Goal: Task Accomplishment & Management: Complete application form

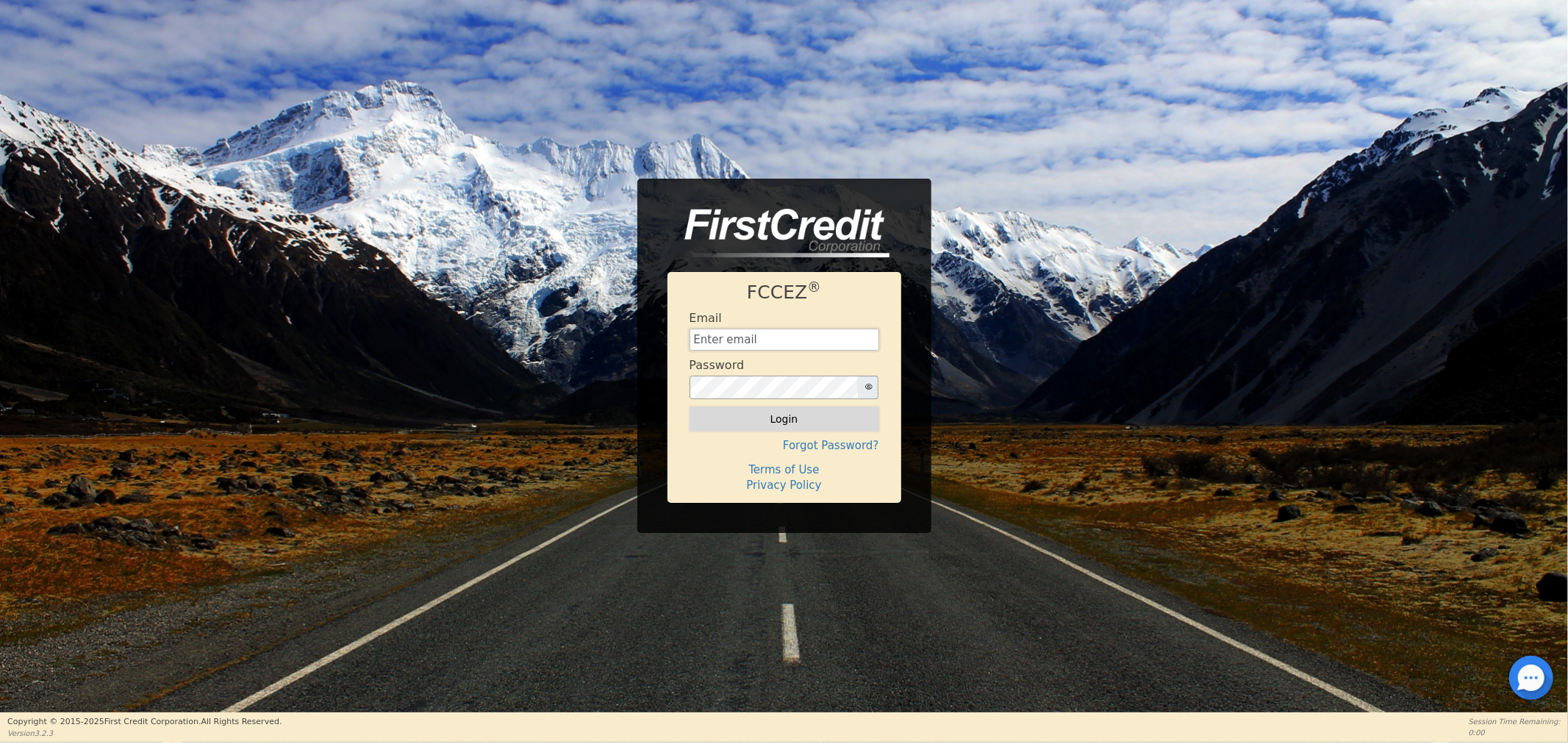
type input "sharemyrainbowfinancing@gmail.com"
click at [736, 421] on button "Login" at bounding box center [784, 419] width 189 height 25
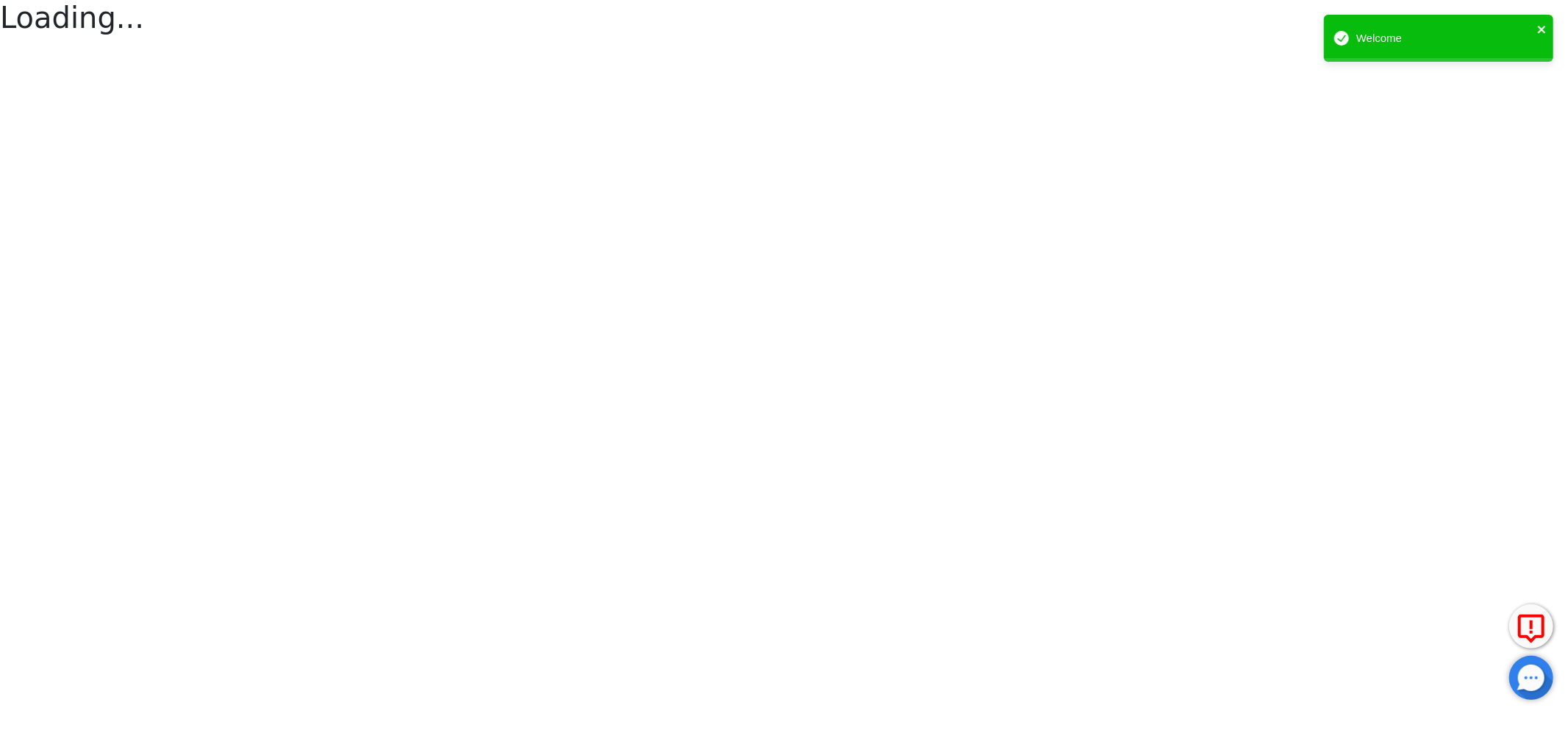
click at [1543, 31] on icon "close" at bounding box center [1542, 29] width 7 height 7
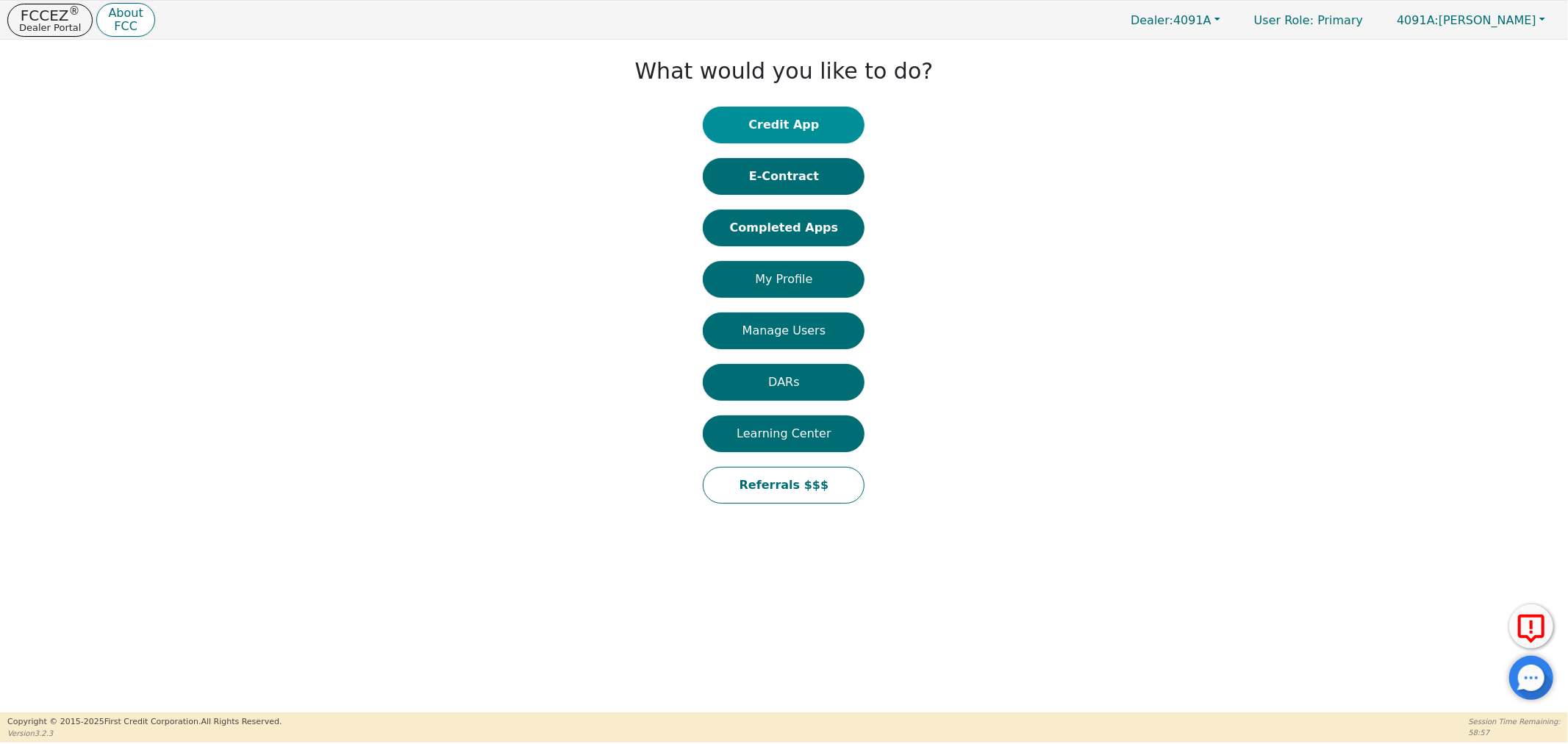
click at [792, 130] on button "Credit App" at bounding box center [784, 125] width 162 height 36
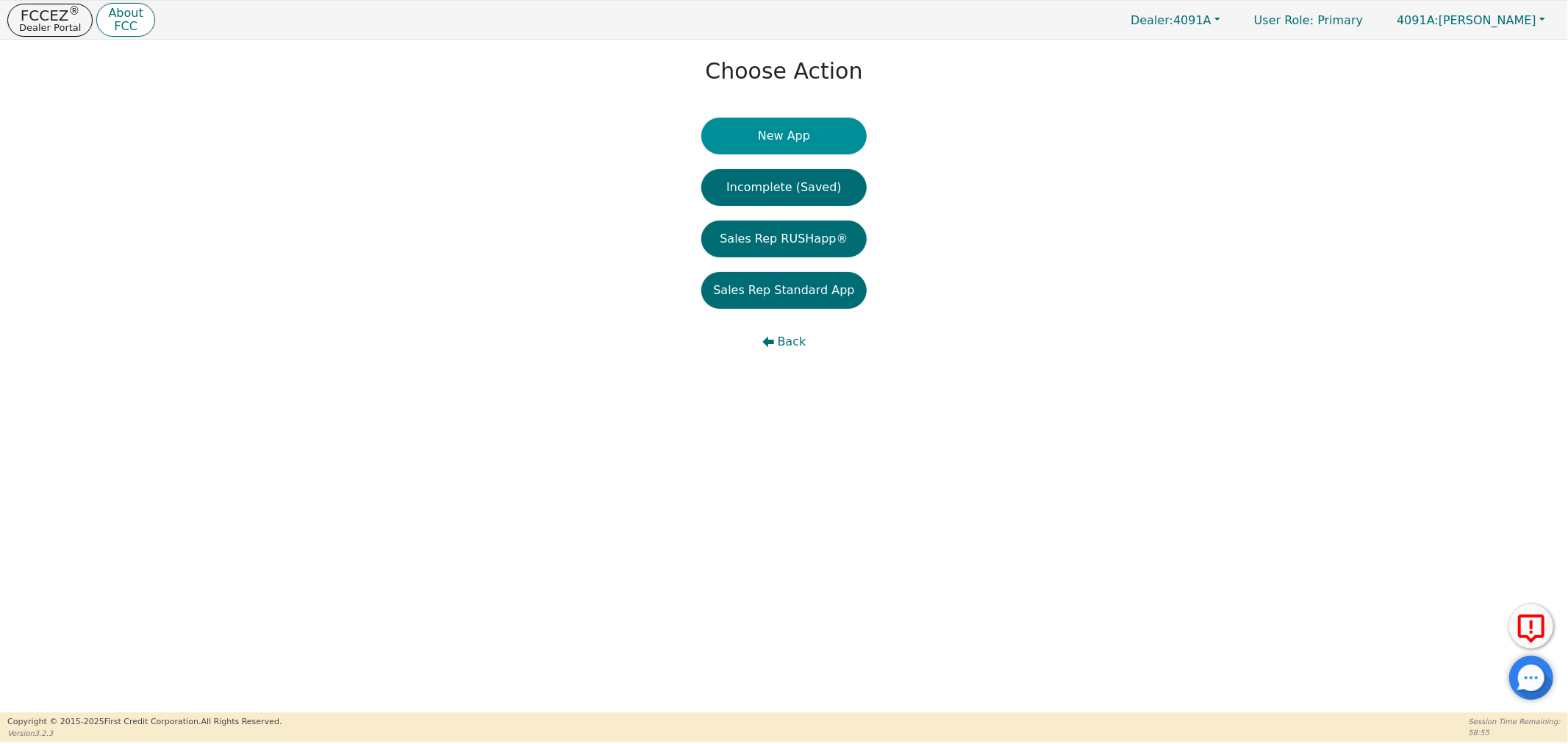
click at [780, 139] on button "New App" at bounding box center [784, 136] width 165 height 36
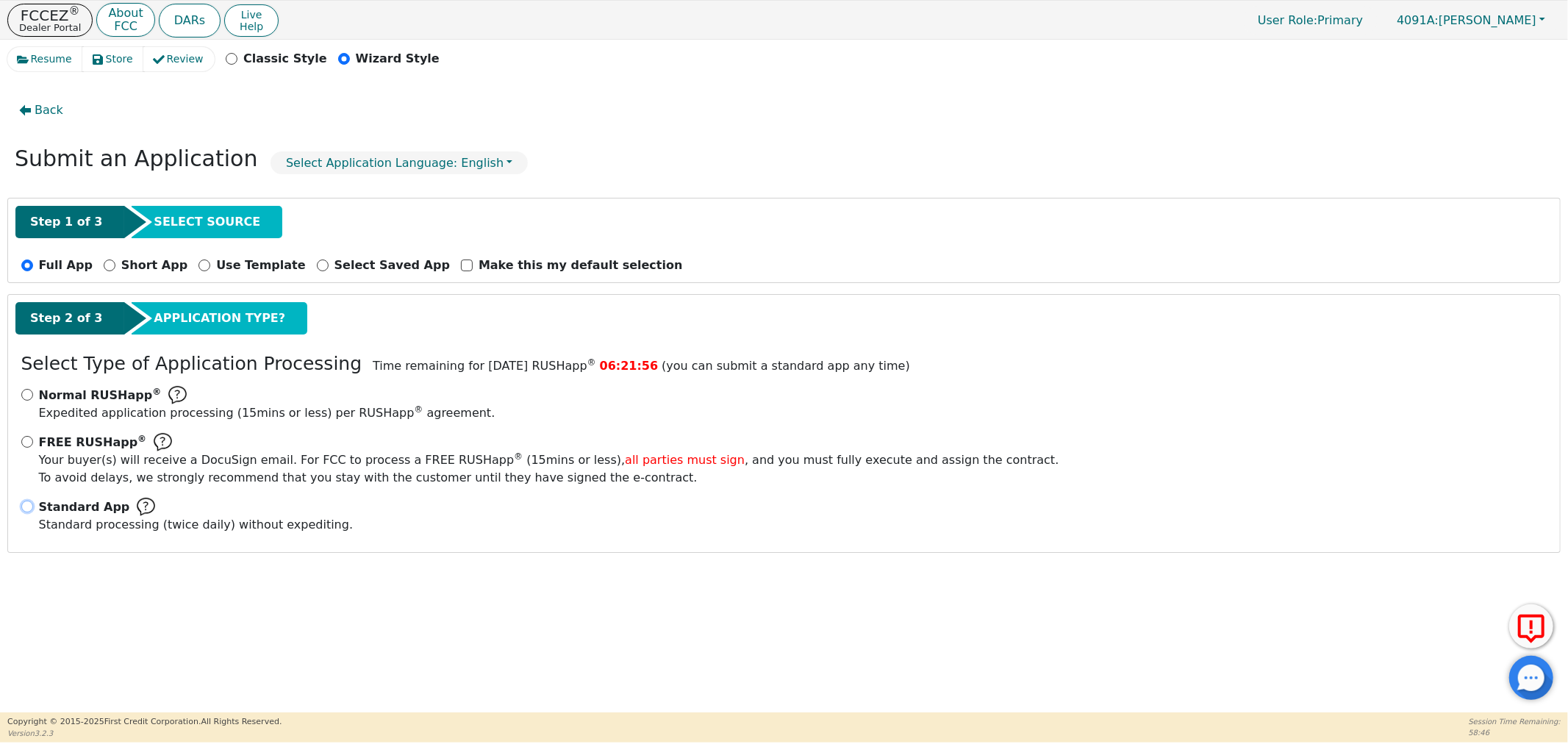
click at [29, 503] on input "Standard App Standard processing (twice daily) without expediting." at bounding box center [26, 506] width 12 height 12
radio input "true"
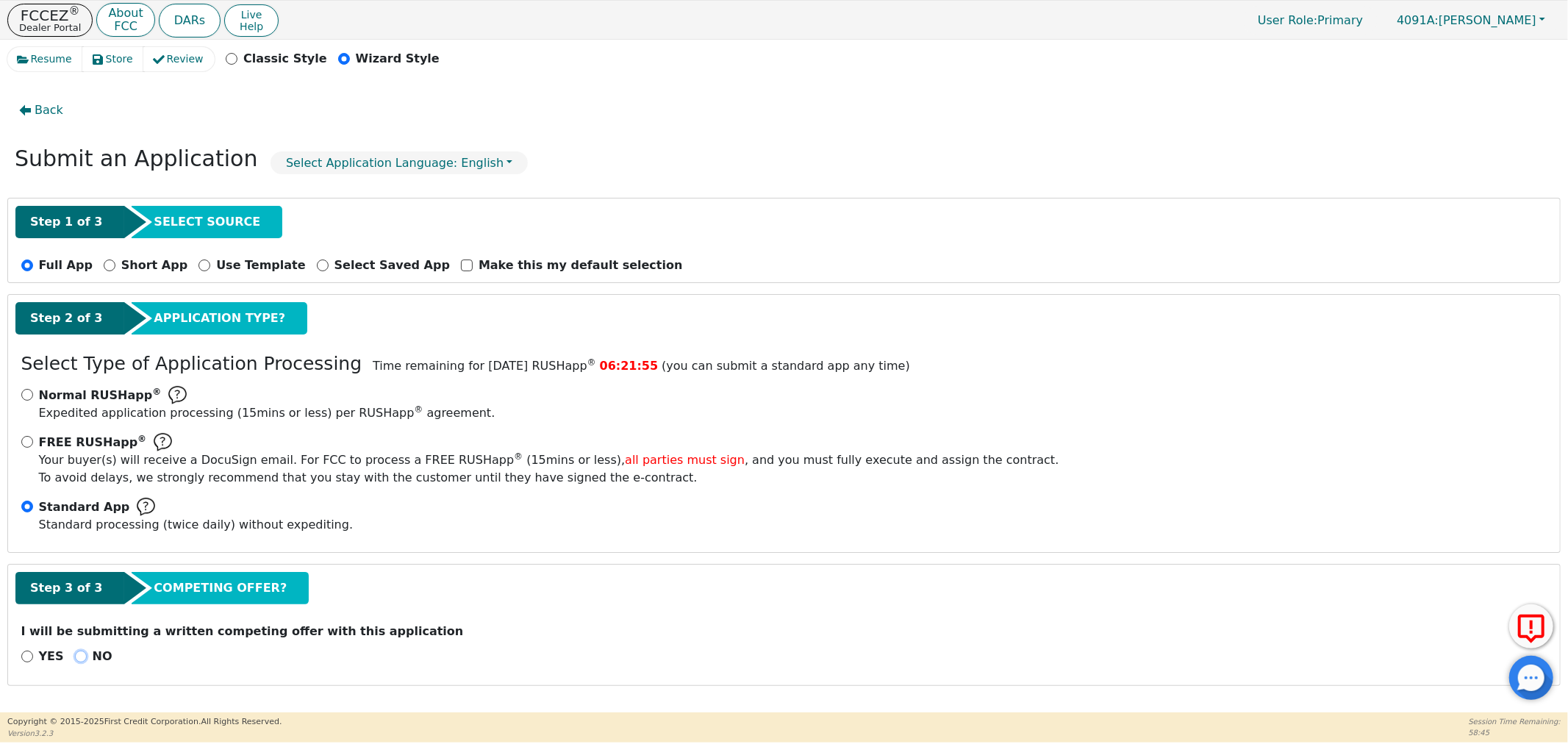
click at [75, 658] on input "NO" at bounding box center [80, 657] width 12 height 12
radio input "true"
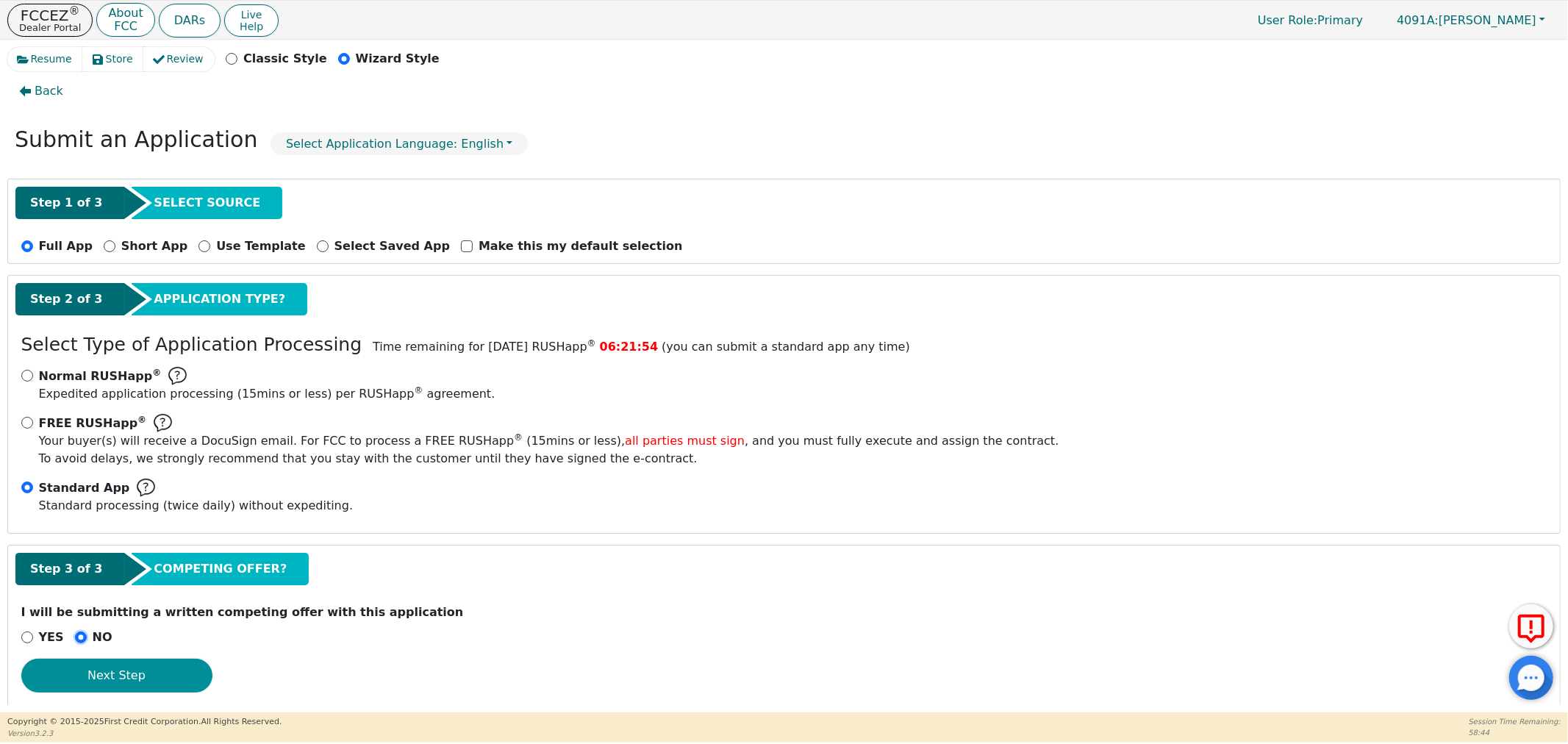
scroll to position [37, 0]
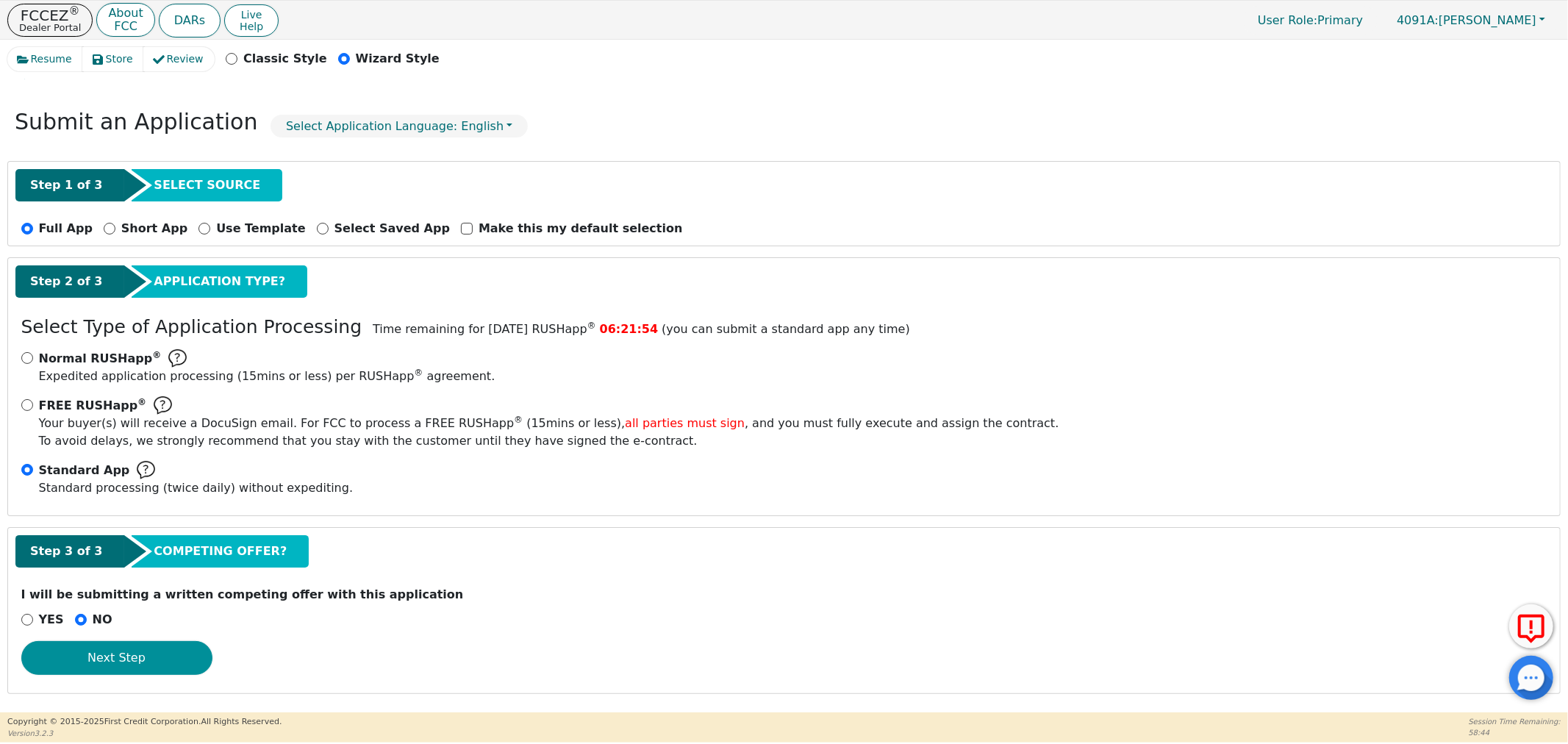
click at [97, 650] on button "Next Step" at bounding box center [116, 657] width 191 height 34
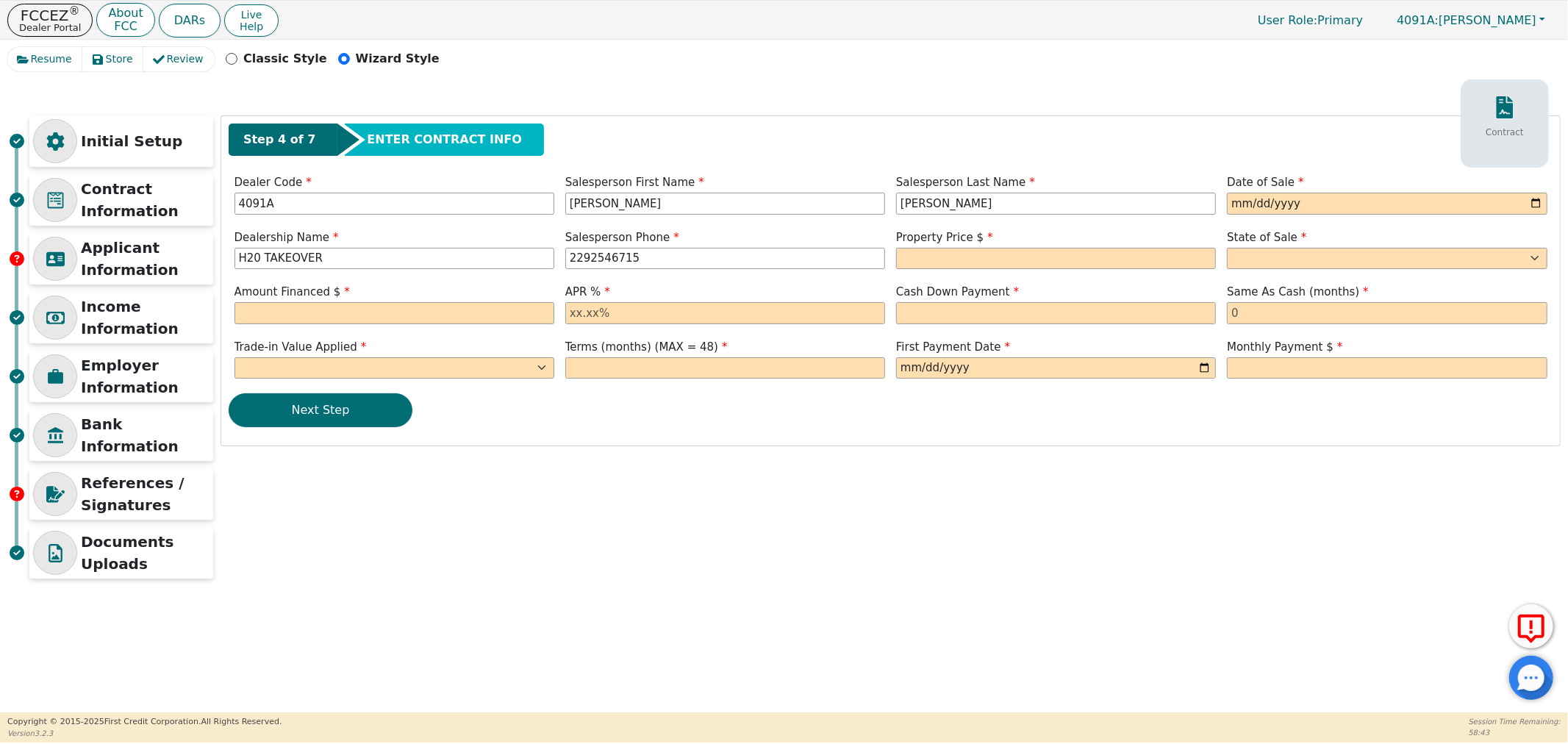
scroll to position [0, 0]
click at [1244, 199] on input "date" at bounding box center [1386, 204] width 319 height 22
click at [1538, 204] on input "date" at bounding box center [1386, 204] width 319 height 22
type input "2025-10-02"
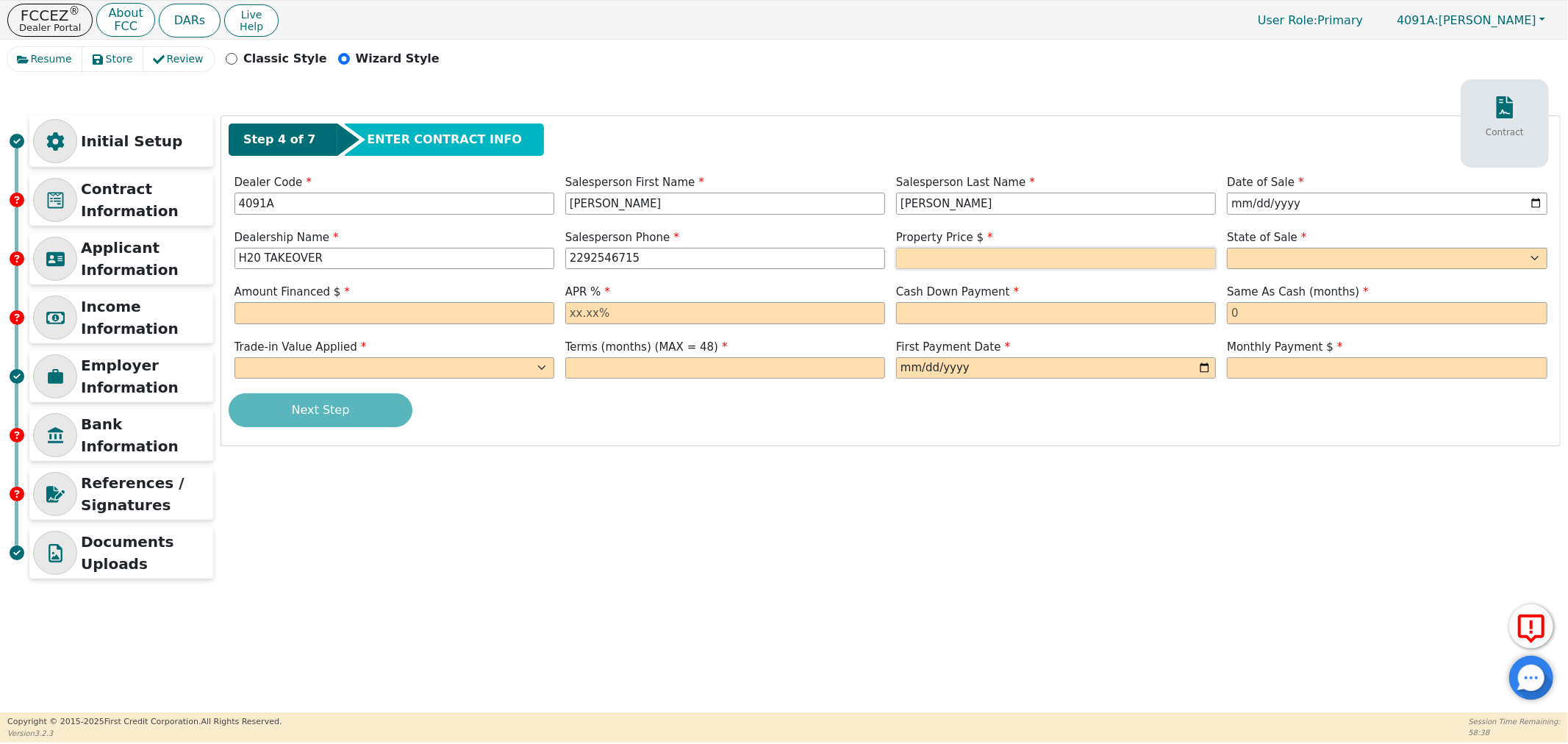
click at [922, 262] on input "text" at bounding box center [1056, 259] width 319 height 22
type input "3698.00"
click at [1260, 261] on select "AK AL AR AZ CA CO CT DC DE FL GA HI IA ID IL IN KS KY LA MA MD ME MI MN MO MS M…" at bounding box center [1386, 259] width 319 height 22
select select "GA"
click at [1227, 248] on select "AK AL AR AZ CA CO CT DC DE FL GA HI IA ID IL IN KS KY LA MA MD ME MI MN MO MS M…" at bounding box center [1386, 259] width 319 height 22
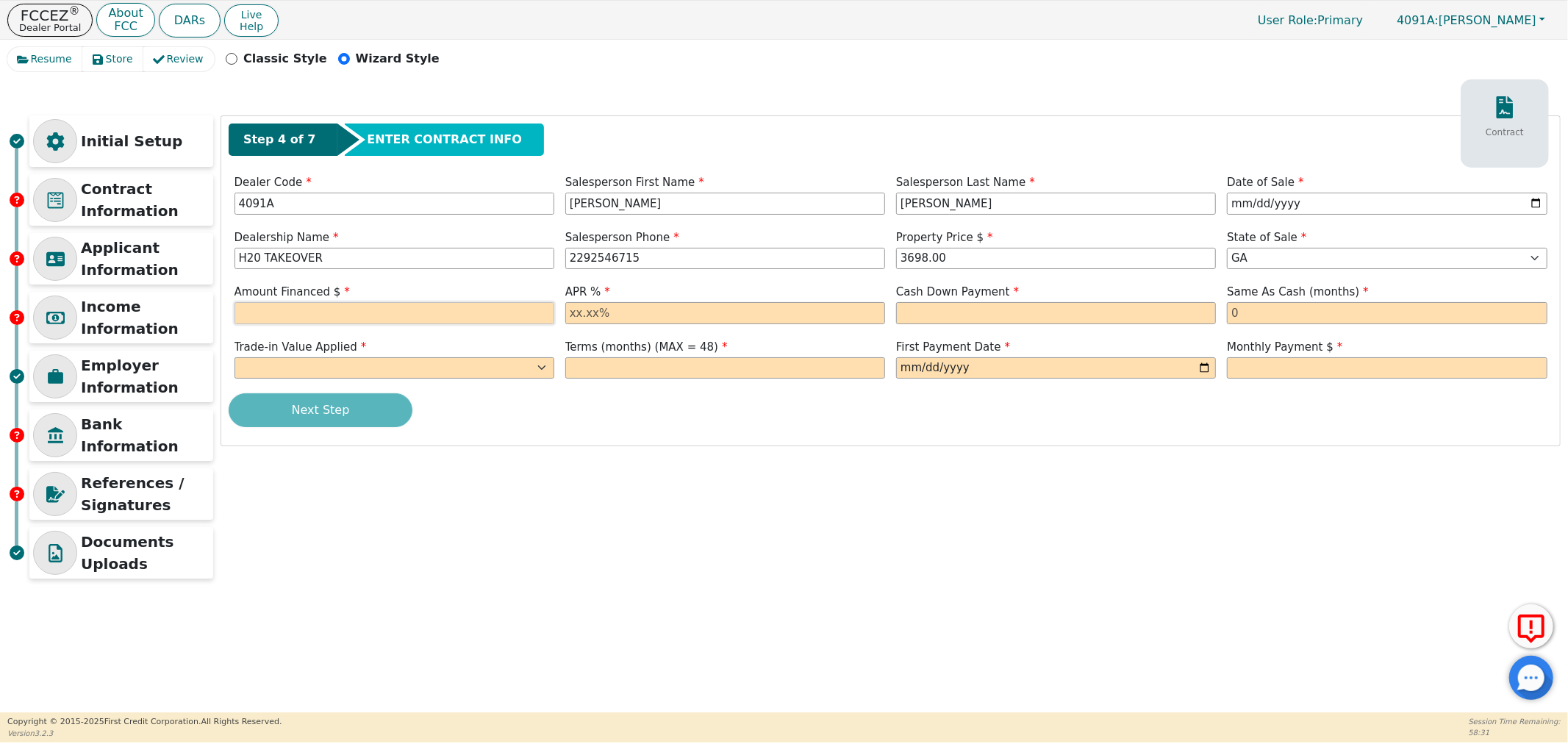
click at [355, 320] on input "text" at bounding box center [394, 313] width 319 height 22
type input "3993.84"
click at [664, 301] on div "APR %" at bounding box center [724, 304] width 319 height 40
drag, startPoint x: 669, startPoint y: 316, endPoint x: 683, endPoint y: 314, distance: 14.1
click at [671, 315] on input "text" at bounding box center [724, 313] width 319 height 22
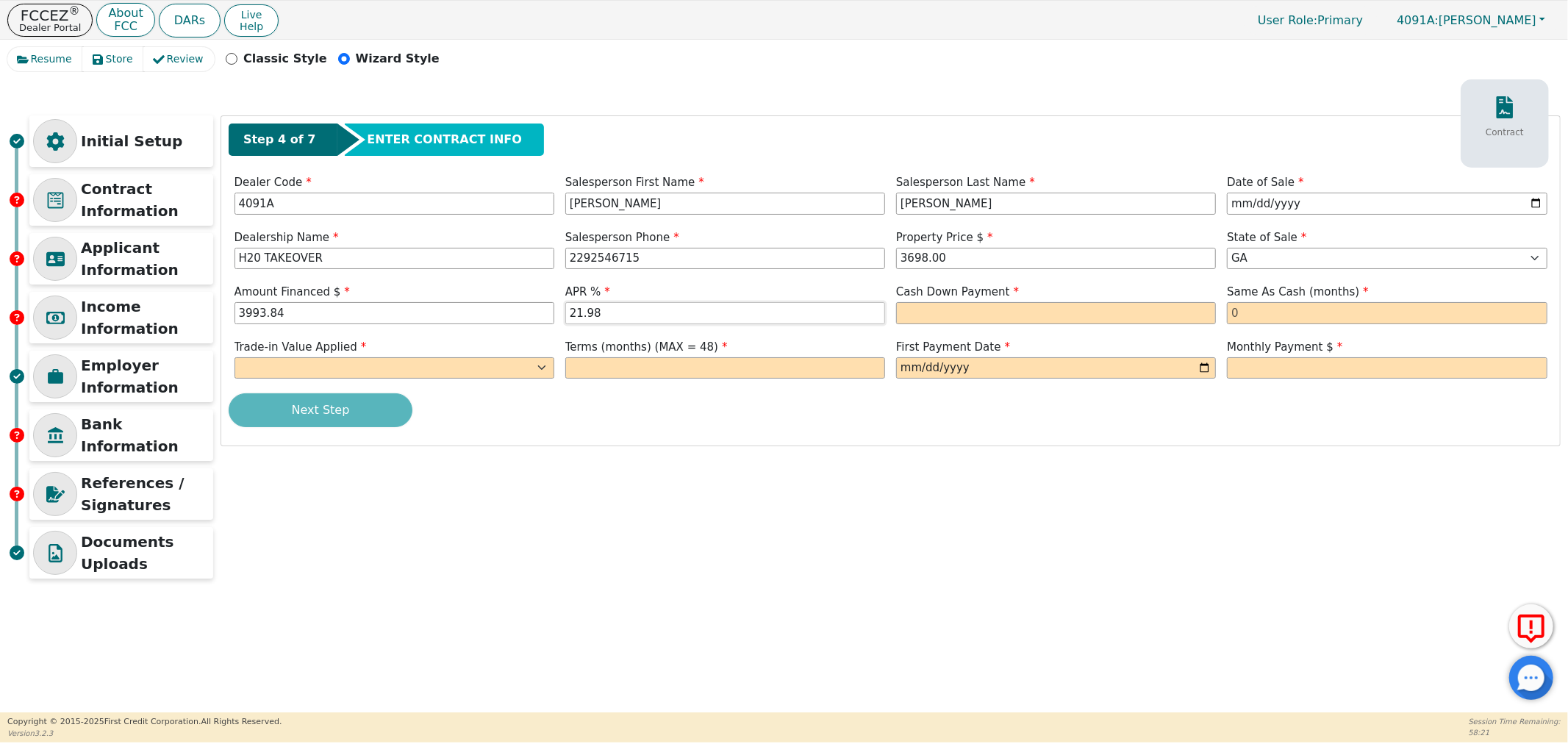
type input "21.98"
click at [1029, 305] on input "text" at bounding box center [1056, 313] width 319 height 22
type input "300.00"
click at [1271, 311] on input "text" at bounding box center [1386, 313] width 319 height 22
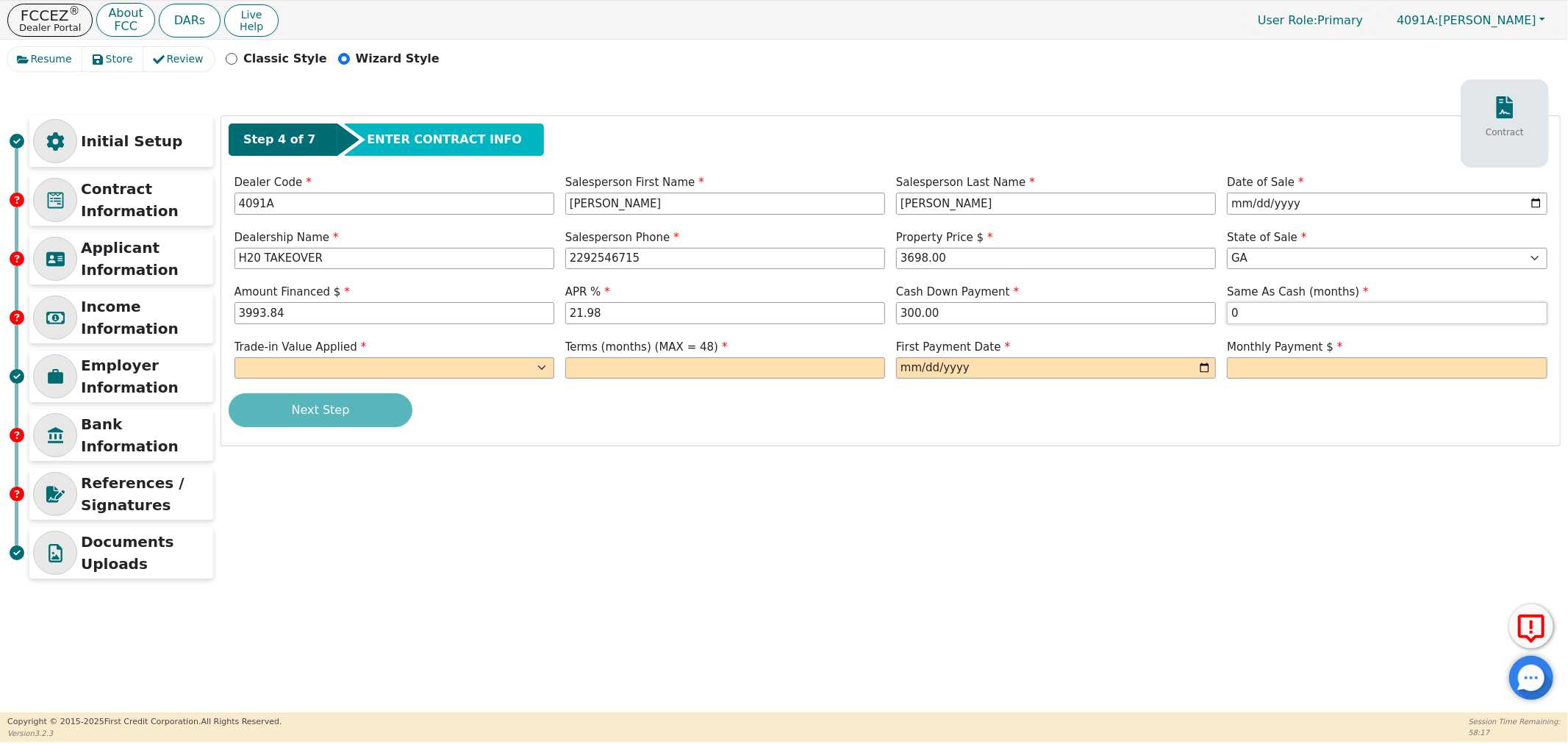
type input "0"
click at [515, 346] on label "Trade-in Value Applied" at bounding box center [394, 347] width 319 height 17
click at [511, 365] on select "Yes No" at bounding box center [394, 369] width 319 height 22
select select "y"
click at [235, 358] on select "Yes No" at bounding box center [394, 369] width 319 height 22
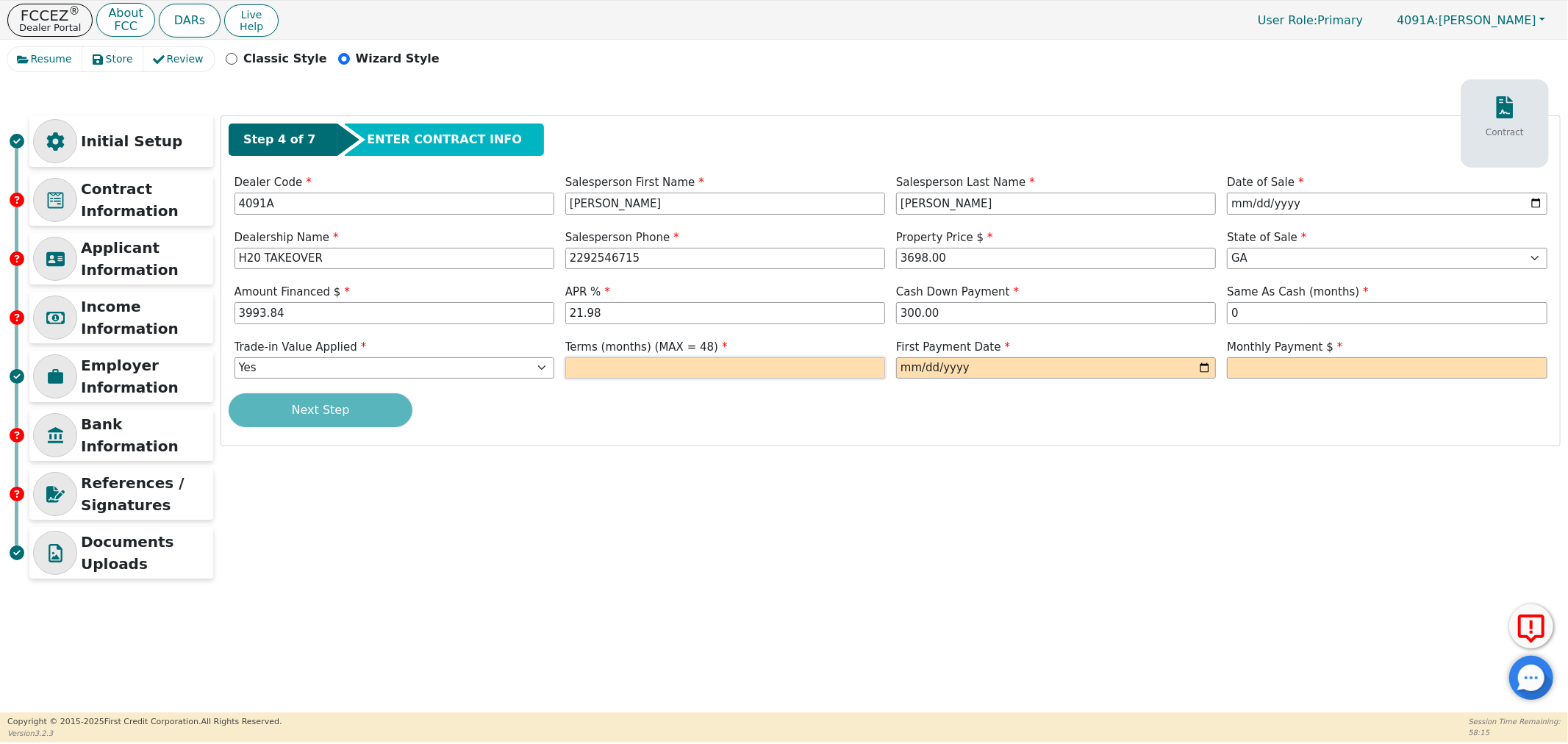
click at [703, 363] on input "text" at bounding box center [724, 369] width 319 height 22
type input "48"
click at [959, 365] on input "date" at bounding box center [1056, 369] width 319 height 22
click at [1199, 373] on input "date" at bounding box center [1056, 369] width 319 height 22
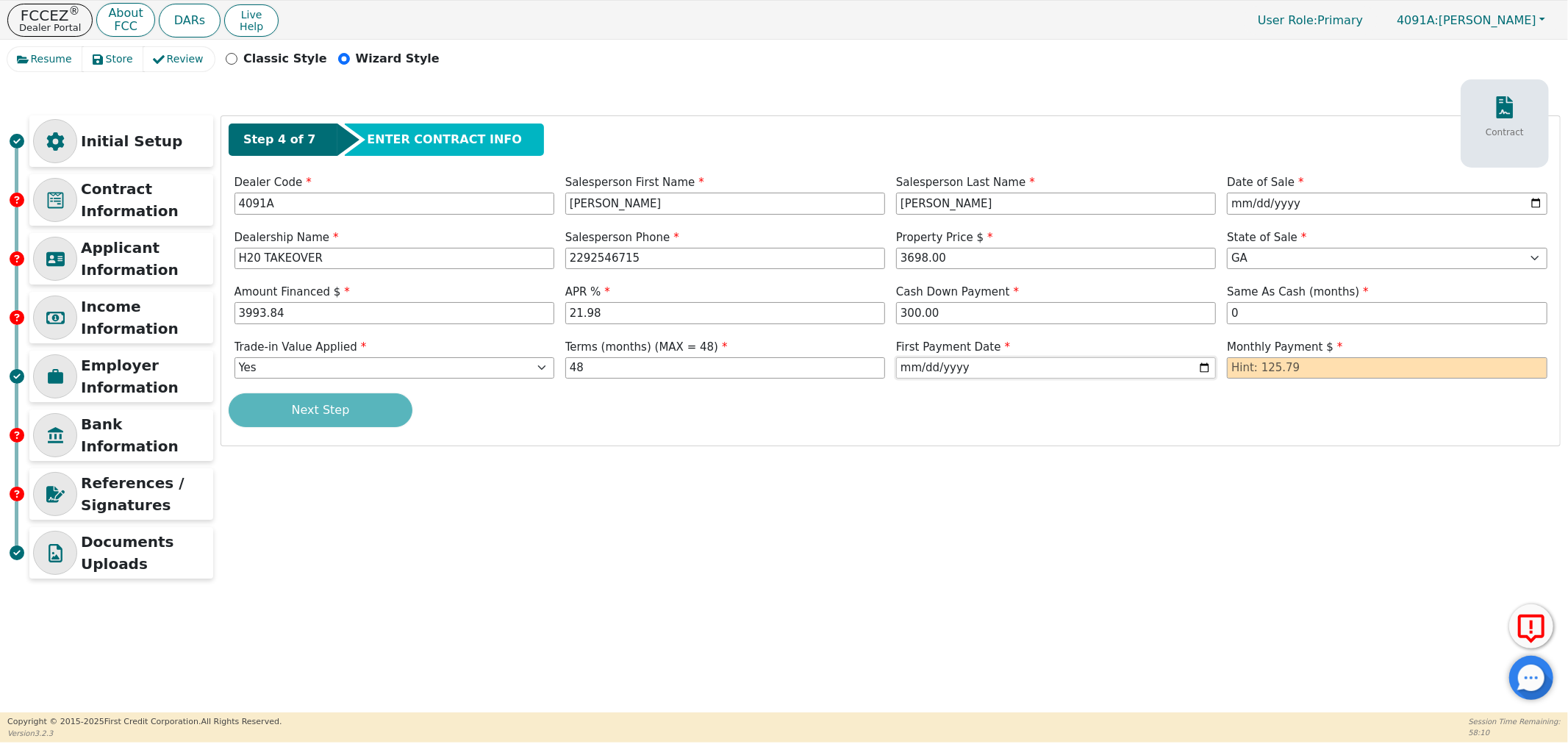
type input "2025-11-07"
click at [1310, 371] on input "text" at bounding box center [1386, 369] width 319 height 22
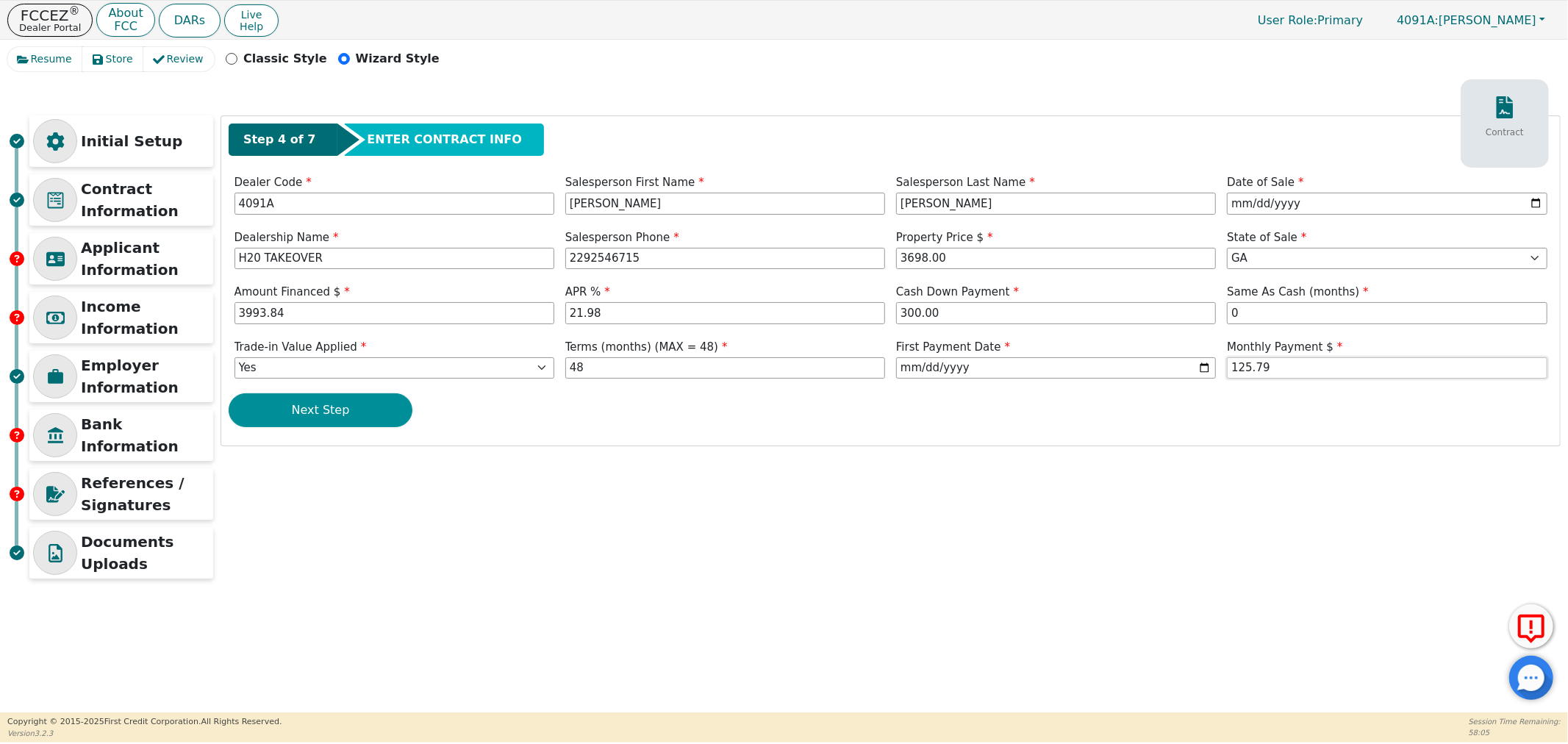
type input "125.79"
click at [306, 406] on button "Next Step" at bounding box center [320, 410] width 184 height 34
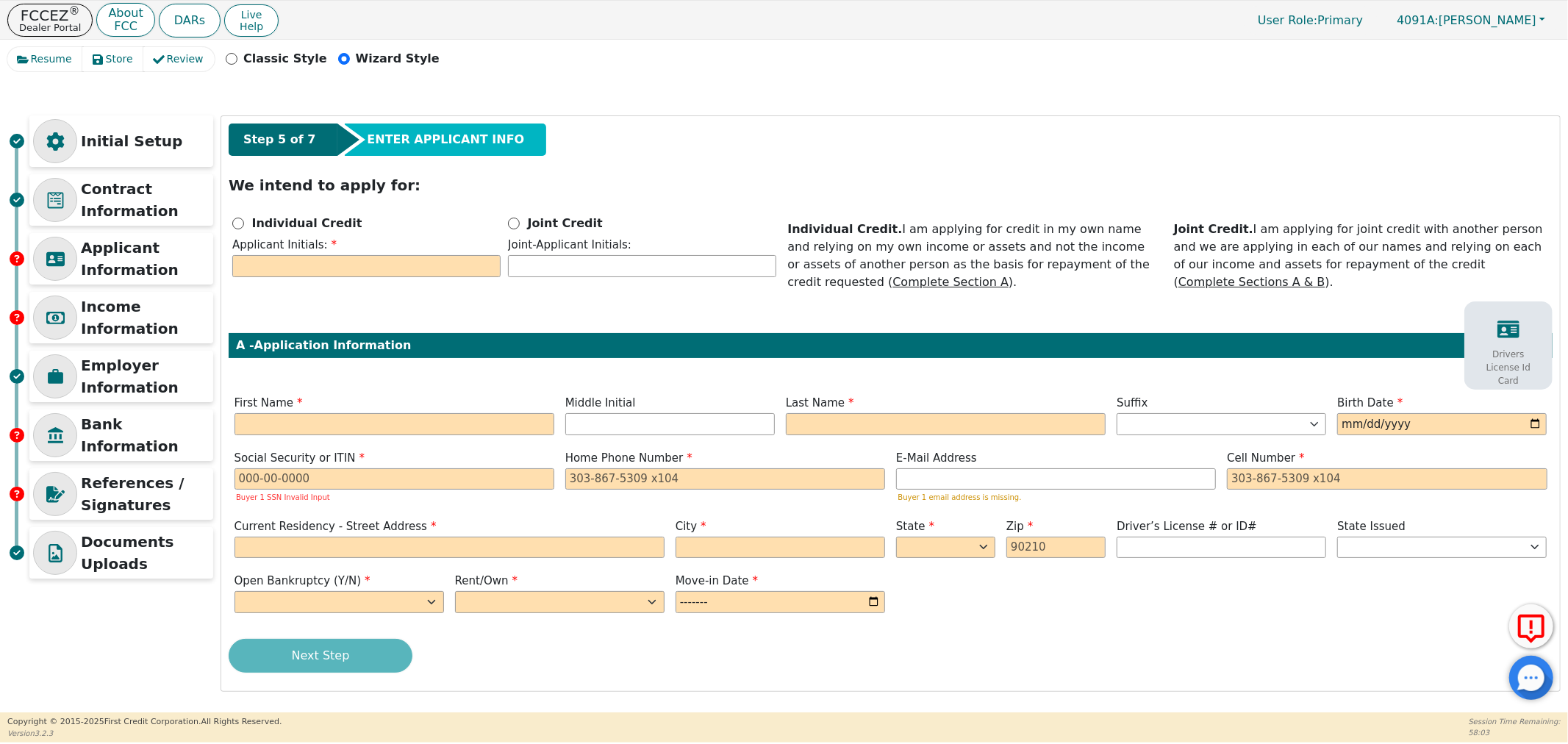
click at [240, 229] on div "Individual Credit" at bounding box center [366, 223] width 268 height 17
click at [239, 224] on input "Individual Credit" at bounding box center [238, 223] width 12 height 12
radio input "true"
click at [311, 272] on input "text" at bounding box center [366, 266] width 268 height 22
type input "C"
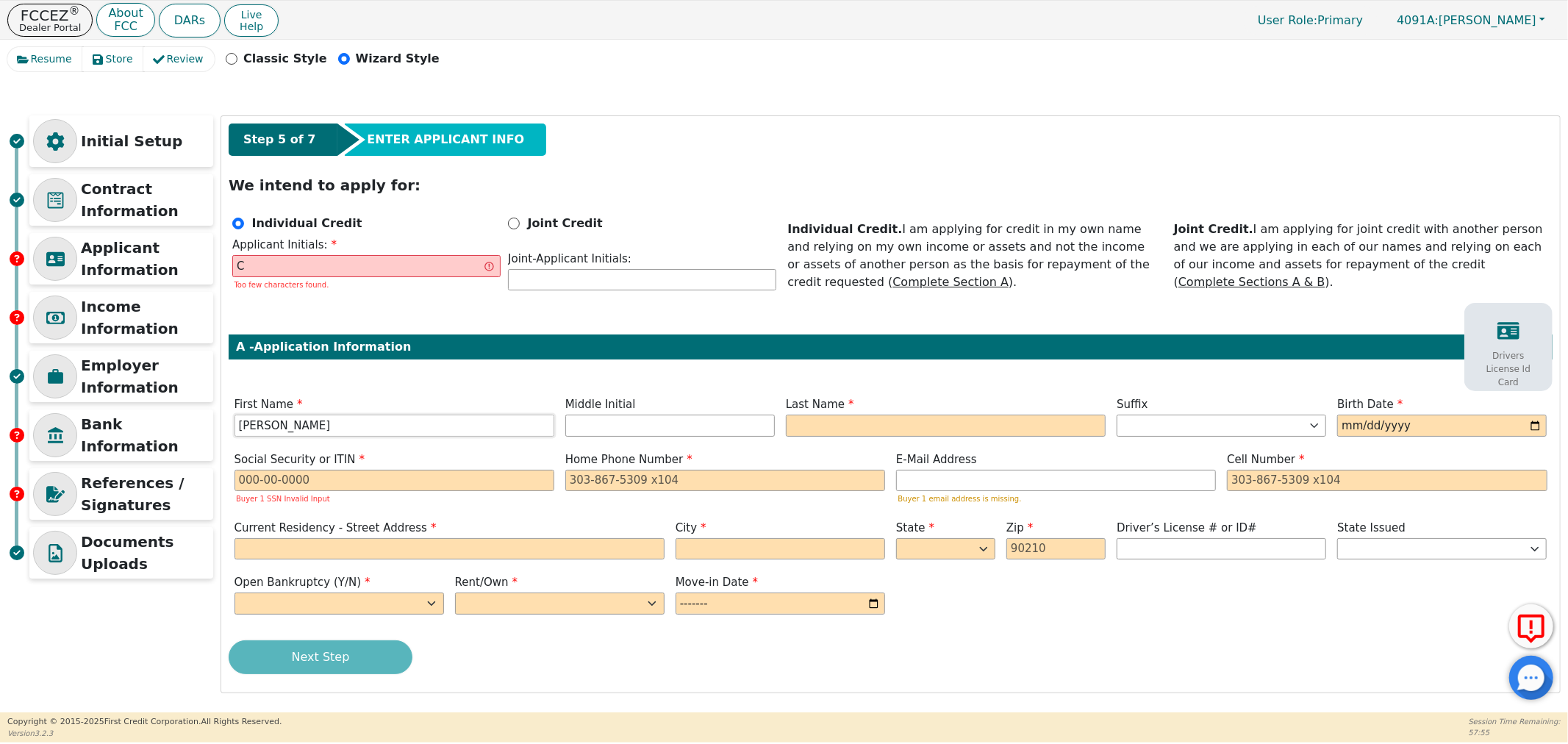
type input "[PERSON_NAME]"
type input "CK"
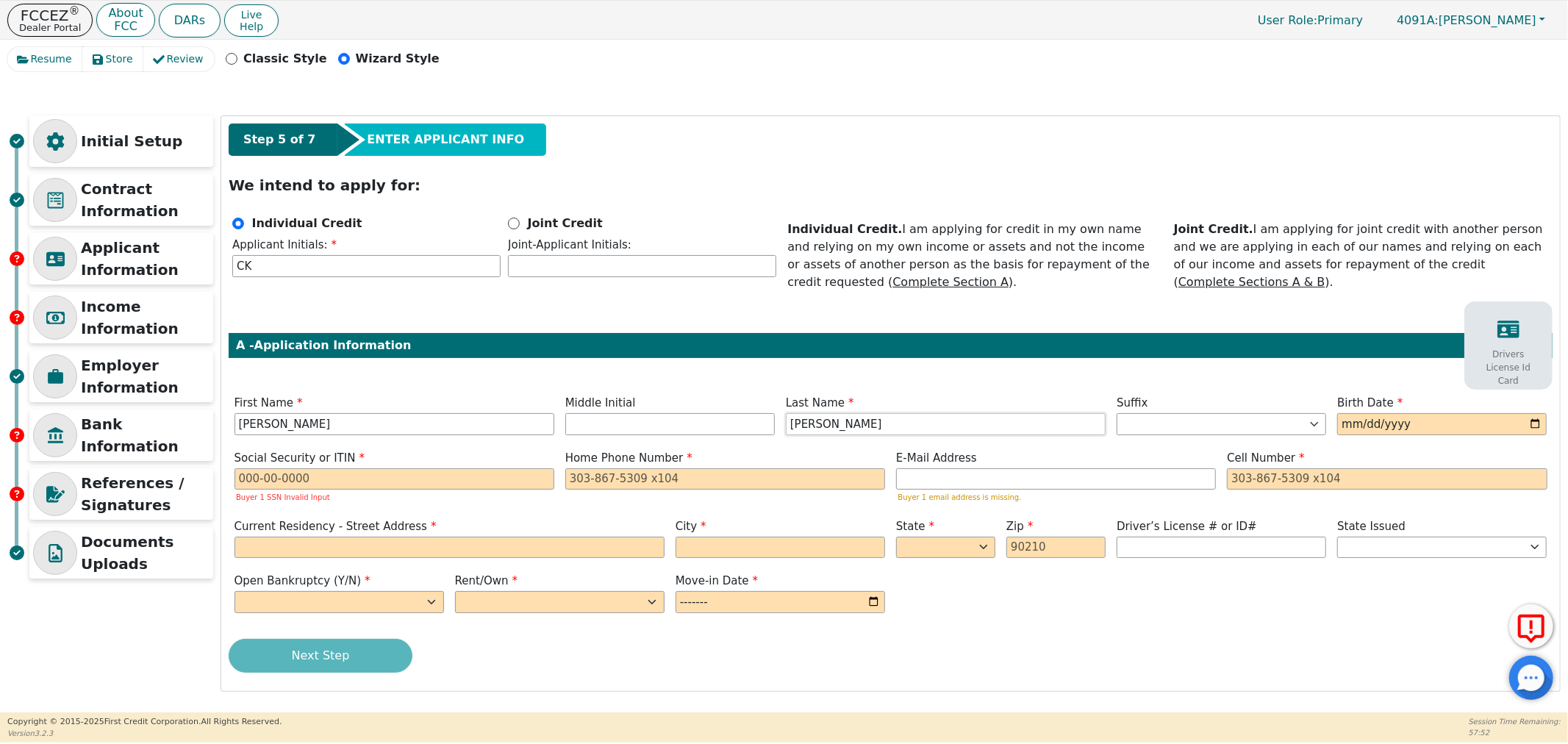
type input "[PERSON_NAME]"
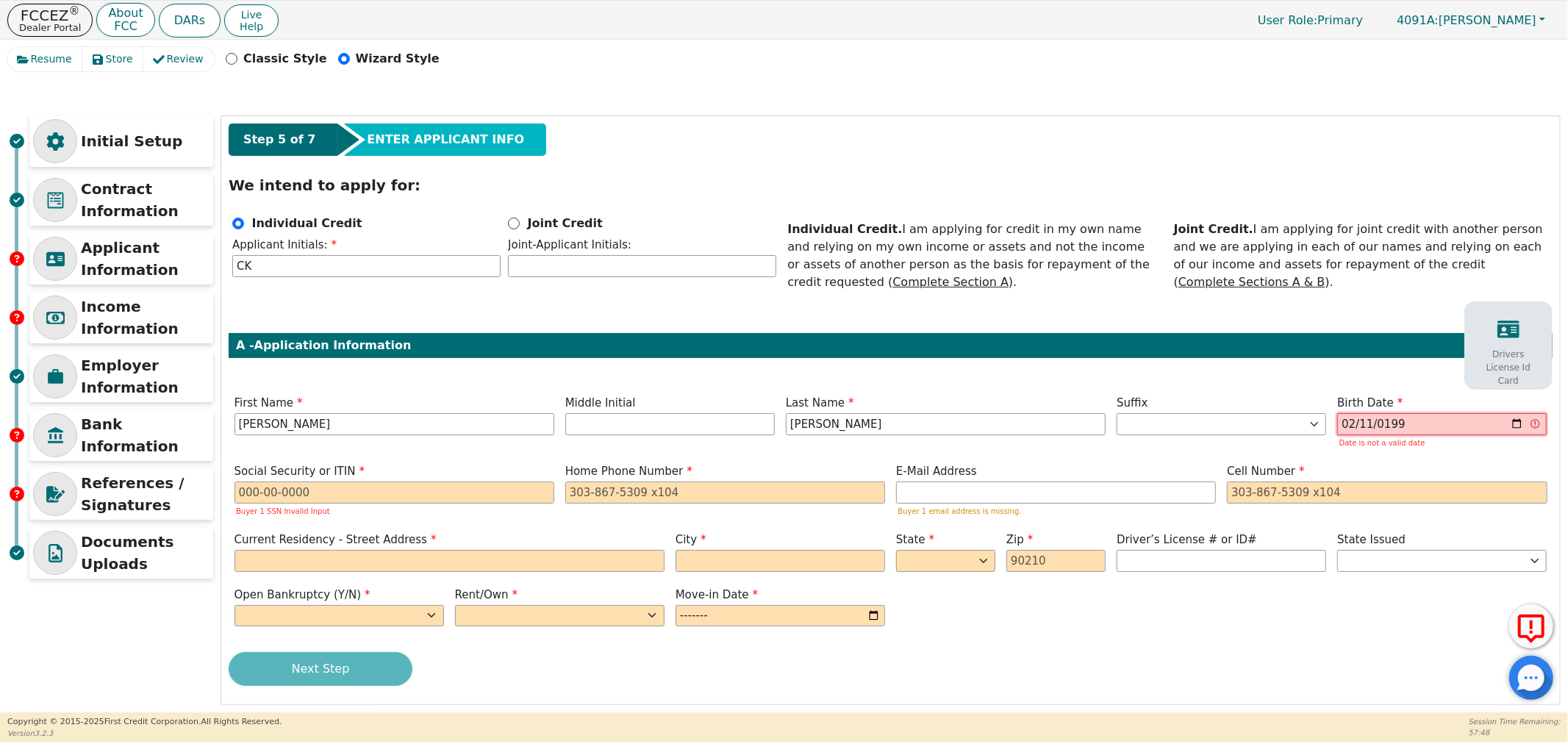
type input "1999-02-11"
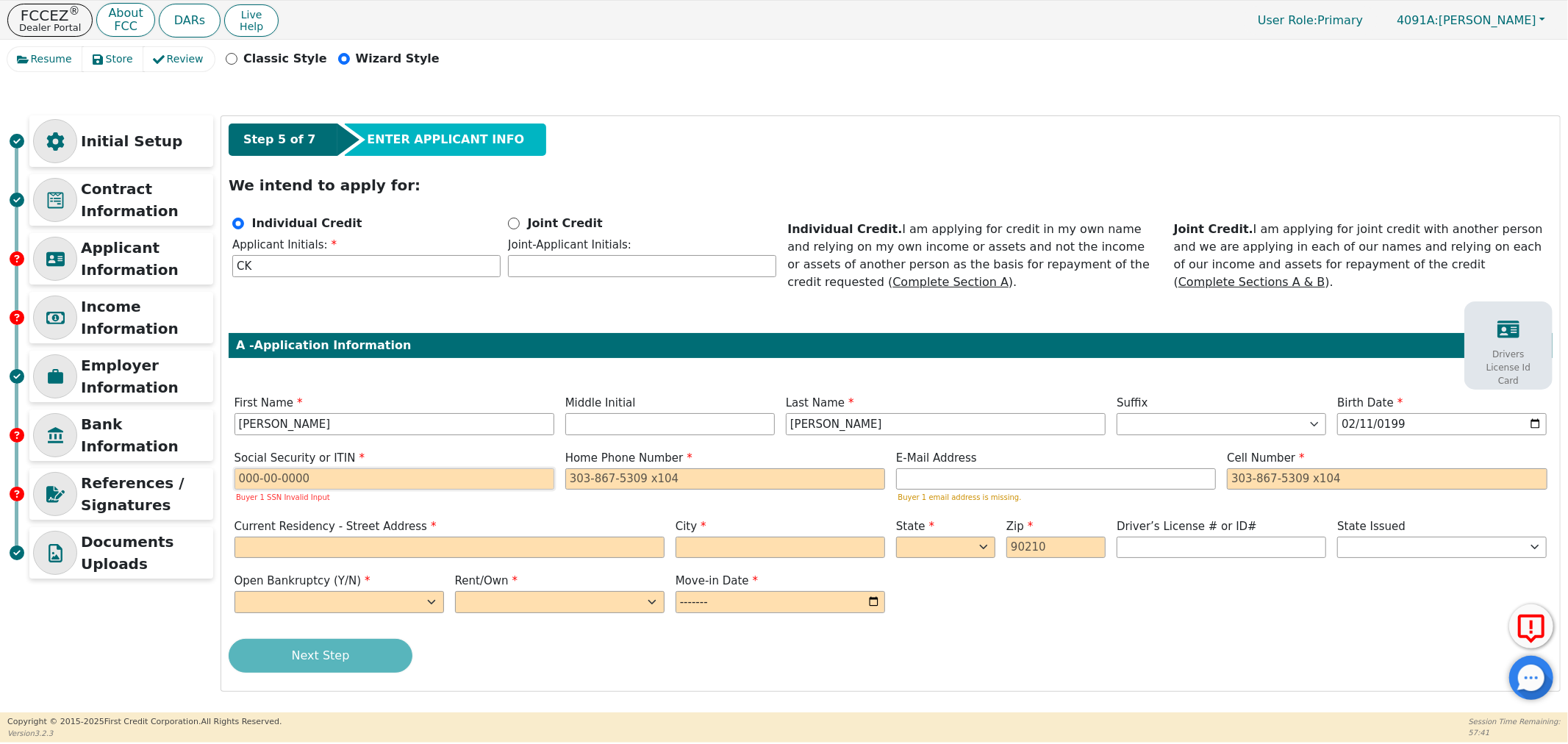
click at [290, 478] on input "text" at bounding box center [394, 480] width 319 height 22
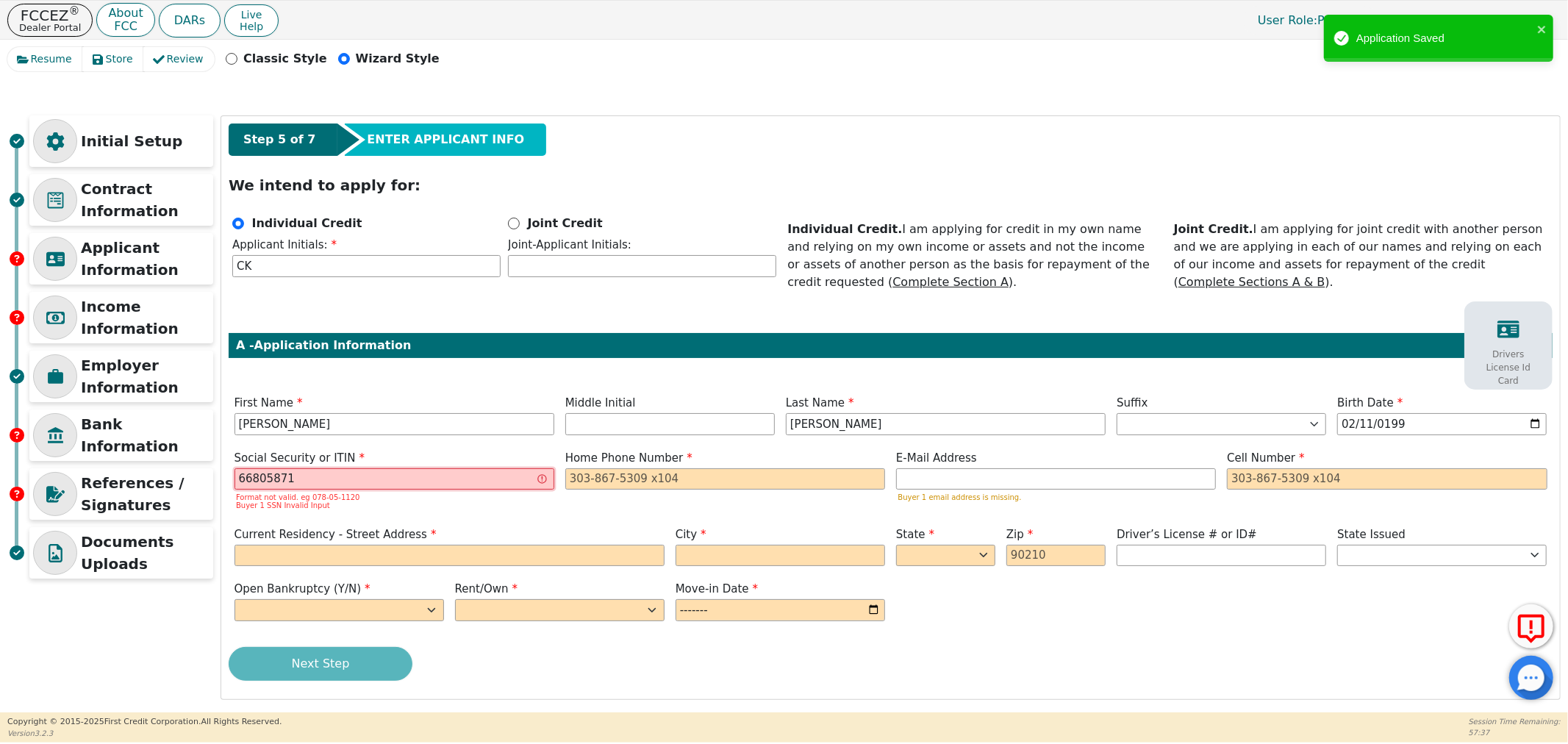
type input "668058717"
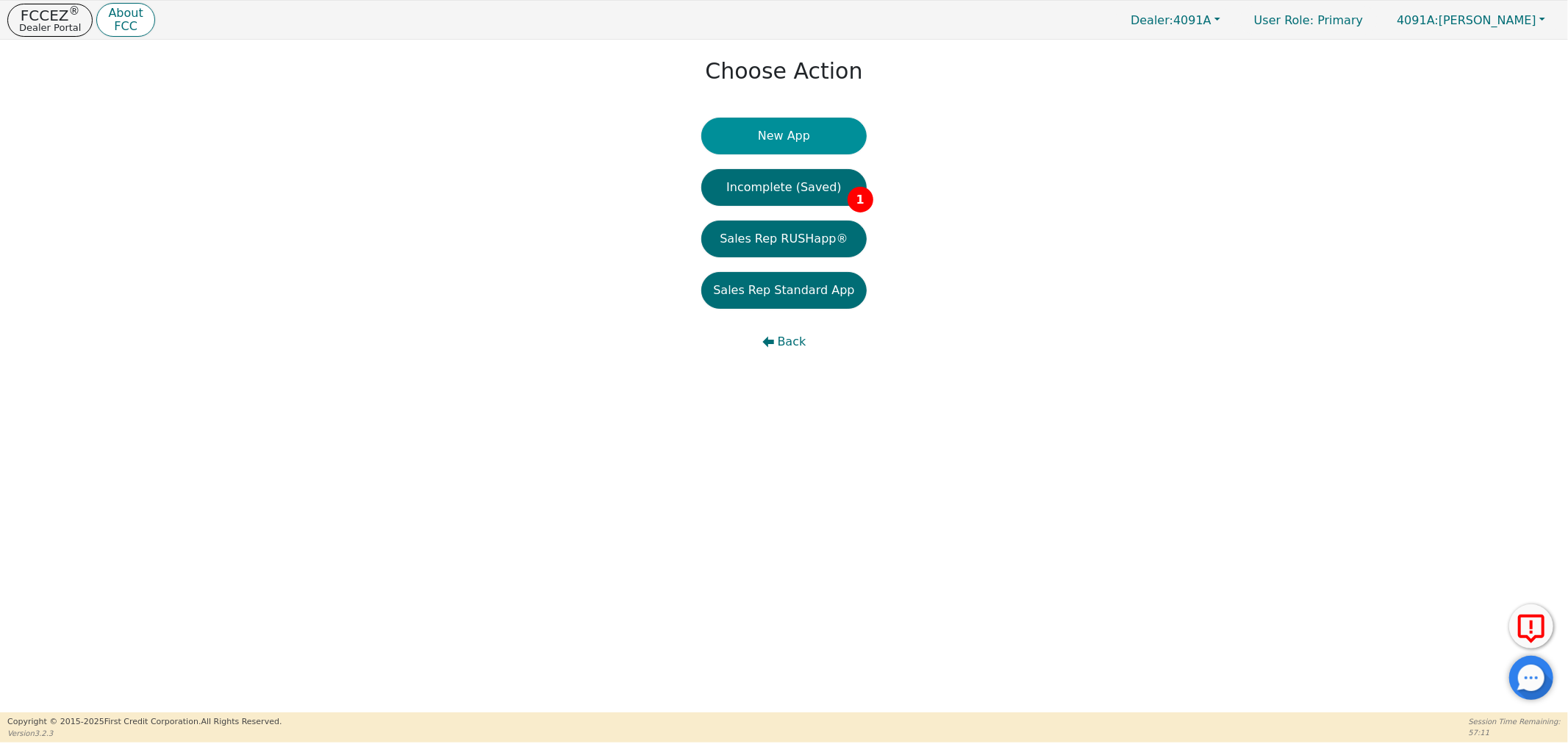
click at [766, 151] on button "New App" at bounding box center [784, 136] width 165 height 36
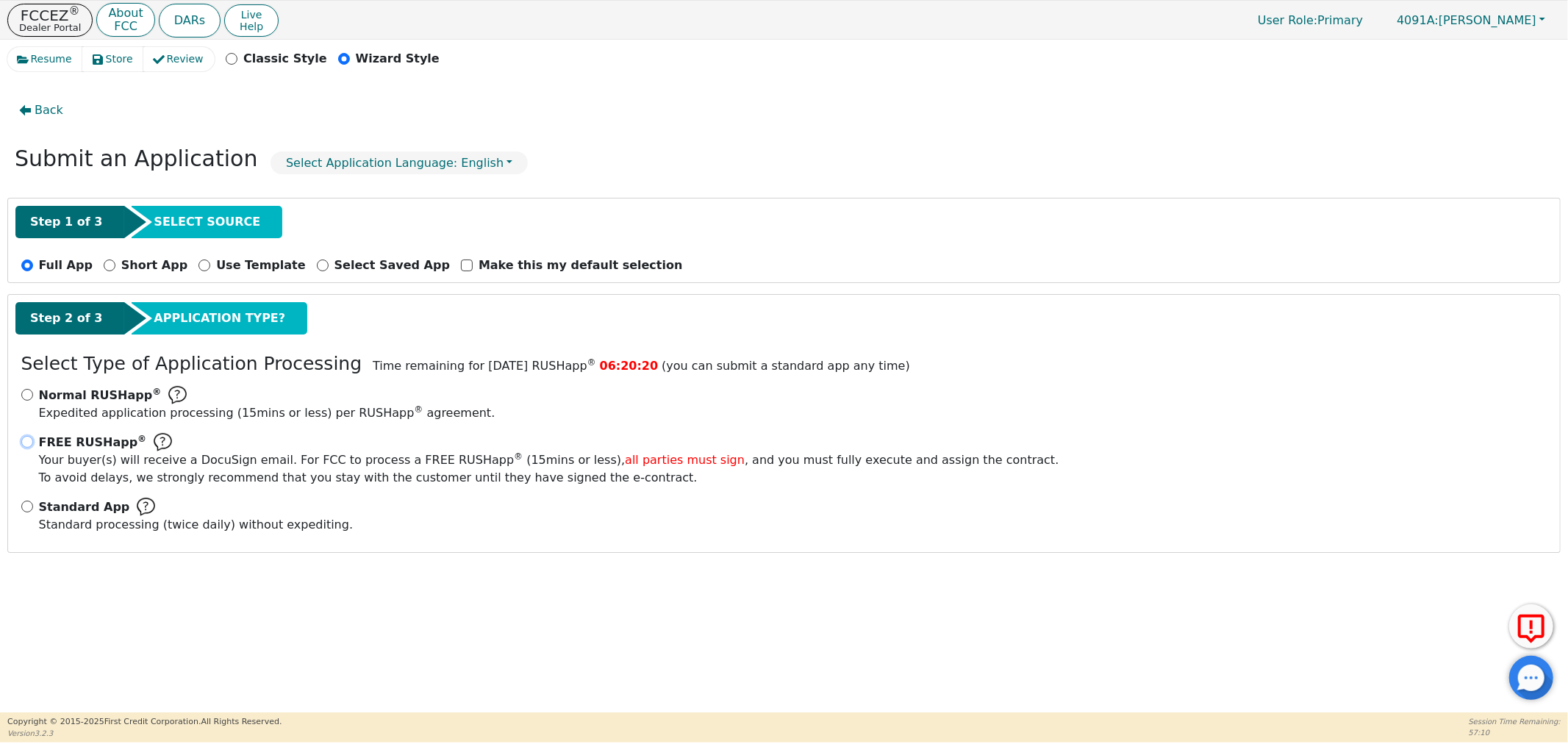
click at [26, 443] on input "FREE RUSHapp ® Your buyer(s) will receive a DocuSign email. For FCC to process …" at bounding box center [26, 442] width 12 height 12
radio input "true"
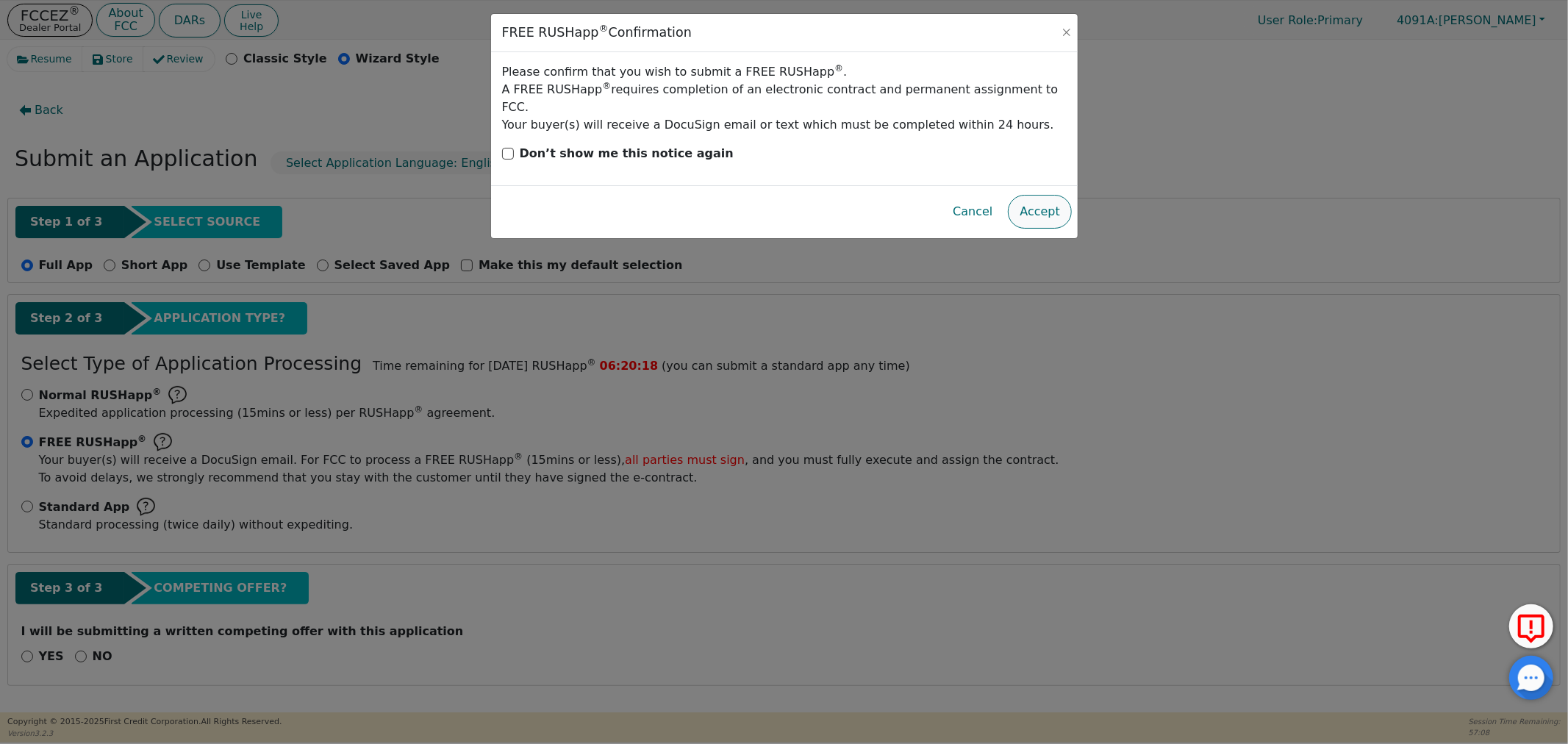
click at [1031, 200] on button "Accept" at bounding box center [1039, 211] width 64 height 34
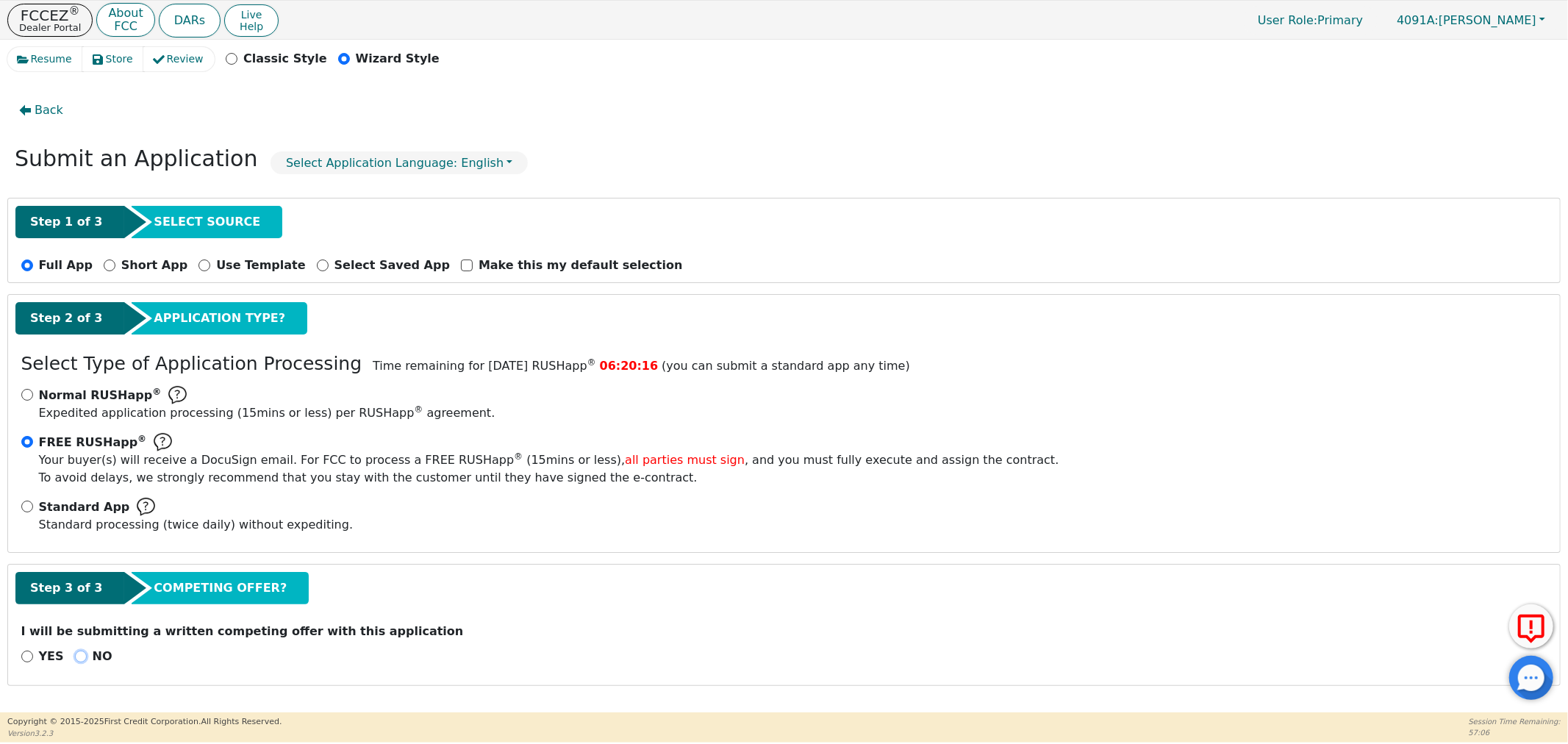
click at [75, 657] on input "NO" at bounding box center [80, 657] width 12 height 12
radio input "true"
click at [113, 691] on button "Next Step" at bounding box center [116, 695] width 191 height 34
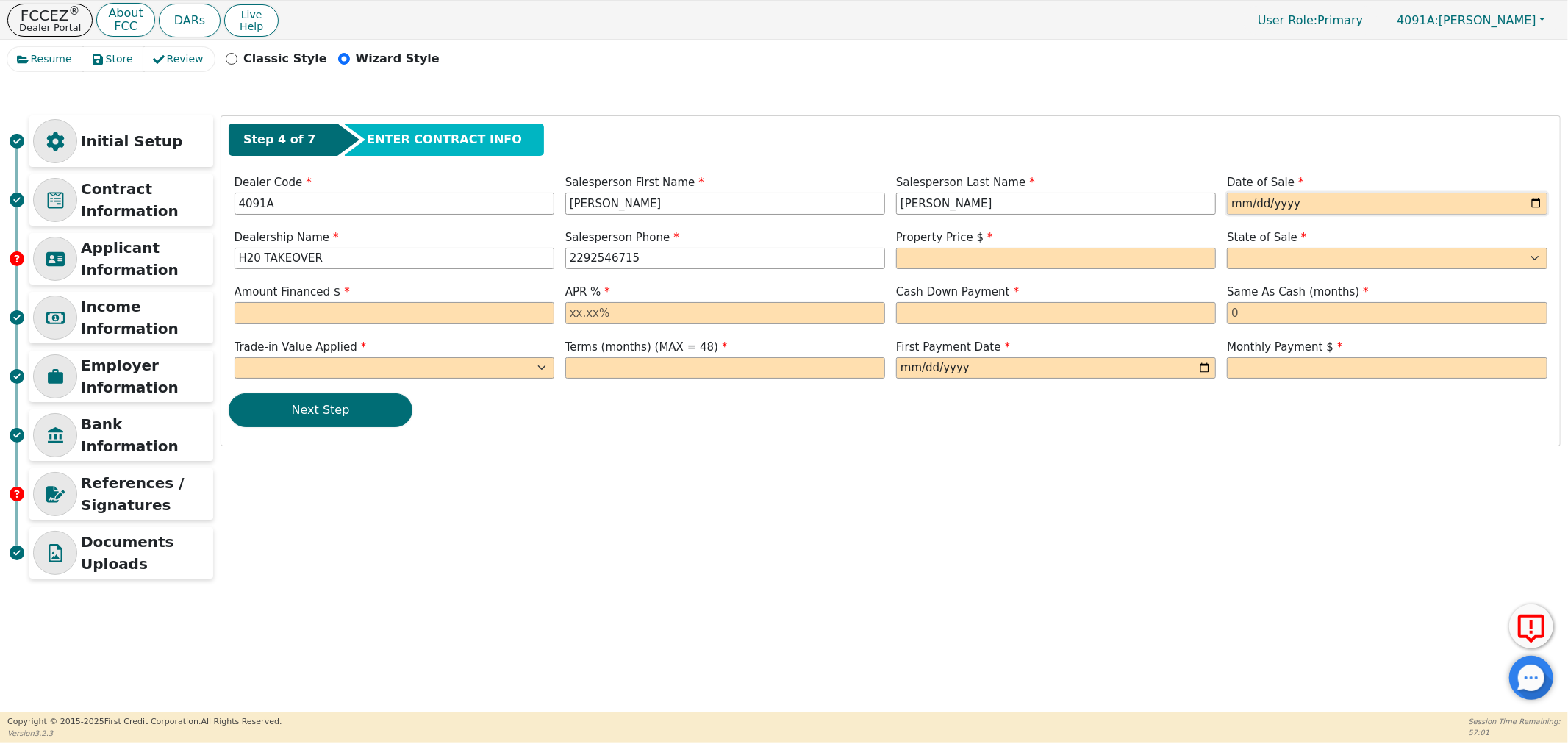
click at [1232, 203] on input "date" at bounding box center [1386, 204] width 319 height 22
click at [1543, 210] on input "date" at bounding box center [1386, 204] width 319 height 22
click at [1541, 208] on input "date" at bounding box center [1386, 204] width 319 height 22
type input "[DATE]"
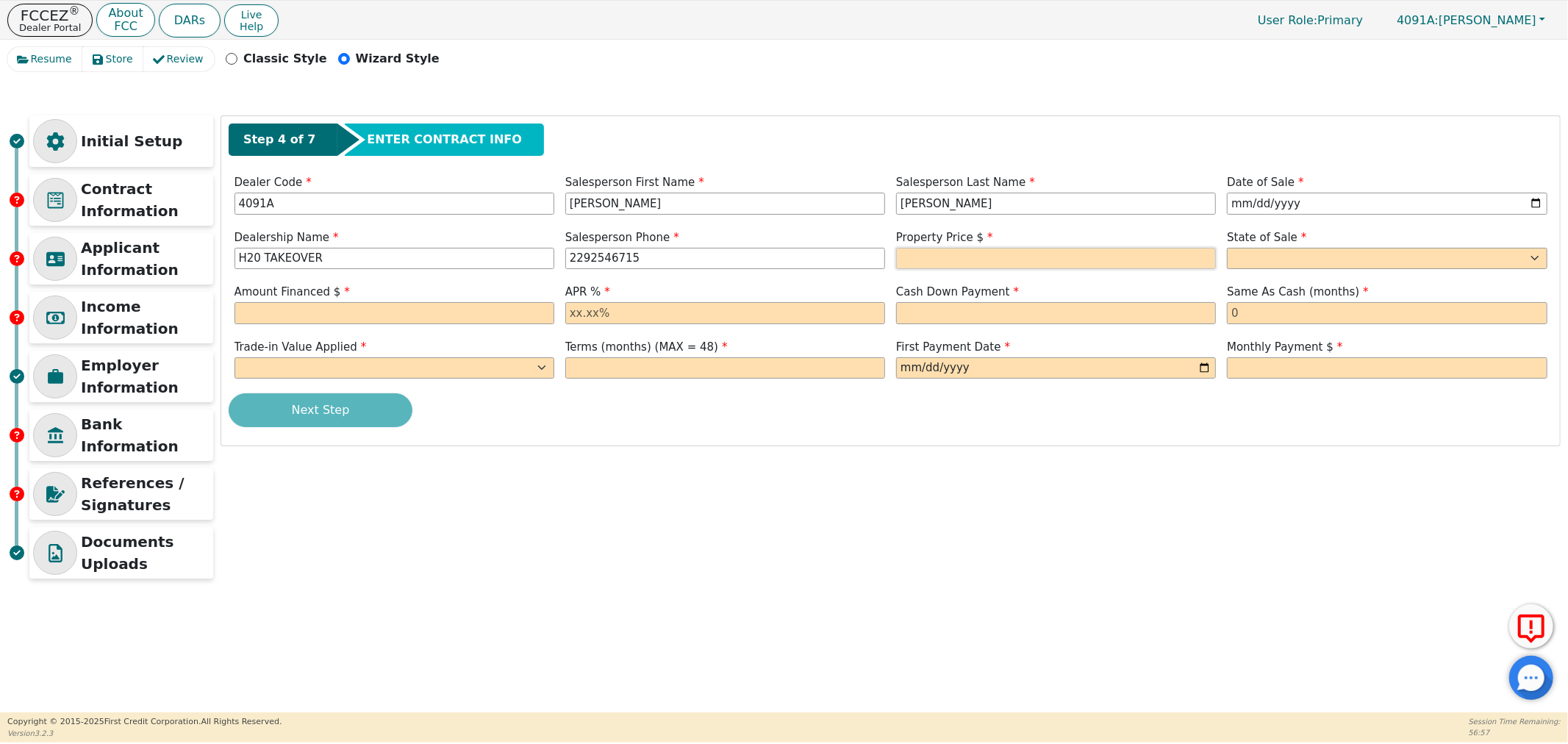
click at [927, 262] on input "text" at bounding box center [1056, 259] width 319 height 22
type input "3698.00"
click at [1259, 259] on select "AK AL AR AZ CA CO CT DC DE FL [GEOGRAPHIC_DATA] HI IA ID IL IN KS [GEOGRAPHIC_D…" at bounding box center [1386, 259] width 319 height 22
select select "GA"
click at [1227, 248] on select "AK AL AR AZ CA CO CT DC DE FL [GEOGRAPHIC_DATA] HI IA ID IL IN KS [GEOGRAPHIC_D…" at bounding box center [1386, 259] width 319 height 22
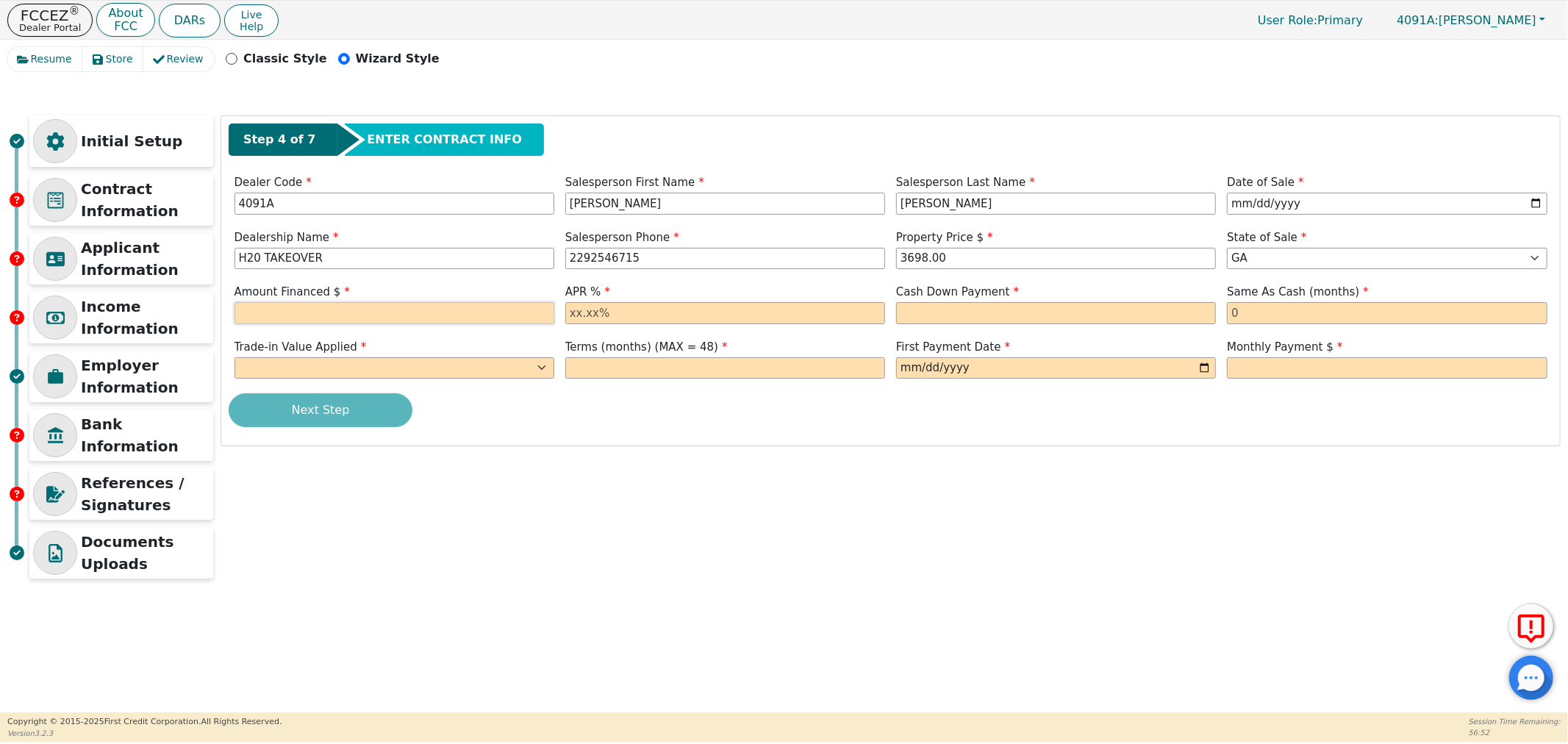
click at [288, 311] on input "text" at bounding box center [394, 313] width 319 height 22
type input "3993.84"
drag, startPoint x: 966, startPoint y: 260, endPoint x: 792, endPoint y: 266, distance: 174.1
click at [792, 266] on div "Dealership Name H20 TAKEOVER Salesperson Phone 2292546715 Property Price $ 3698…" at bounding box center [890, 251] width 1324 height 44
type input "3993.84"
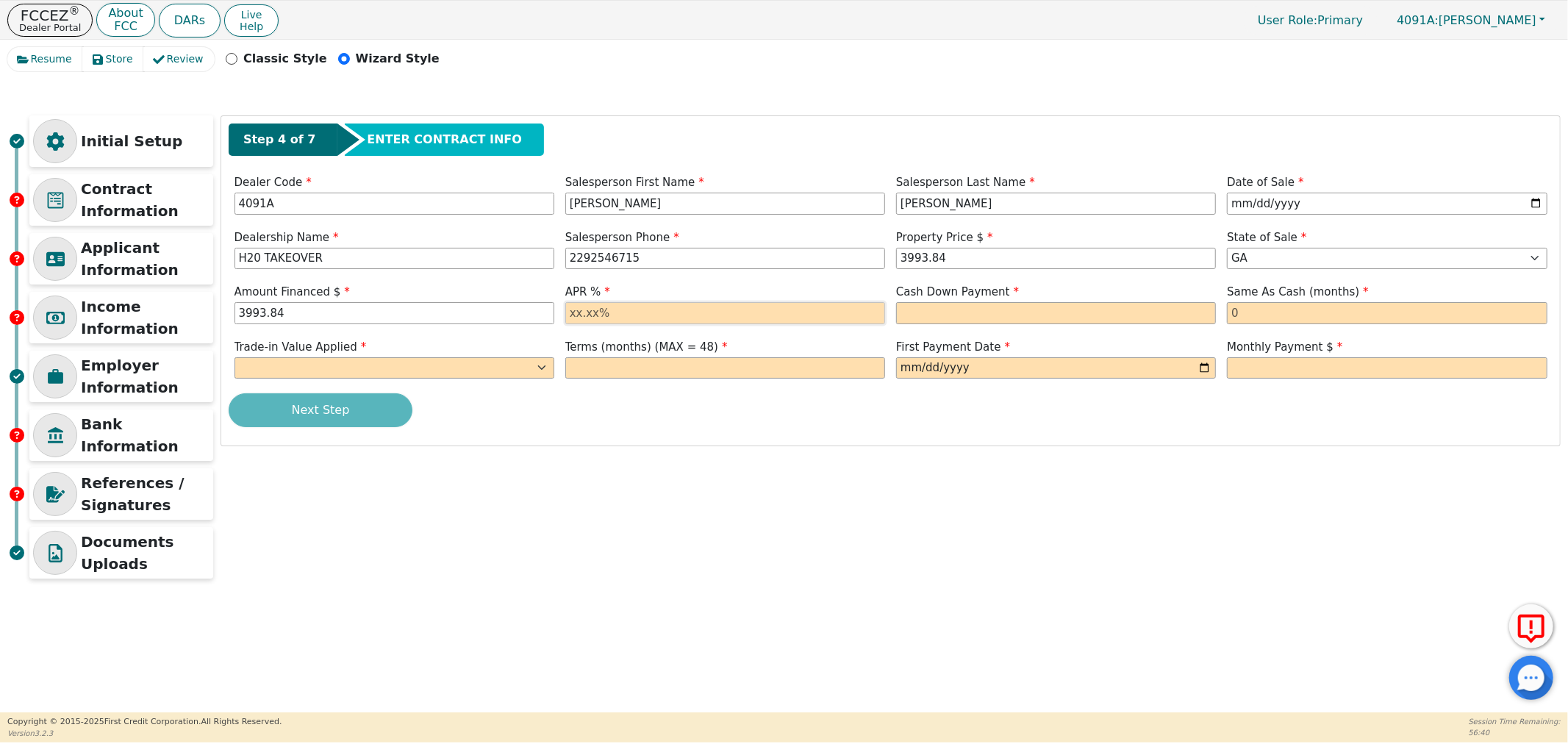
click at [679, 316] on input "text" at bounding box center [724, 313] width 319 height 22
type input "21.98"
type input "0"
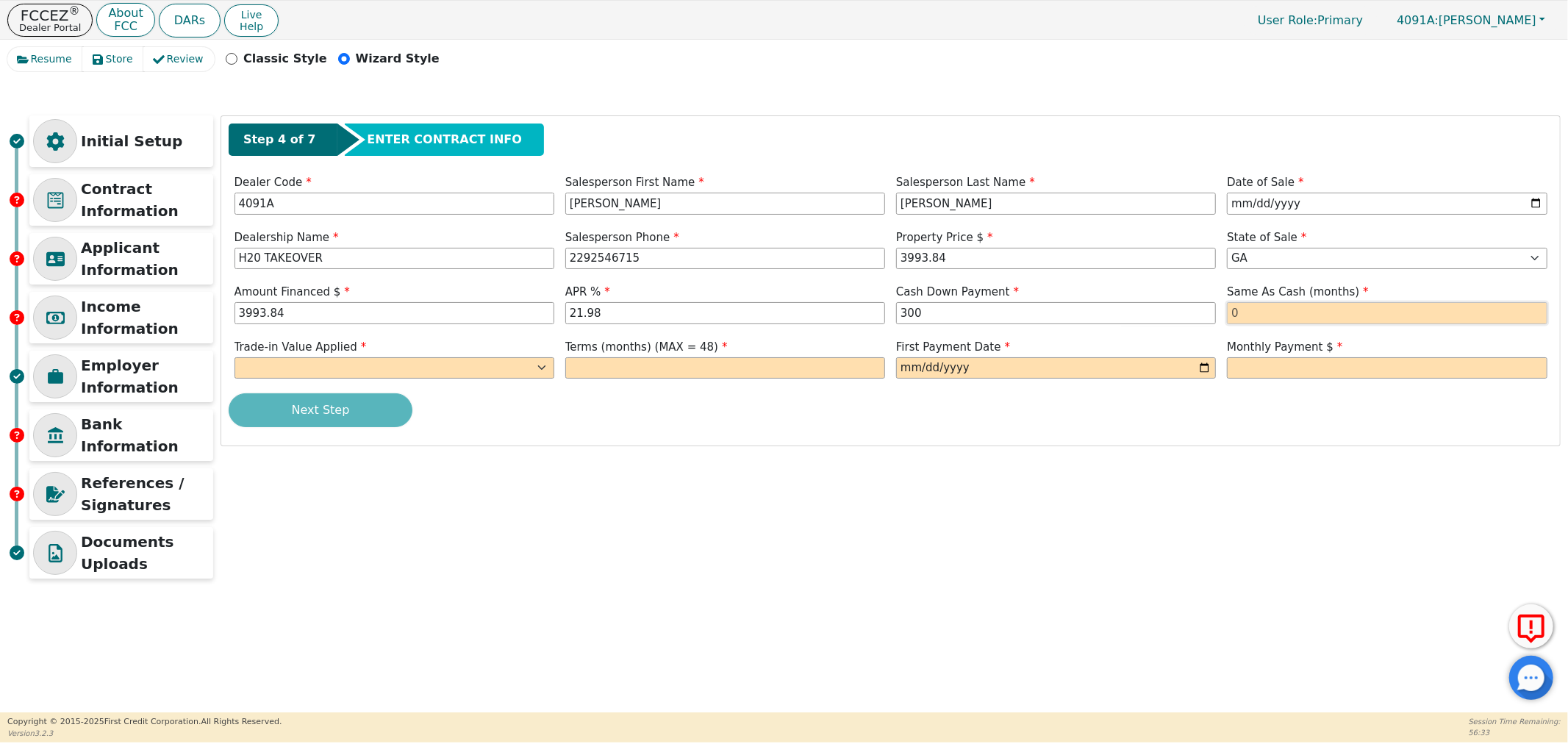
type input "300.00"
type input "0"
select select "y"
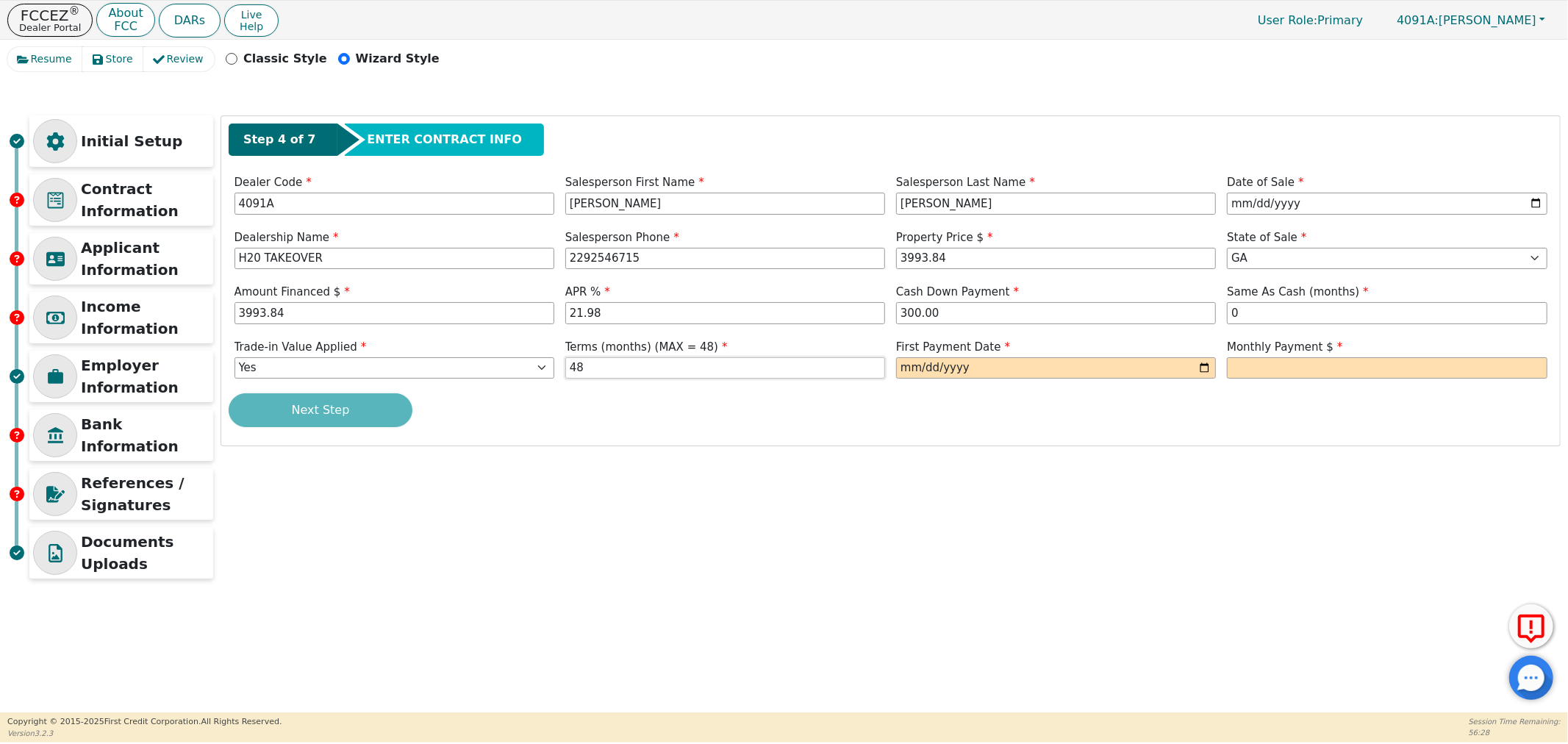
type input "48"
click at [1199, 370] on input "date" at bounding box center [1056, 369] width 319 height 22
type input "[DATE]"
click at [1235, 362] on input "text" at bounding box center [1386, 369] width 319 height 22
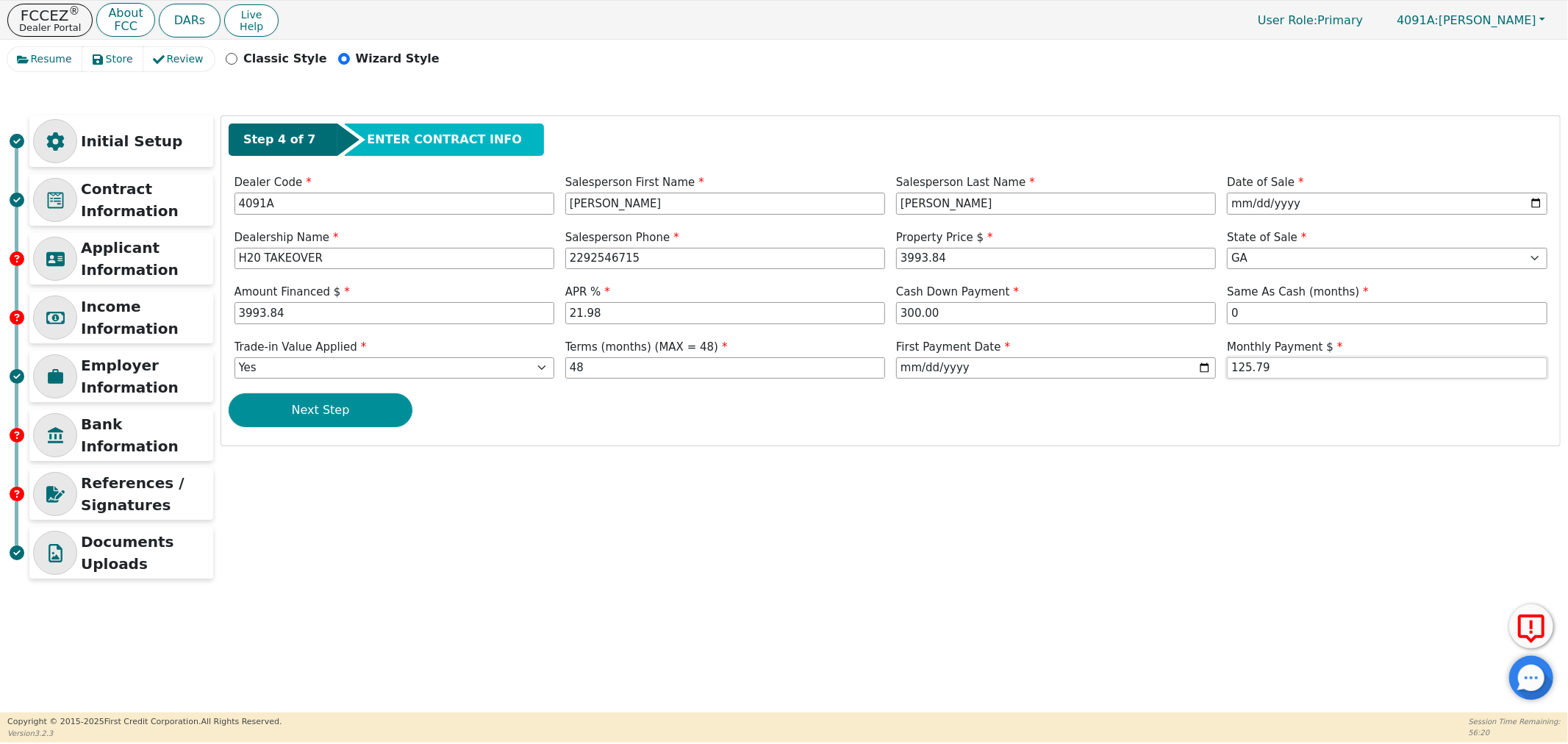
type input "125.79"
click at [318, 411] on button "Next Step" at bounding box center [320, 410] width 184 height 34
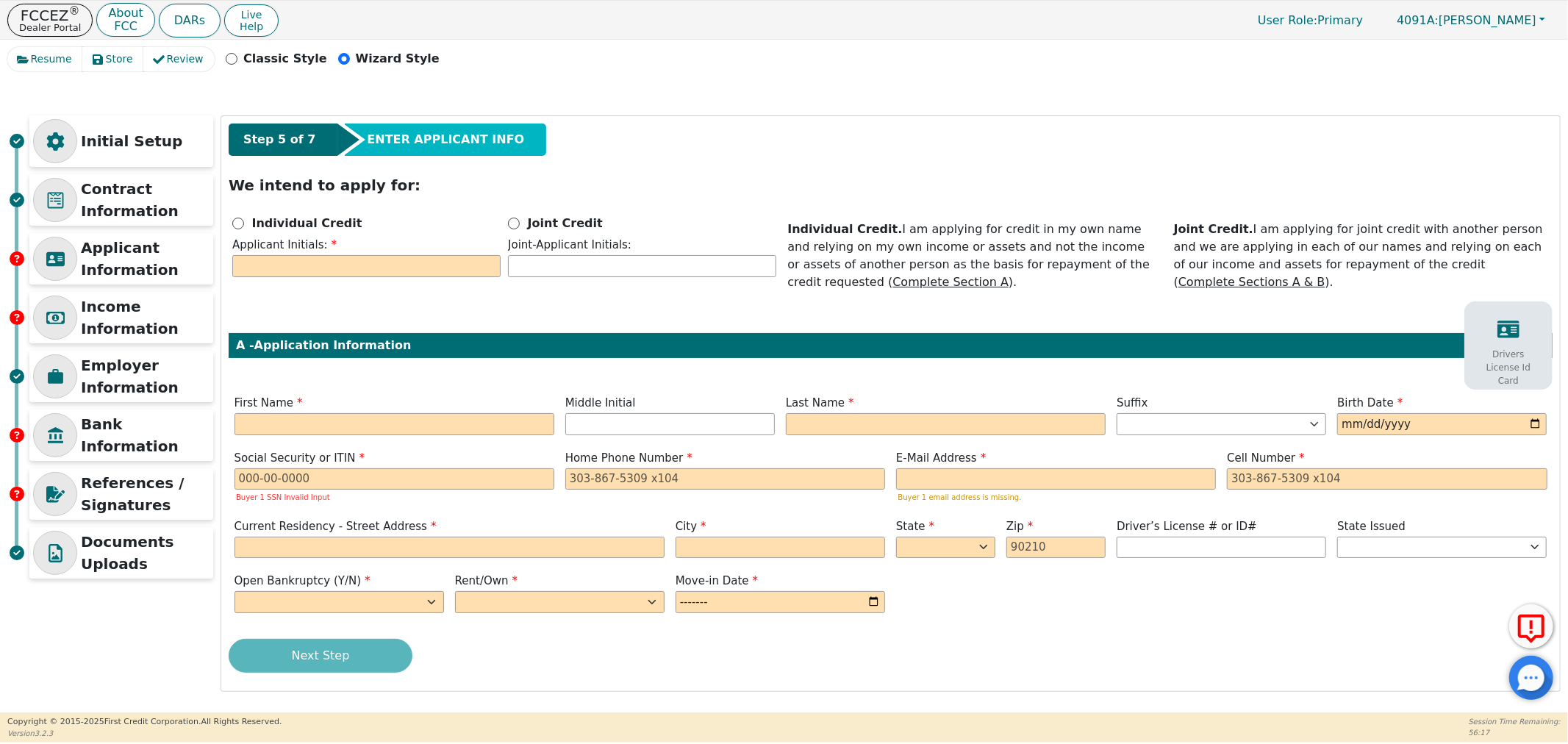
click at [244, 221] on div "Individual Credit" at bounding box center [366, 223] width 268 height 17
click at [241, 223] on input "Individual Credit" at bounding box center [238, 223] width 12 height 12
radio input "true"
drag, startPoint x: 269, startPoint y: 263, endPoint x: 278, endPoint y: 260, distance: 9.5
click at [274, 261] on input "text" at bounding box center [366, 266] width 268 height 22
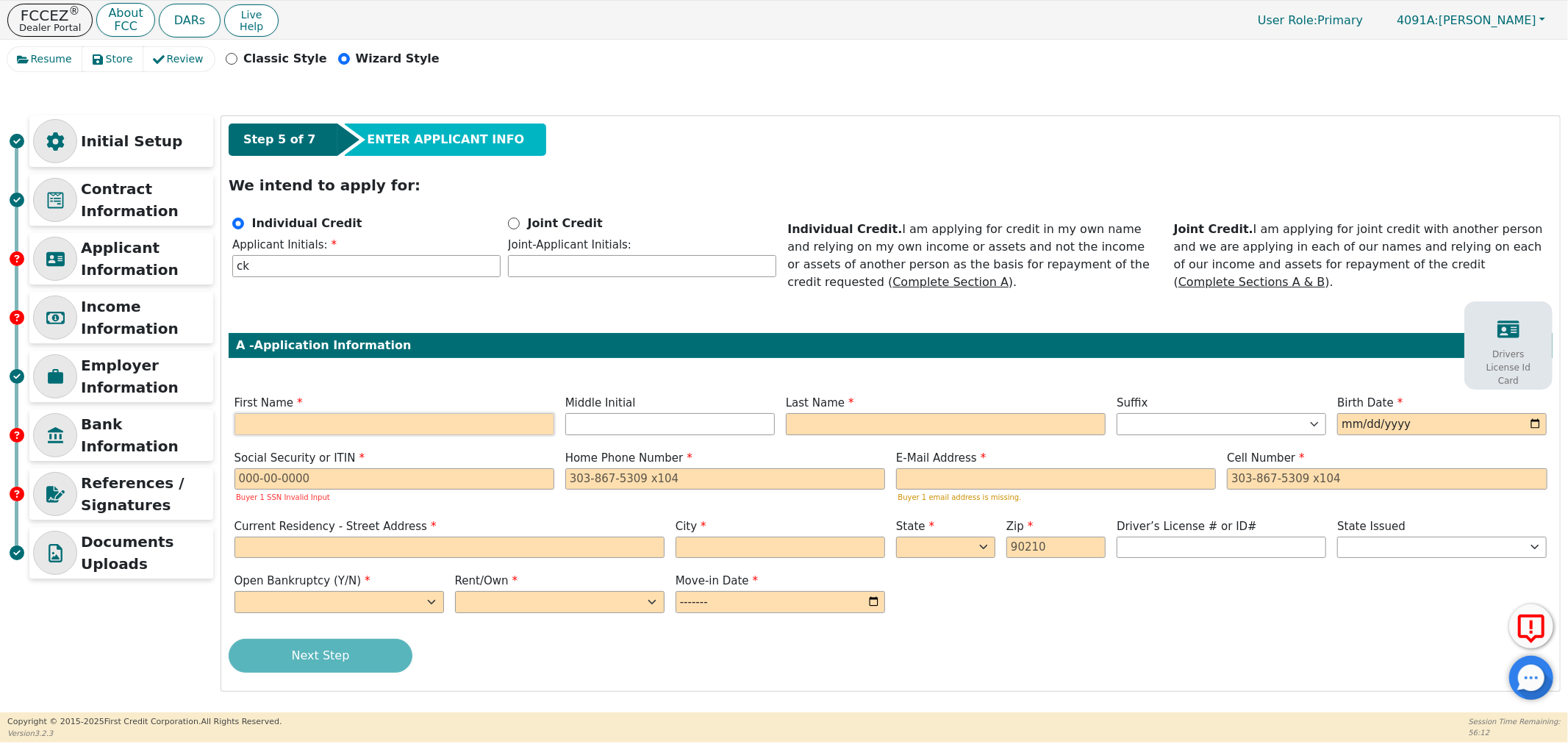
type input "C"
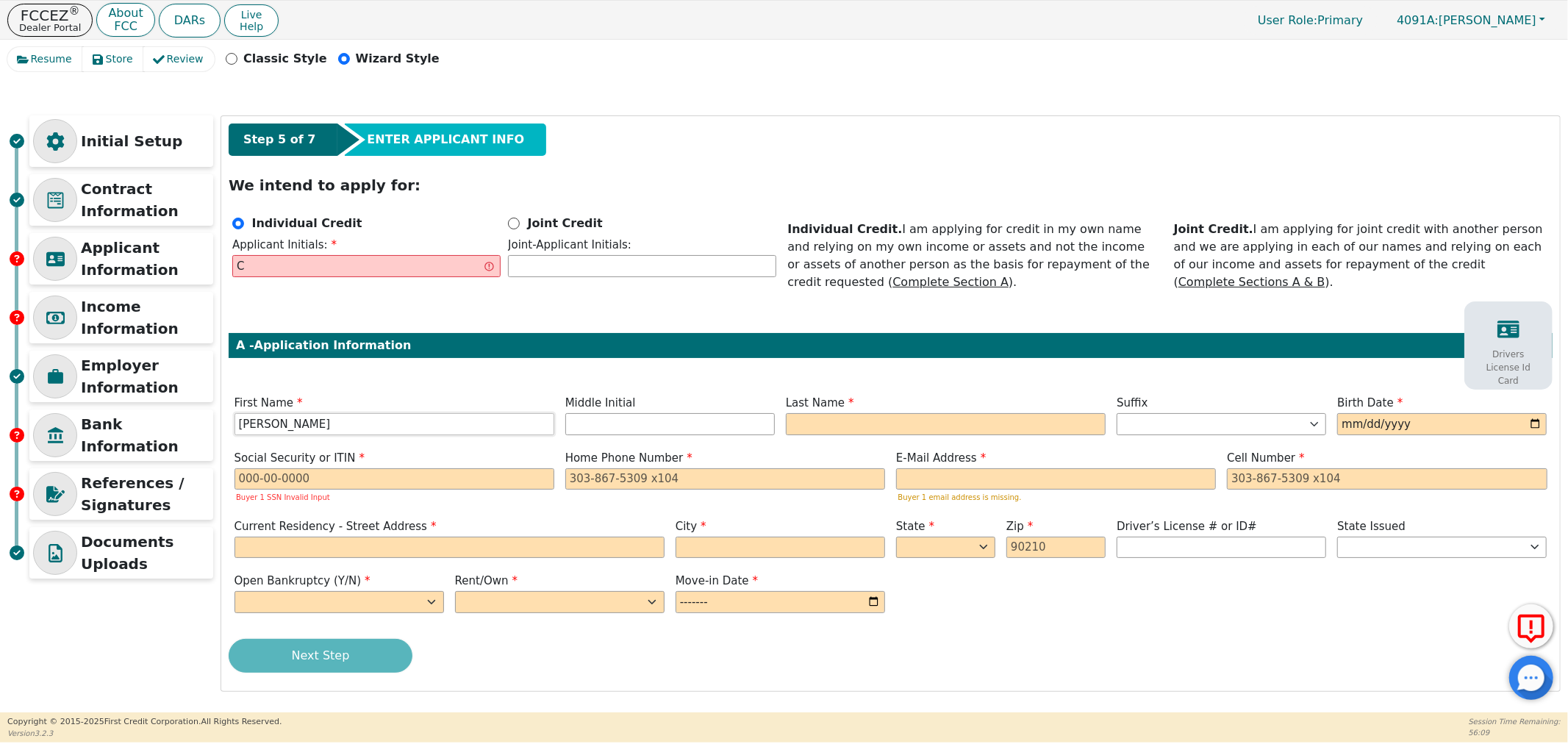
type input "[PERSON_NAME]"
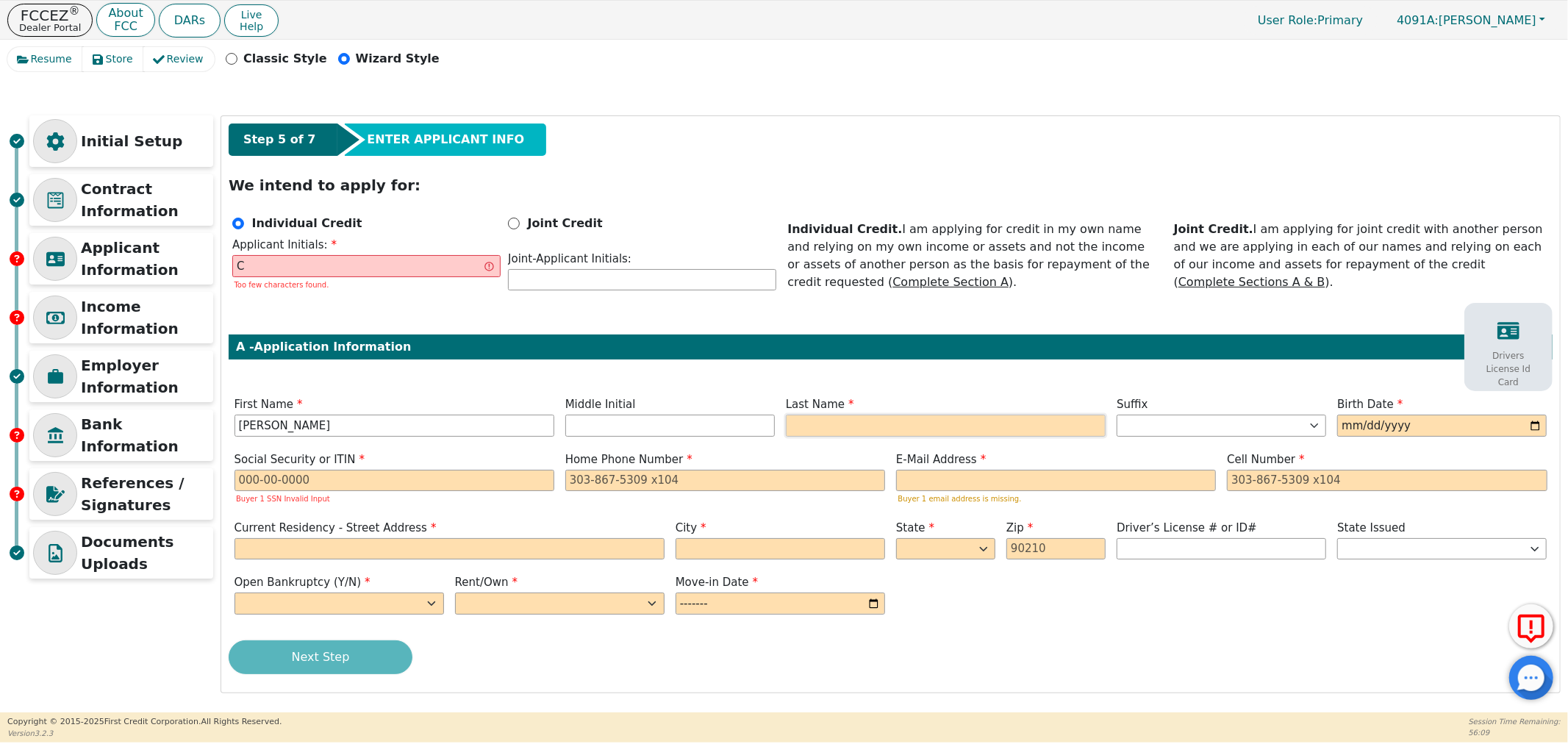
type input "CK"
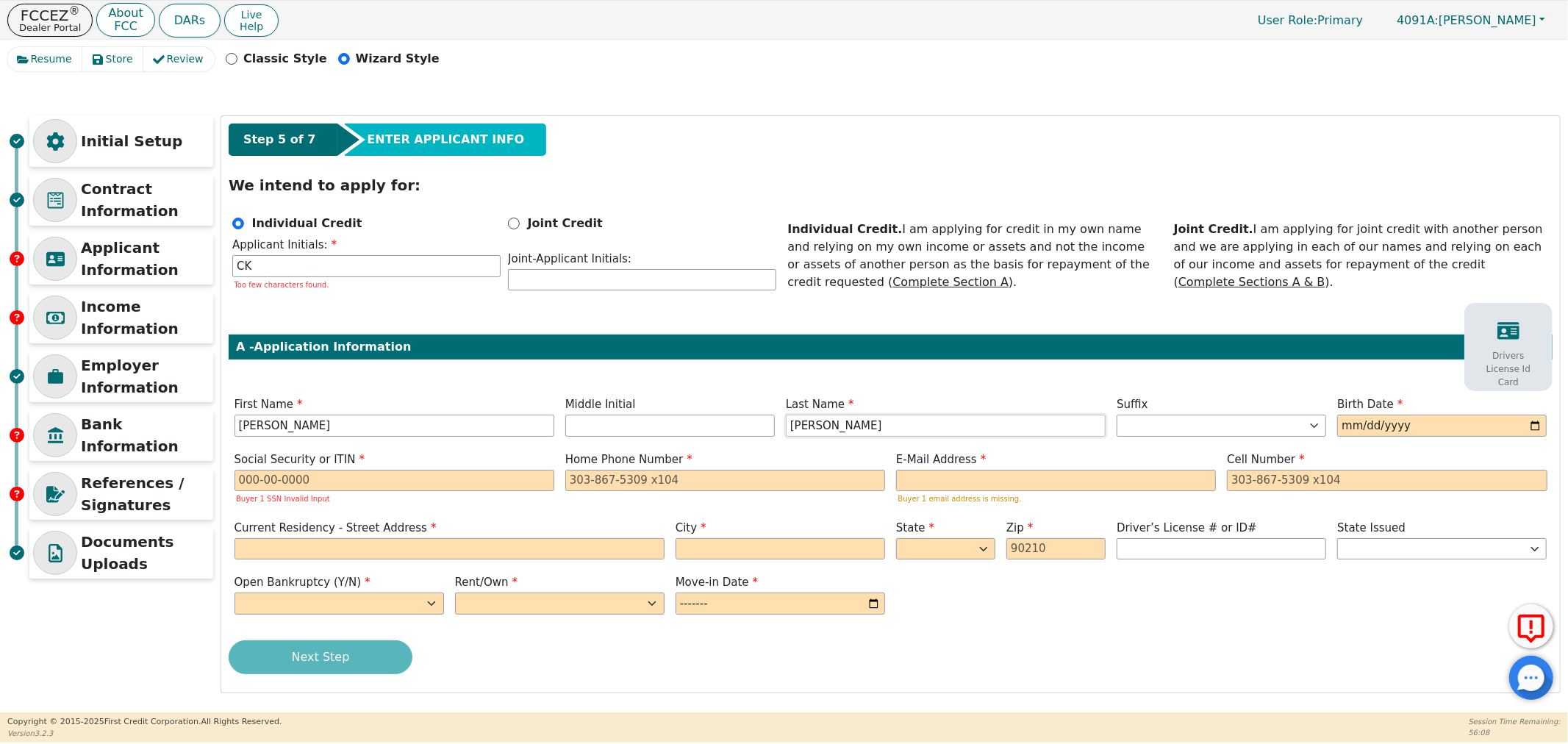
type input "[PERSON_NAME]"
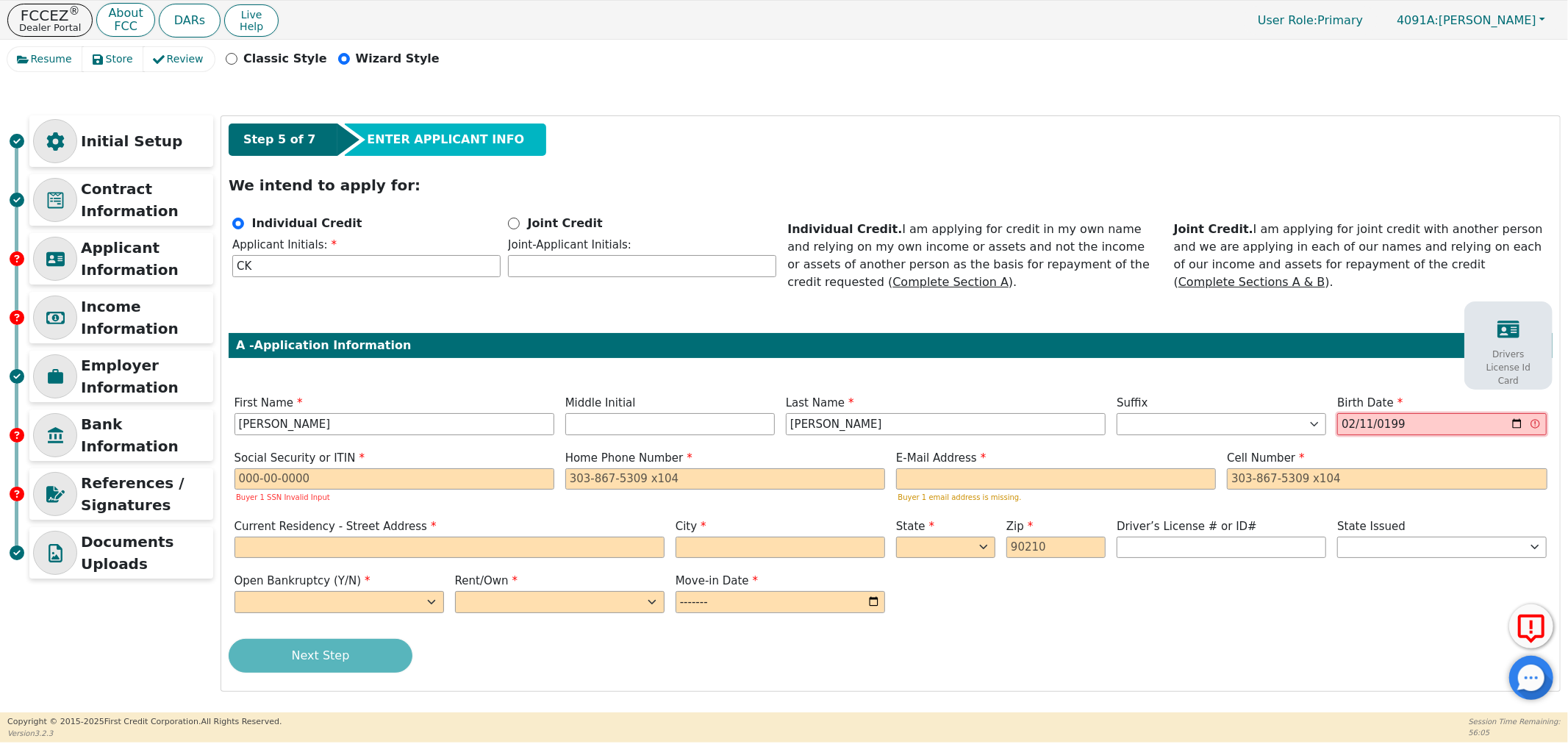
type input "1999-02-11"
click at [315, 476] on input "text" at bounding box center [394, 480] width 319 height 22
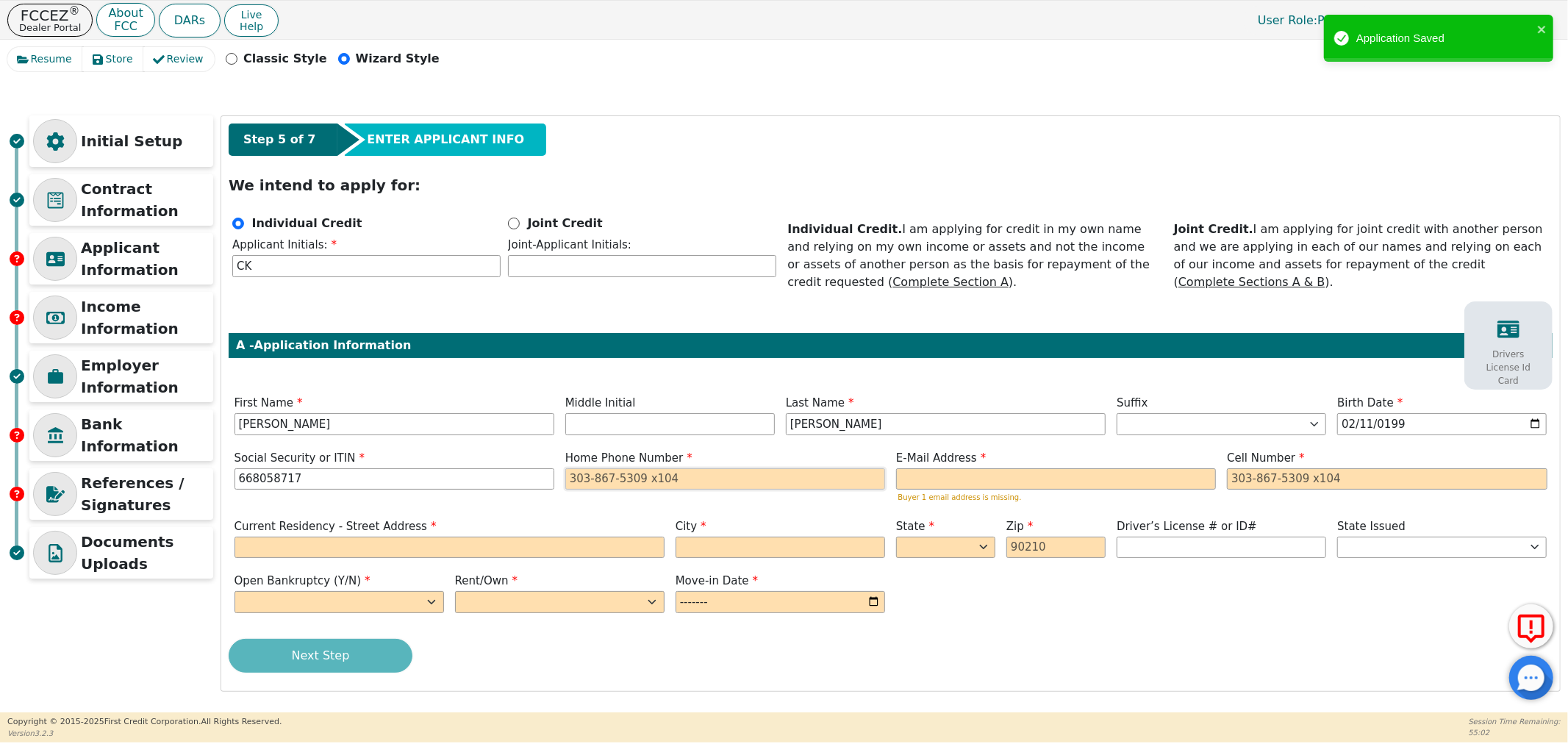
type input "***-**-8717"
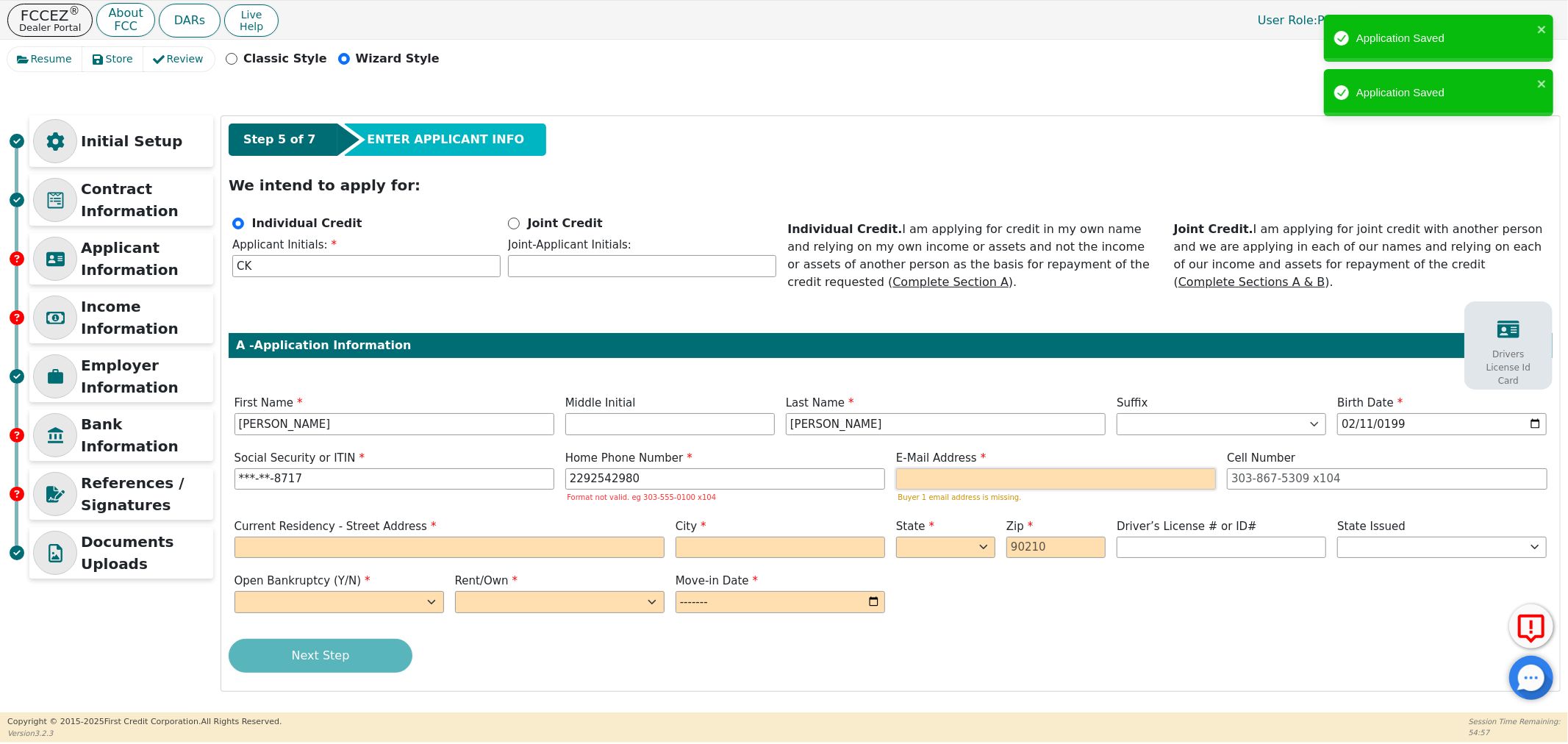
type input "229-254-2980"
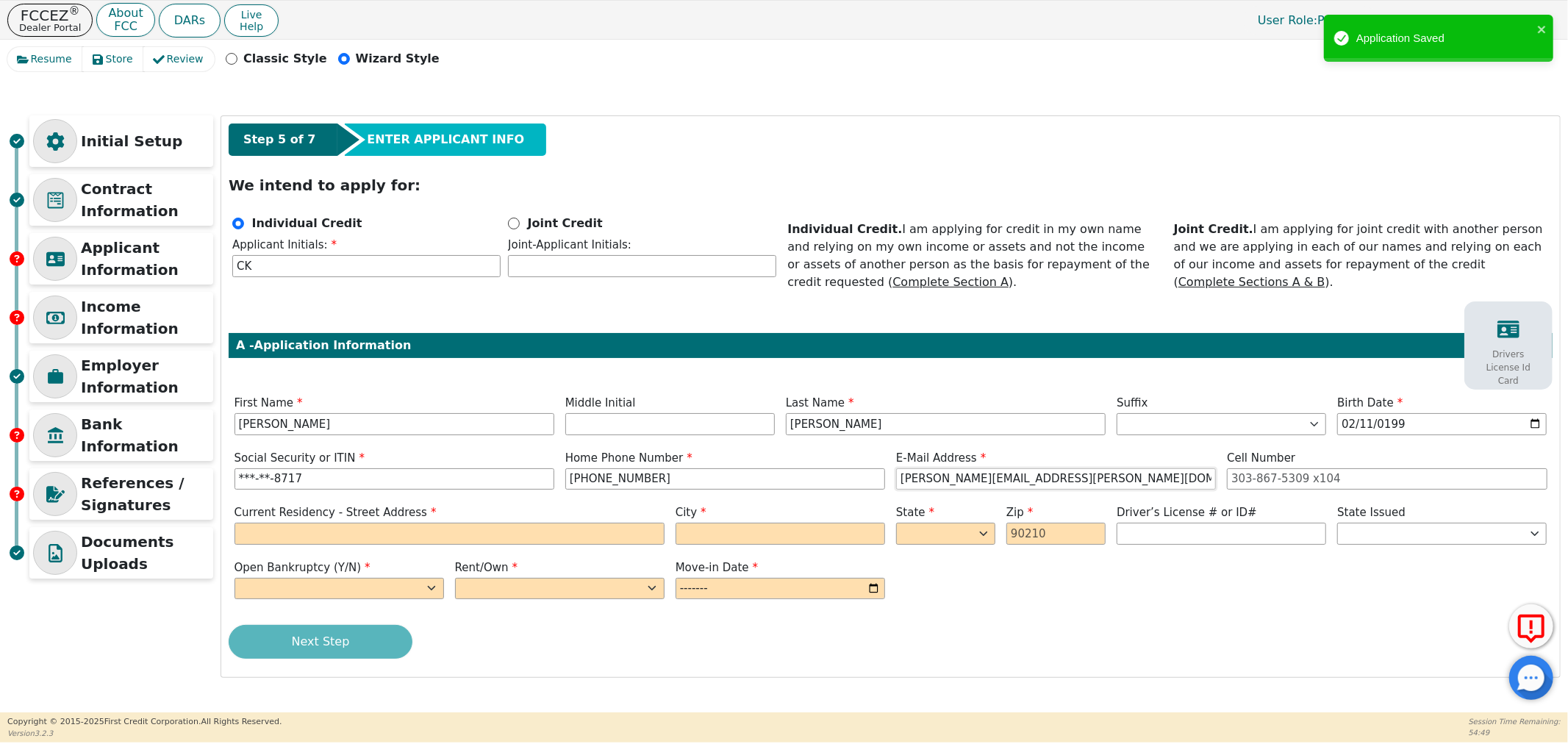
type input "KELLEY.BRYCE@ICLOUD.COM"
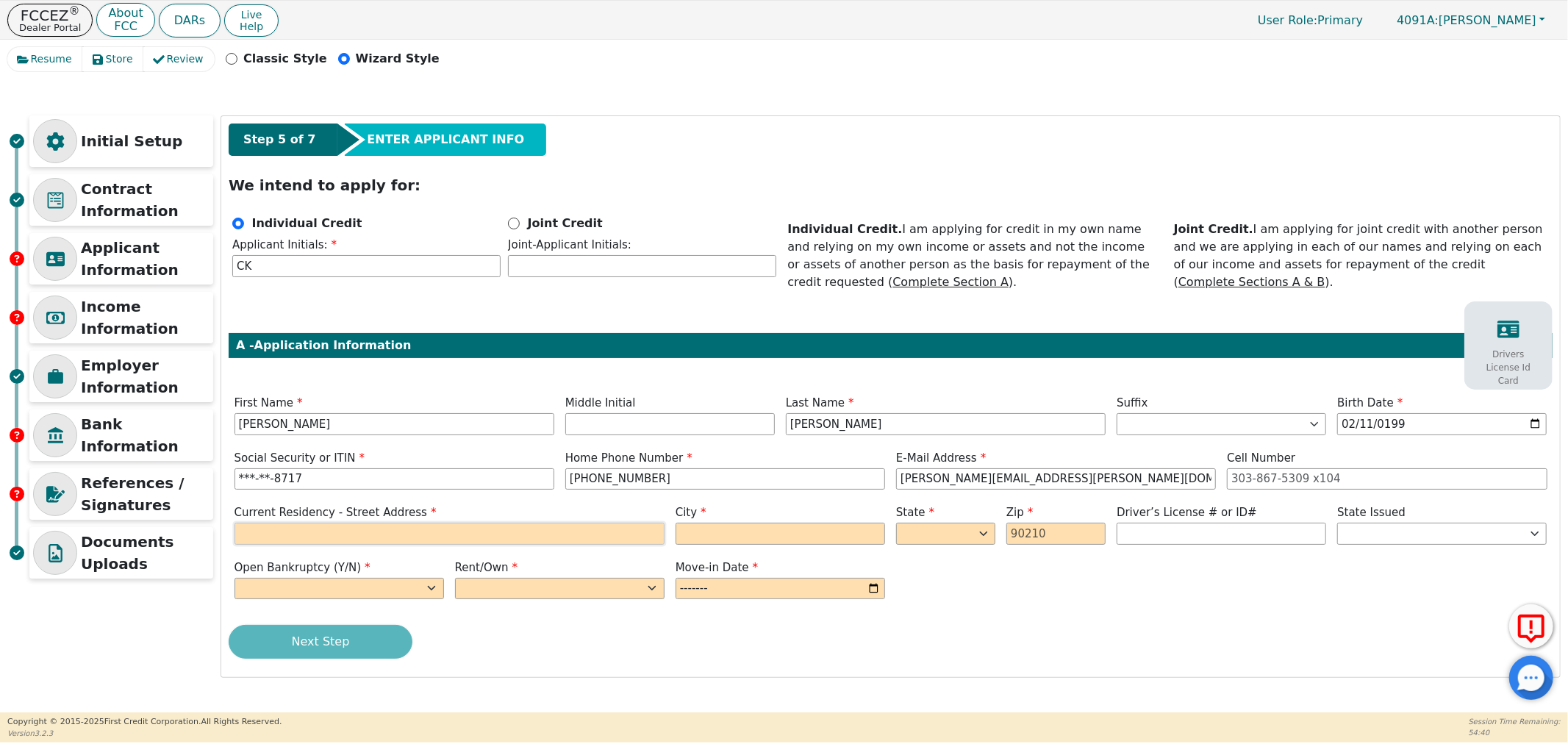
click at [382, 526] on input "text" at bounding box center [450, 534] width 430 height 22
type input "162 PRINCE RD"
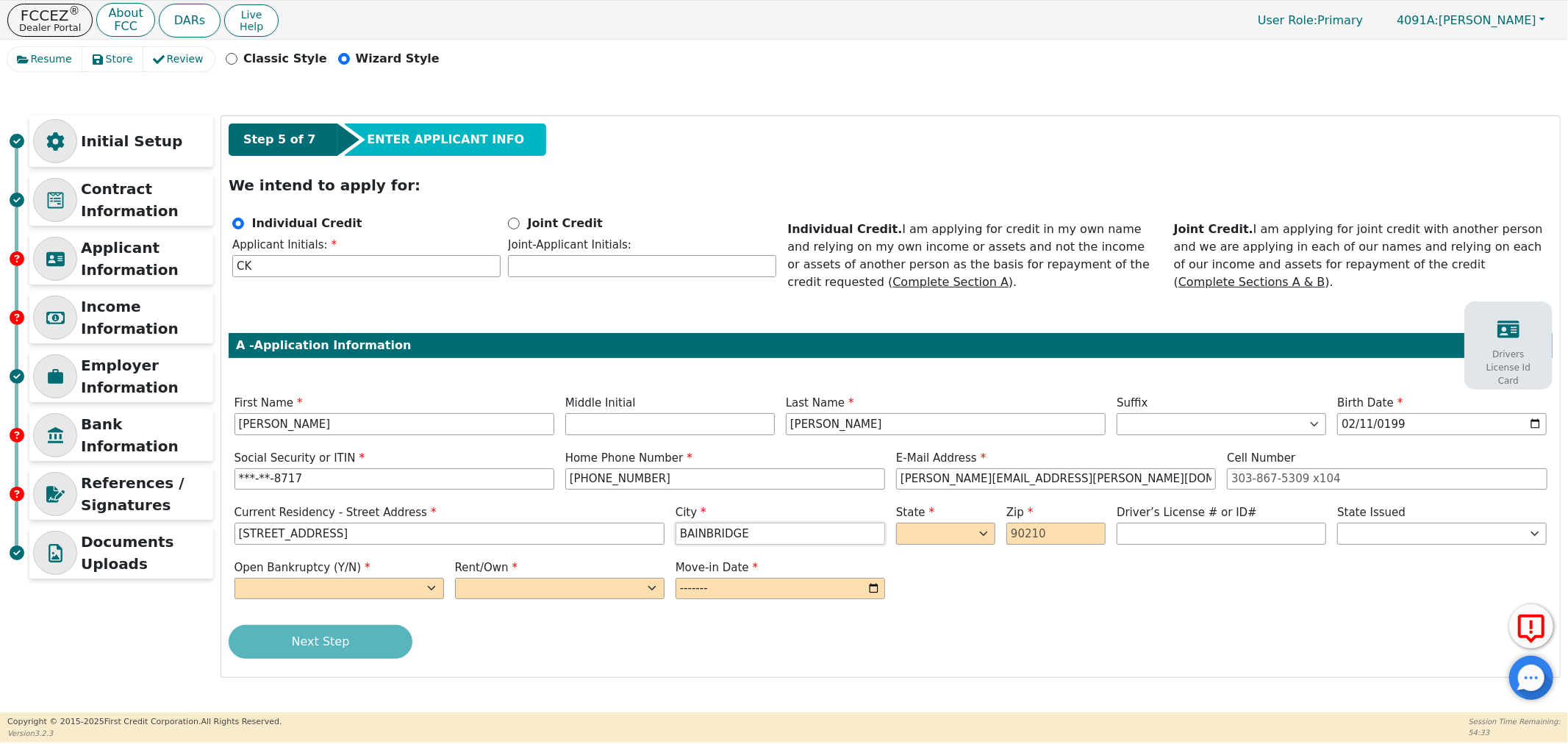
type input "BAINBRIDGE"
select select "GA"
type input "39819"
click at [1191, 535] on input "text" at bounding box center [1221, 534] width 209 height 22
type input "*********"
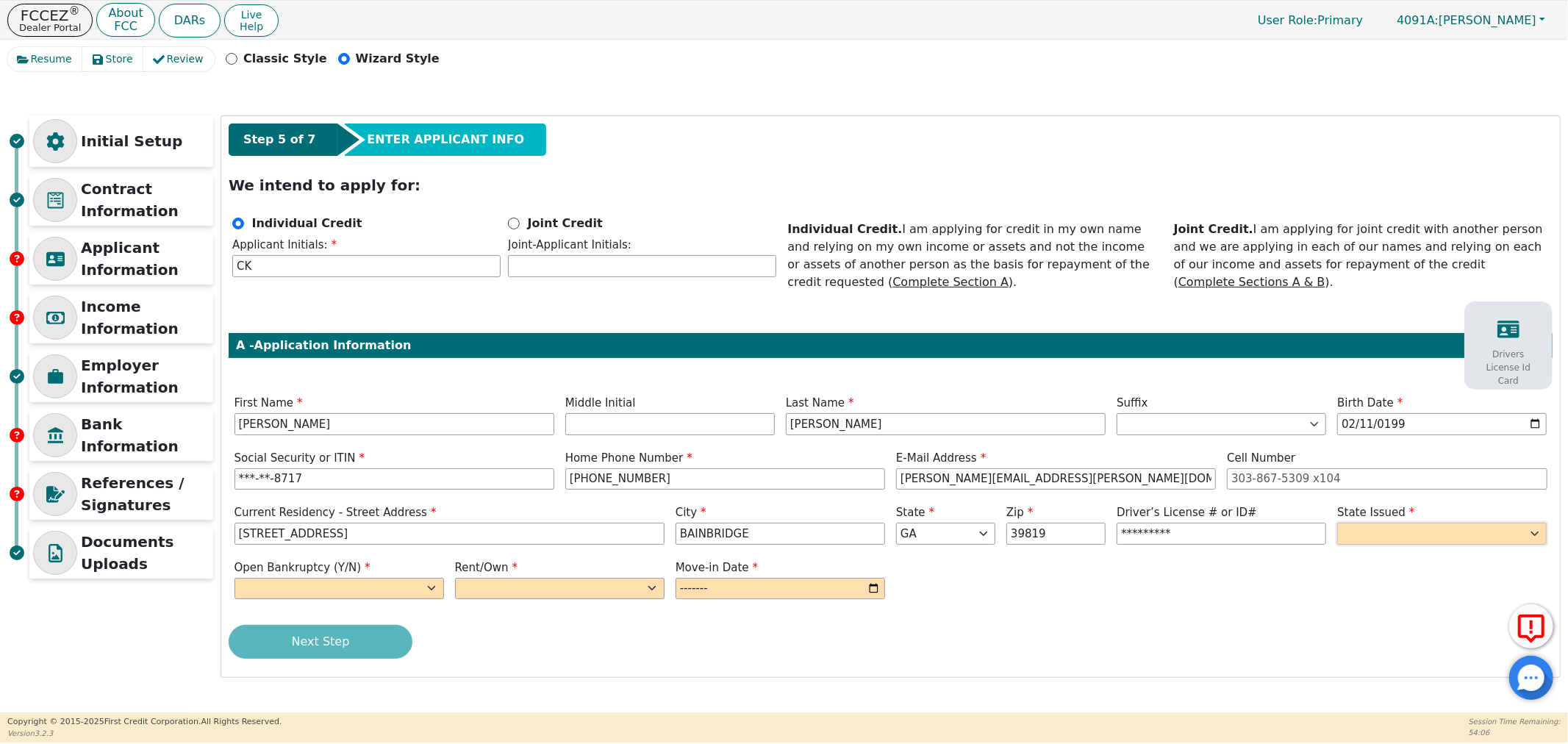
select select "GA"
select select "n"
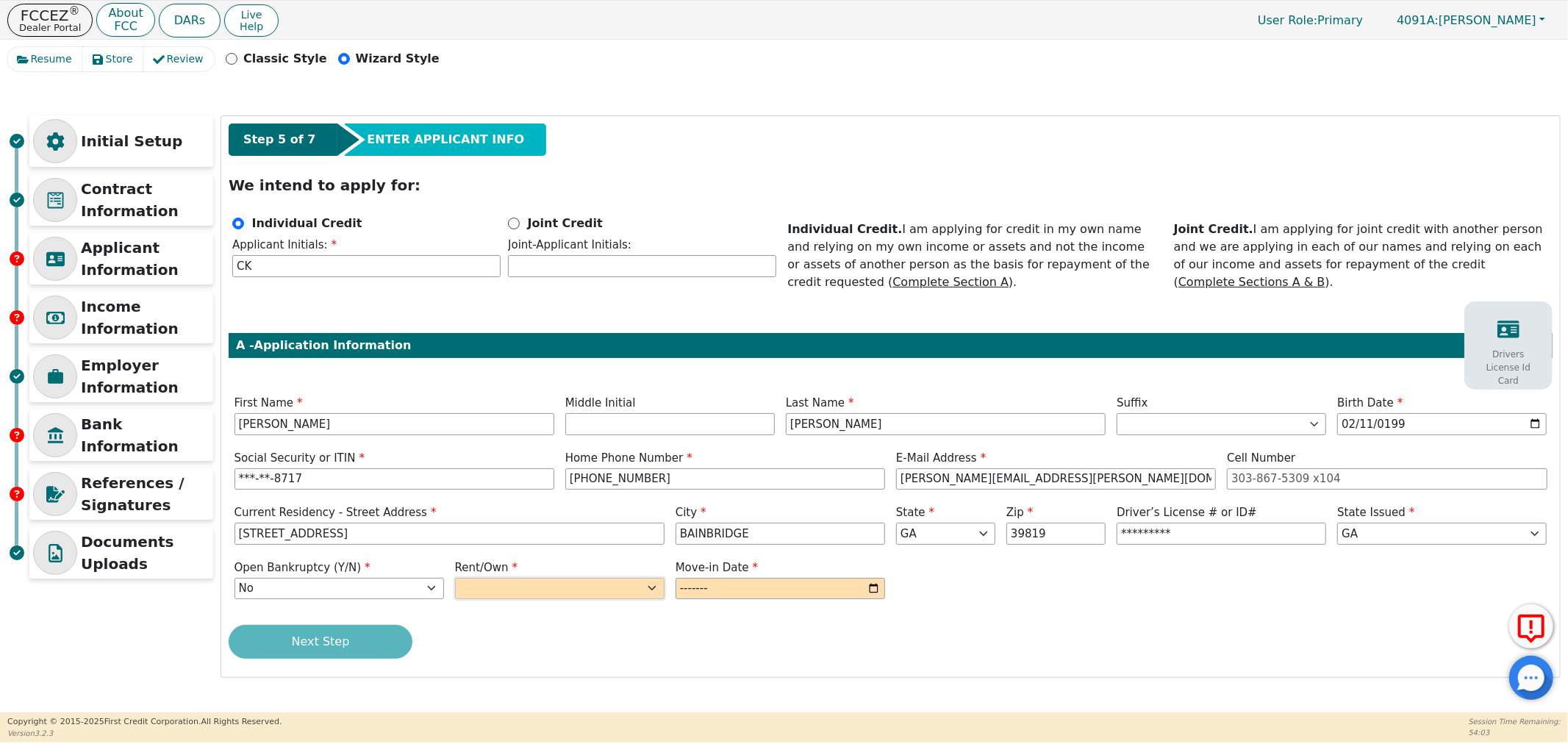
select select "Rent"
click at [879, 591] on input "month" at bounding box center [780, 589] width 209 height 22
type input "2025-09"
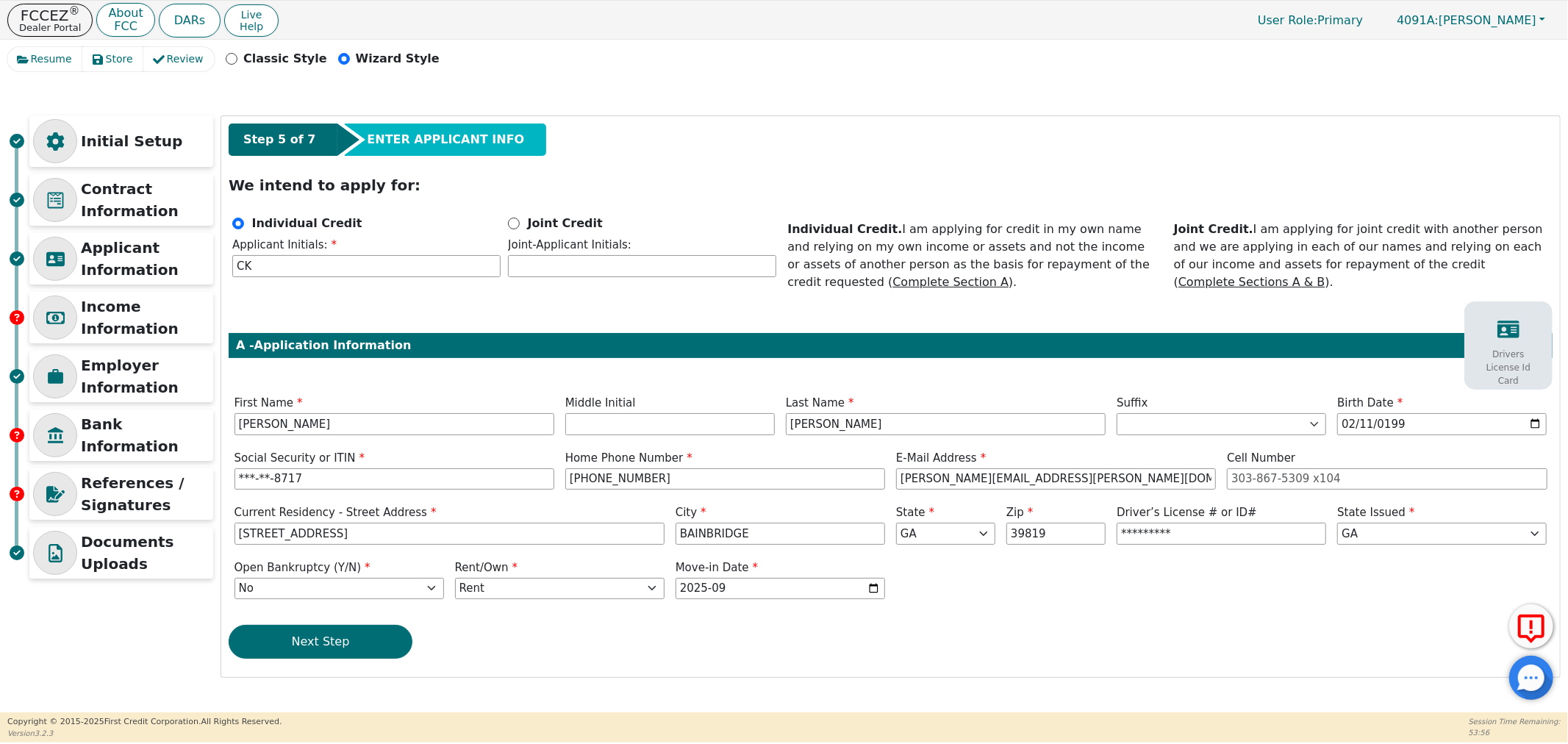
click at [1494, 349] on p "Drivers License Id Card" at bounding box center [1508, 368] width 66 height 40
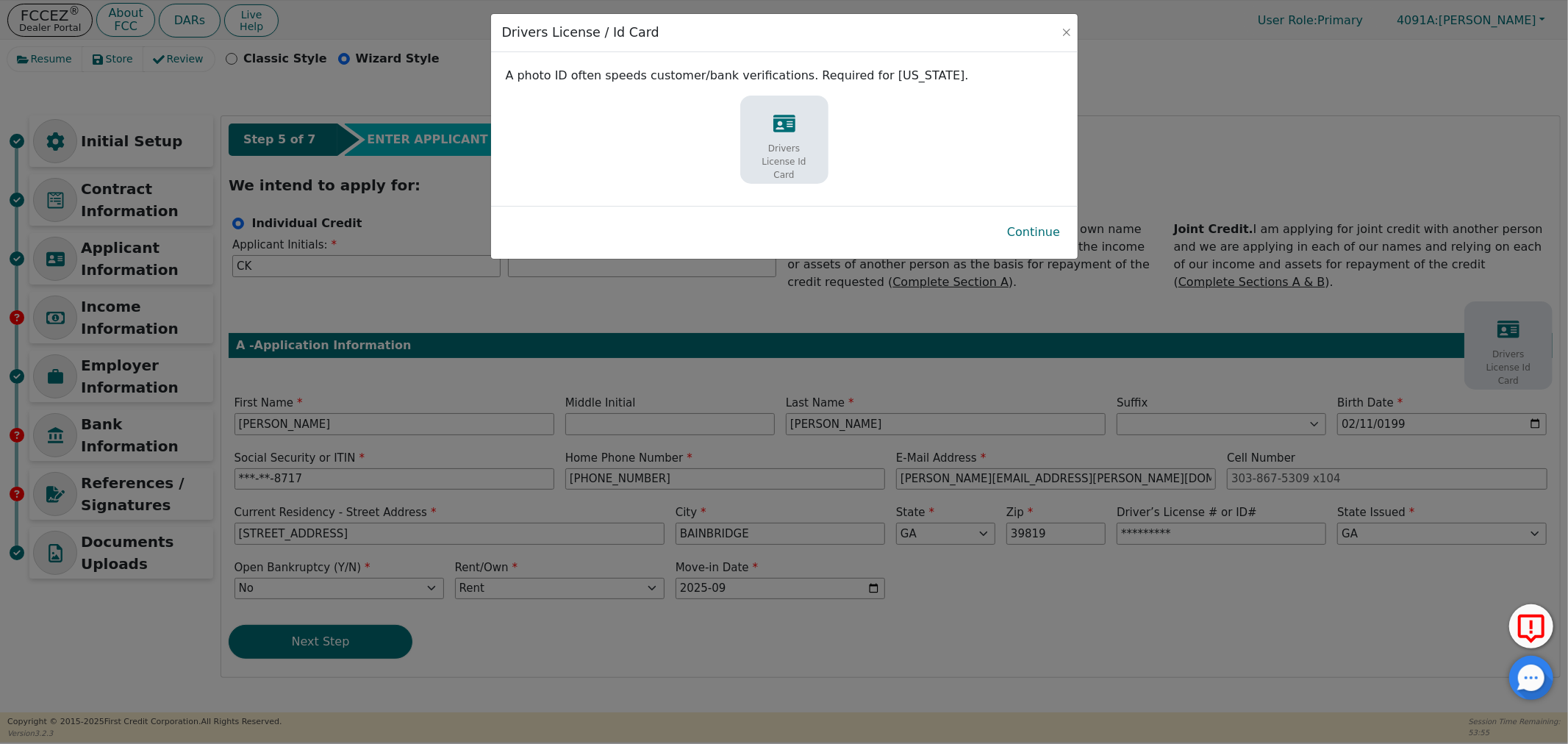
click at [805, 148] on p "Drivers License Id Card" at bounding box center [784, 162] width 66 height 40
select select "GA"
select select "n"
select select "Rent"
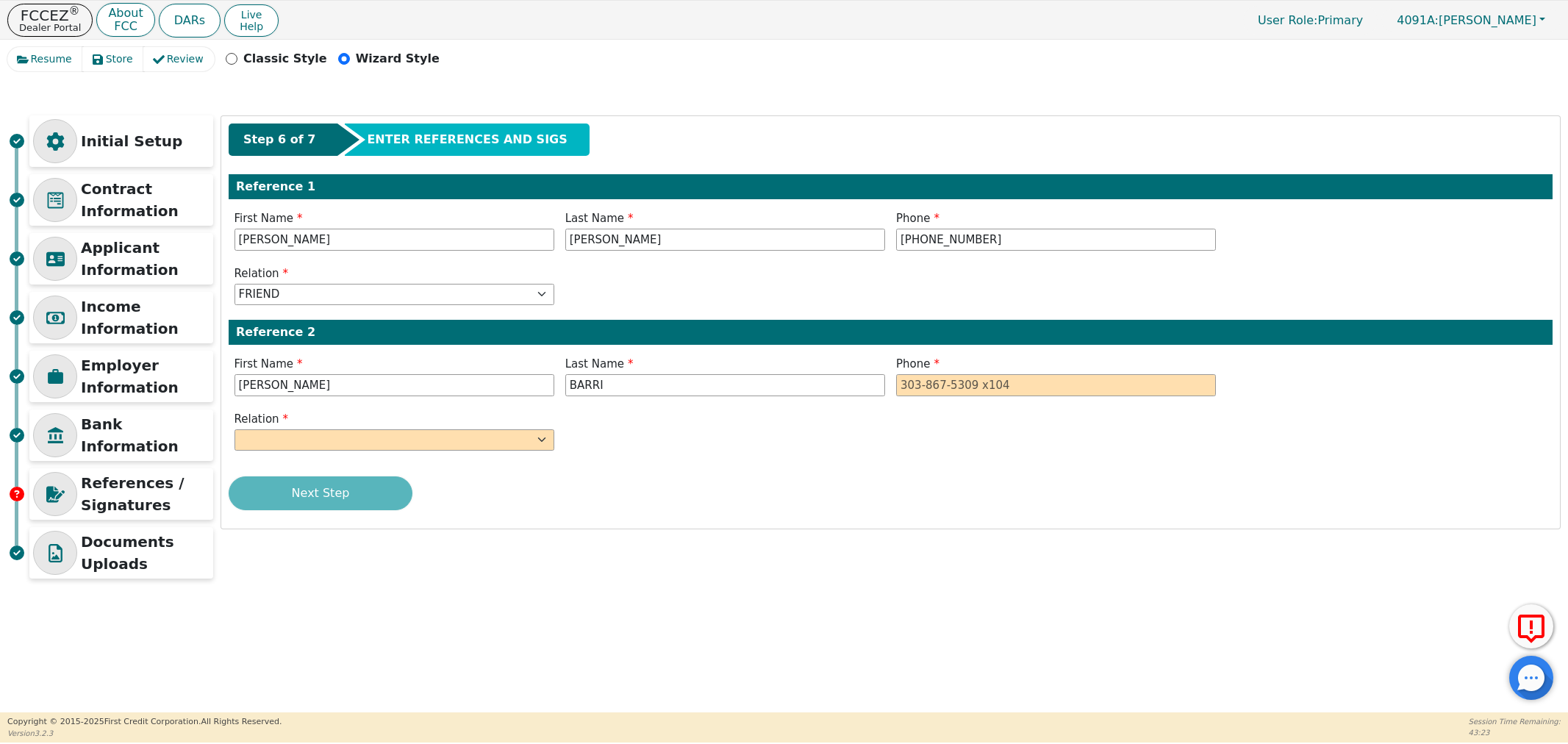
select select "FRIEND"
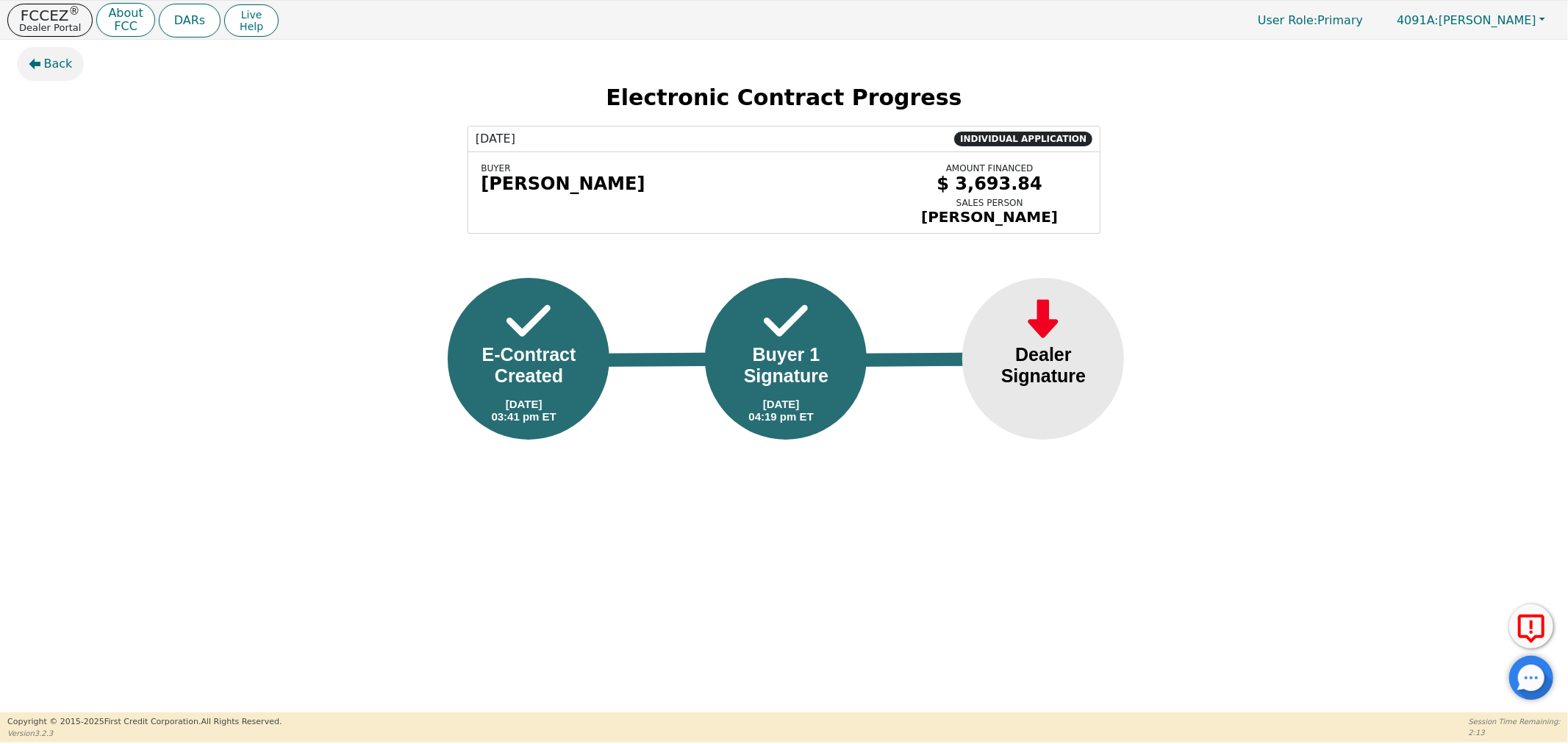
click at [52, 59] on span "Back" at bounding box center [58, 64] width 29 height 17
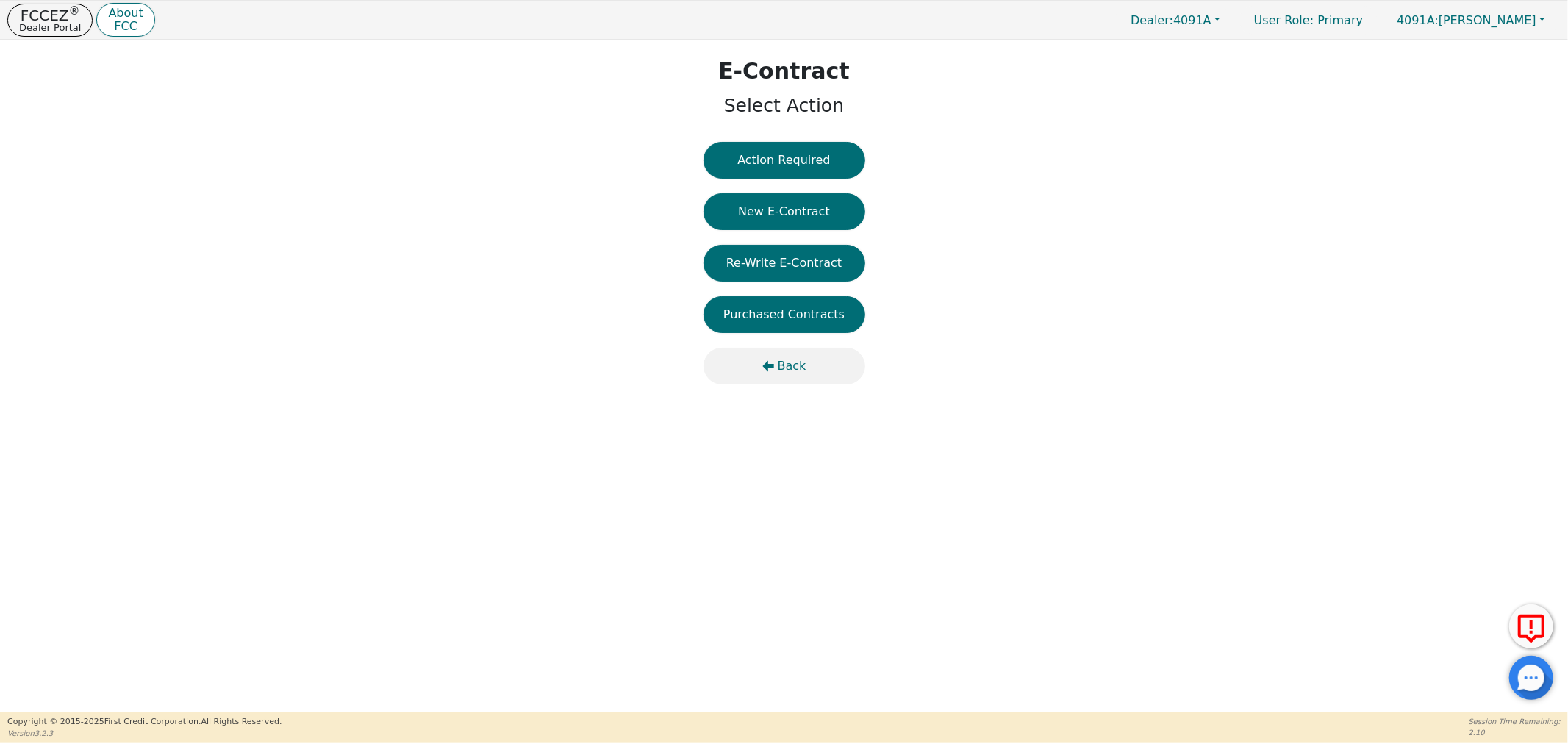
click at [774, 362] on icon "button" at bounding box center [768, 366] width 12 height 12
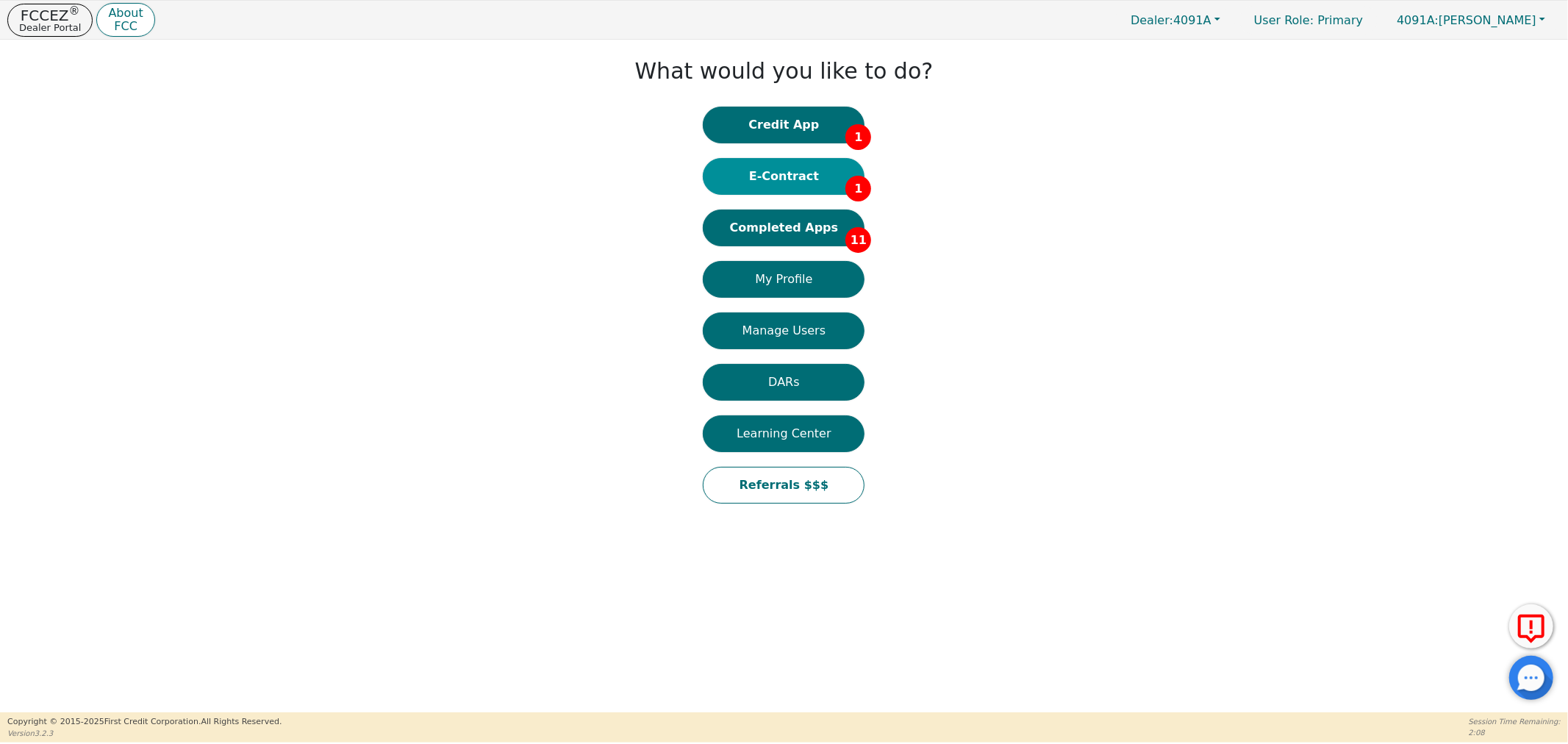
click at [765, 189] on button "E-Contract 1" at bounding box center [784, 177] width 162 height 36
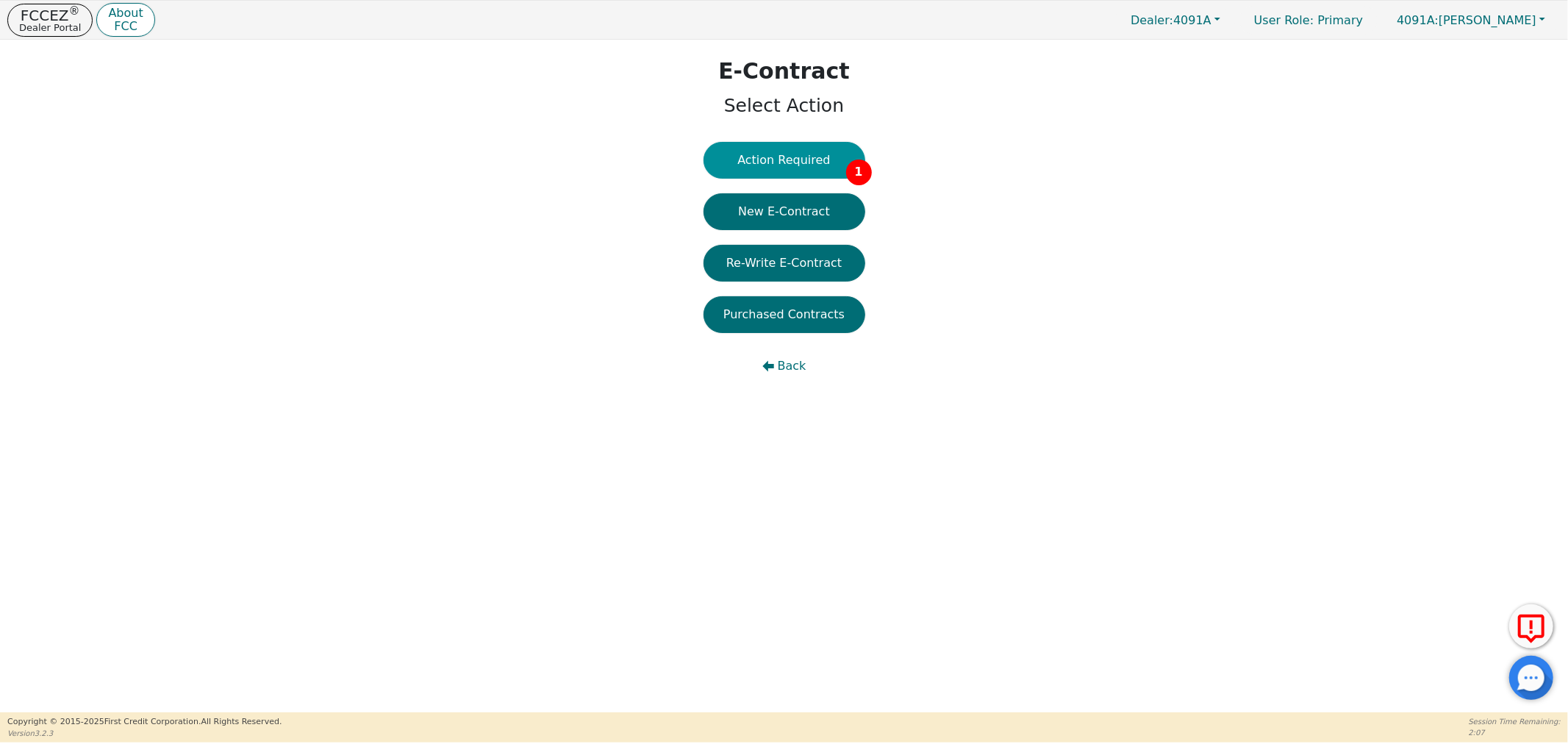
click at [793, 156] on button "Action Required 1" at bounding box center [784, 160] width 162 height 36
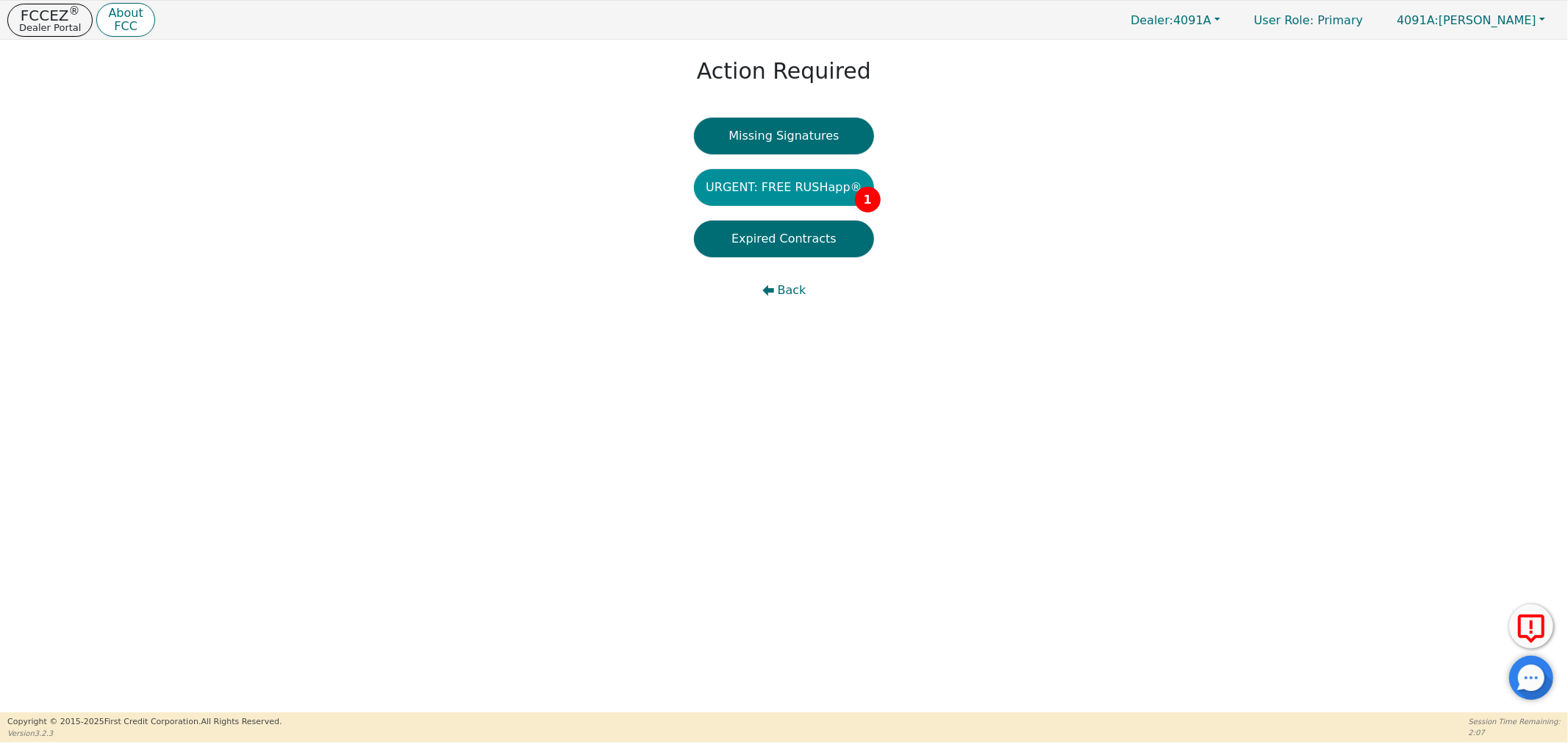
click at [808, 189] on button "URGENT: FREE RUSHapp® 1" at bounding box center [784, 188] width 180 height 36
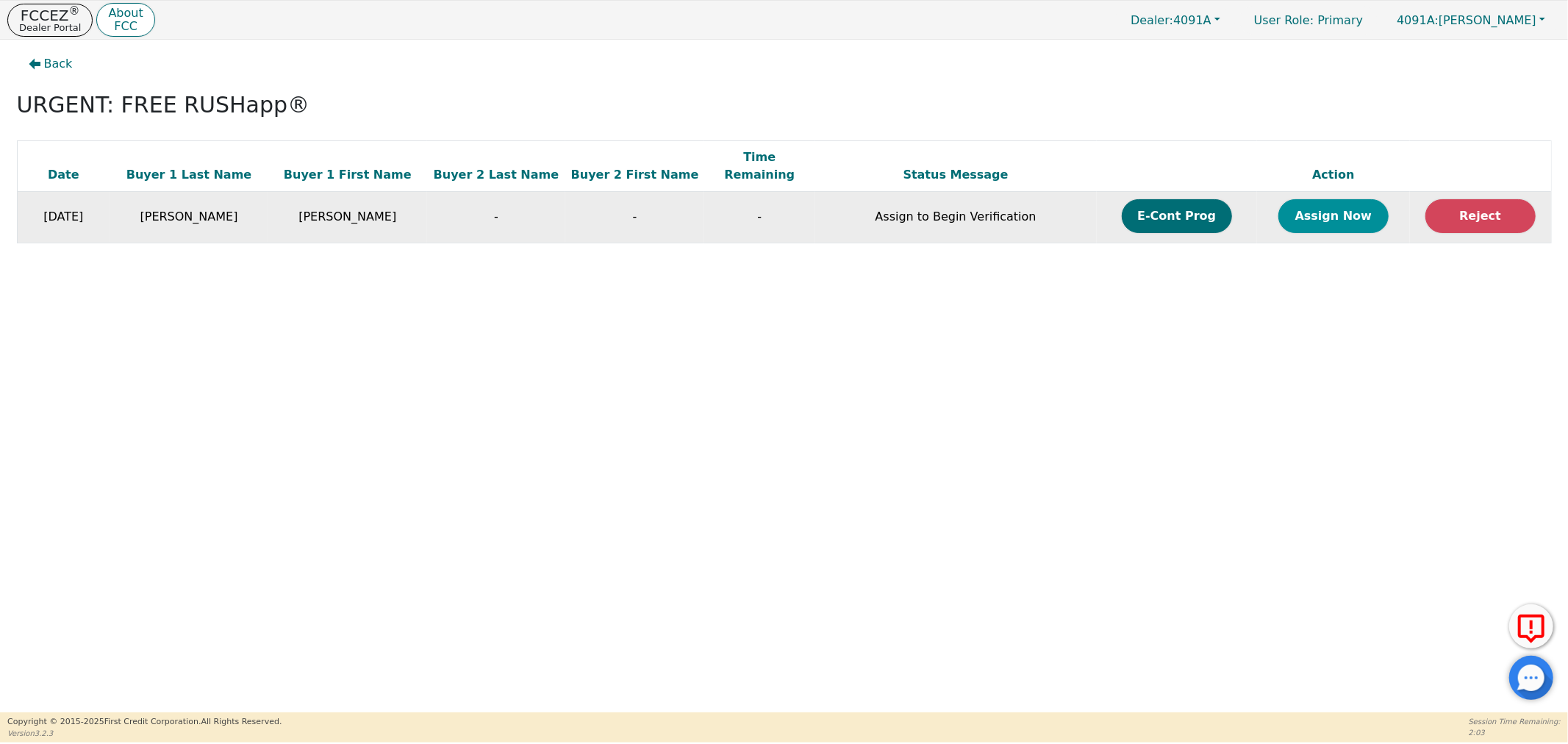
click at [1320, 200] on button "Assign Now" at bounding box center [1333, 216] width 110 height 34
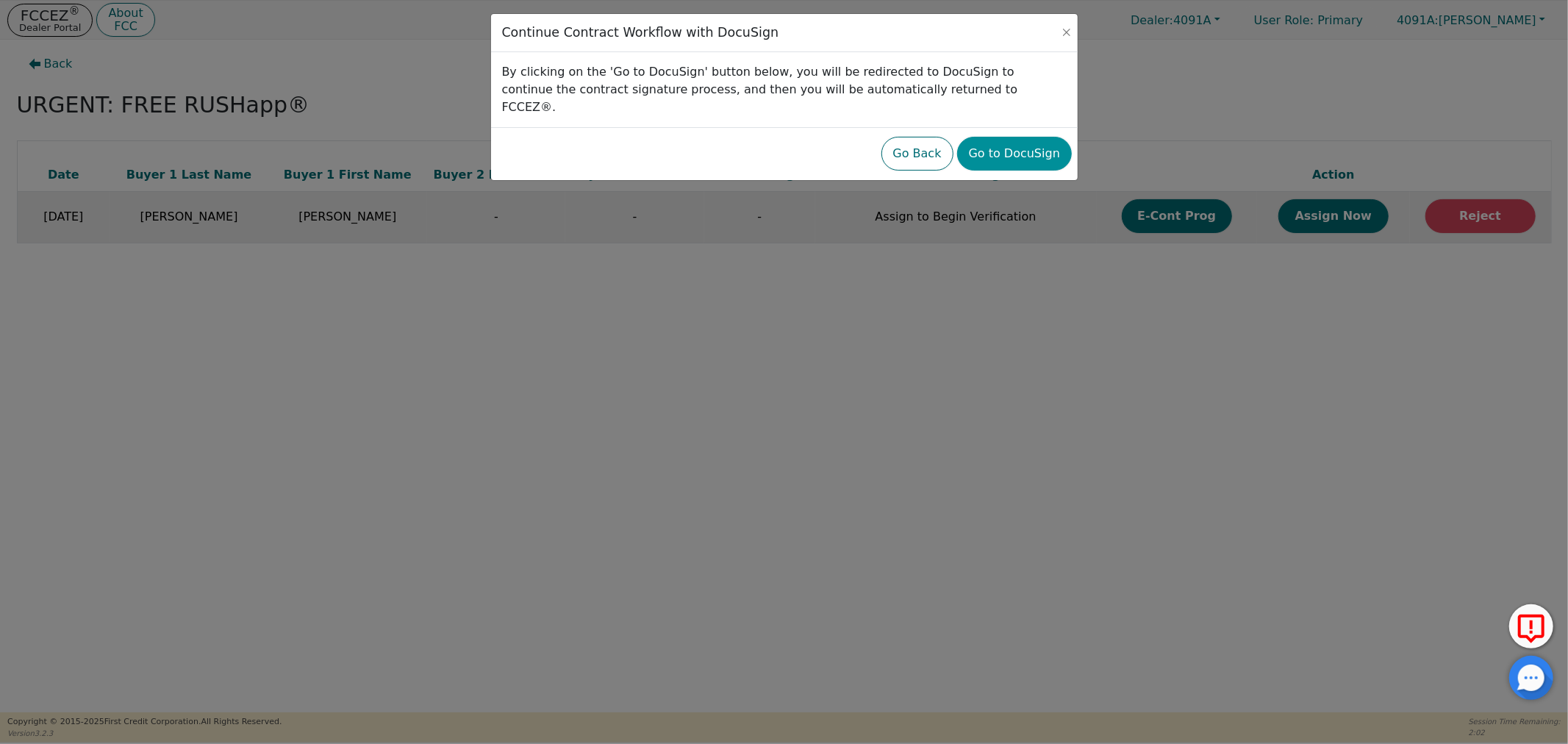
click at [1042, 142] on button "Go to DocuSign" at bounding box center [1015, 153] width 115 height 34
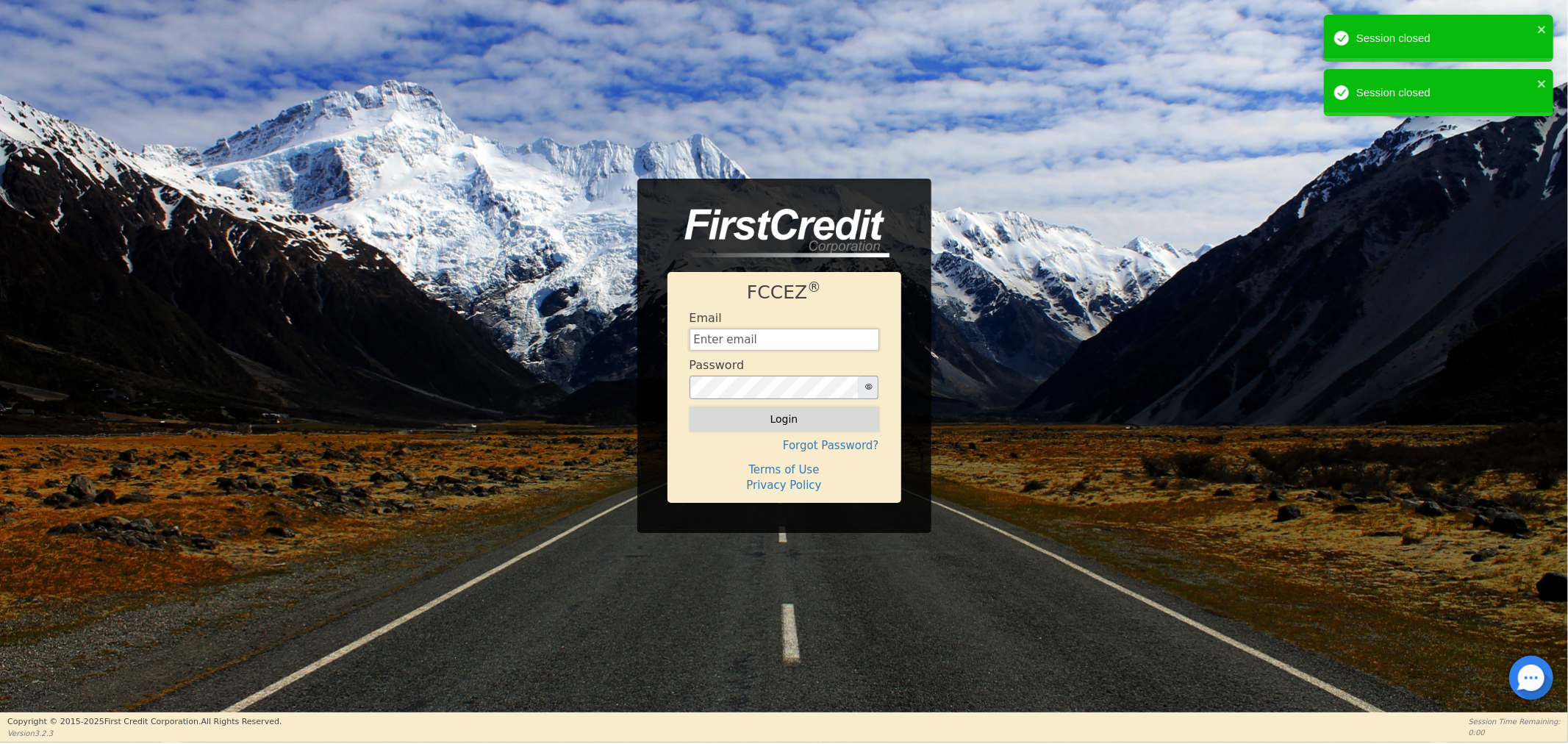
type input "[EMAIL_ADDRESS][DOMAIN_NAME]"
click at [761, 423] on button "Login" at bounding box center [784, 419] width 189 height 25
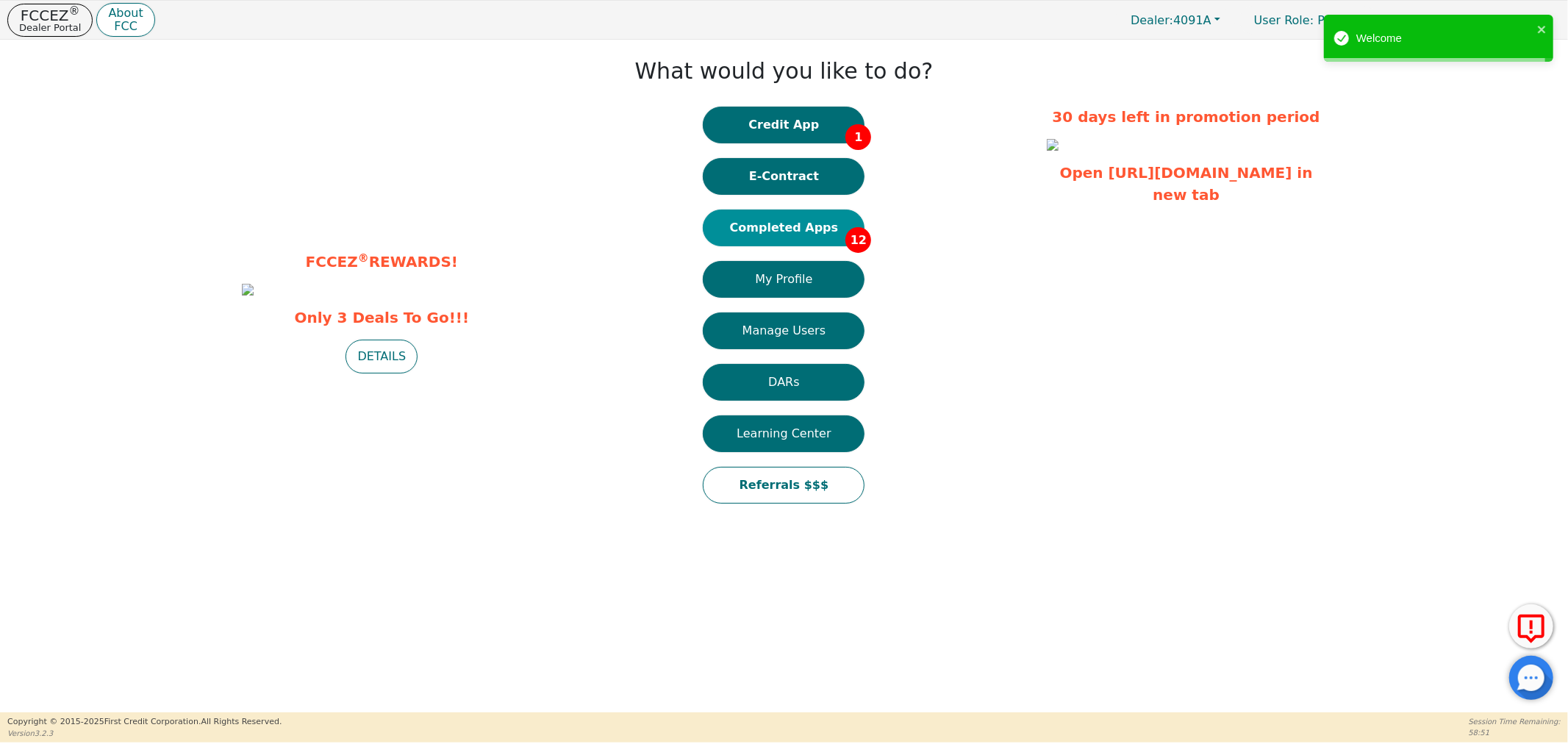
click at [822, 226] on button "Completed Apps 12" at bounding box center [784, 228] width 162 height 36
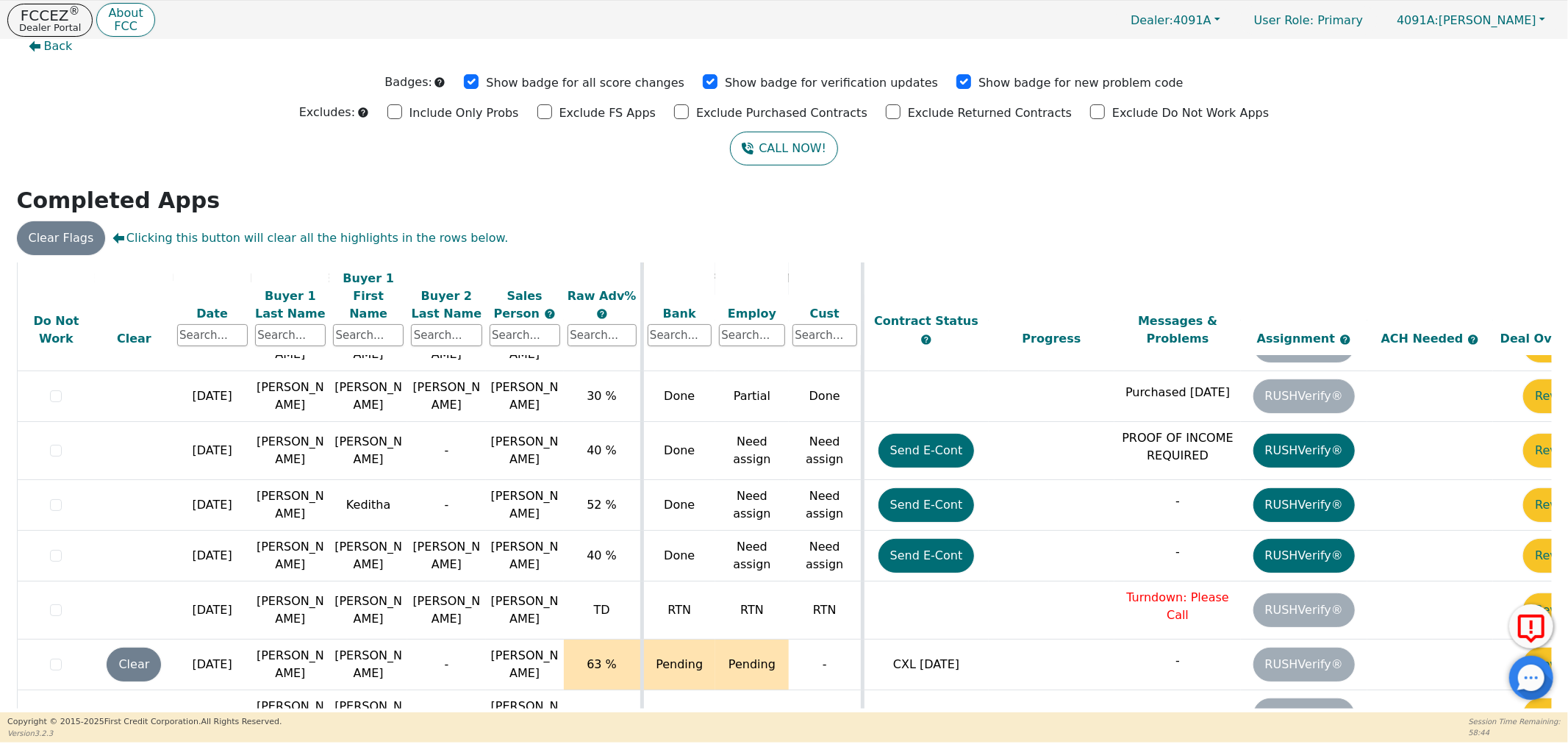
scroll to position [474, 76]
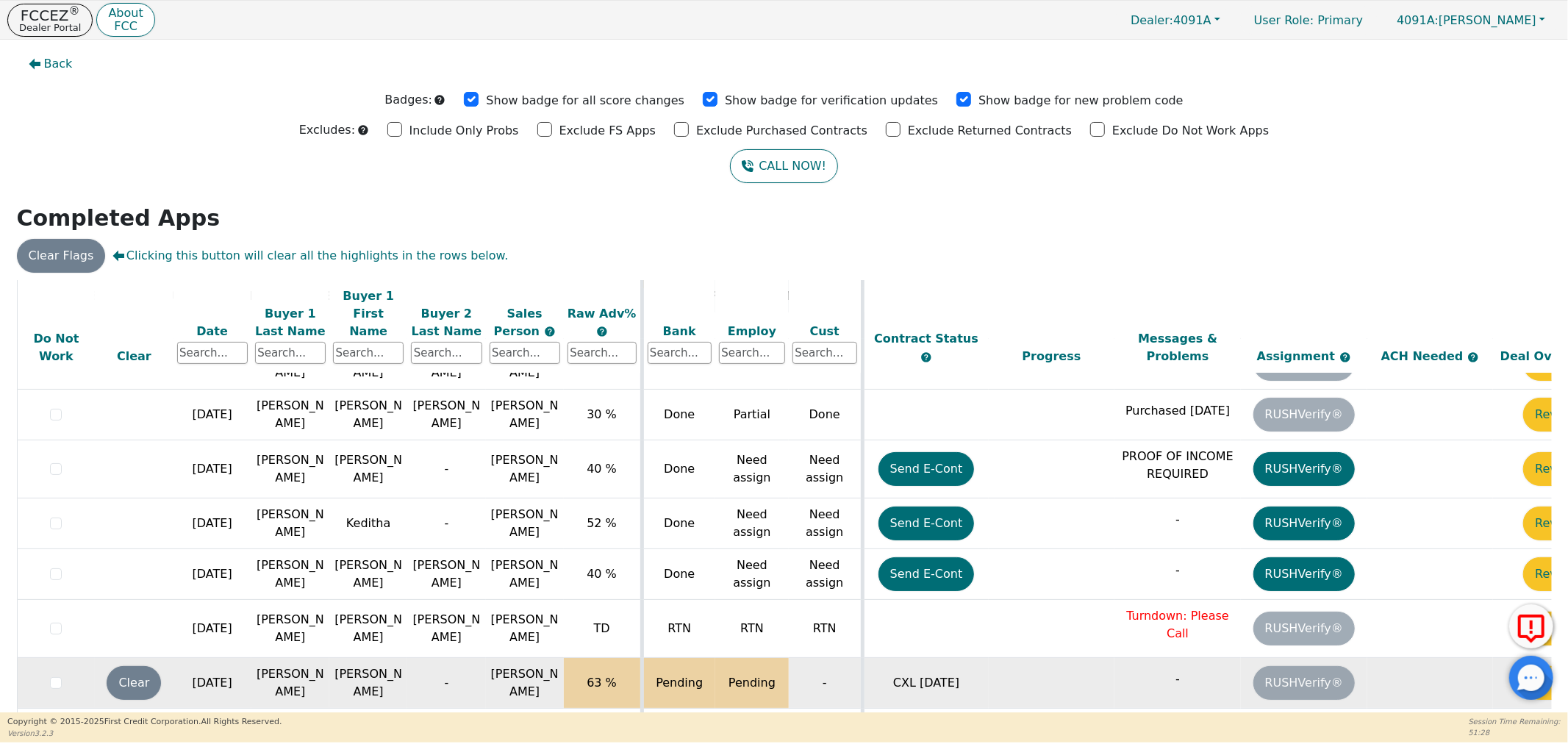
scroll to position [474, 0]
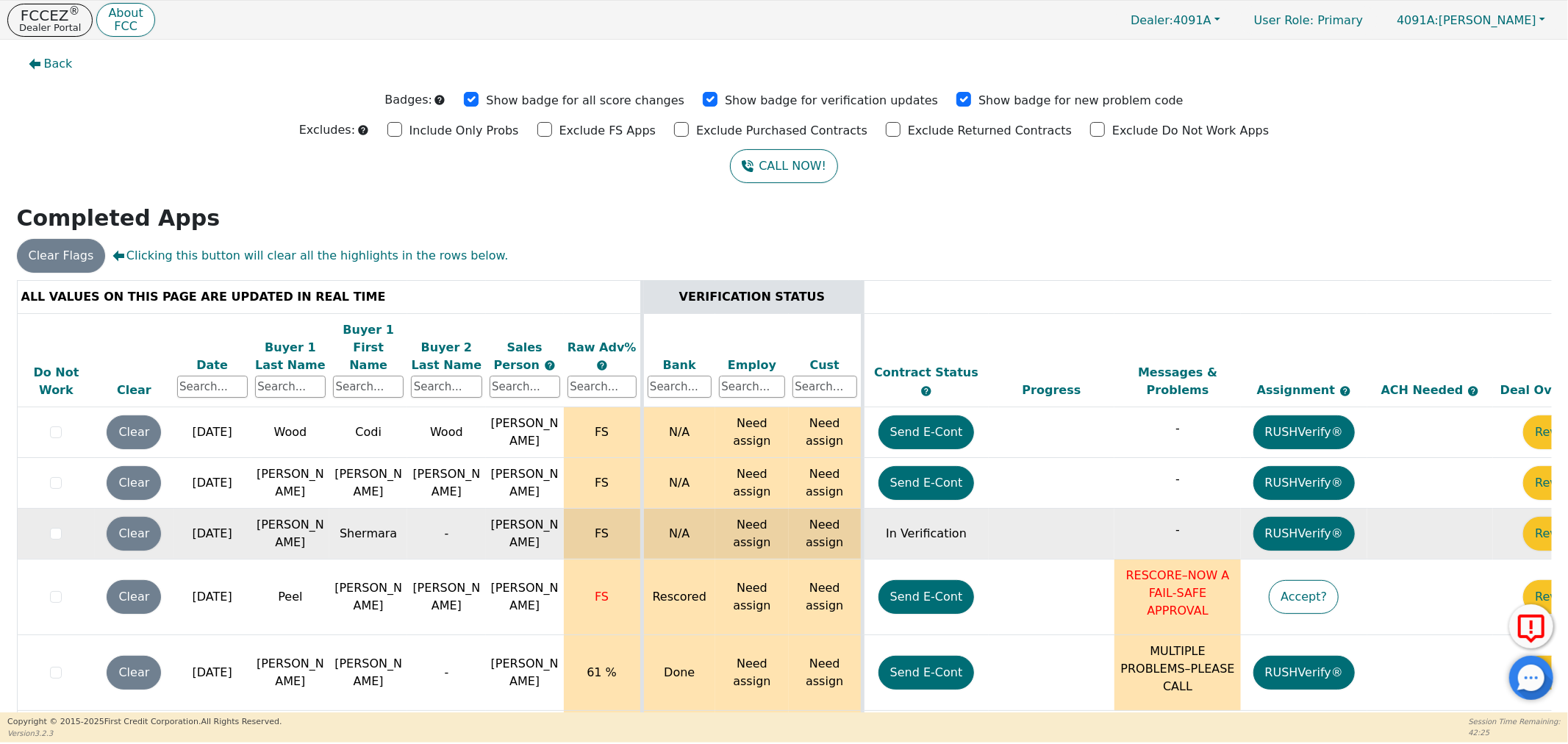
scroll to position [474, 0]
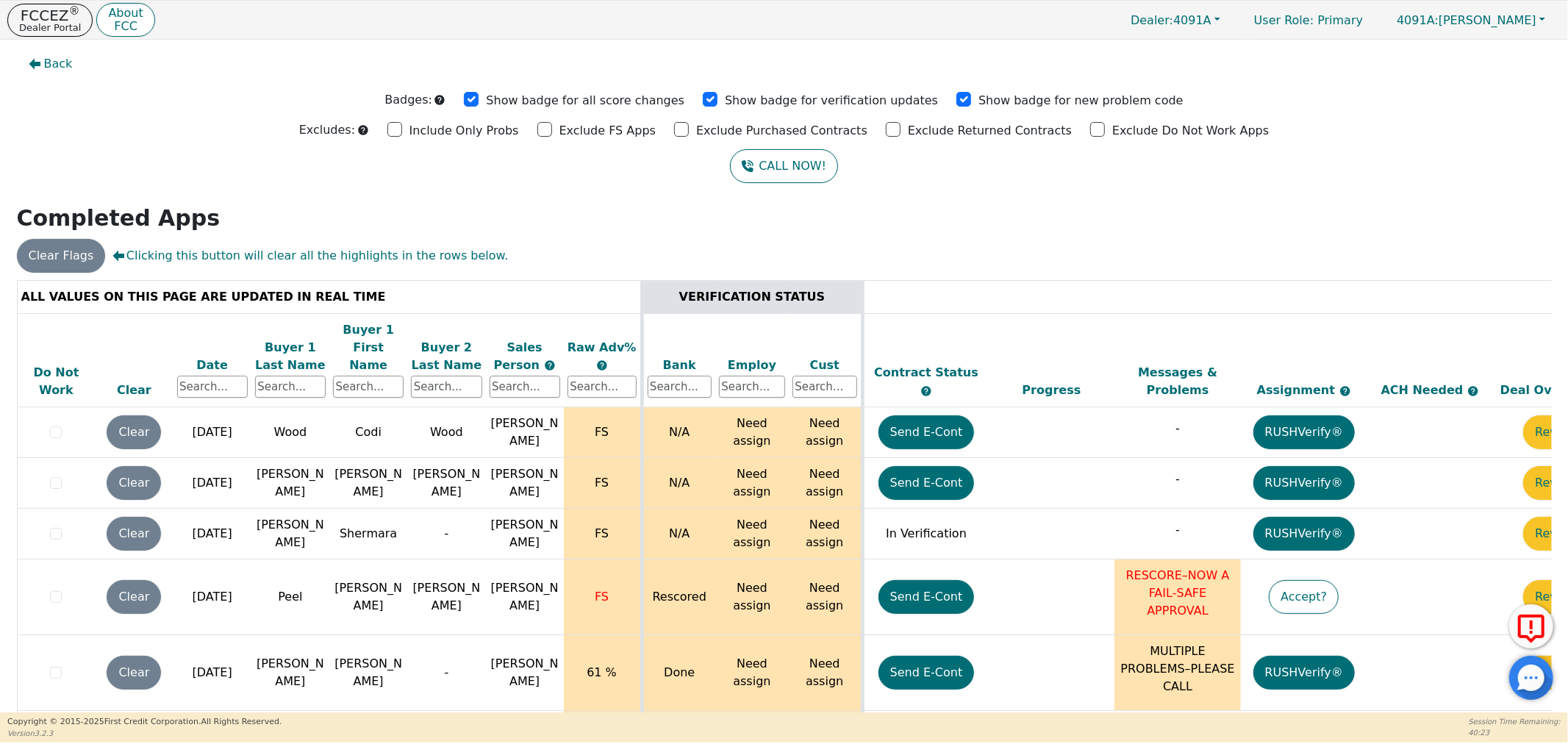
scroll to position [474, 0]
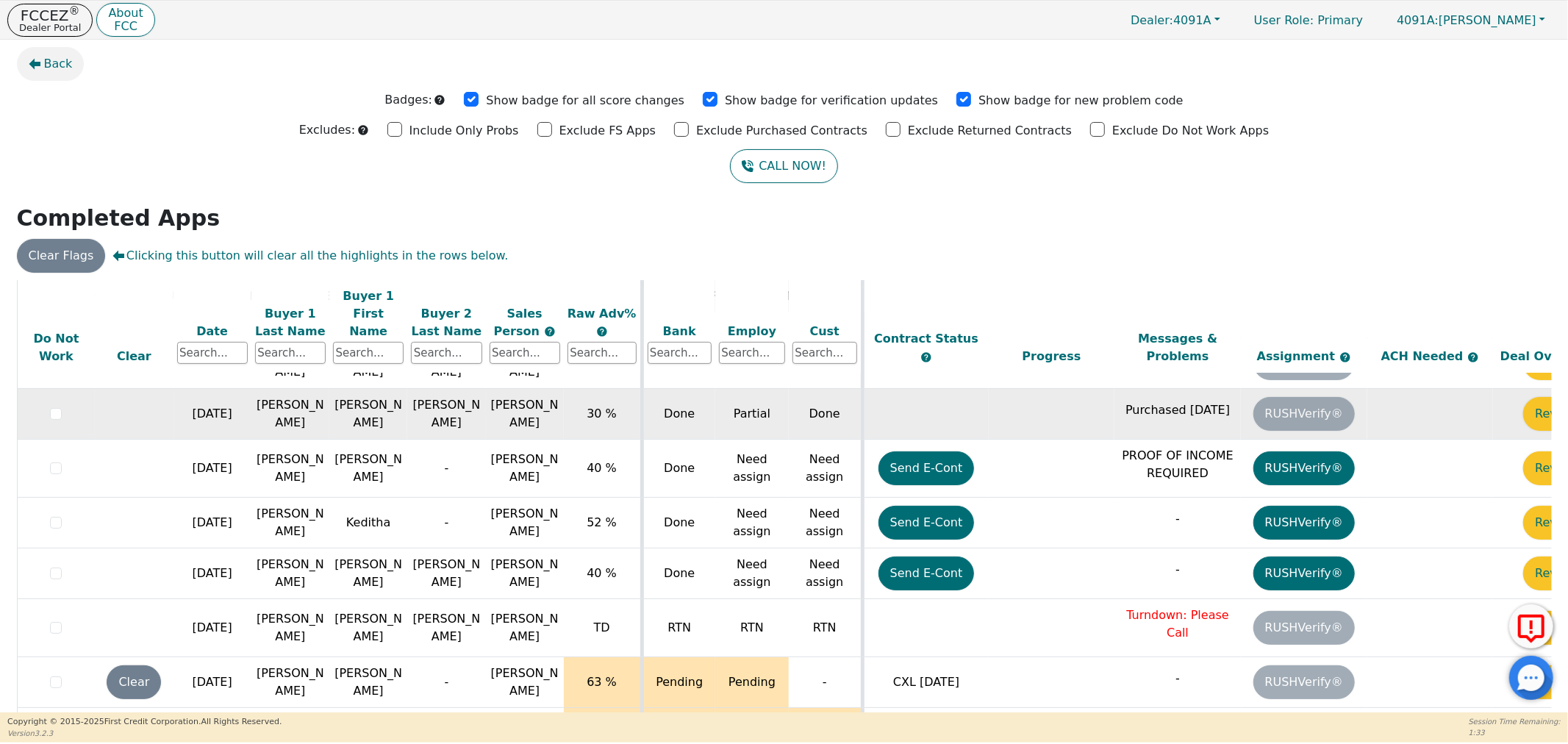
click at [71, 66] on button "Back" at bounding box center [51, 64] width 67 height 34
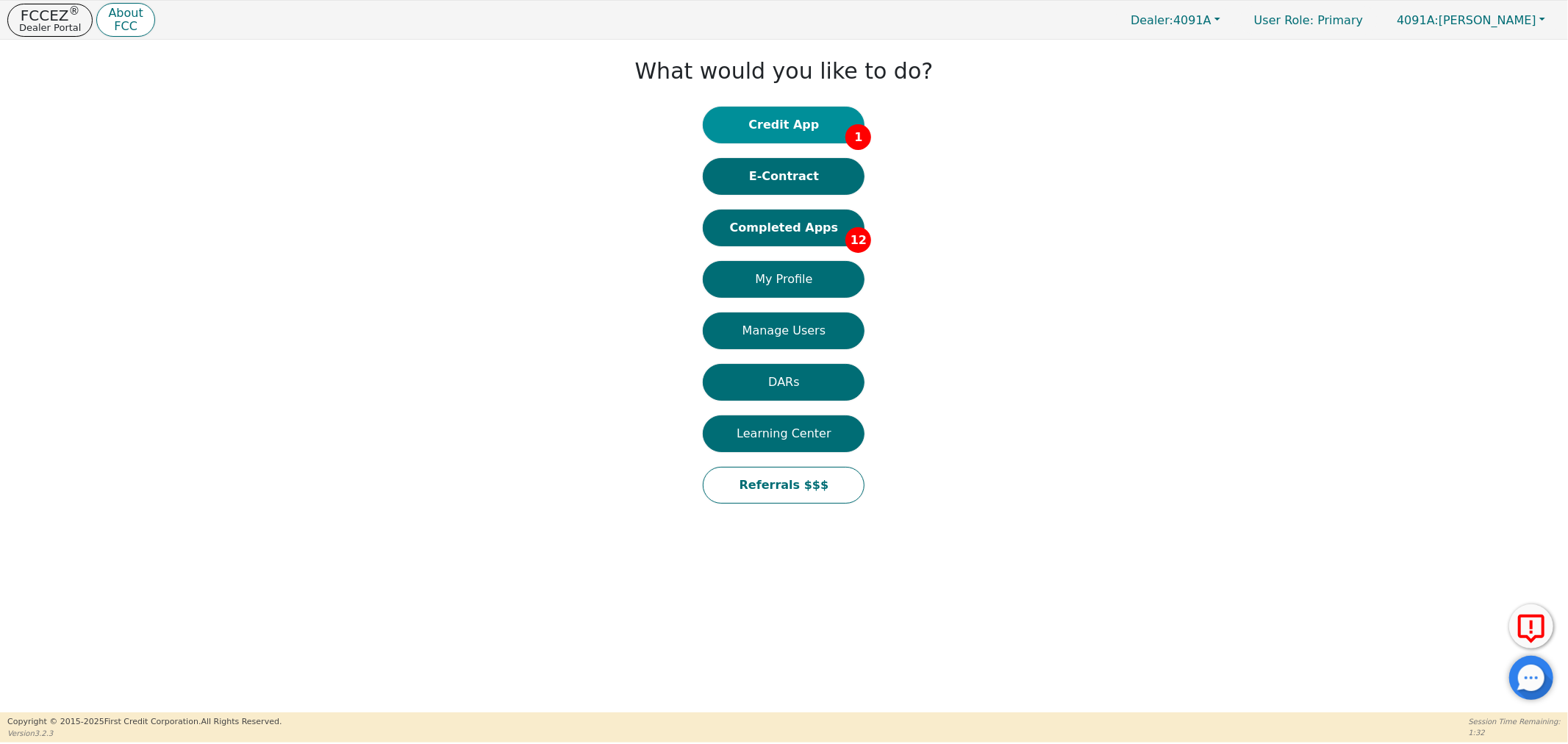
click at [757, 119] on button "Credit App 1" at bounding box center [784, 125] width 162 height 36
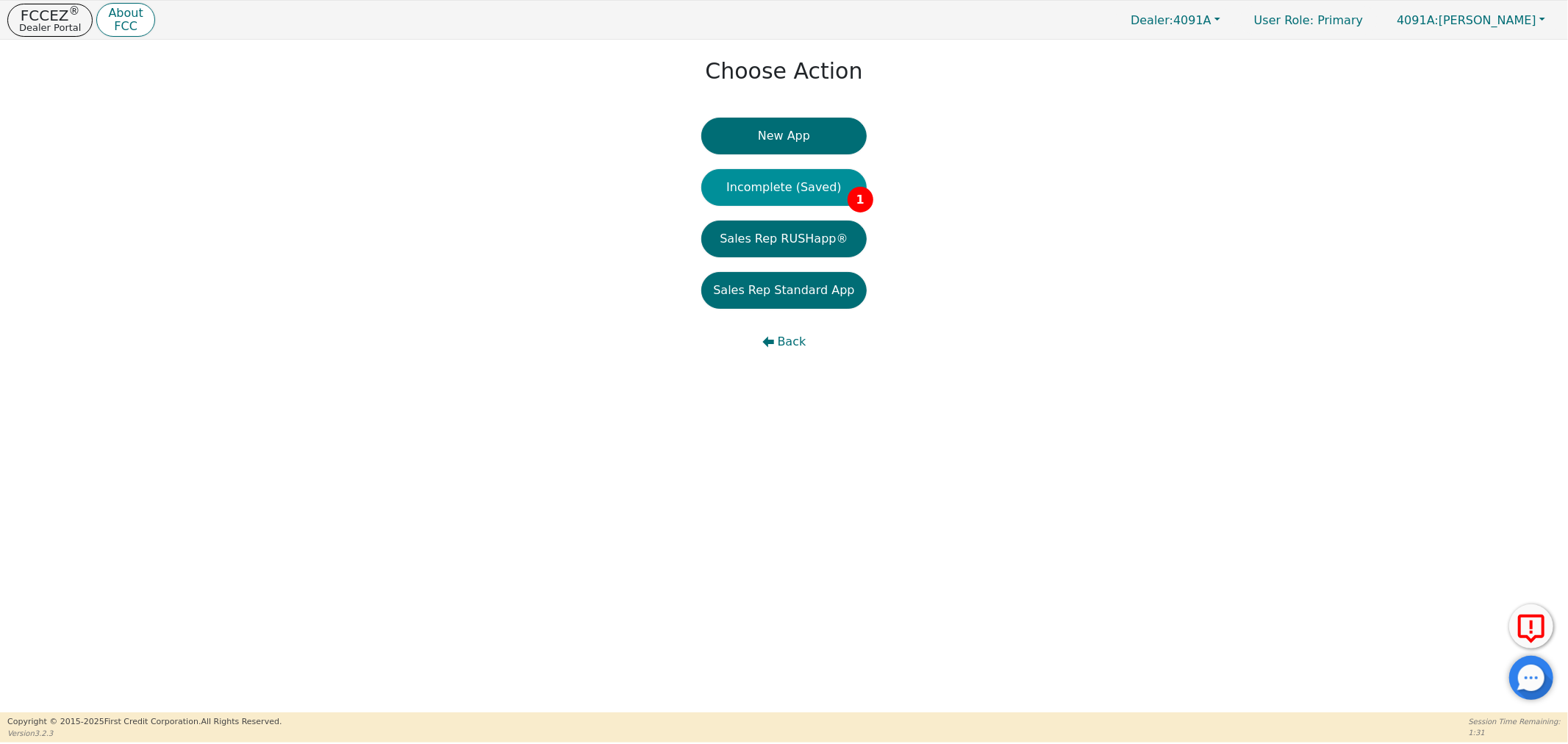
click at [794, 178] on button "Incomplete (Saved) 1" at bounding box center [784, 188] width 165 height 36
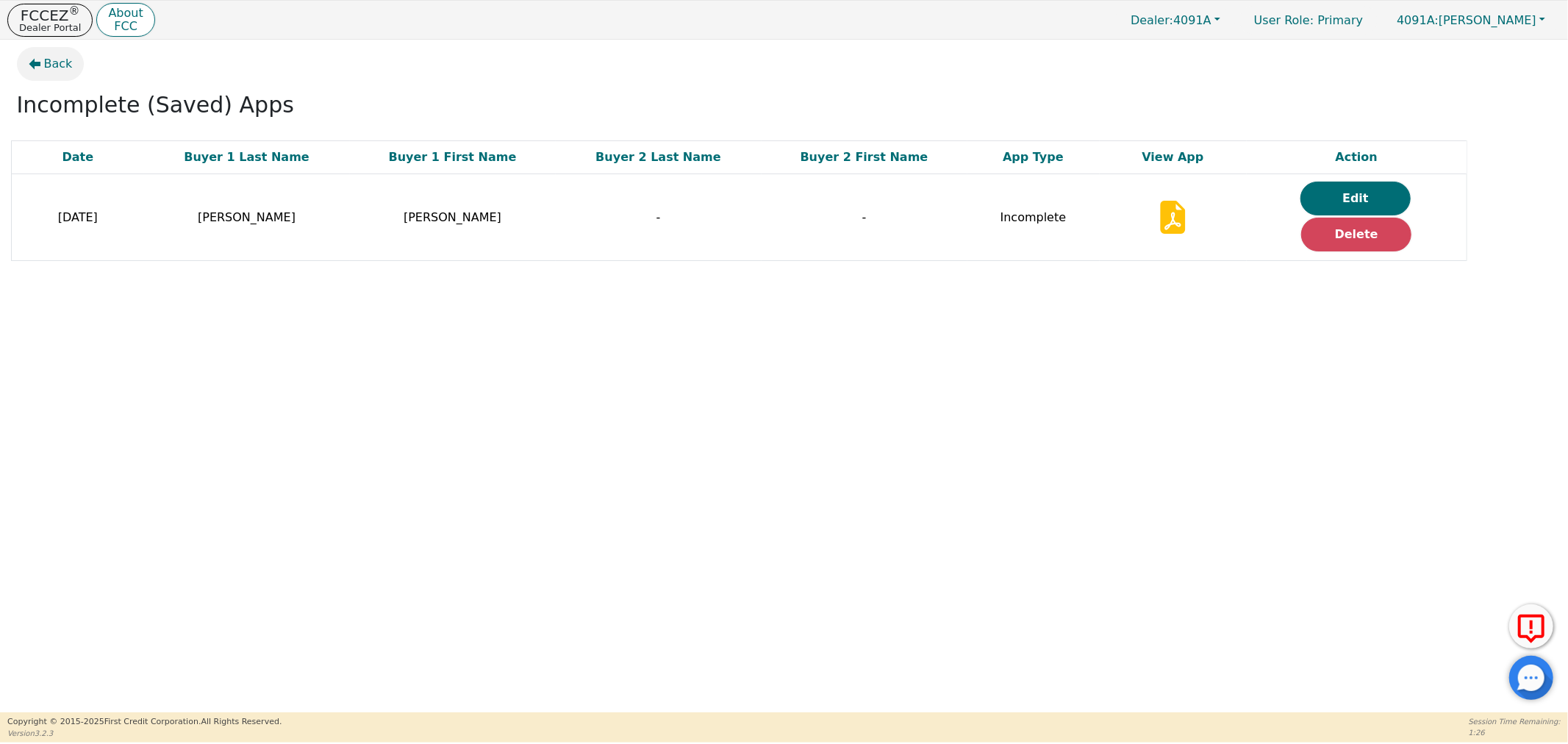
click at [69, 67] on button "Back" at bounding box center [51, 64] width 67 height 34
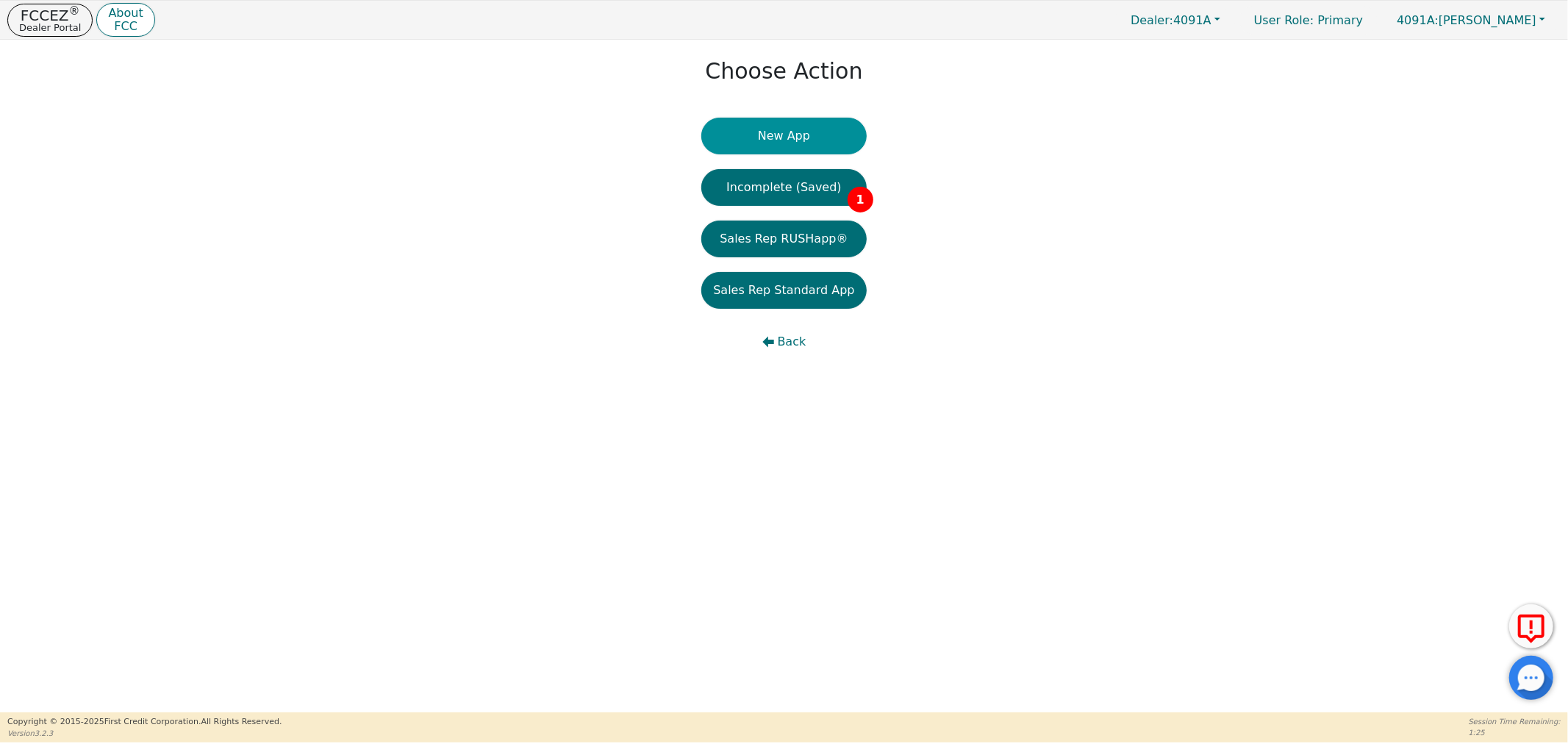
click at [738, 139] on button "New App" at bounding box center [784, 136] width 165 height 36
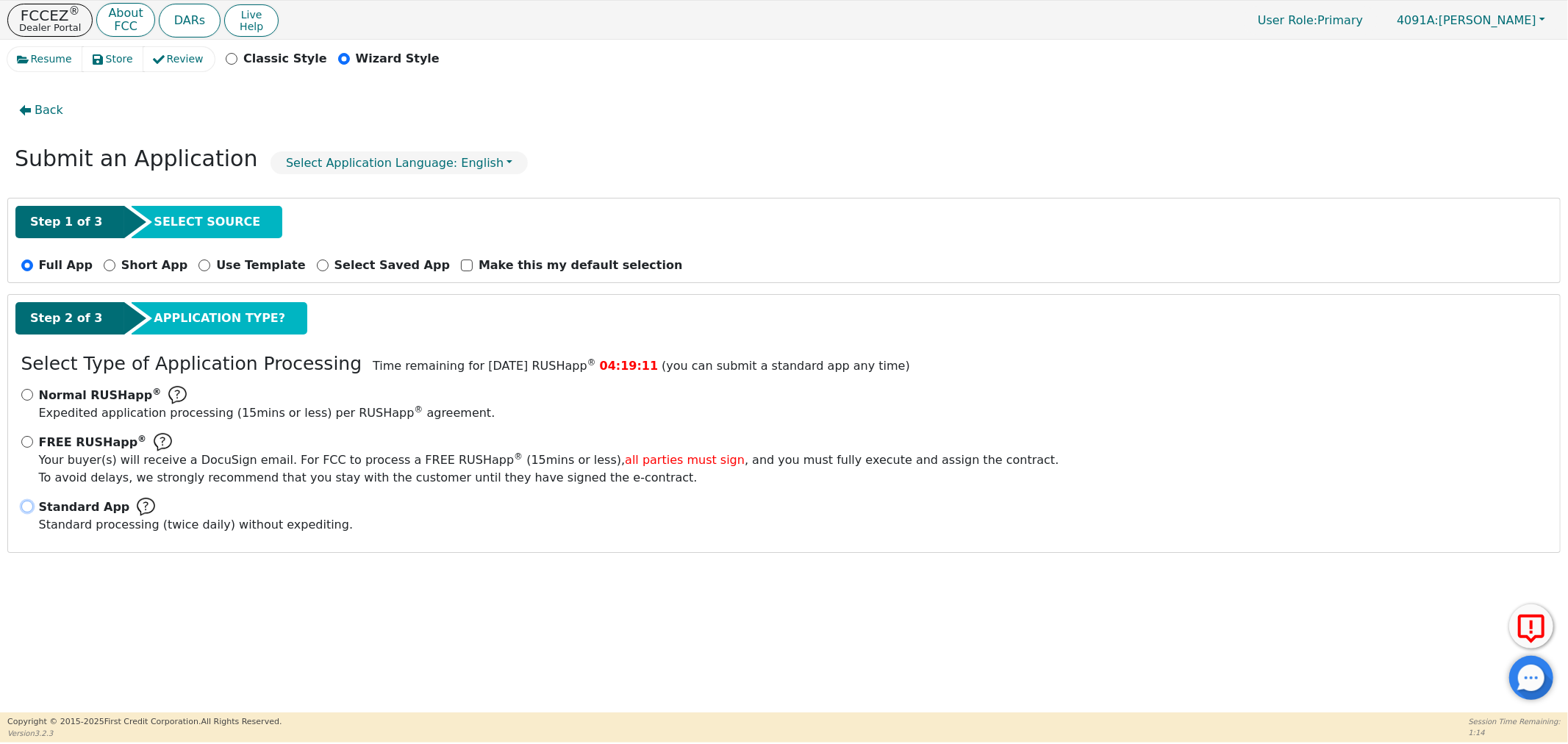
click at [25, 507] on input "Standard App Standard processing (twice daily) without expediting." at bounding box center [26, 506] width 12 height 12
radio input "true"
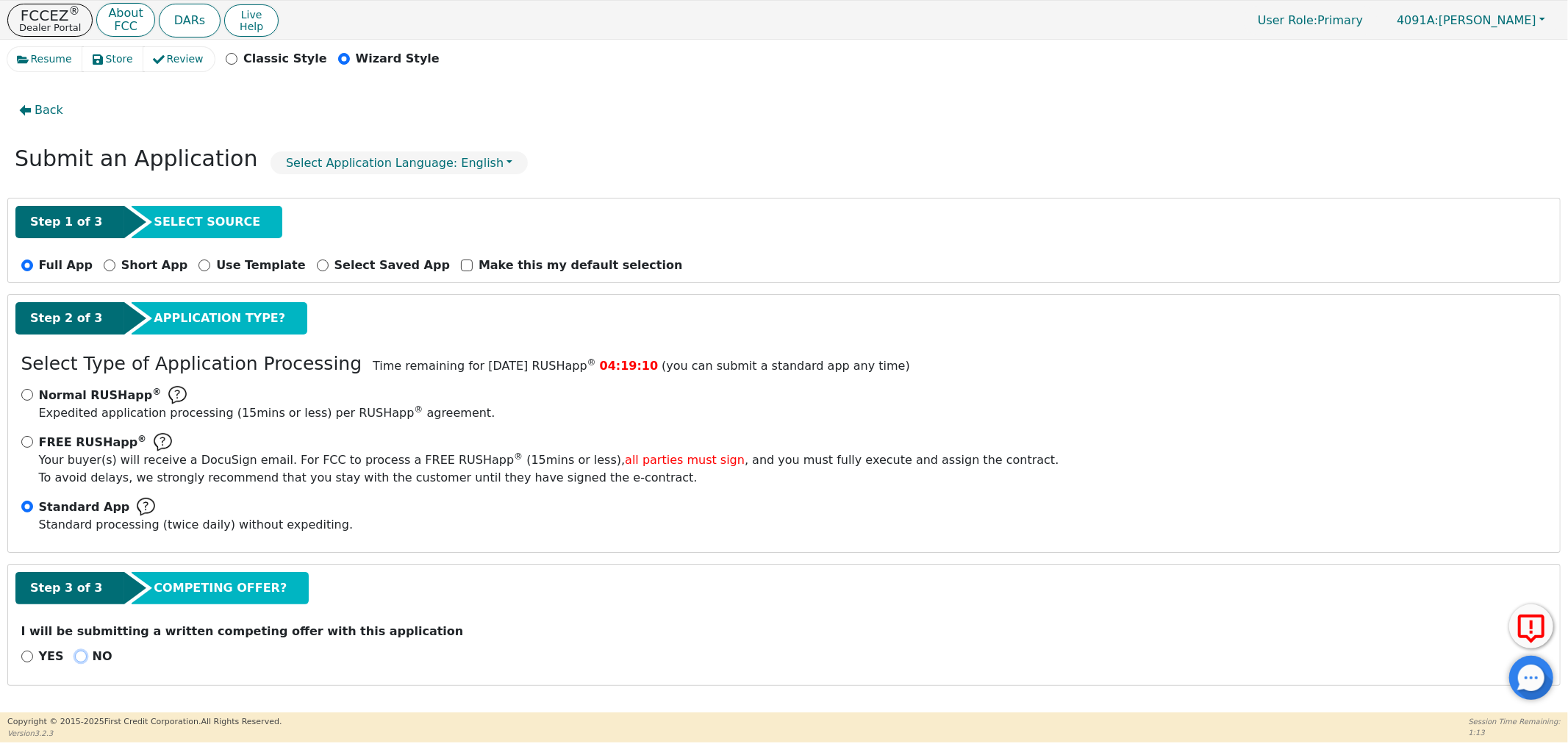
click at [77, 657] on input "NO" at bounding box center [80, 657] width 12 height 12
radio input "true"
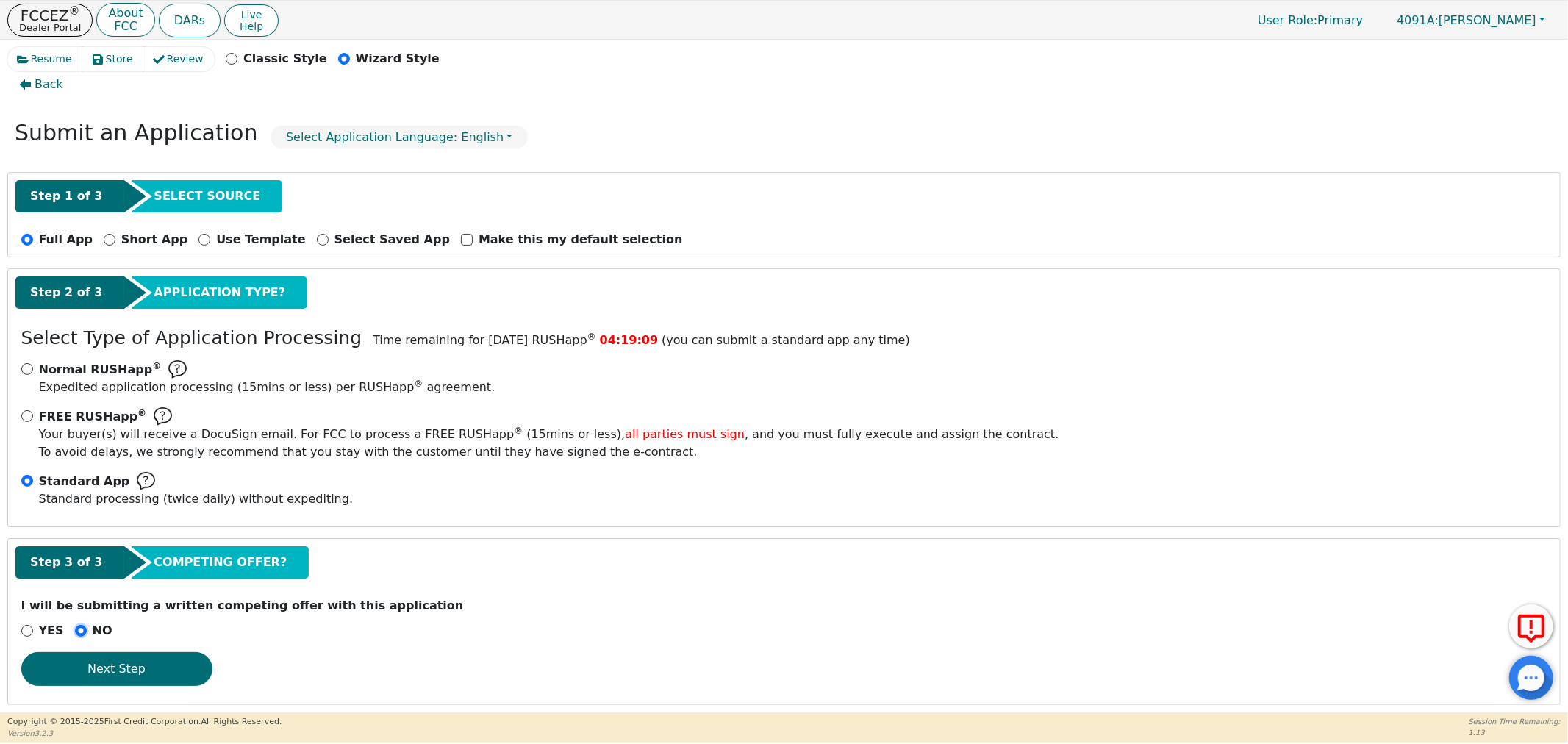
scroll to position [37, 0]
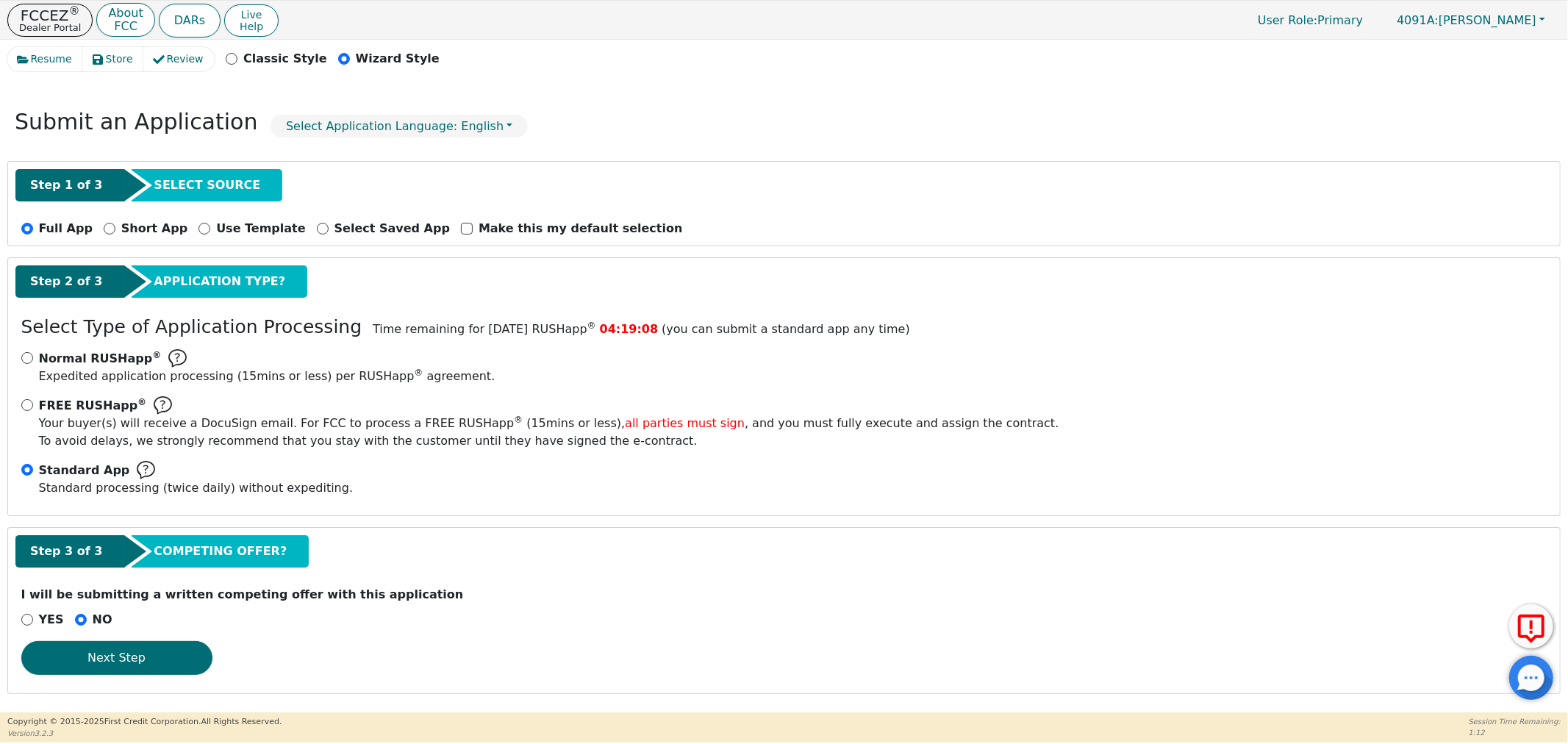
click at [22, 623] on div "YES" at bounding box center [42, 619] width 43 height 17
click at [25, 622] on input "YES" at bounding box center [26, 619] width 12 height 12
radio input "true"
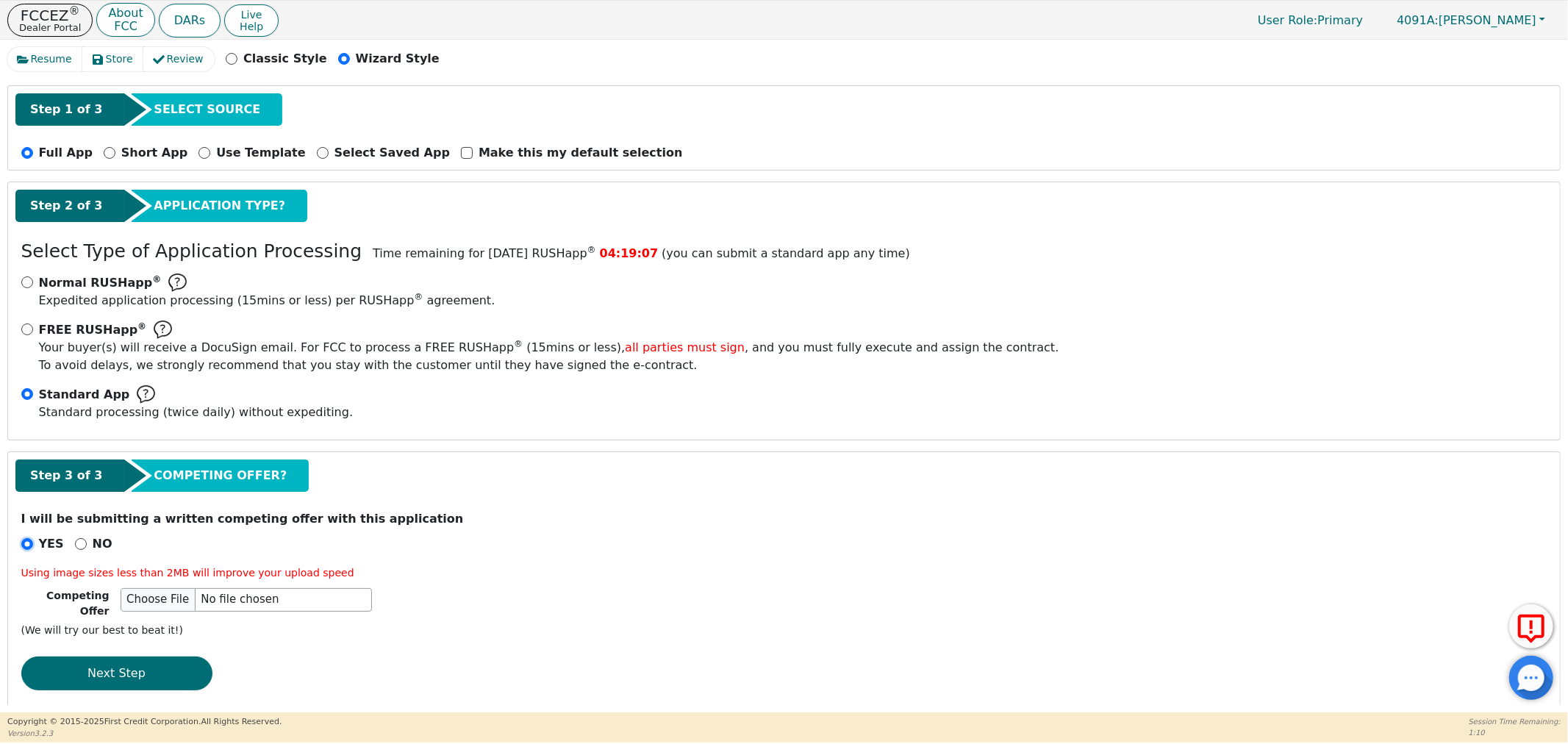
scroll to position [121, 0]
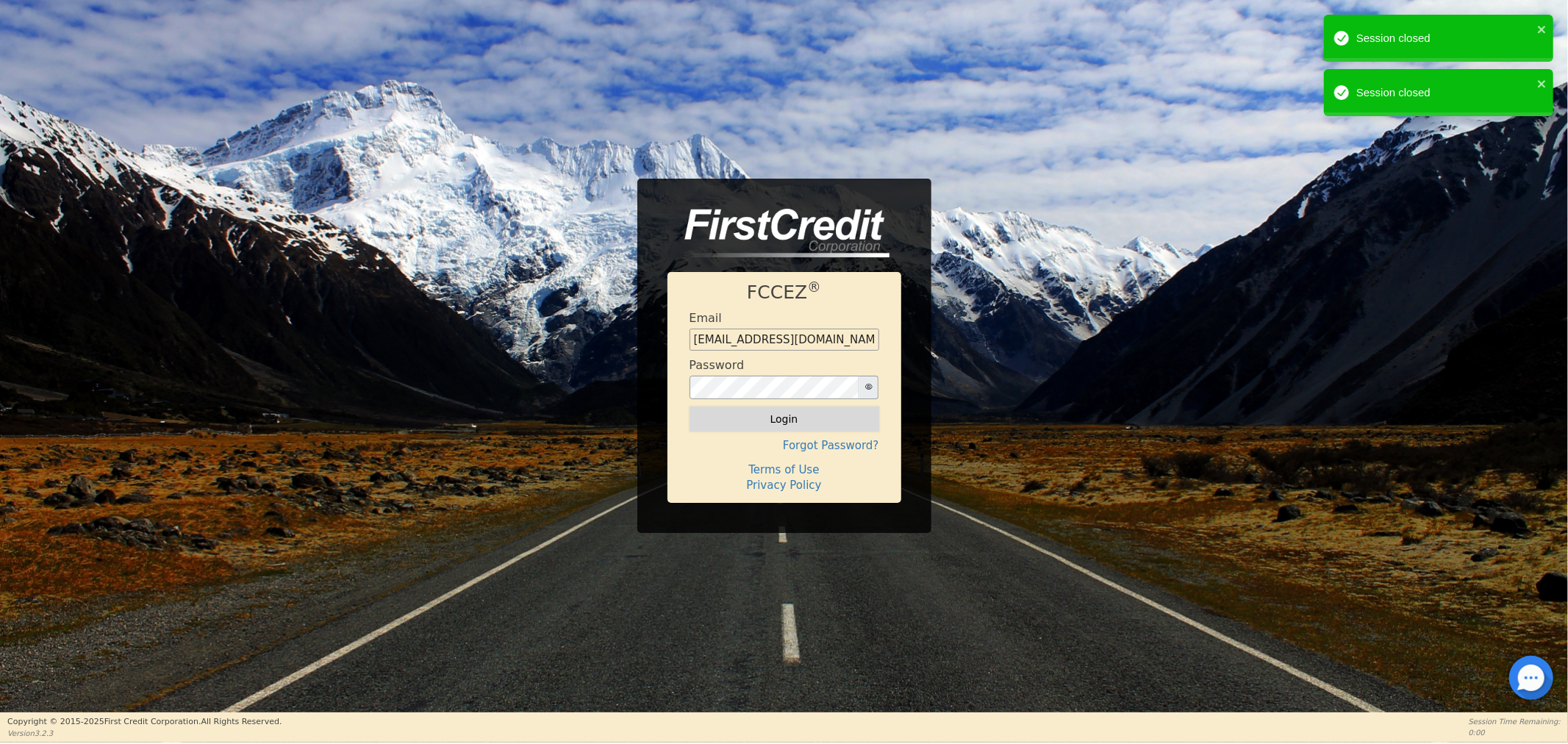
click at [791, 423] on button "Login" at bounding box center [784, 419] width 189 height 25
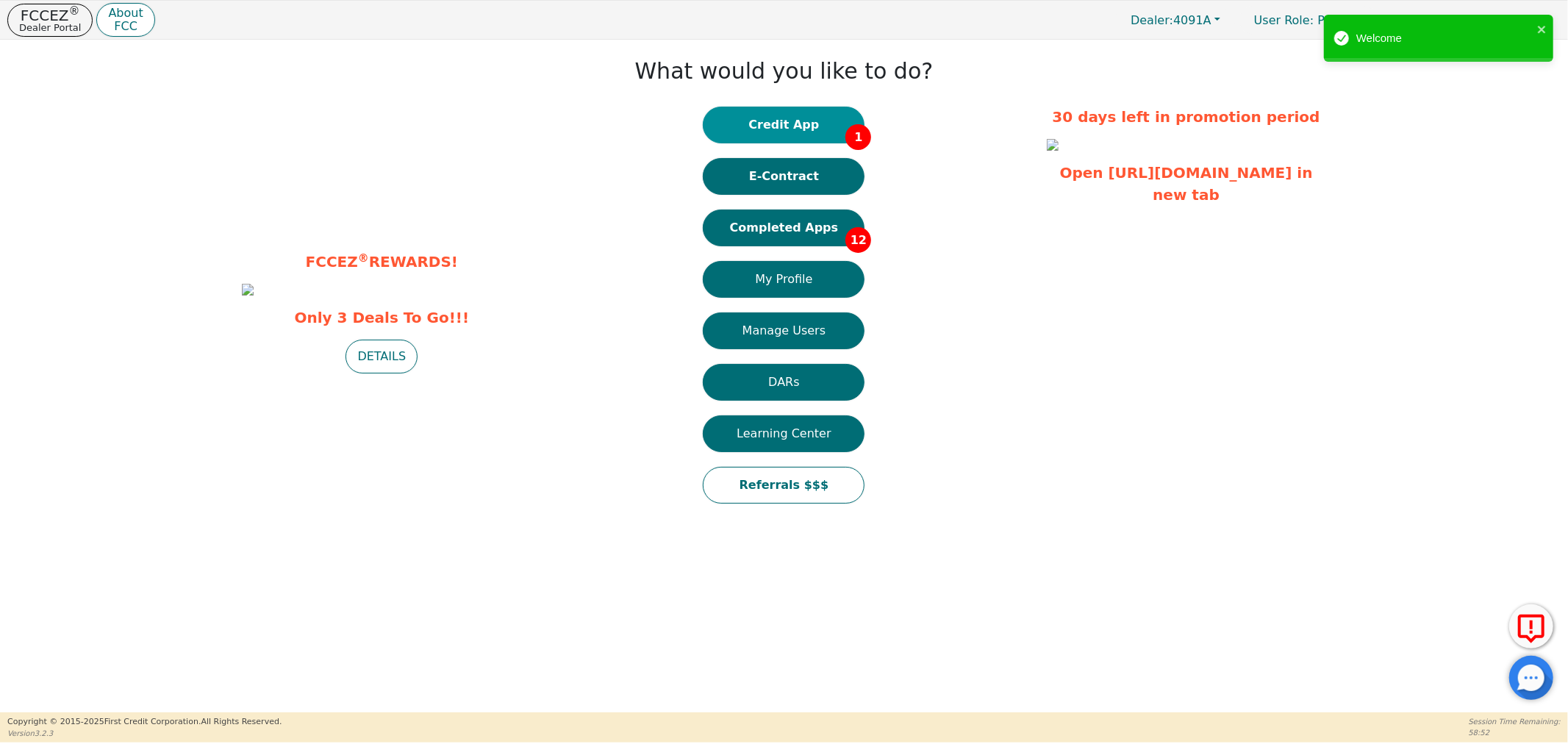
click at [810, 120] on button "Credit App 1" at bounding box center [784, 125] width 162 height 36
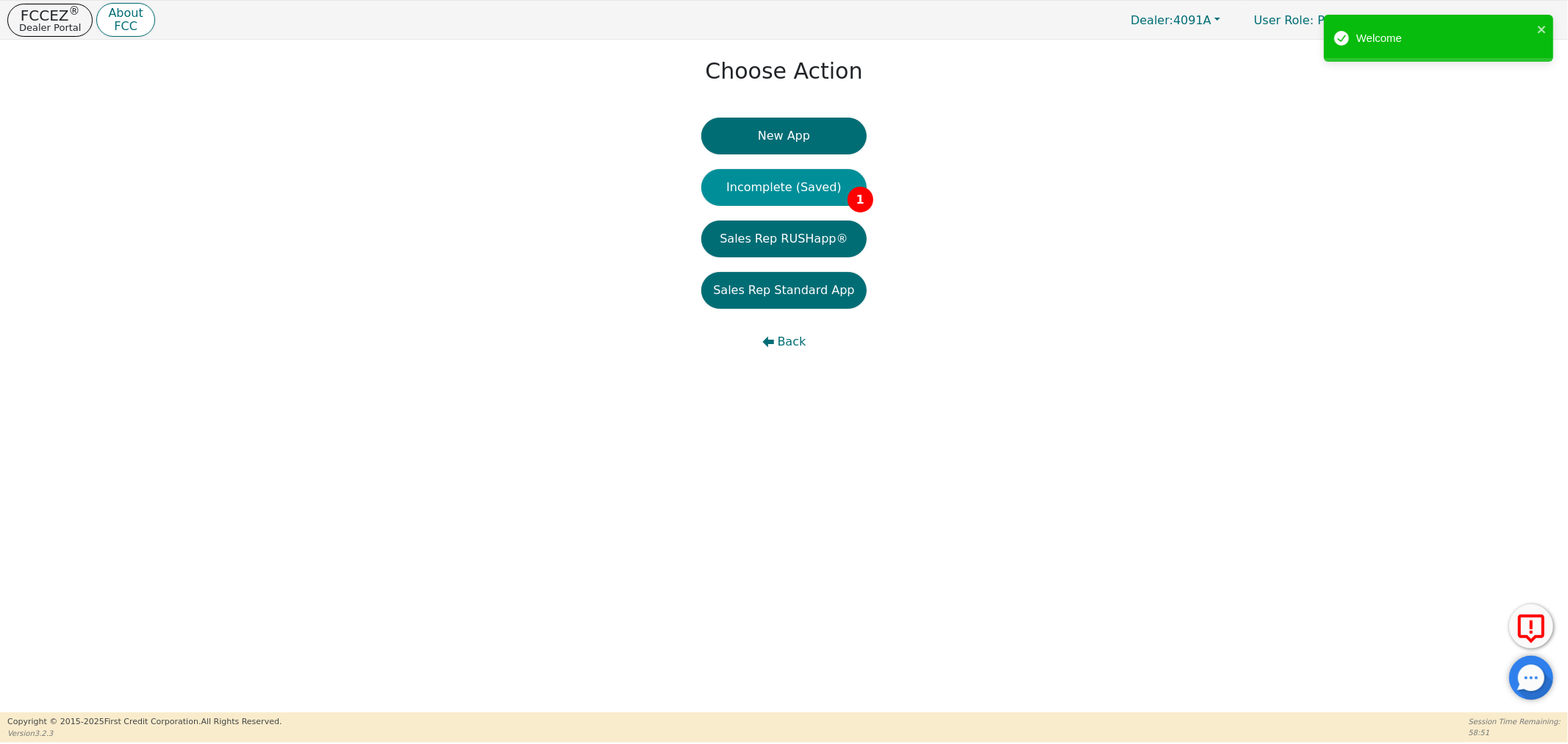
click at [774, 197] on button "Incomplete (Saved) 1" at bounding box center [784, 188] width 165 height 36
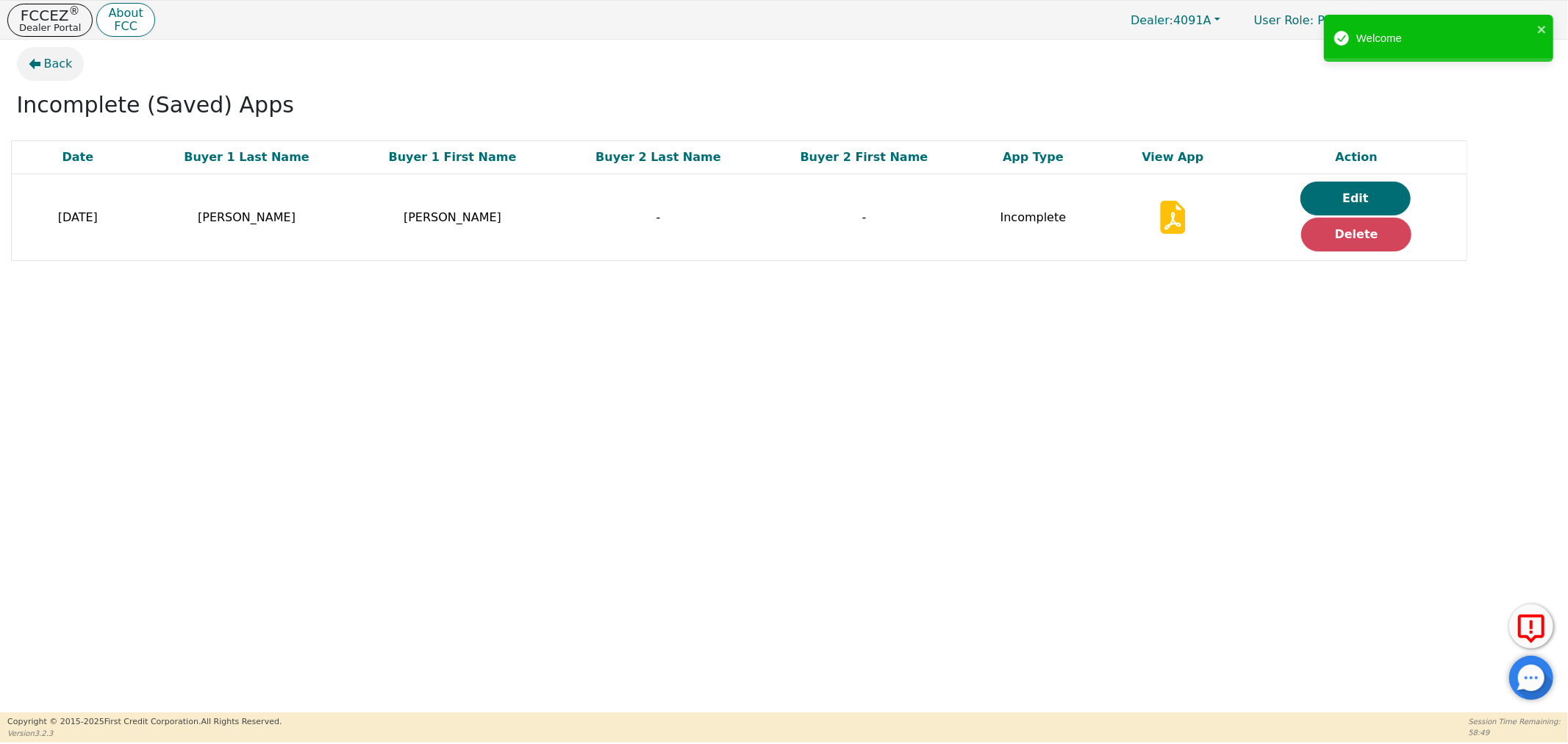
click at [49, 63] on span "Back" at bounding box center [58, 64] width 29 height 17
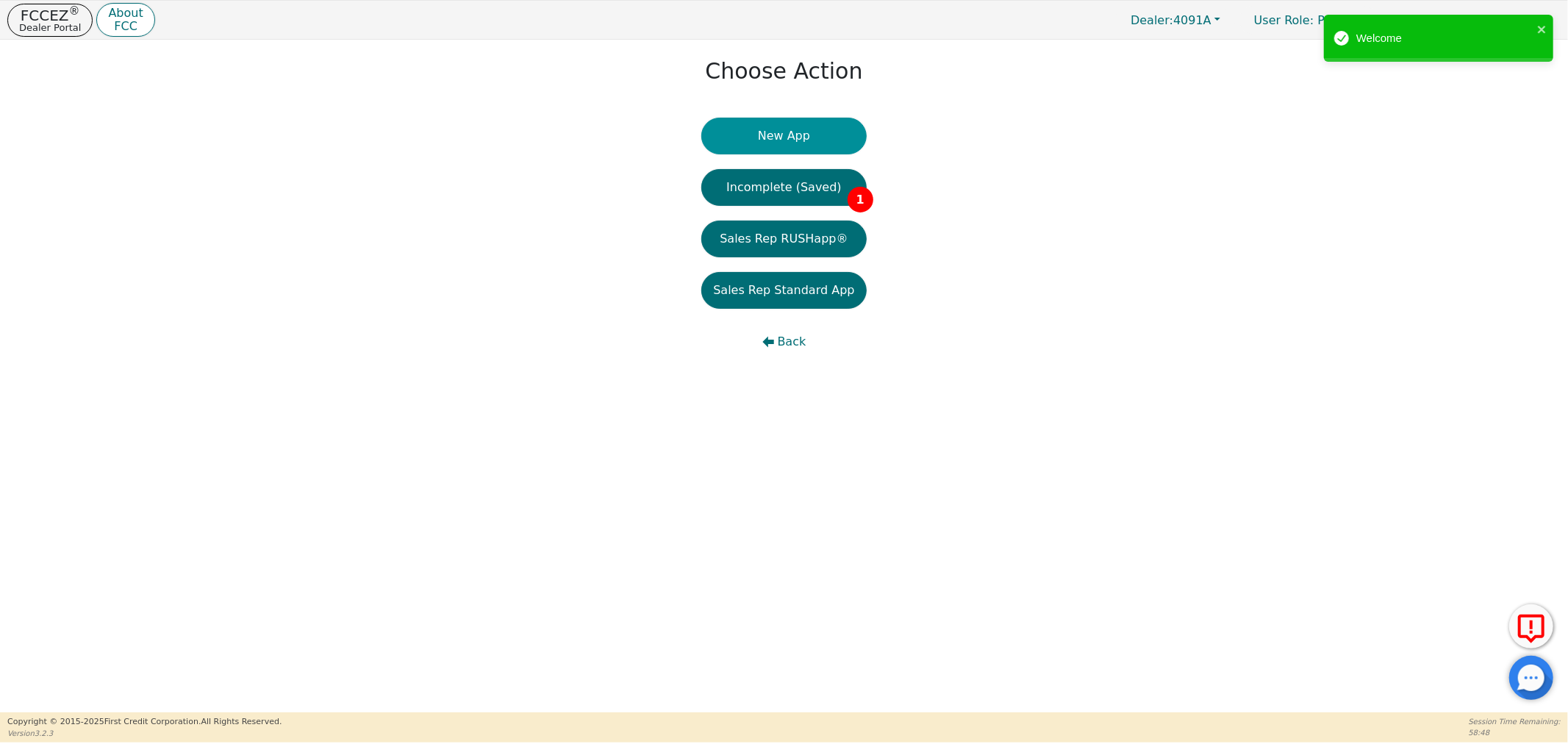
click at [754, 137] on button "New App" at bounding box center [784, 136] width 165 height 36
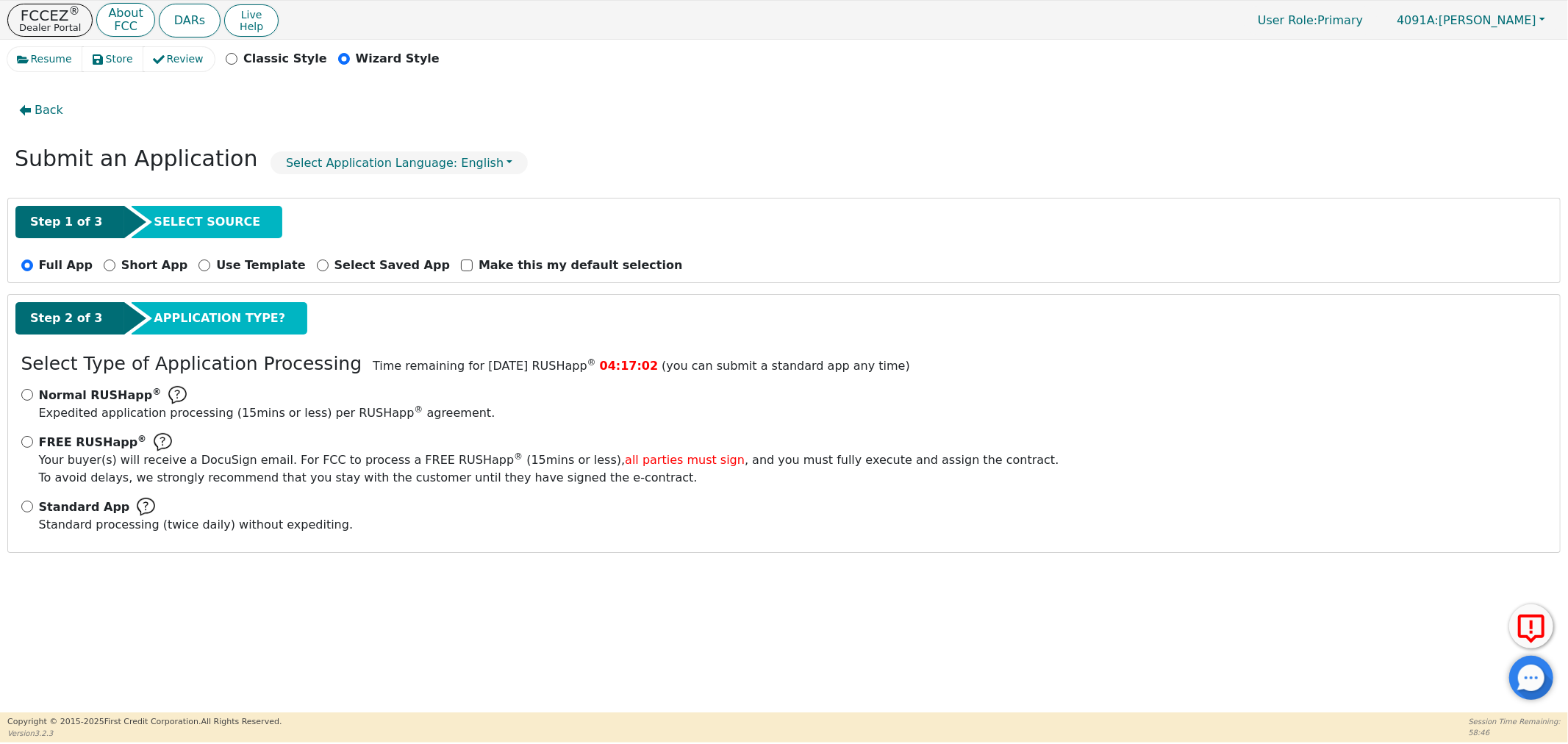
drag, startPoint x: 23, startPoint y: 501, endPoint x: 34, endPoint y: 503, distance: 11.2
click at [24, 501] on div "Standard App Standard processing (twice daily) without expediting." at bounding box center [784, 516] width 1526 height 36
click at [32, 505] on input "Standard App Standard processing (twice daily) without expediting." at bounding box center [26, 506] width 12 height 12
radio input "true"
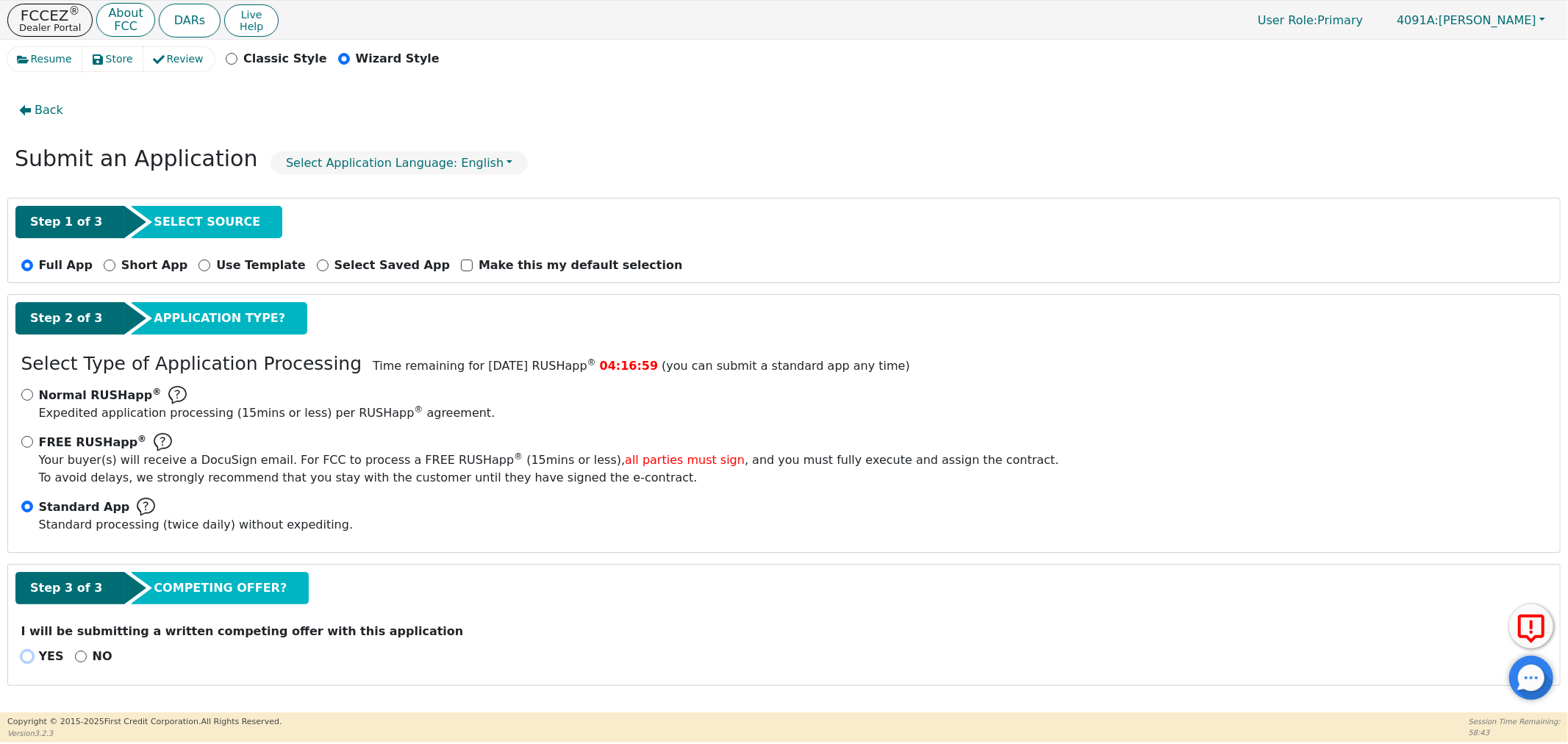
click at [30, 657] on input "YES" at bounding box center [26, 657] width 12 height 12
radio input "true"
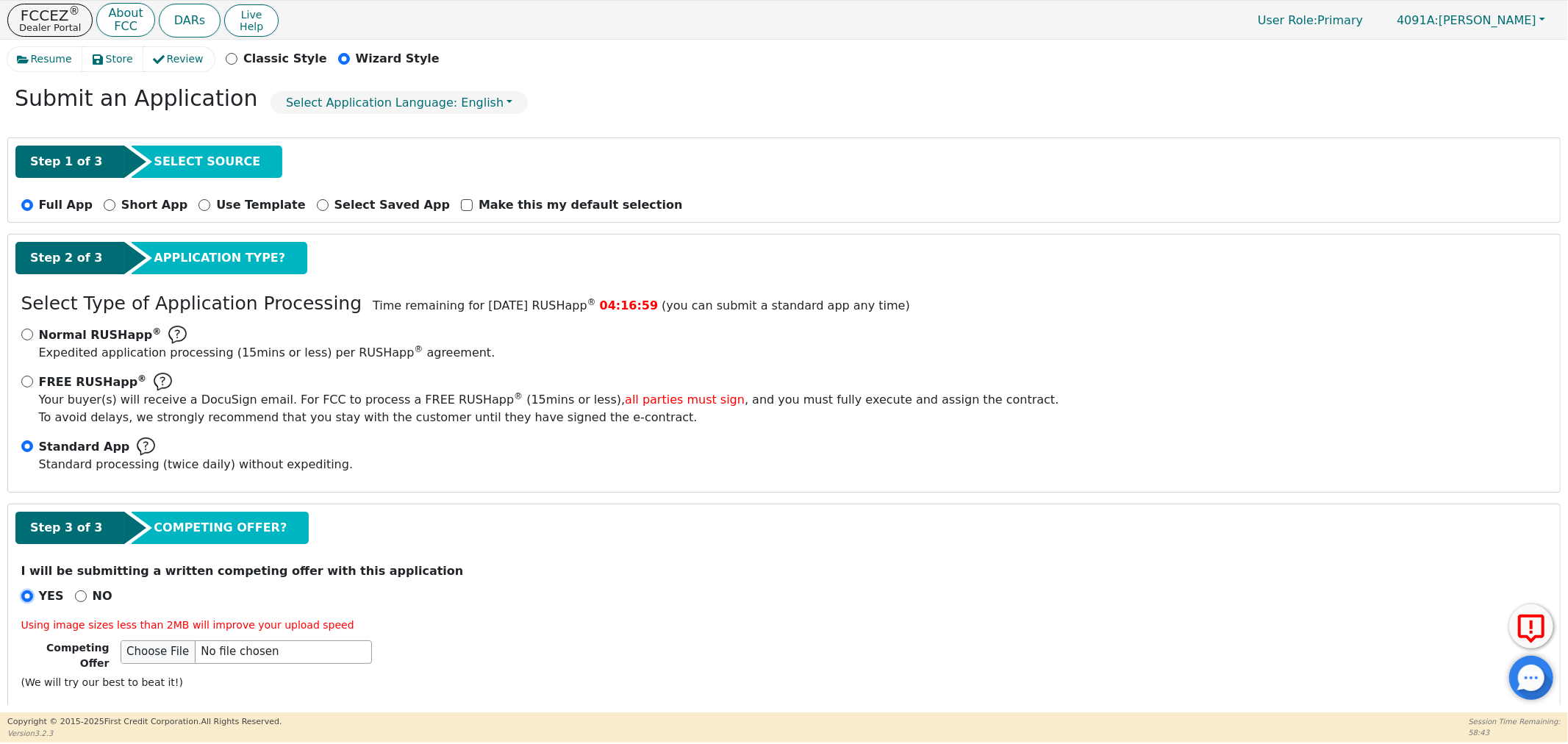
scroll to position [121, 0]
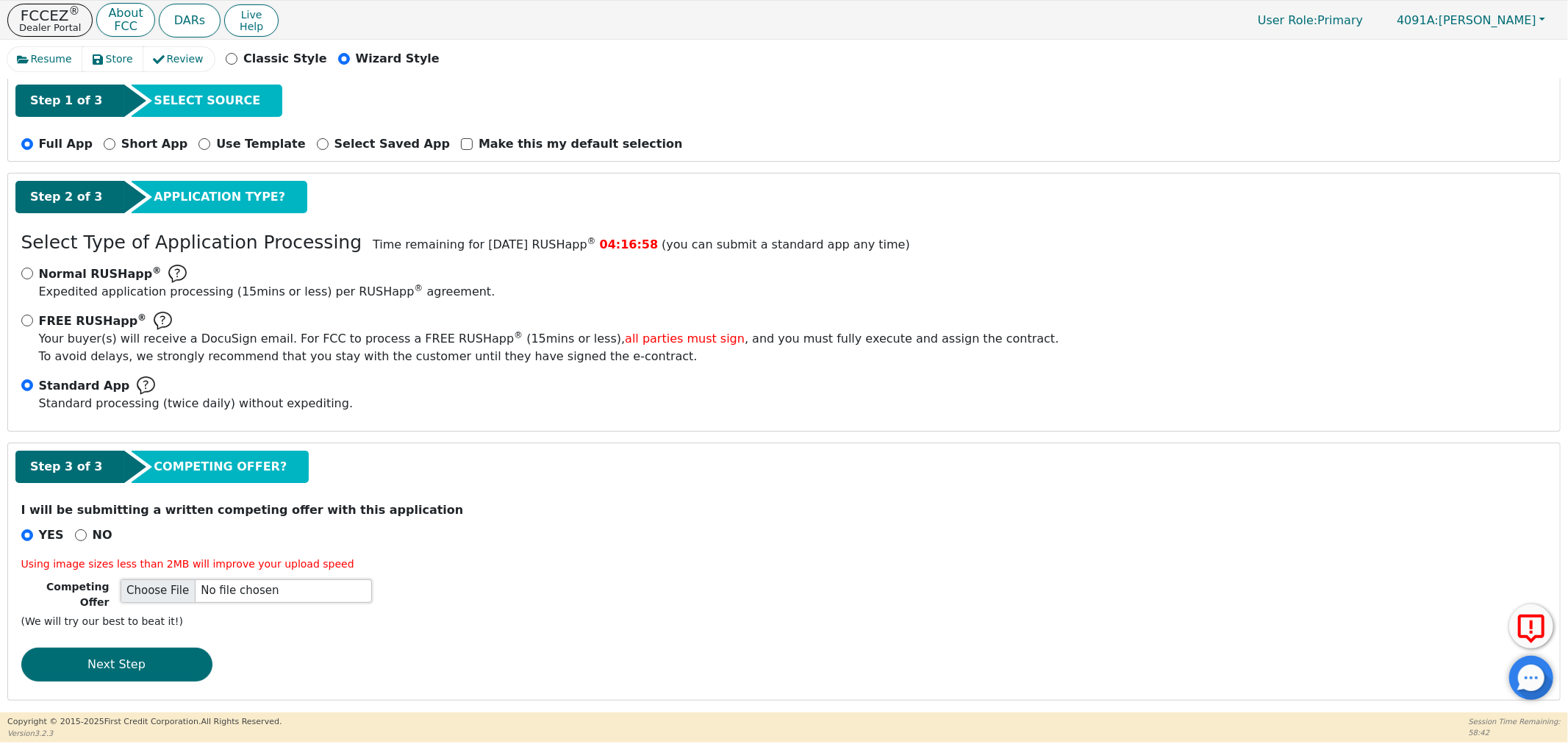
click at [153, 594] on input "file" at bounding box center [246, 591] width 251 height 24
type input "C:\fakepath\[PERSON_NAME], P.png"
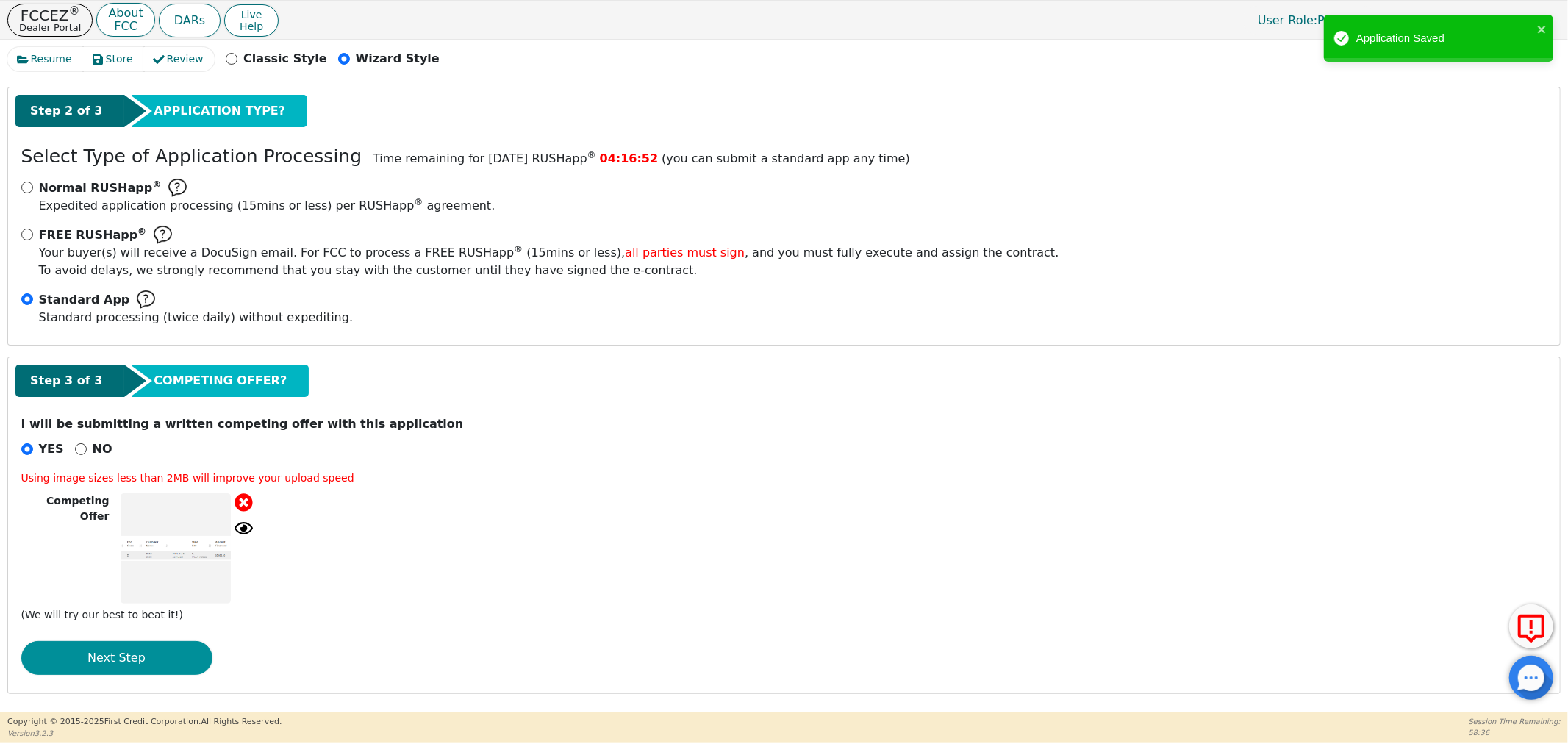
scroll to position [209, 0]
click at [117, 641] on button "Next Step" at bounding box center [116, 657] width 191 height 34
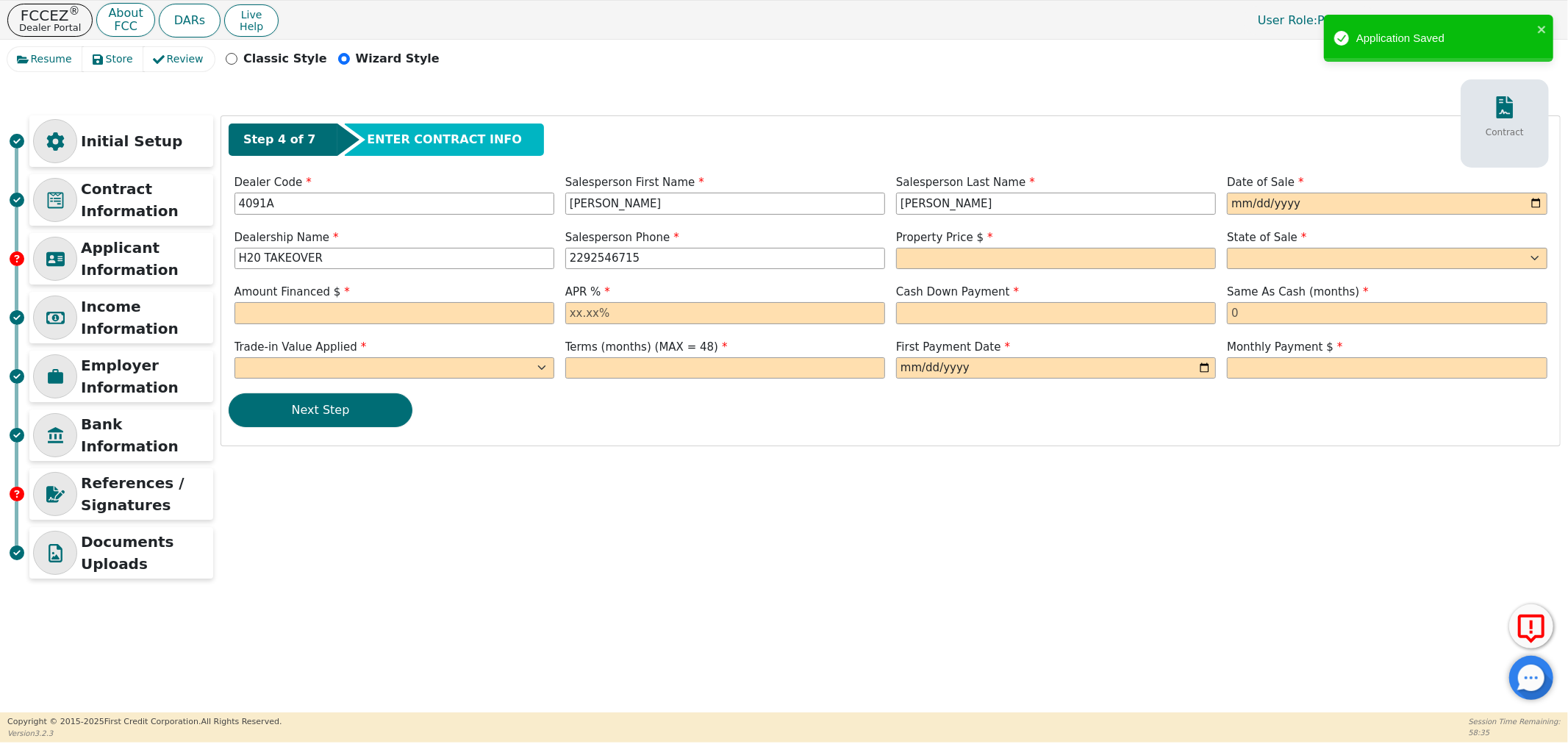
scroll to position [0, 0]
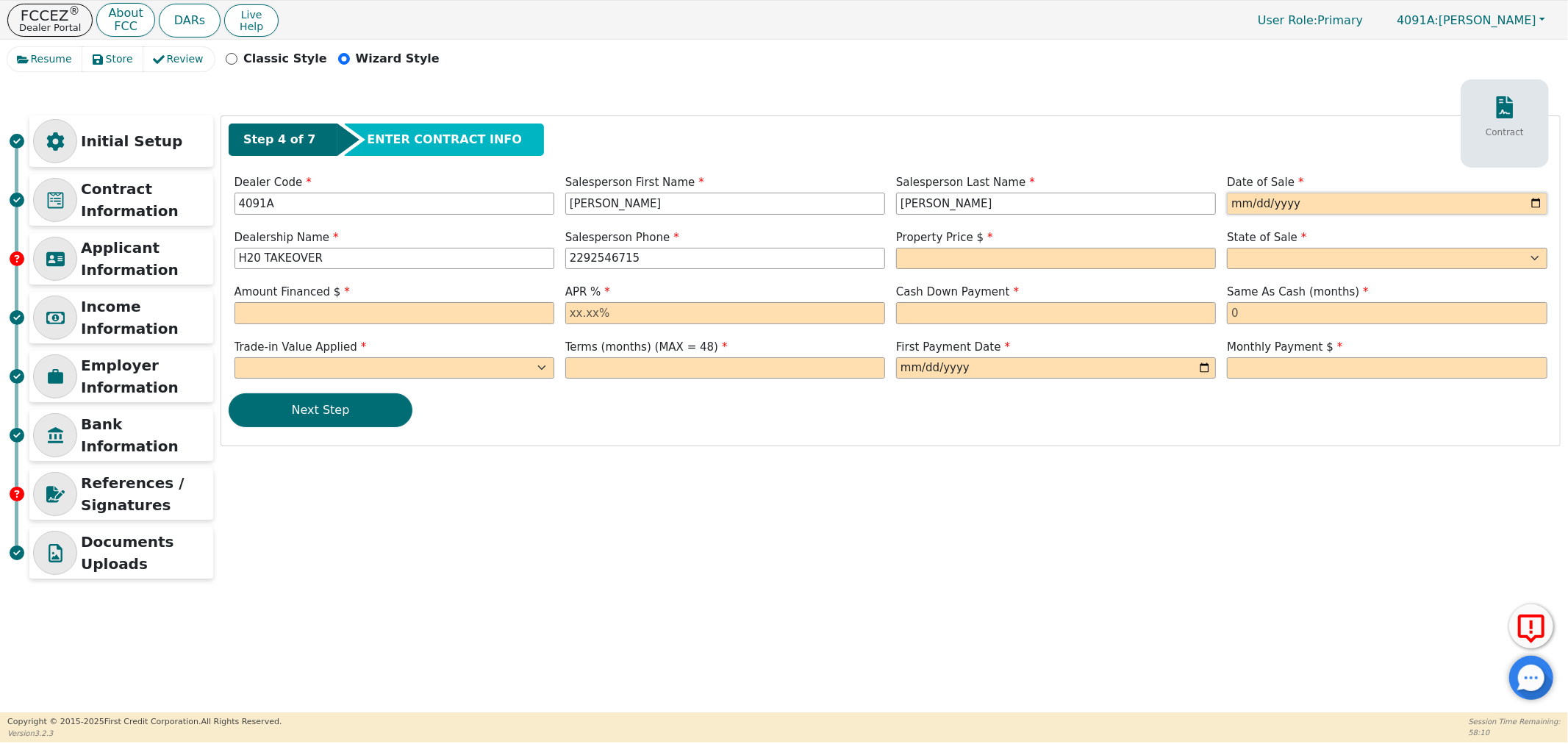
click at [1533, 201] on input "date" at bounding box center [1386, 204] width 319 height 22
type input "[DATE]"
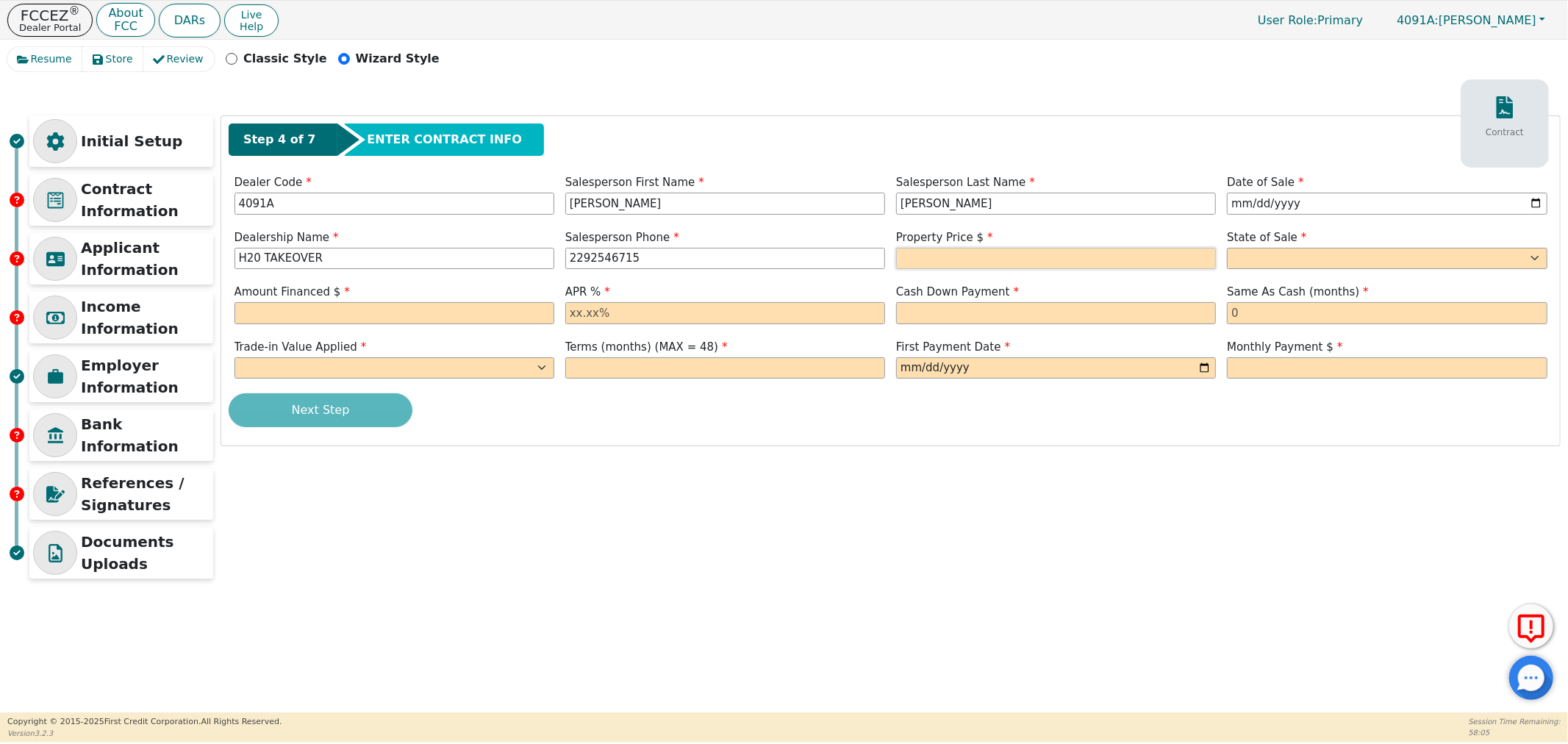
click at [925, 260] on input "text" at bounding box center [1056, 259] width 319 height 22
type input "3698.00"
click at [1310, 250] on select "AK AL AR AZ CA CO CT DC DE FL [GEOGRAPHIC_DATA] HI IA ID IL IN KS [GEOGRAPHIC_D…" at bounding box center [1386, 259] width 319 height 22
select select "FL"
click at [1227, 248] on select "AK AL AR AZ CA CO CT DC DE FL [GEOGRAPHIC_DATA] HI IA ID IL IN KS [GEOGRAPHIC_D…" at bounding box center [1386, 259] width 319 height 22
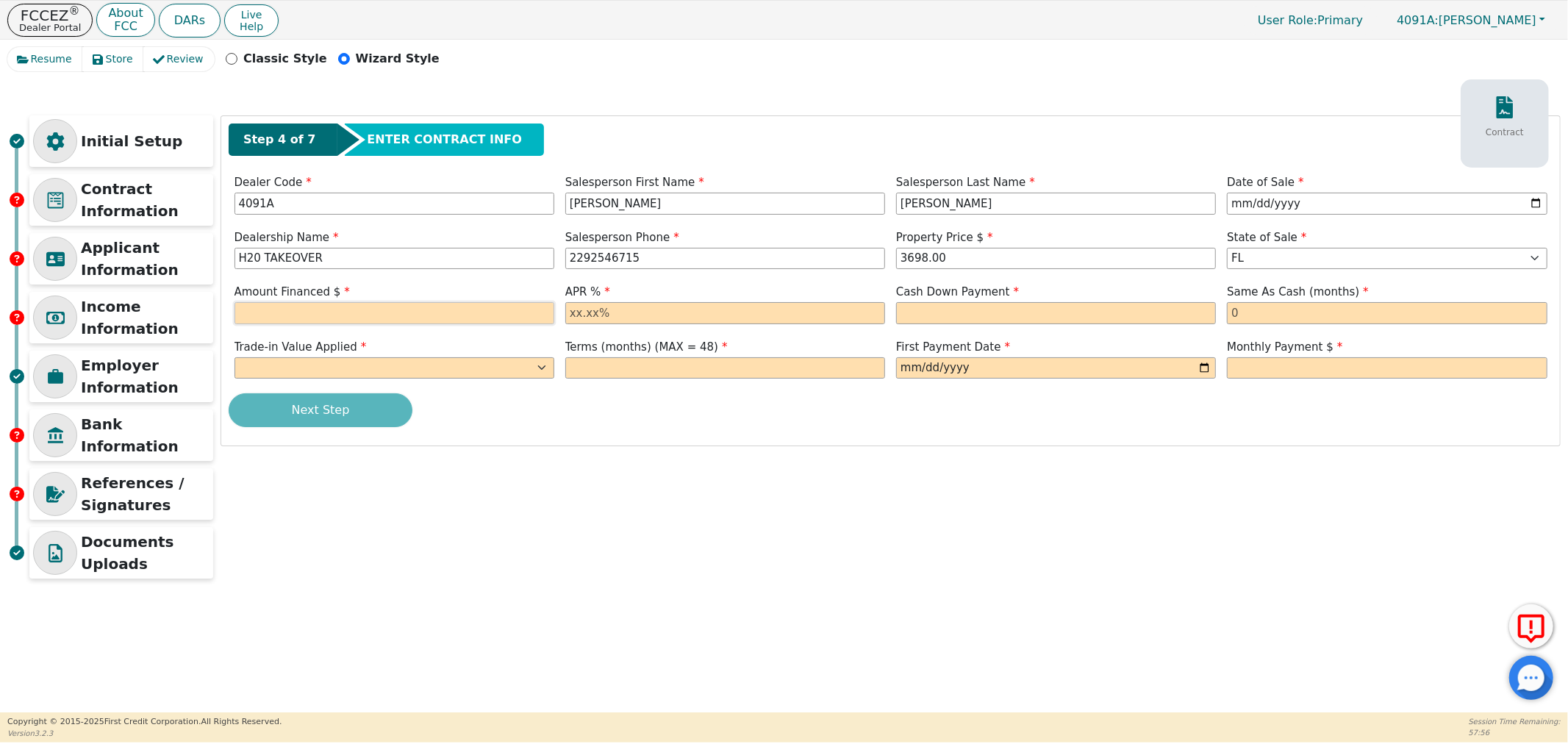
click at [266, 311] on input "text" at bounding box center [394, 313] width 319 height 22
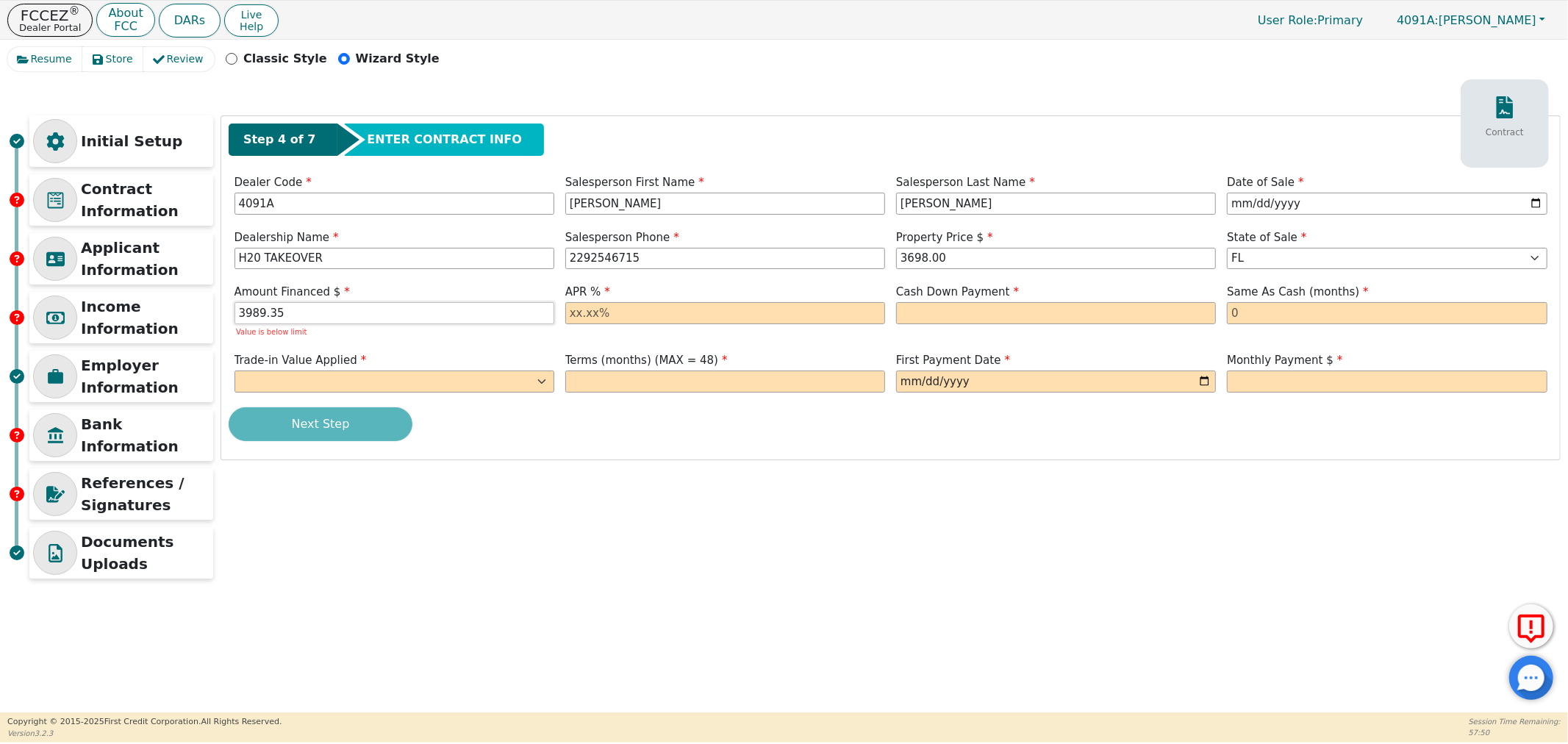
type input "3989.35"
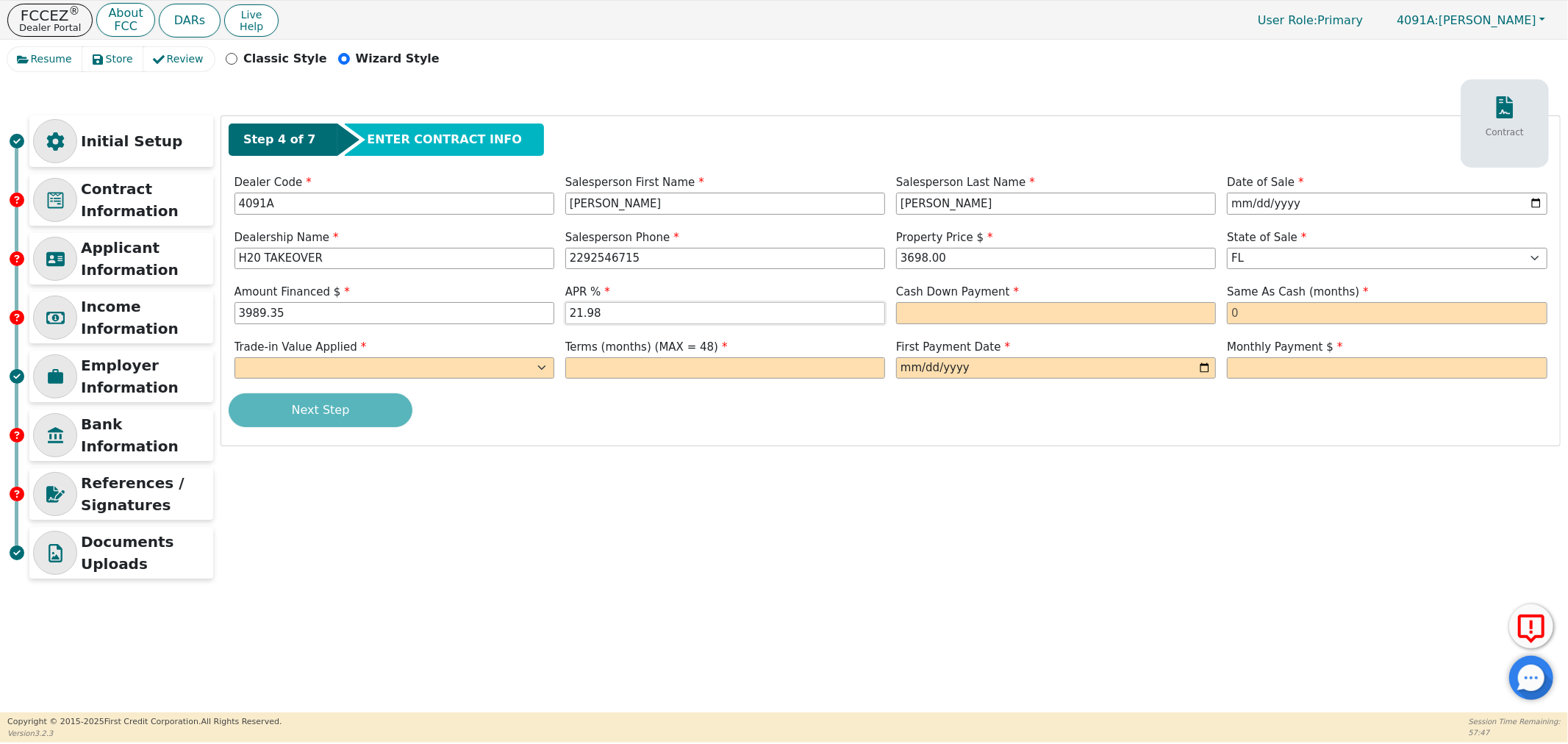
type input "21.98"
type input "300.00"
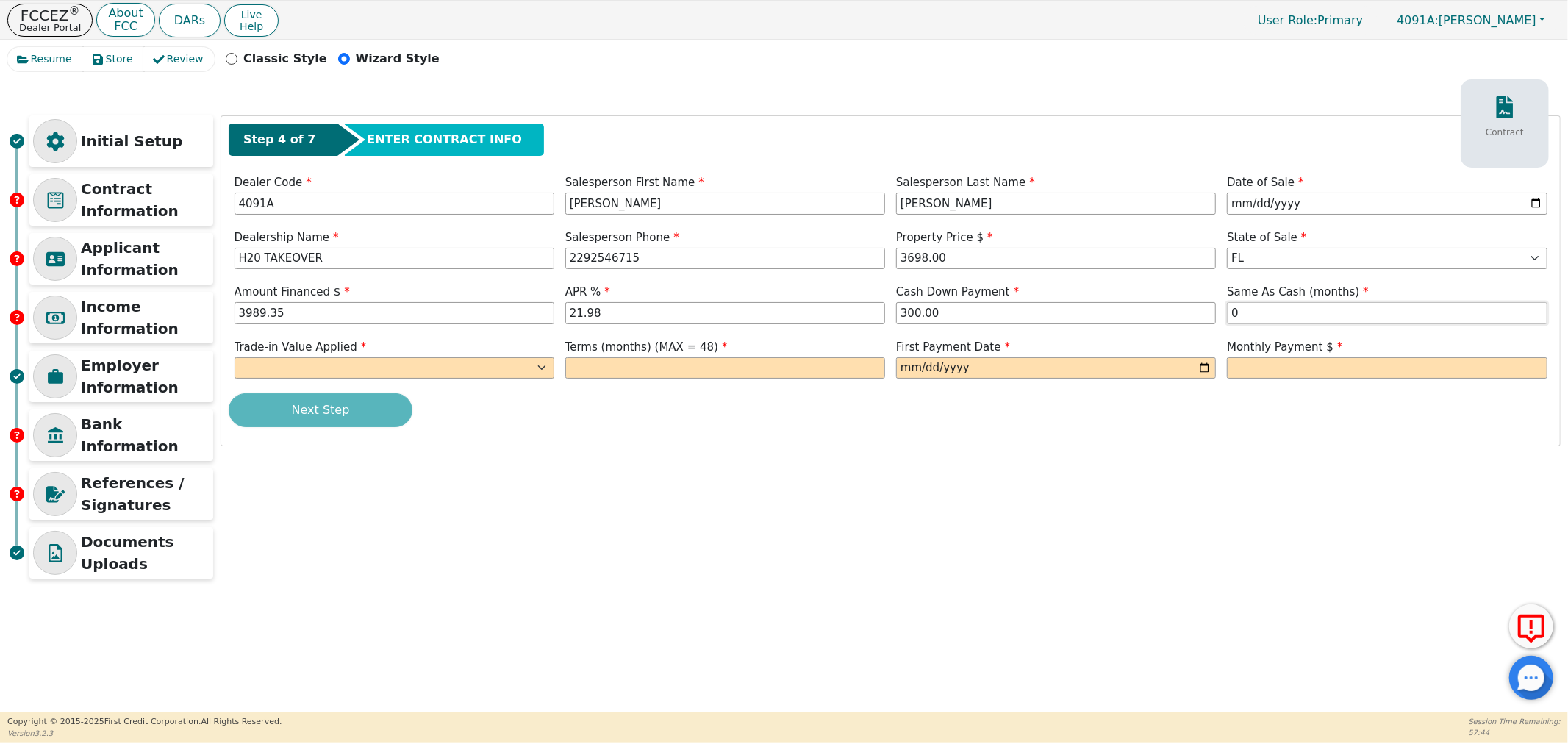
type input "0"
select select "y"
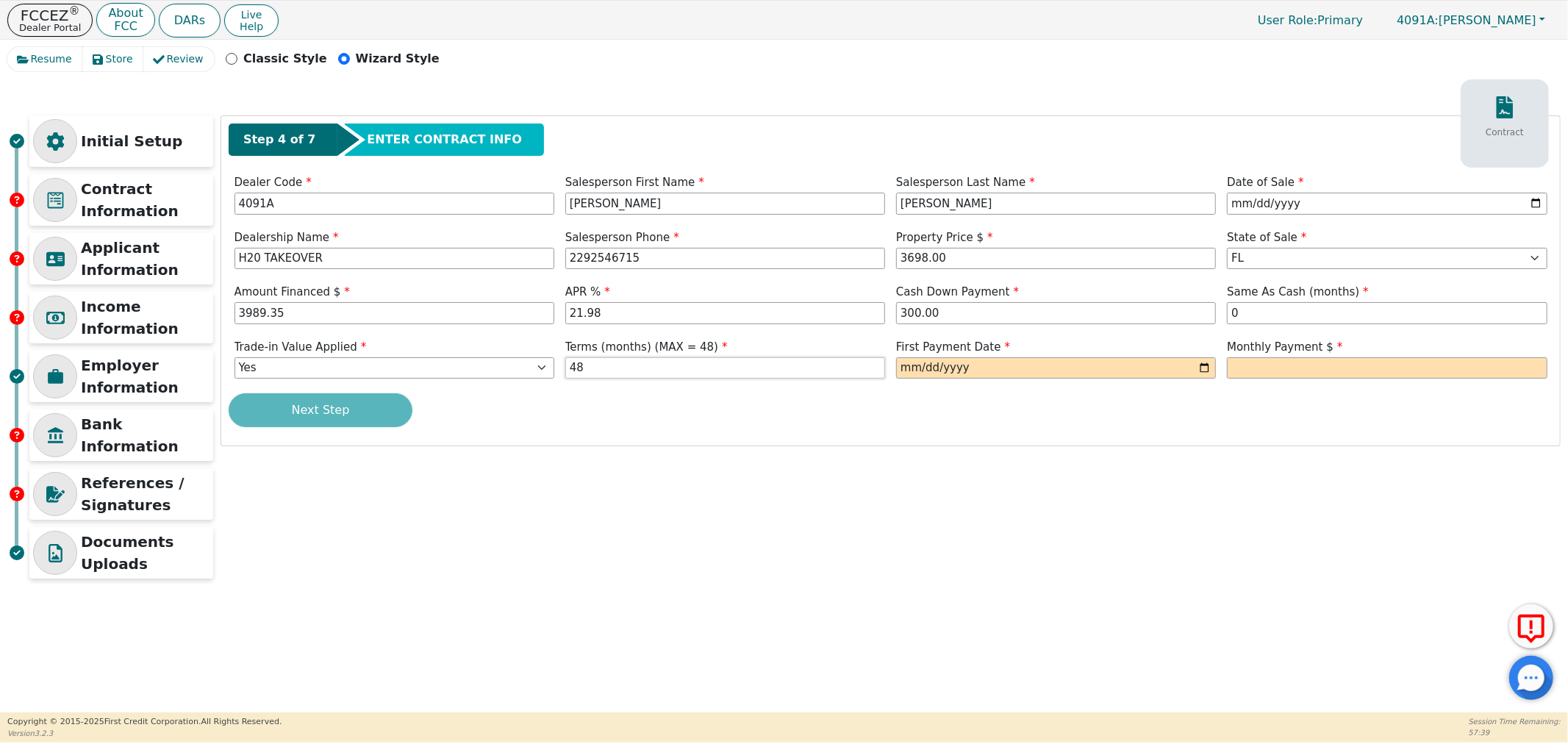
type input "48"
click at [1202, 369] on input "date" at bounding box center [1056, 369] width 319 height 22
type input "[DATE]"
click at [1266, 368] on input "text" at bounding box center [1386, 369] width 319 height 22
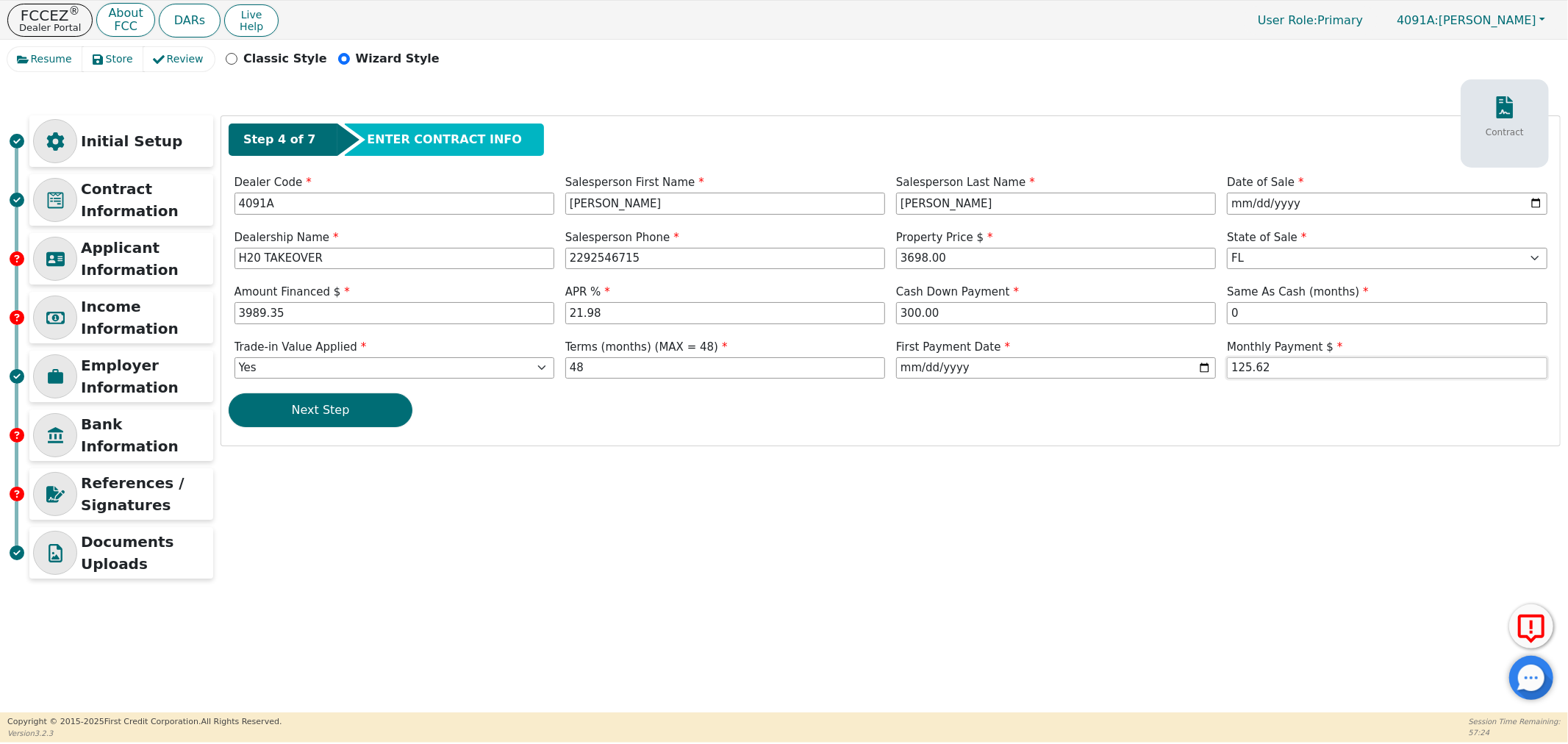
type input "125.62"
click at [1272, 607] on div "Initial Setup Contract Information Applicant Information Income Information Emp…" at bounding box center [784, 392] width 1553 height 627
click at [388, 414] on button "Next Step" at bounding box center [320, 410] width 184 height 34
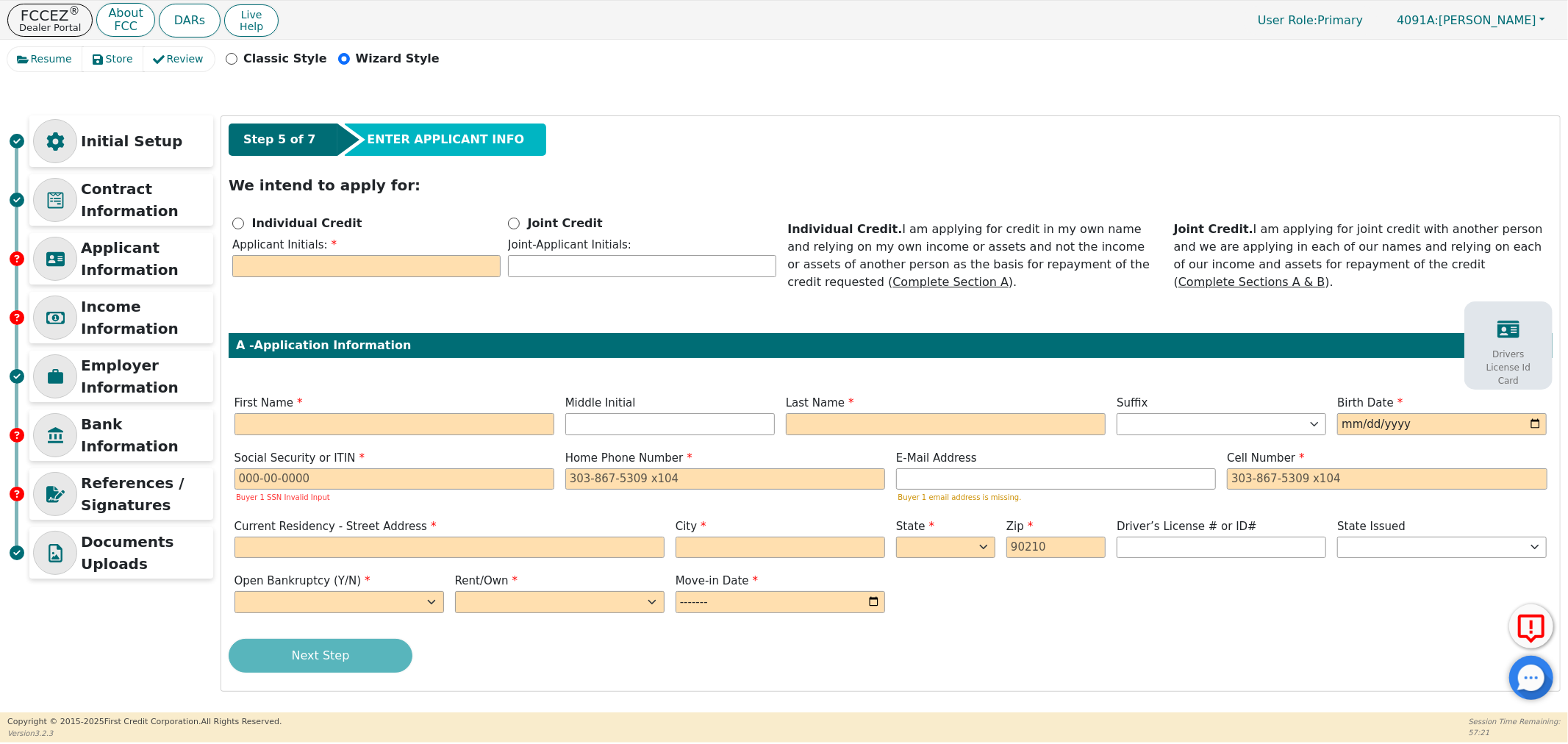
click at [244, 219] on div "Individual Credit" at bounding box center [366, 223] width 268 height 17
click at [238, 219] on input "Individual Credit" at bounding box center [238, 223] width 12 height 12
radio input "true"
drag, startPoint x: 282, startPoint y: 416, endPoint x: 288, endPoint y: 411, distance: 7.8
click at [282, 416] on input "text" at bounding box center [394, 424] width 319 height 22
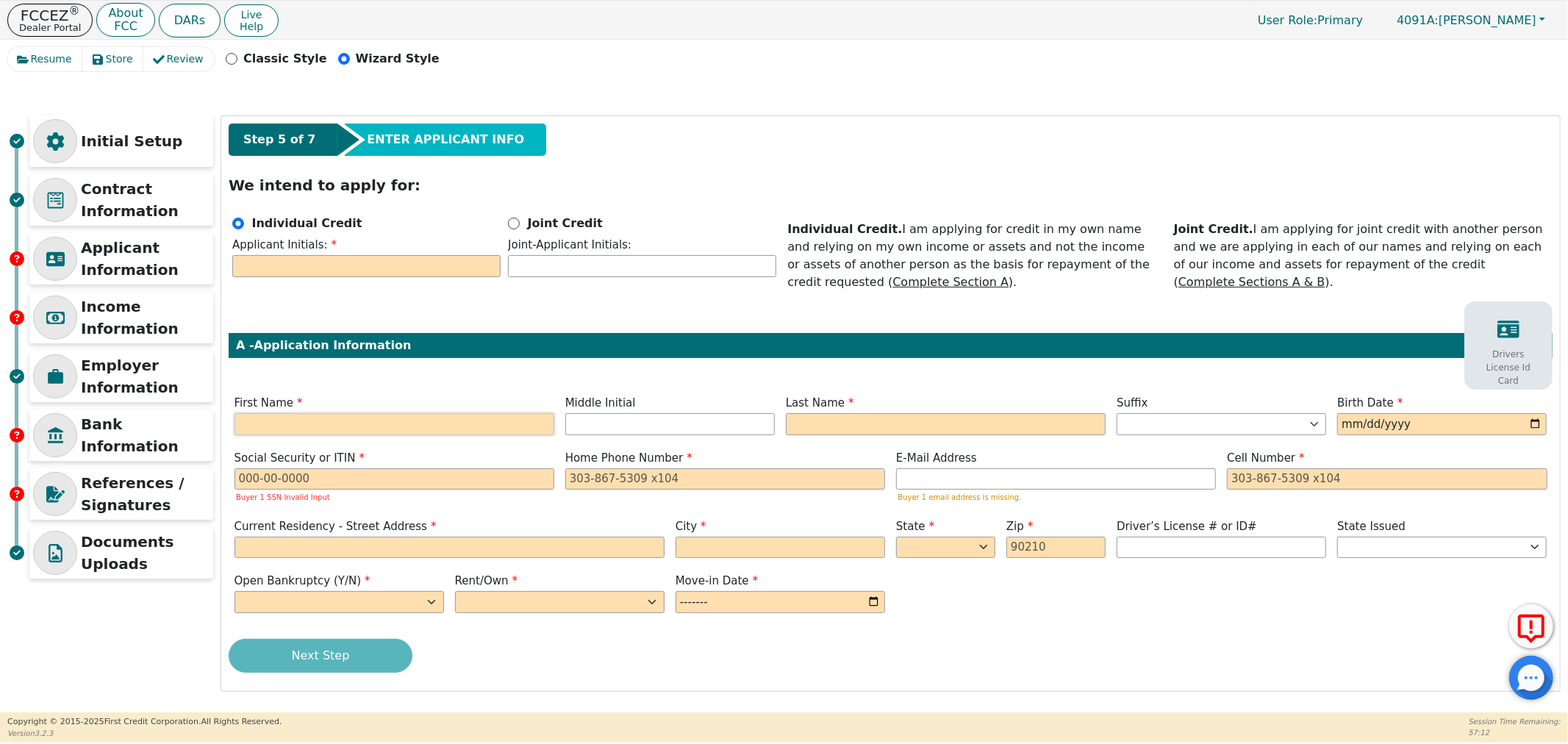
type input "P"
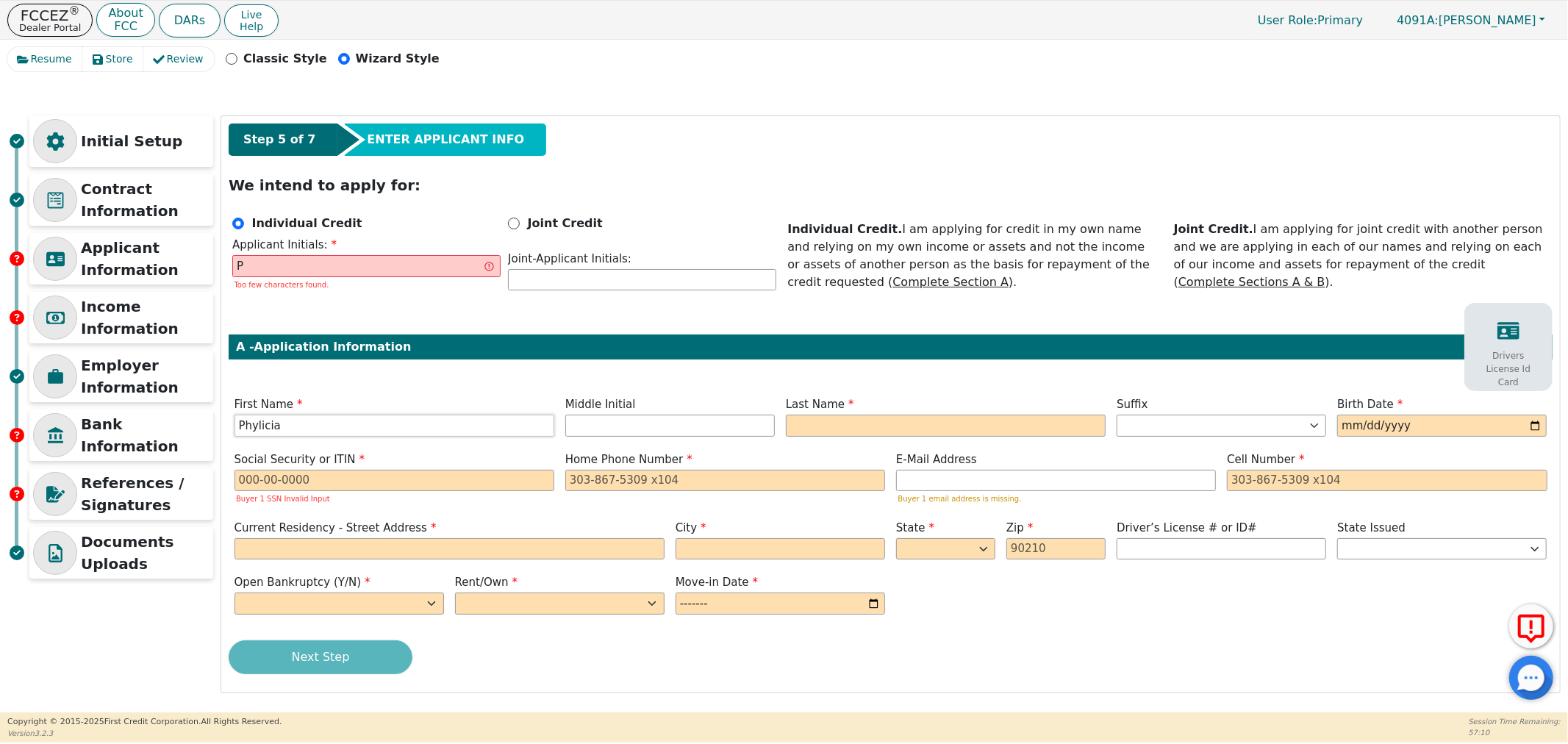
type input "Phylicia"
type input "B"
type input "PB"
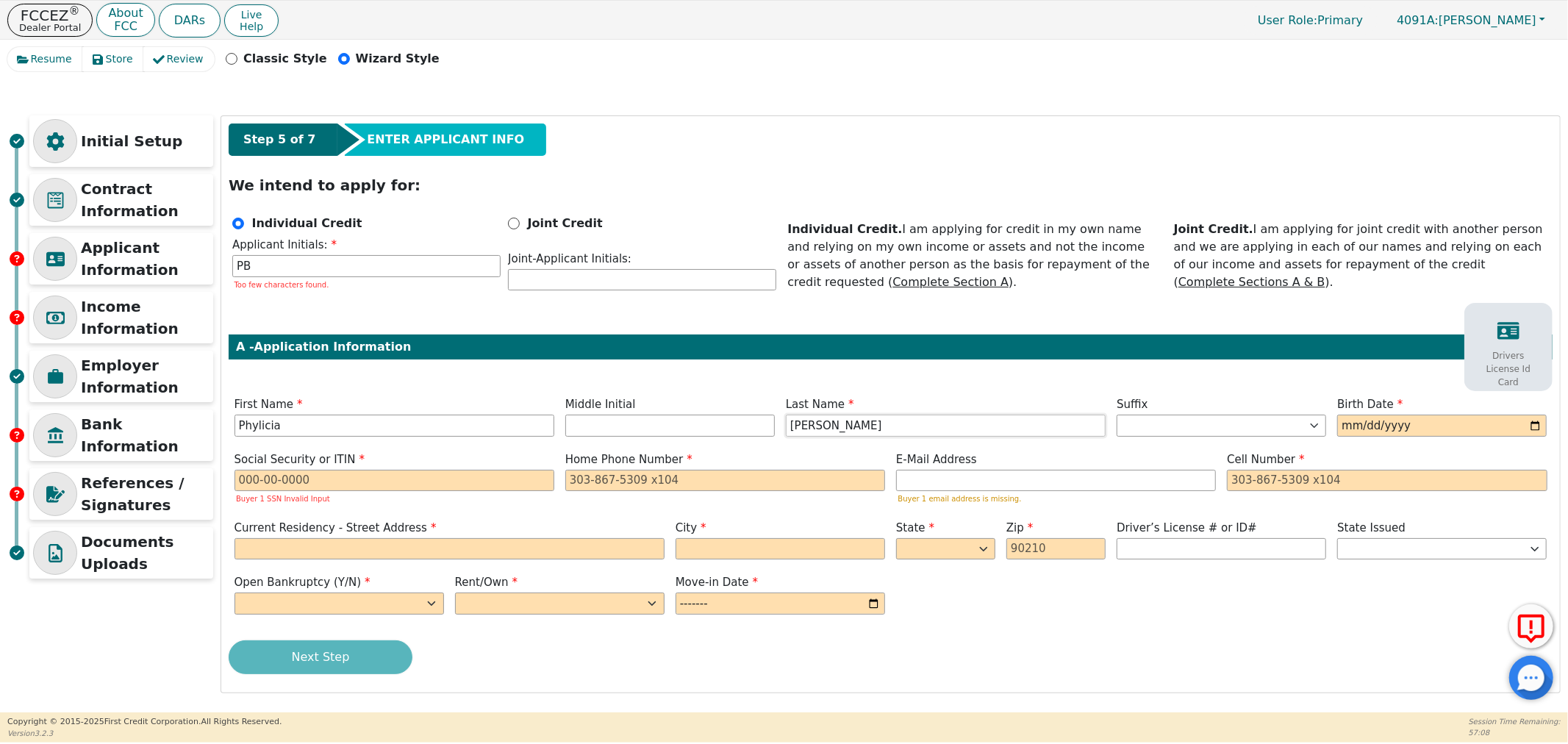
type input "[PERSON_NAME]"
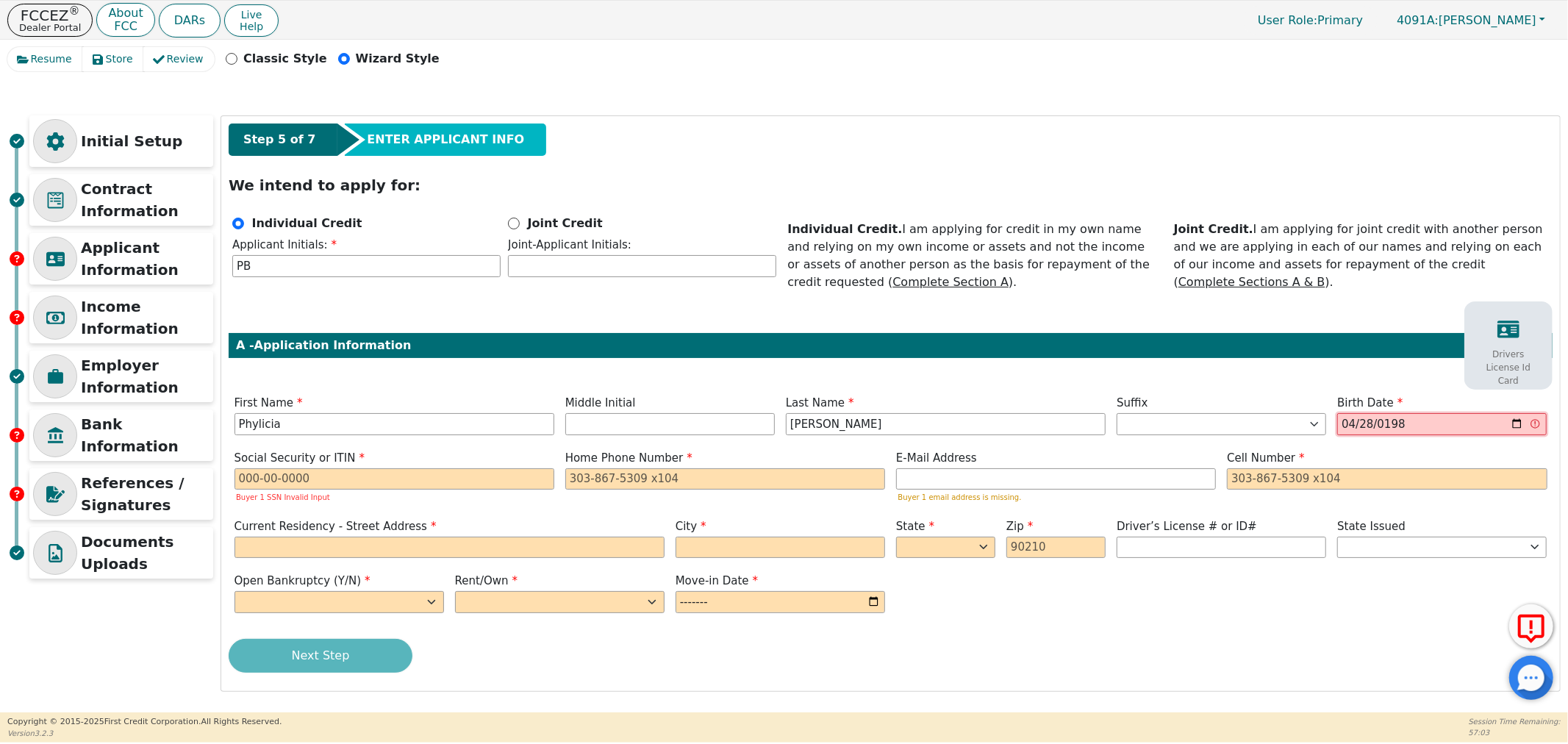
type input "[DATE]"
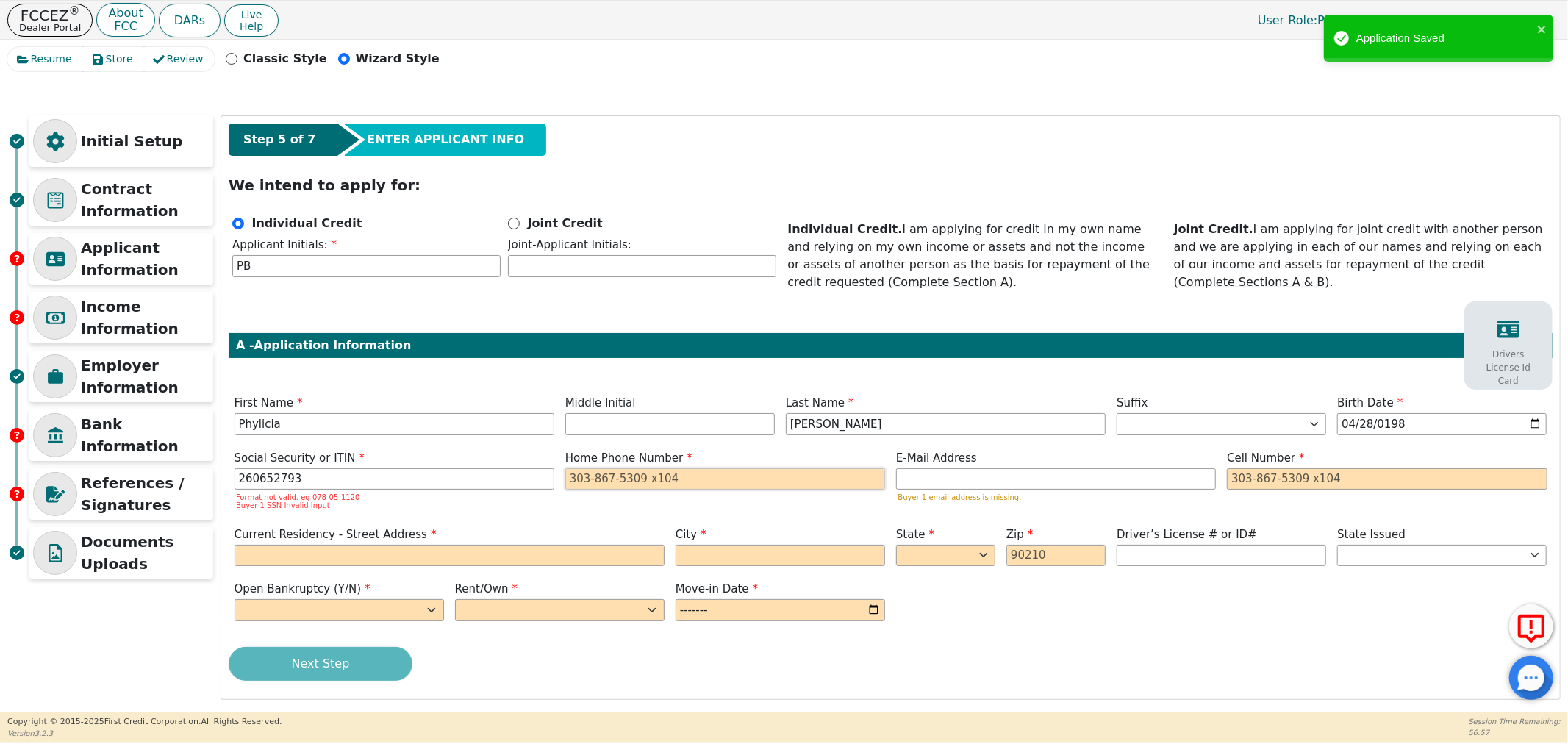
type input "***-**-2793"
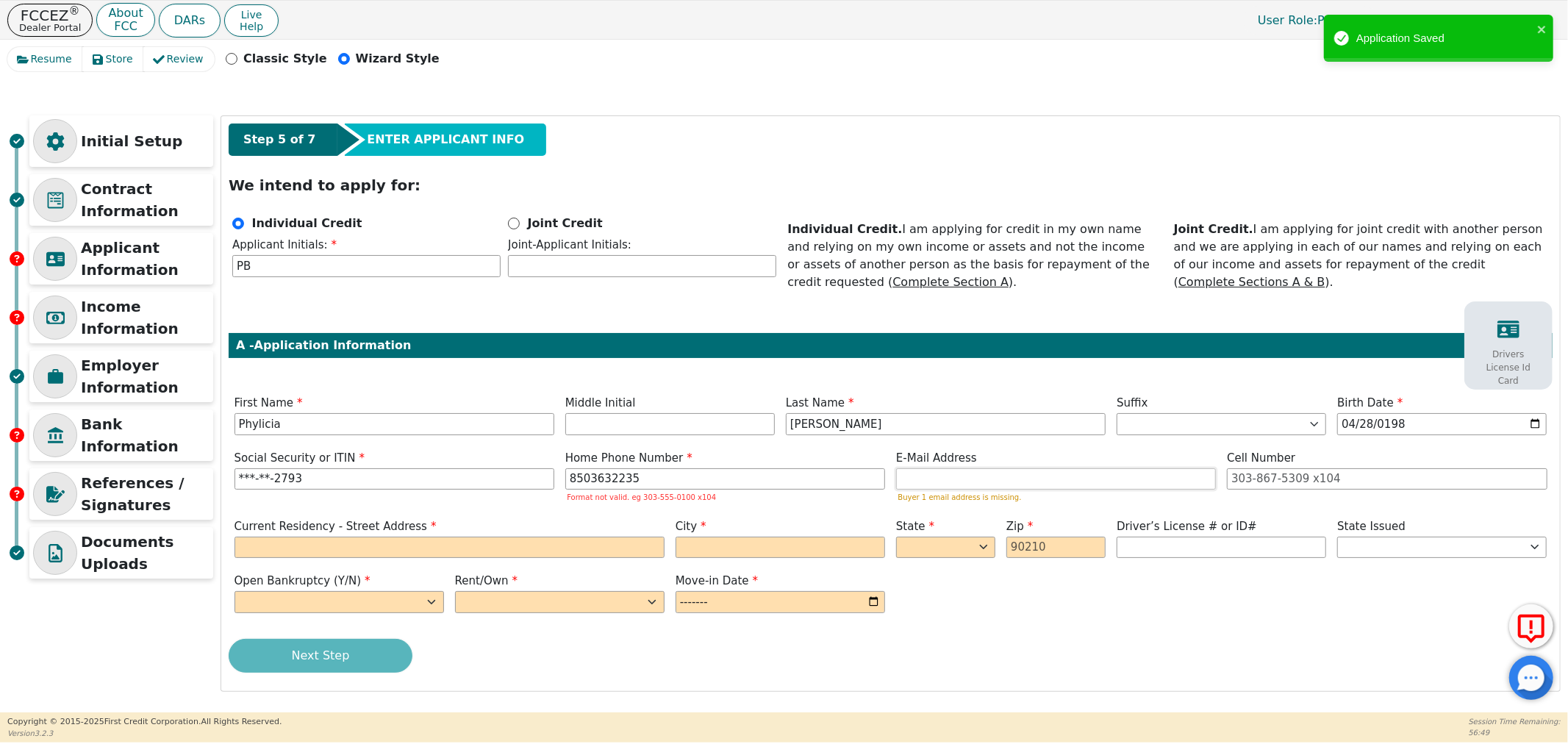
type input "[PHONE_NUMBER]"
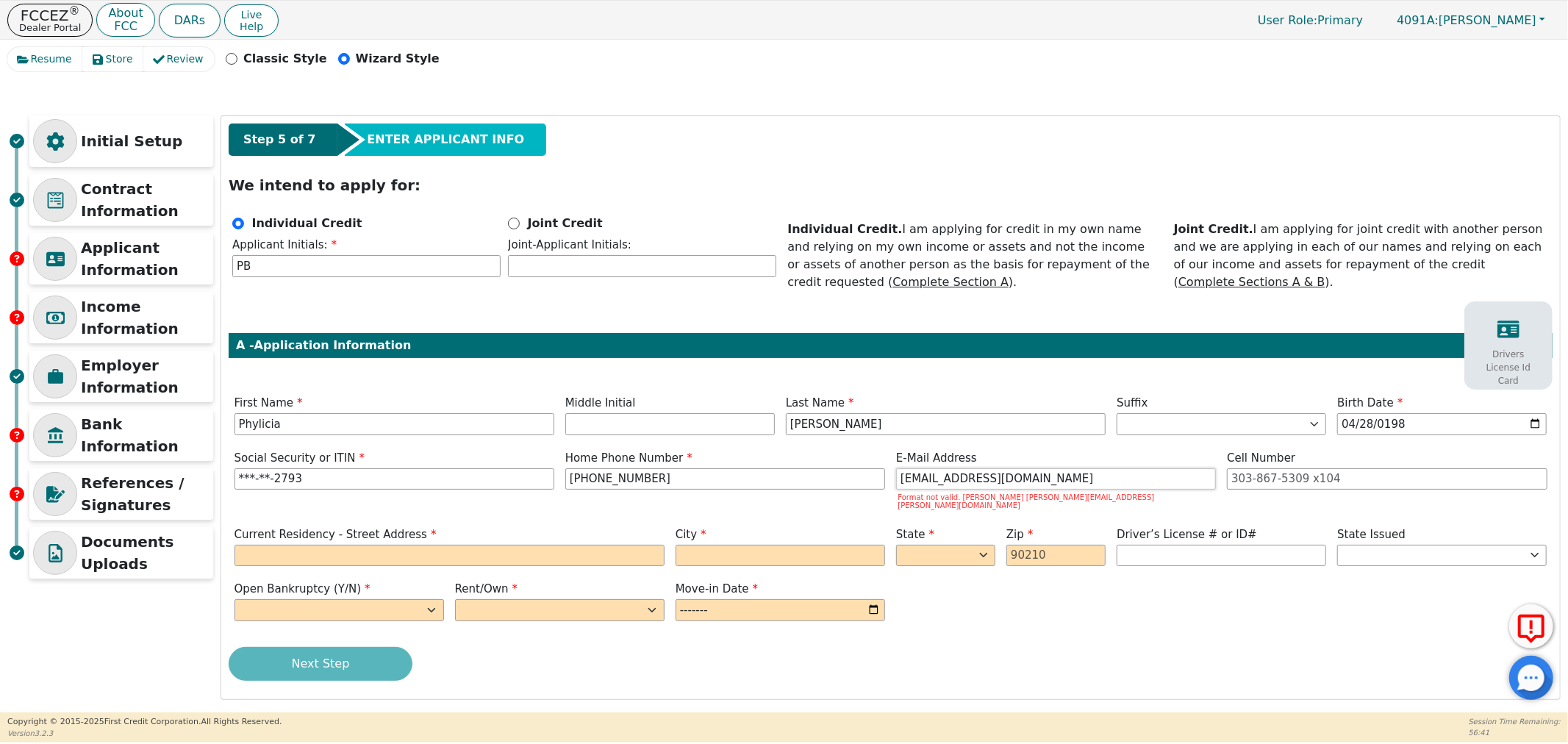
type input "[EMAIL_ADDRESS][DOMAIN_NAME]"
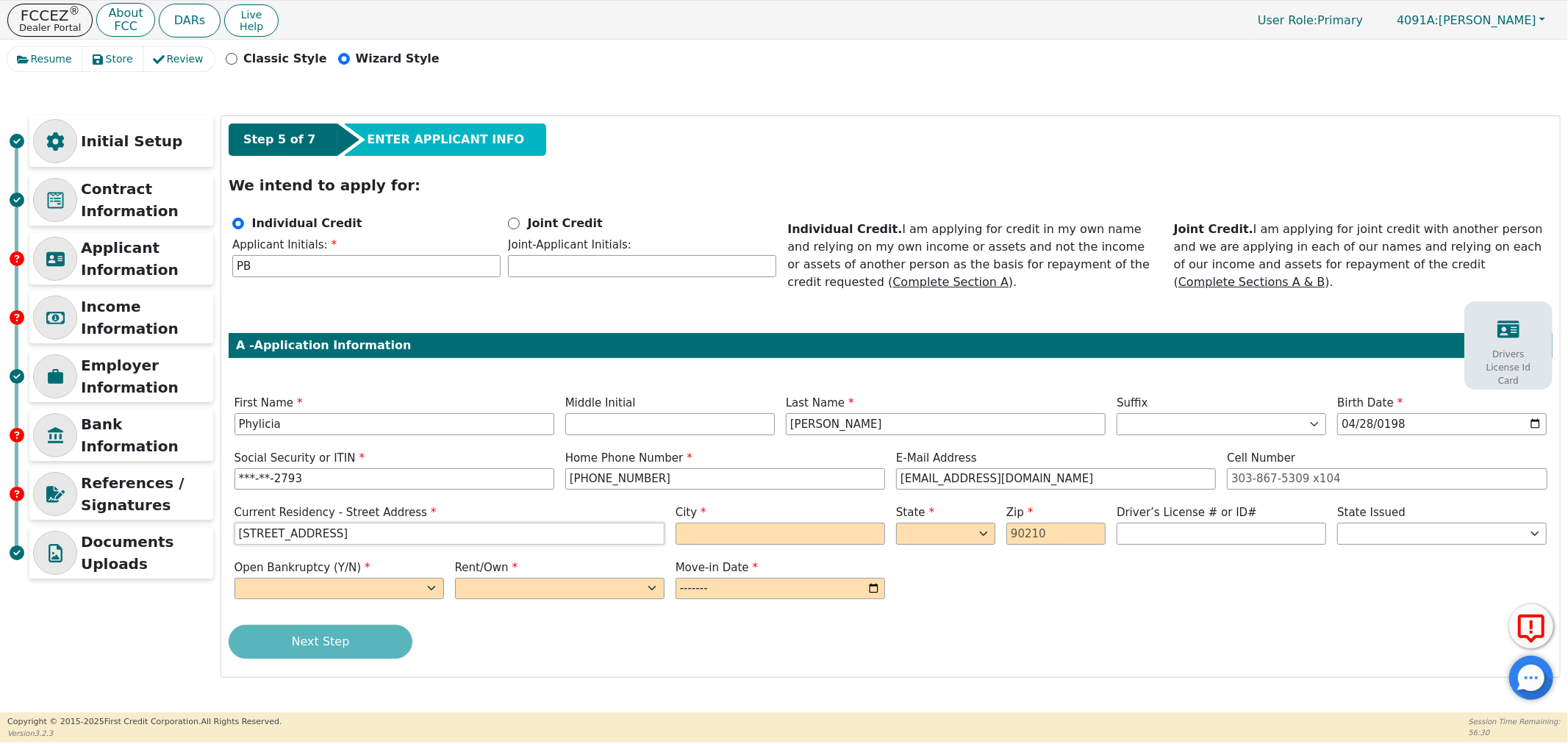
type input "[STREET_ADDRESS]"
type input "Tallahassee"
select select "FL"
type input "32303"
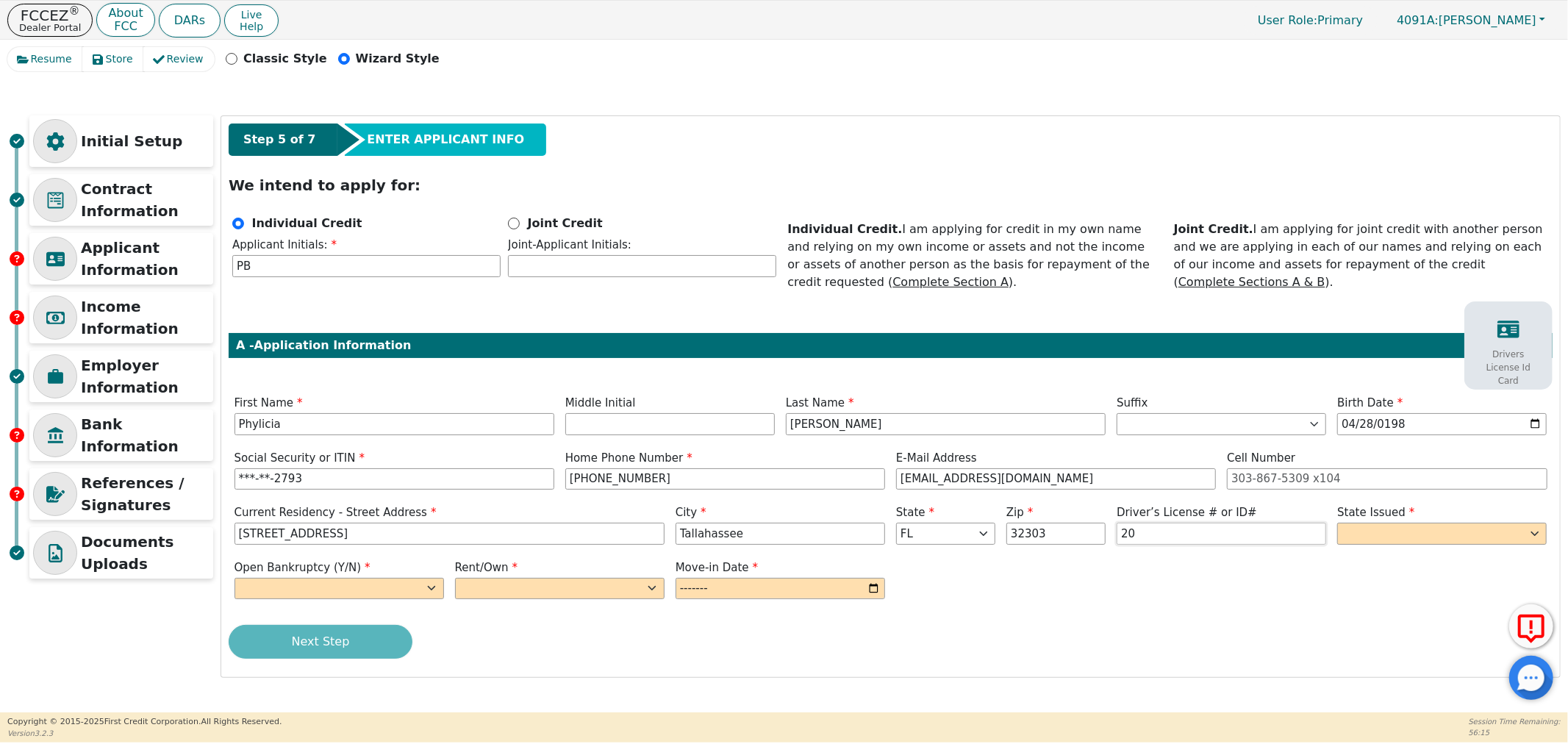
type input "2"
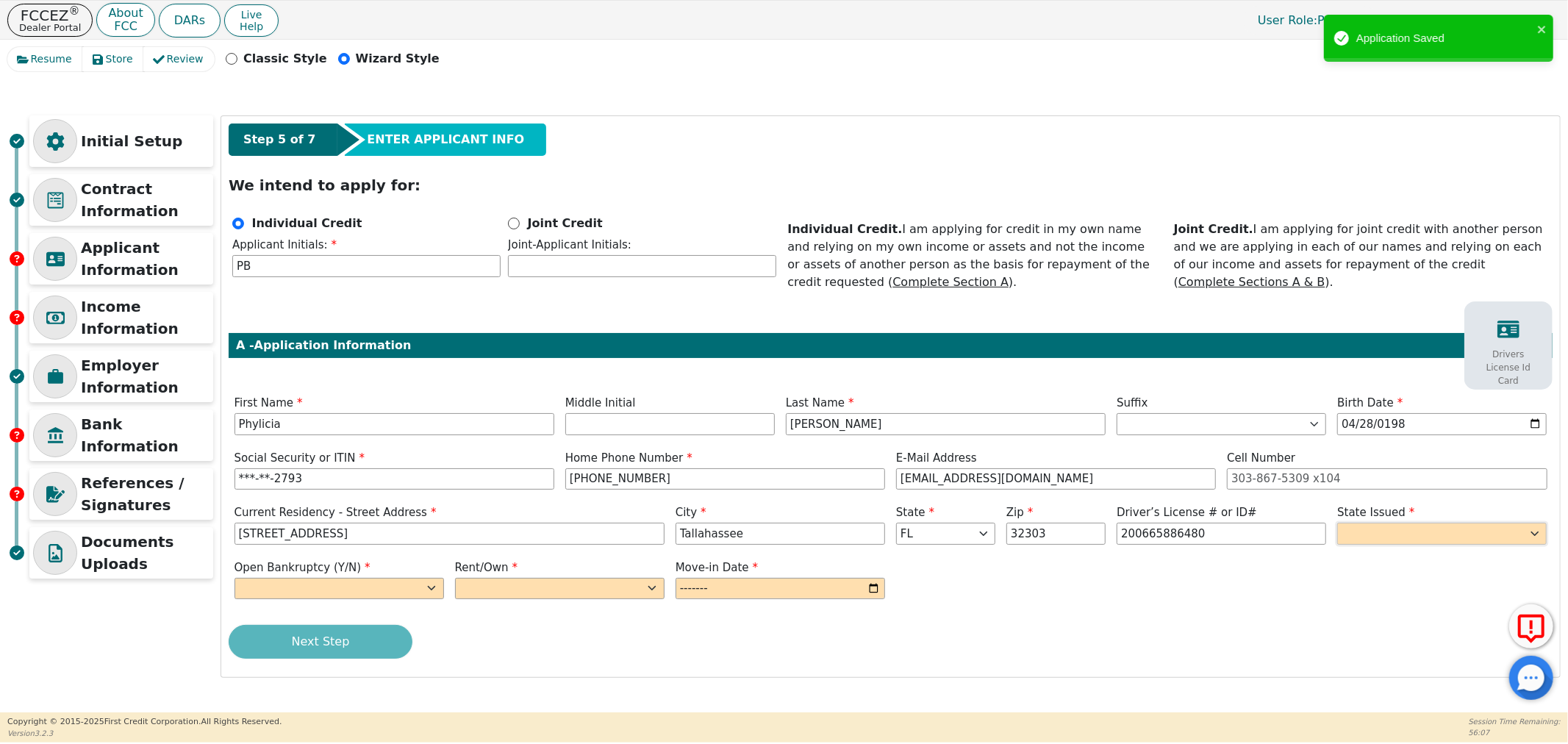
type input "**********"
select select "FL"
select select "n"
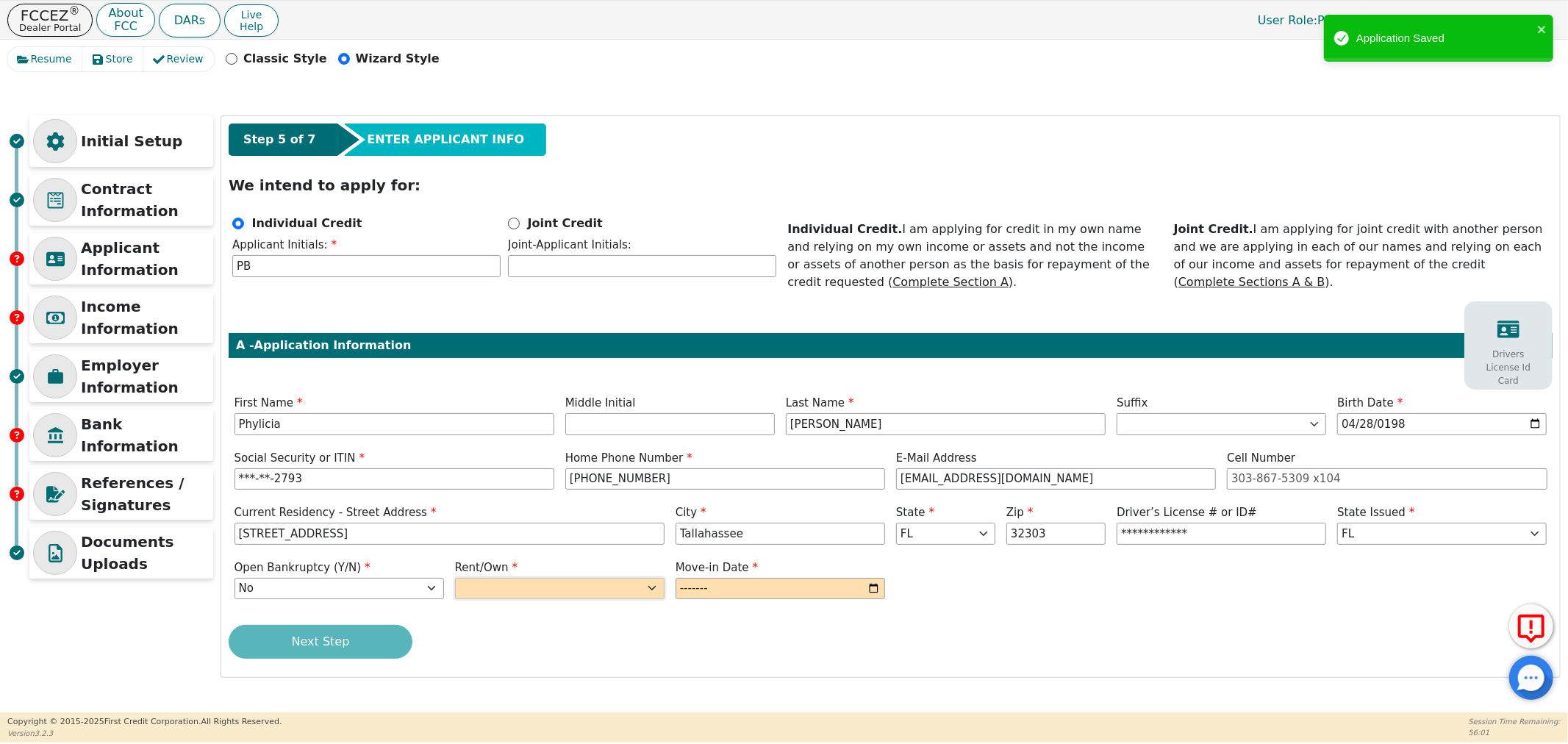
select select "Own"
click at [877, 587] on input "month" at bounding box center [780, 589] width 209 height 22
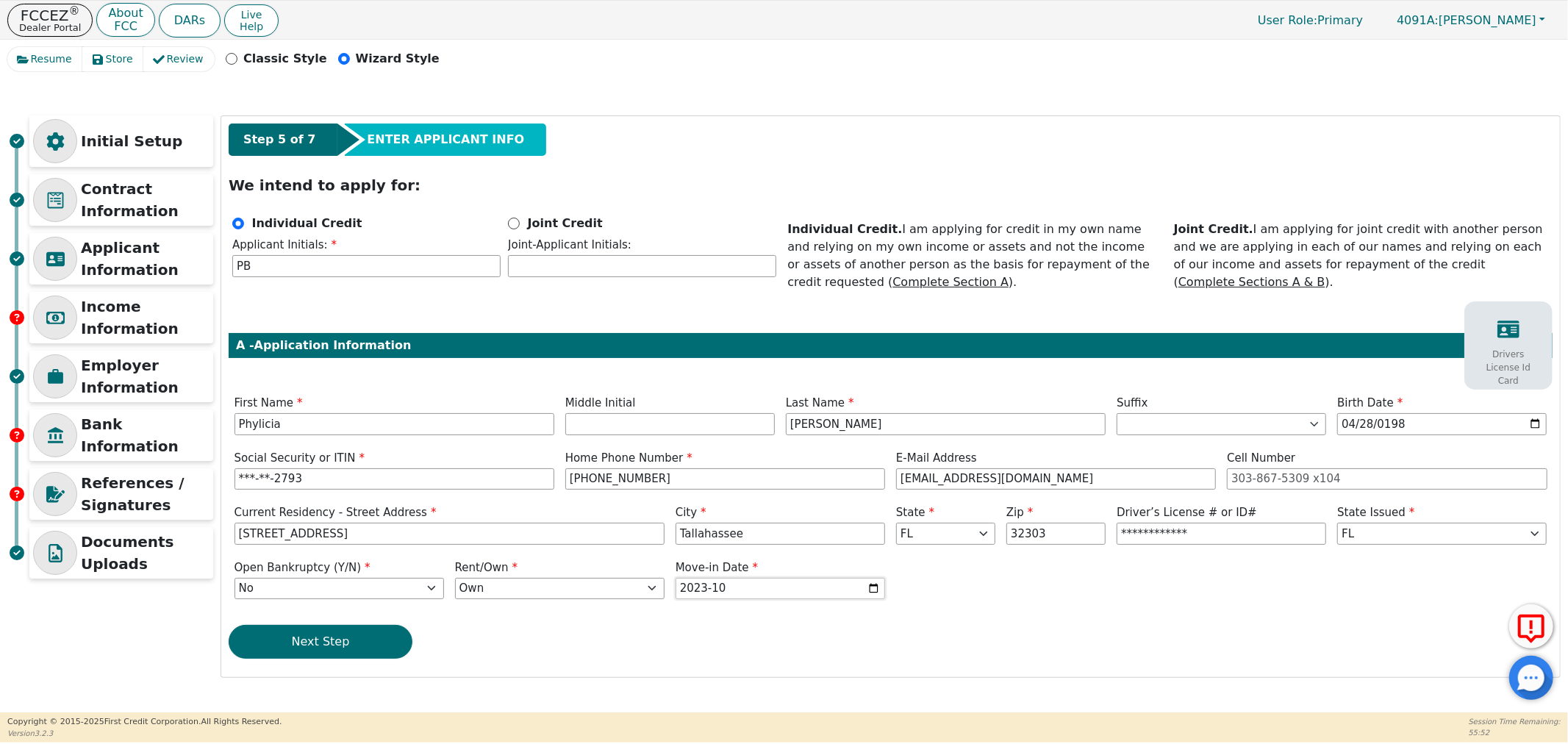
drag, startPoint x: 876, startPoint y: 588, endPoint x: 849, endPoint y: 611, distance: 35.5
click at [875, 589] on input "2023-10" at bounding box center [780, 589] width 209 height 22
click at [870, 586] on input "2022-09" at bounding box center [780, 589] width 209 height 22
type input "2022-10"
drag, startPoint x: 292, startPoint y: 646, endPoint x: 297, endPoint y: 637, distance: 10.3
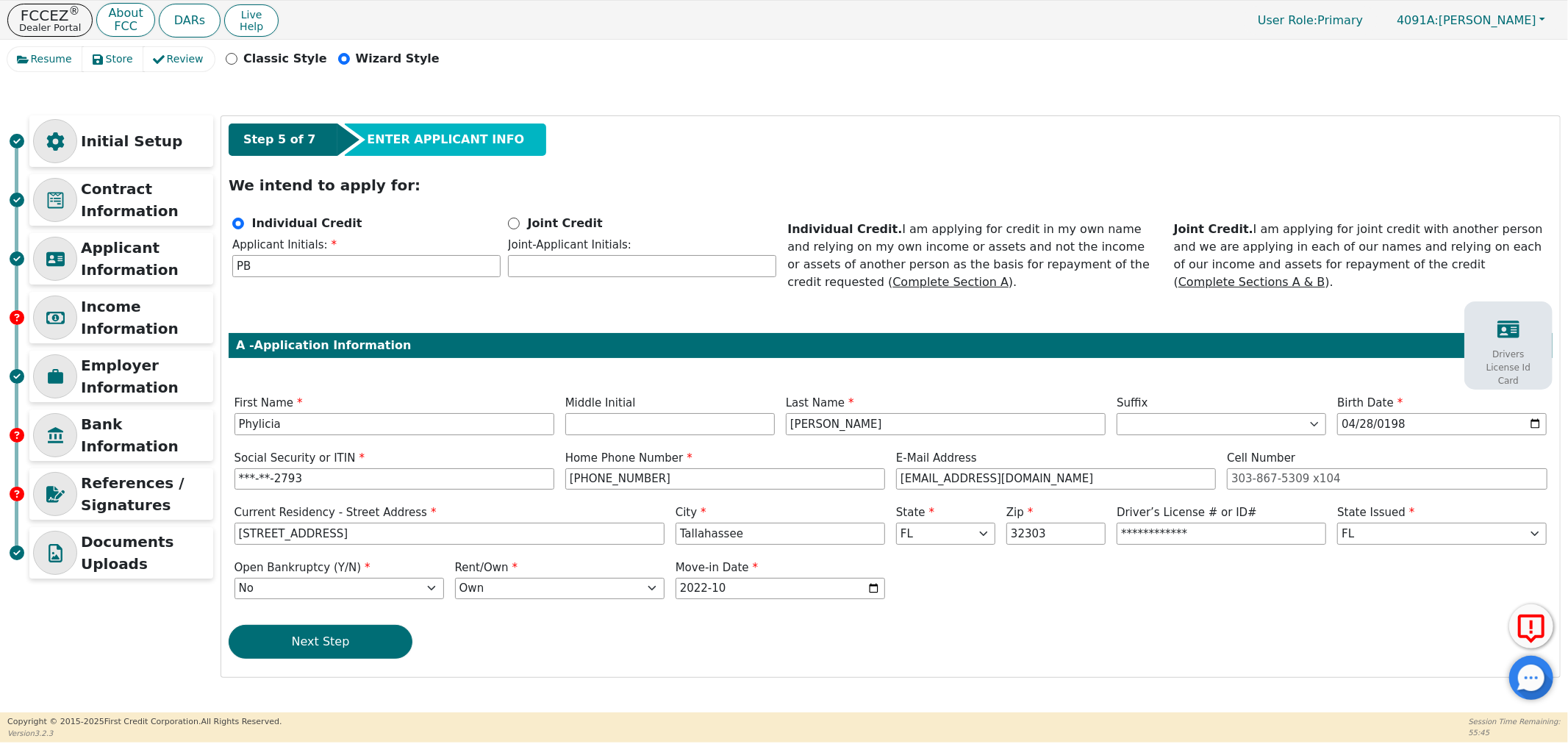
click at [295, 641] on button "Next Step" at bounding box center [320, 642] width 184 height 34
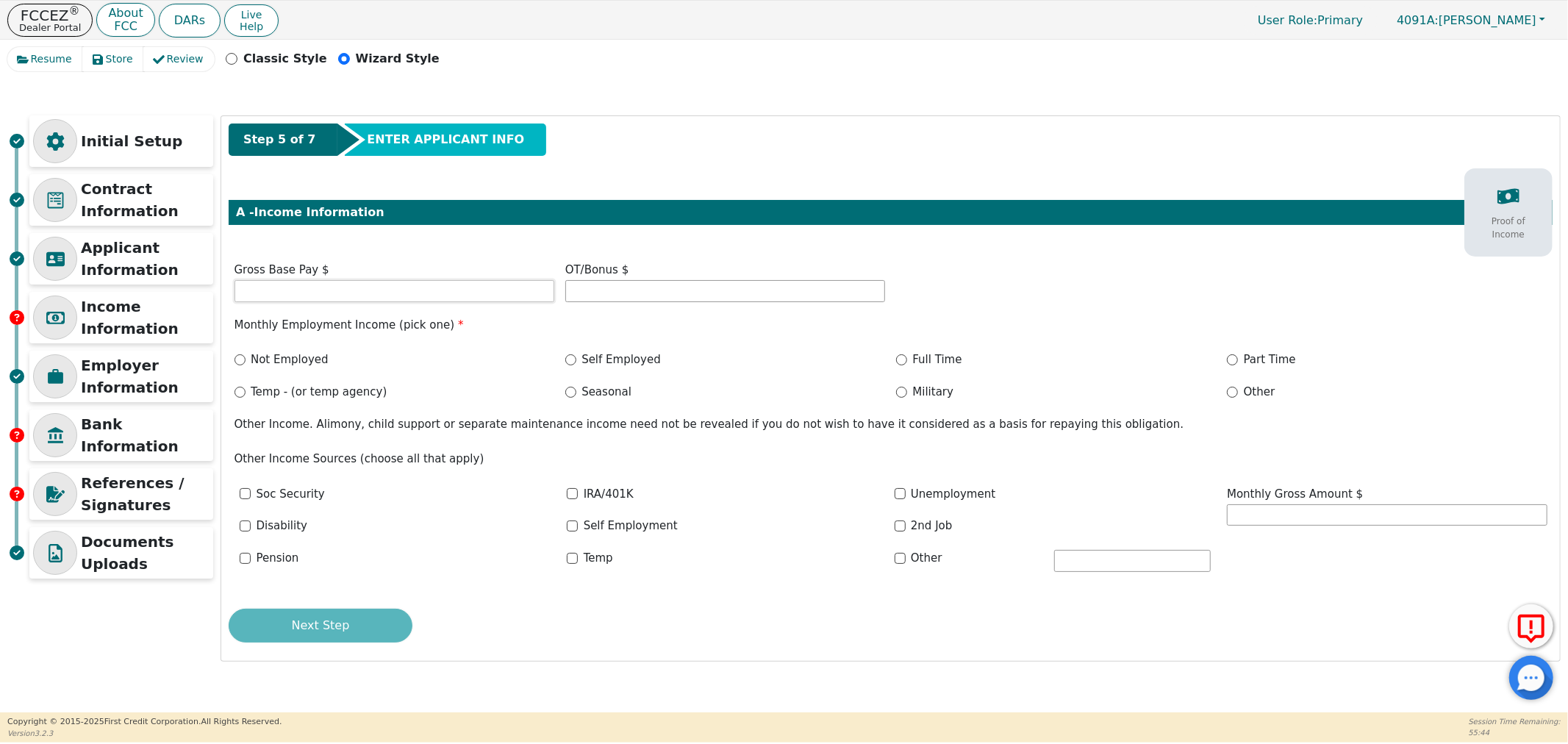
click at [327, 289] on input "text" at bounding box center [394, 291] width 319 height 22
click at [440, 297] on input "text" at bounding box center [394, 291] width 319 height 22
type input "5500.00"
click at [899, 359] on input "Full Time" at bounding box center [902, 360] width 11 height 11
radio input "true"
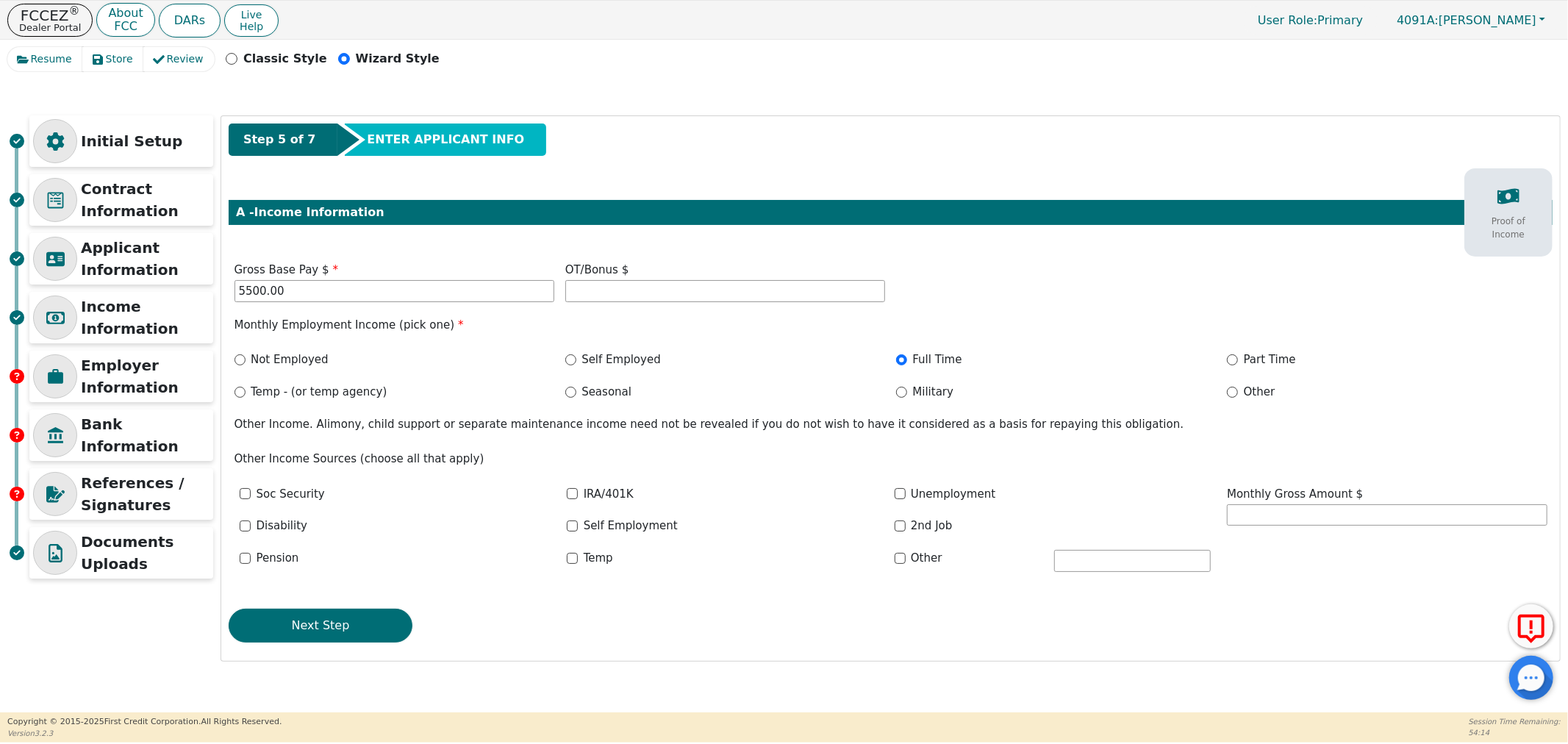
click at [1524, 219] on p "Proof of Income" at bounding box center [1508, 228] width 66 height 26
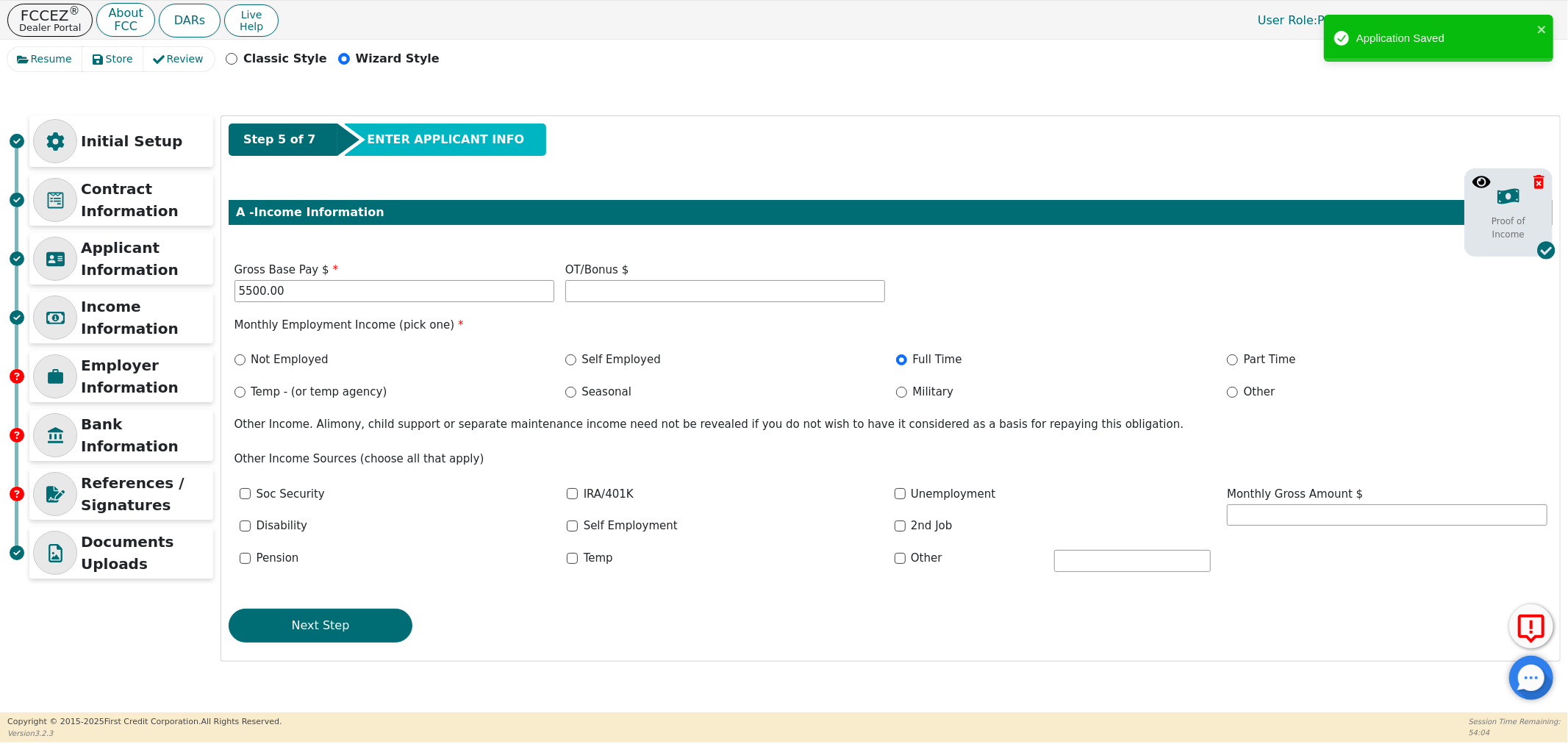
click at [281, 626] on button "Next Step" at bounding box center [320, 626] width 184 height 34
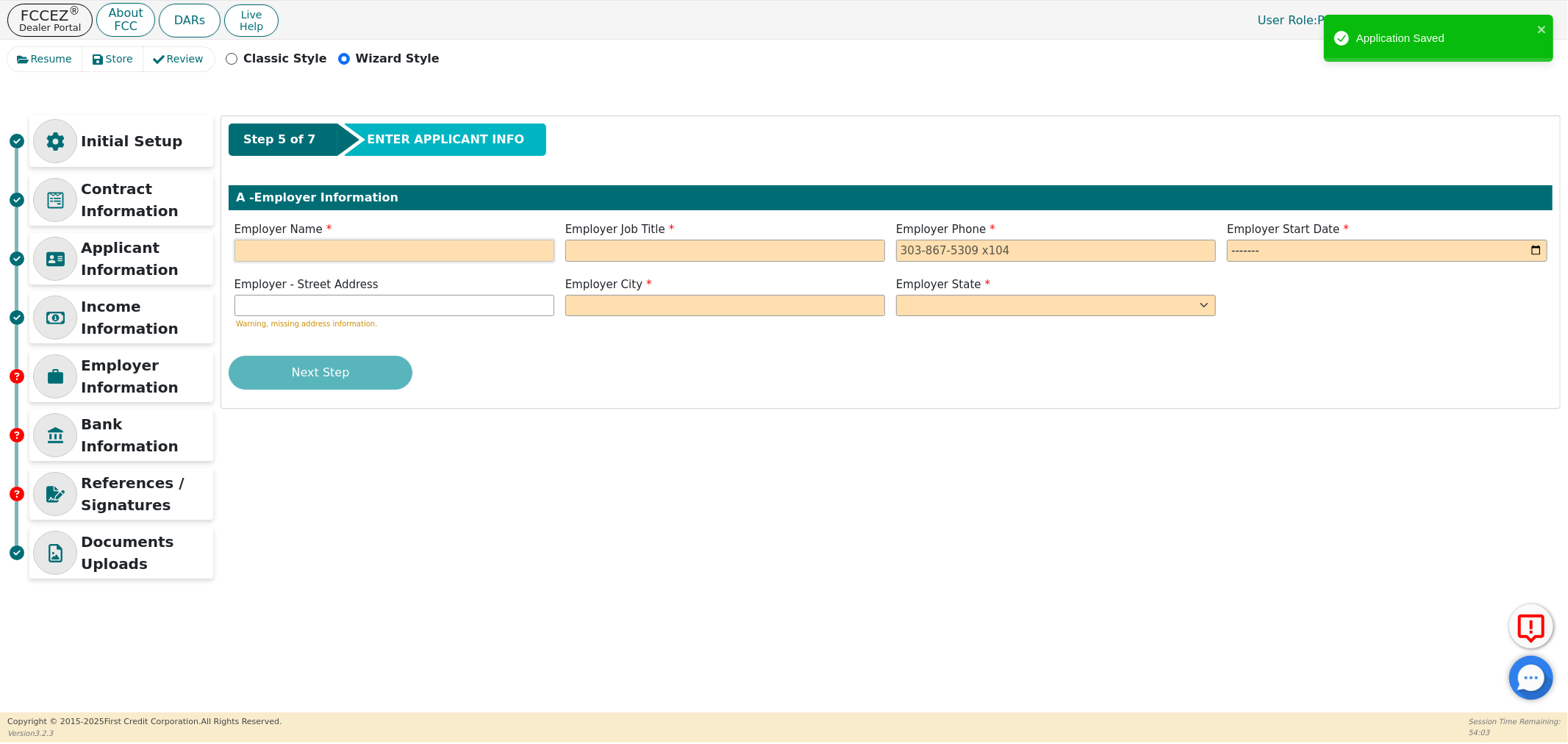
click at [324, 253] on input "text" at bounding box center [394, 250] width 319 height 22
type input "Nurse Spring"
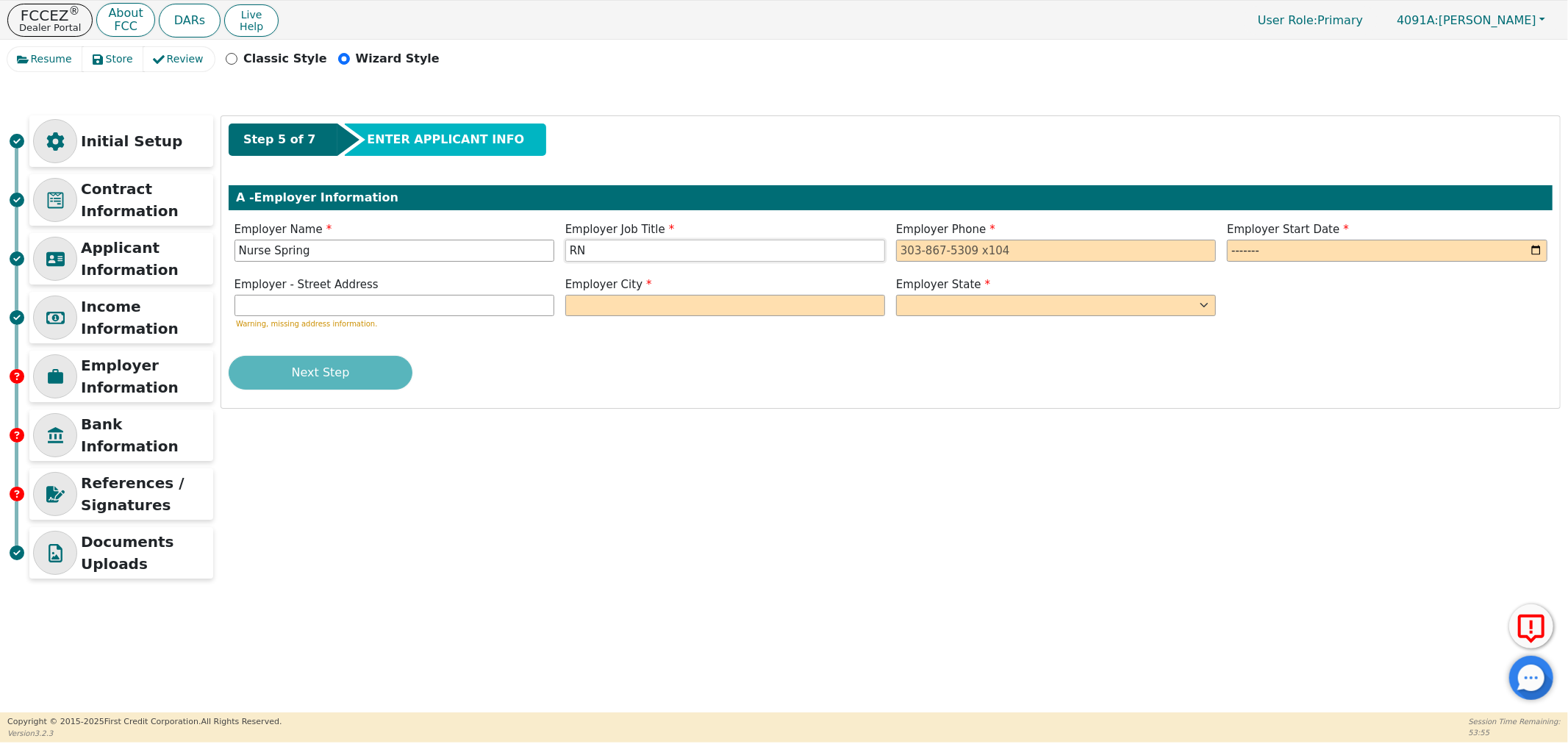
type input "RN"
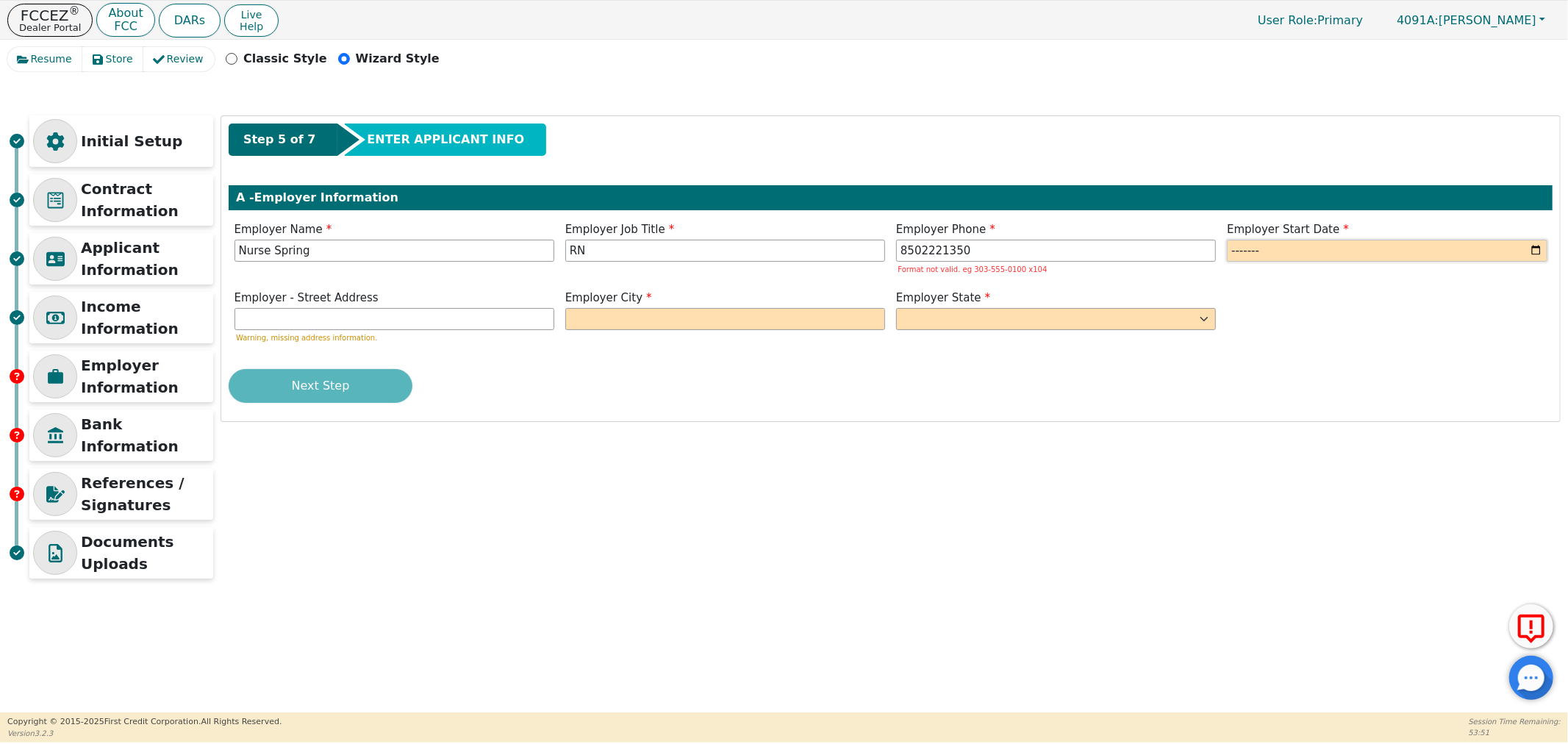
type input "[PHONE_NUMBER]"
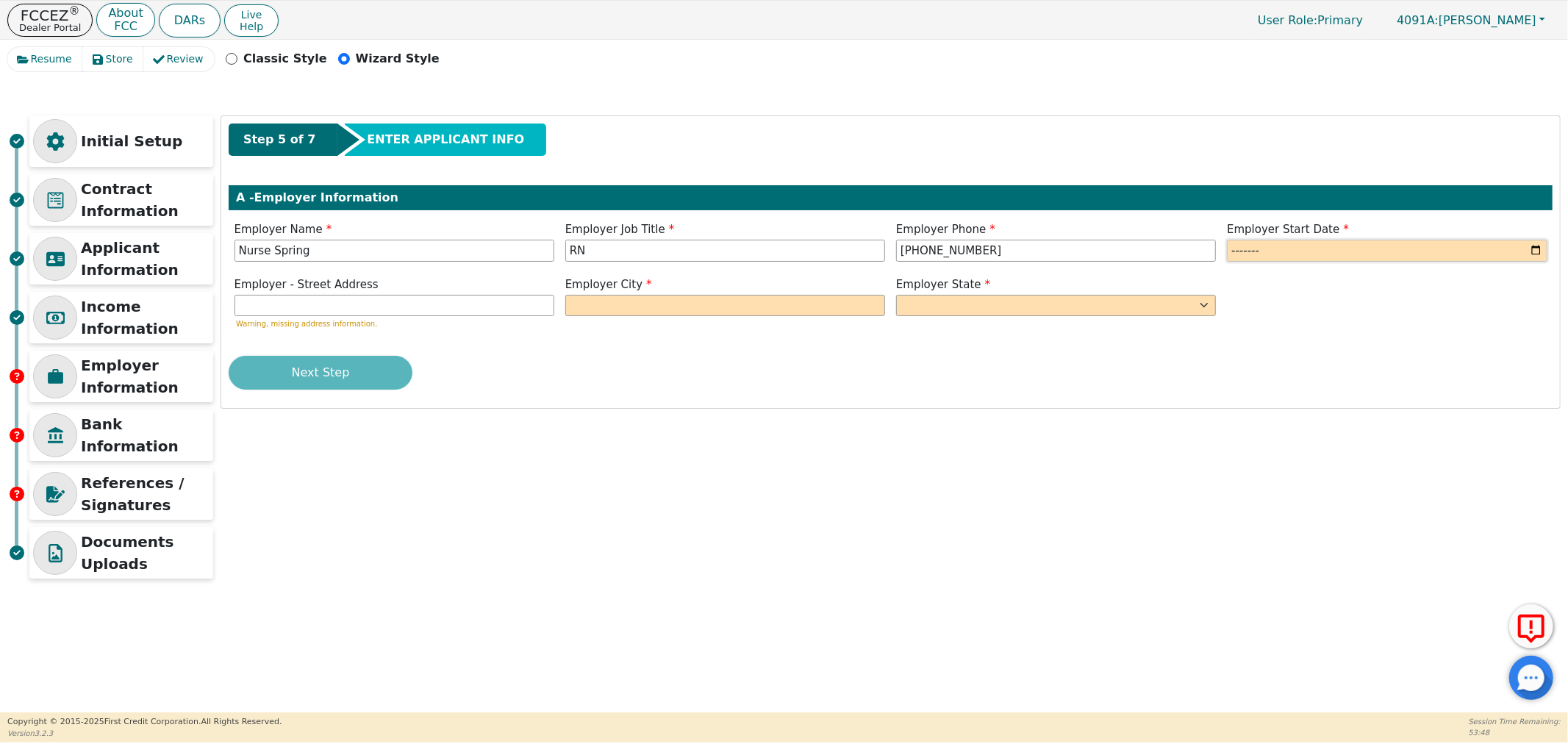
click at [1544, 256] on input "month" at bounding box center [1386, 250] width 319 height 22
click at [1539, 252] on input "month" at bounding box center [1386, 250] width 319 height 22
type input "2023-04"
drag, startPoint x: 360, startPoint y: 310, endPoint x: 371, endPoint y: 308, distance: 11.2
click at [369, 308] on input "text" at bounding box center [394, 306] width 319 height 22
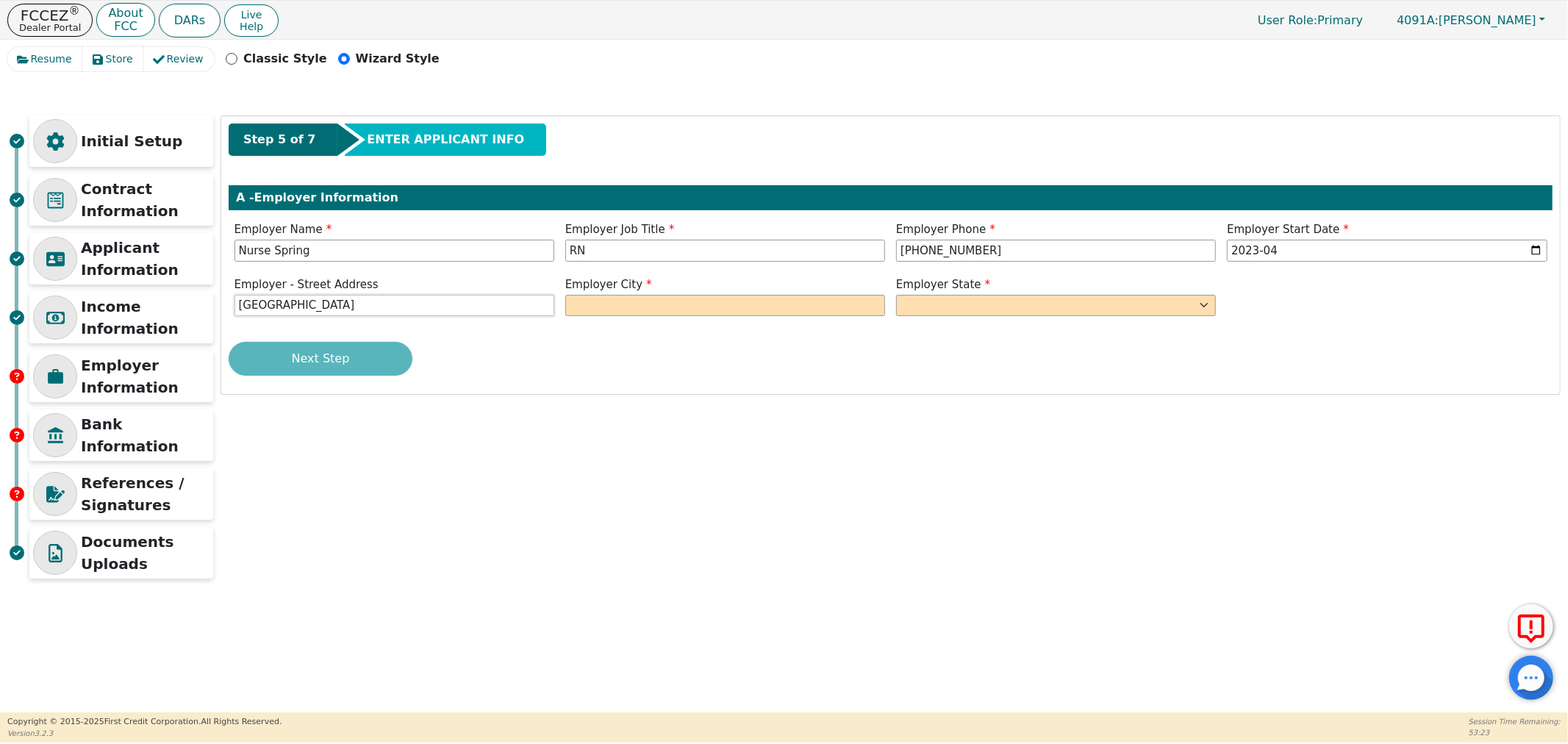
type input "[GEOGRAPHIC_DATA]"
select select "VA"
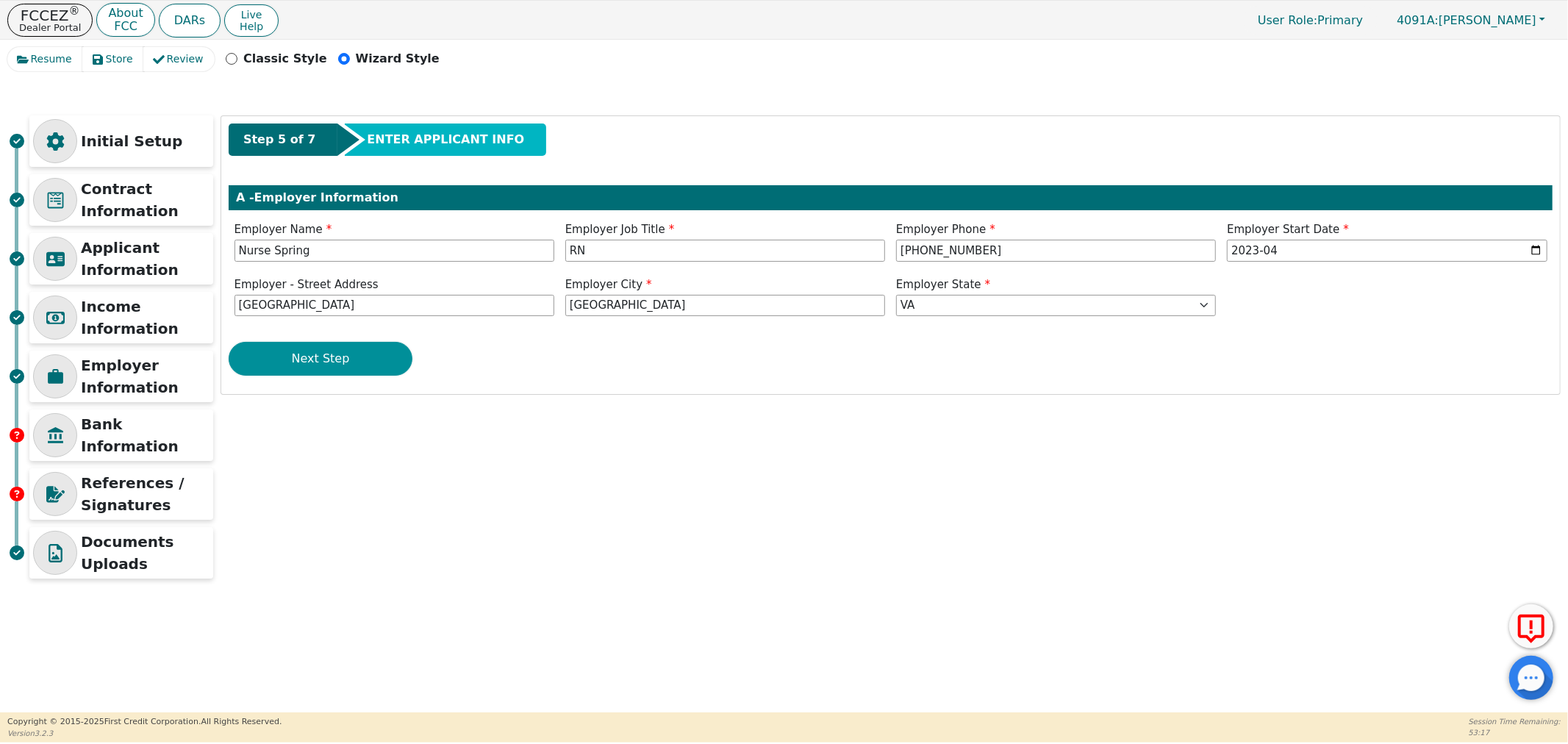
click at [335, 353] on button "Next Step" at bounding box center [320, 359] width 184 height 34
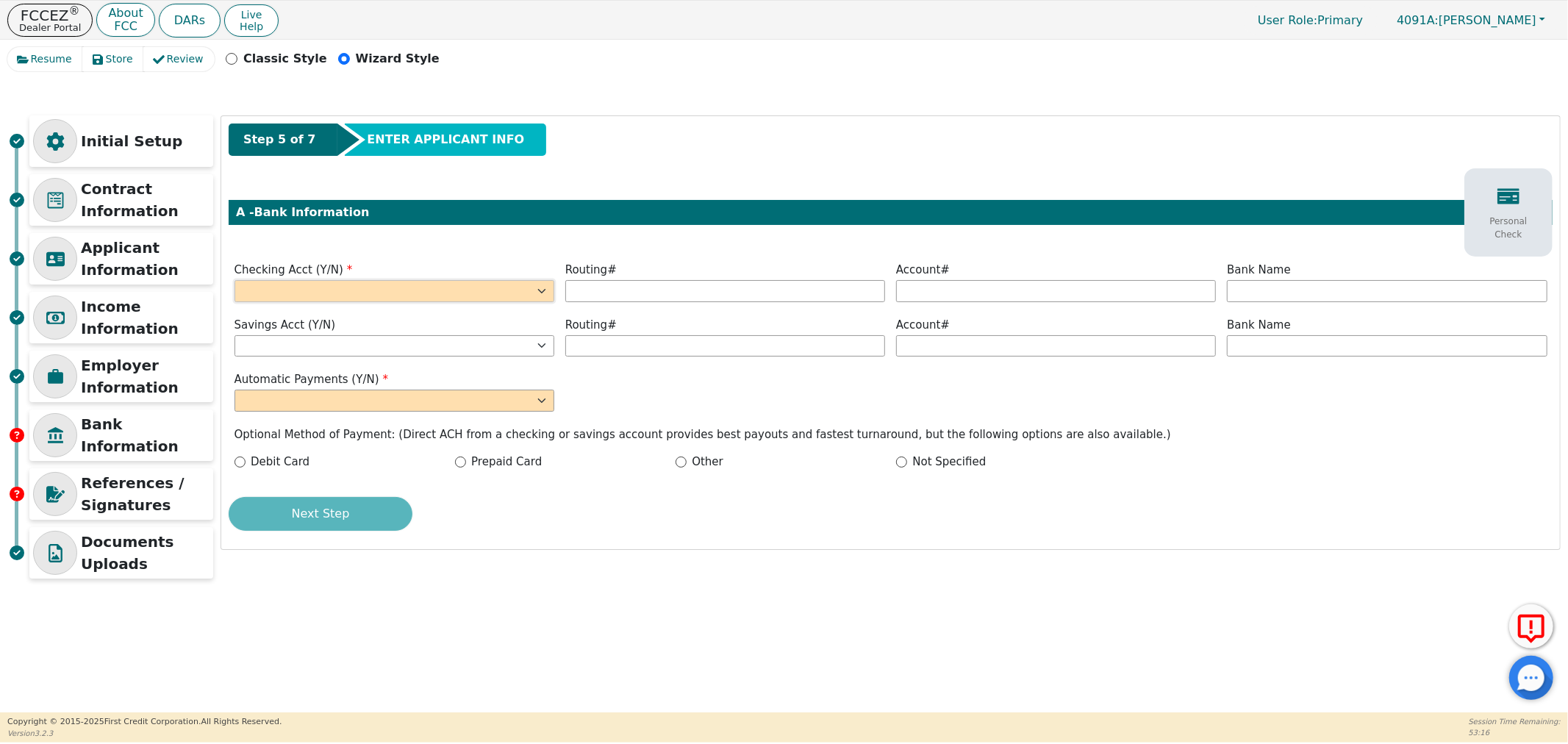
drag, startPoint x: 335, startPoint y: 292, endPoint x: 331, endPoint y: 300, distance: 8.9
click at [335, 292] on select "Yes No" at bounding box center [394, 291] width 319 height 22
select select "y"
click at [235, 280] on select "Yes No" at bounding box center [394, 291] width 319 height 22
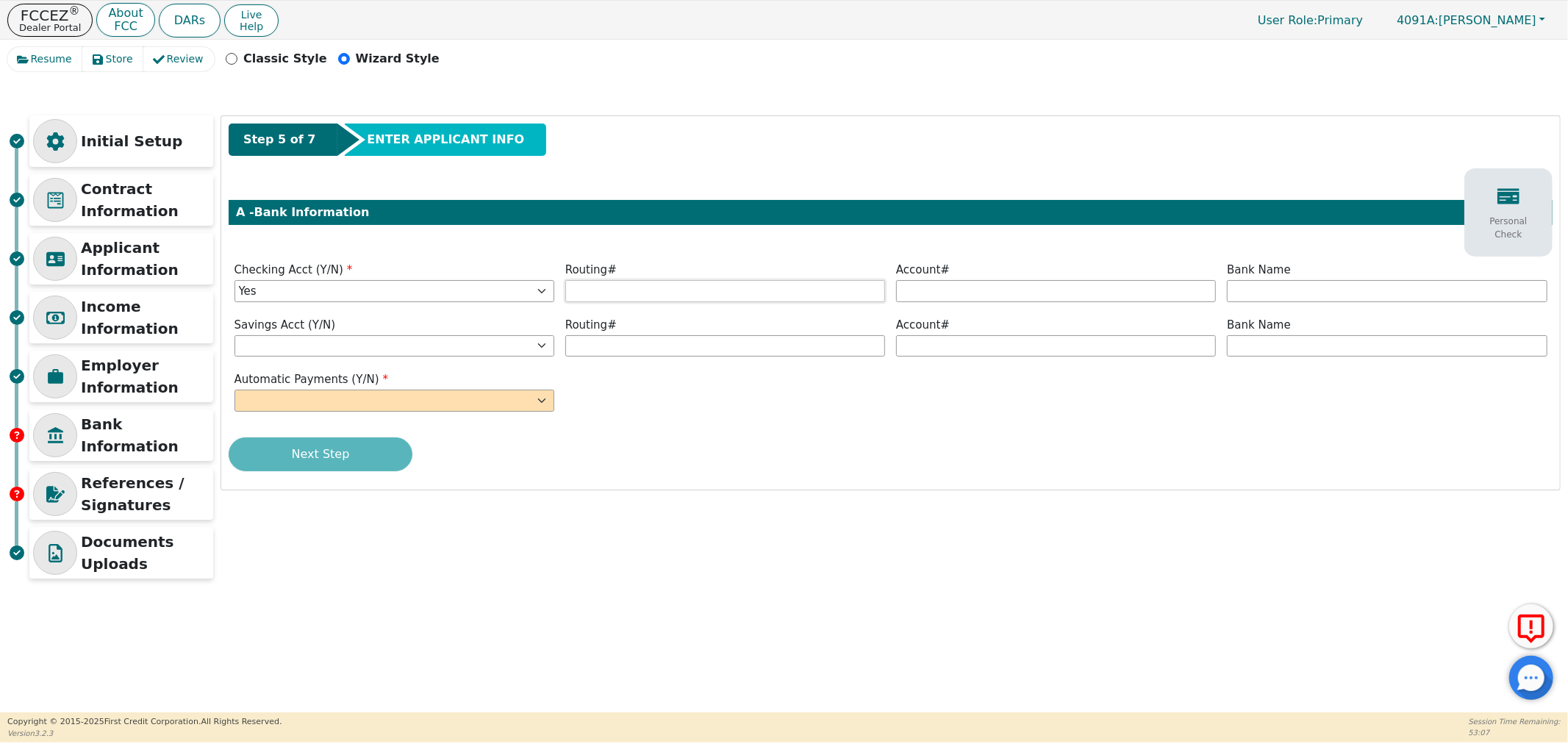
click at [593, 289] on input "text" at bounding box center [724, 291] width 319 height 22
type input "*********"
click at [925, 291] on input "text" at bounding box center [1056, 291] width 319 height 22
type input "**********"
click at [1325, 287] on input "text" at bounding box center [1386, 291] width 319 height 22
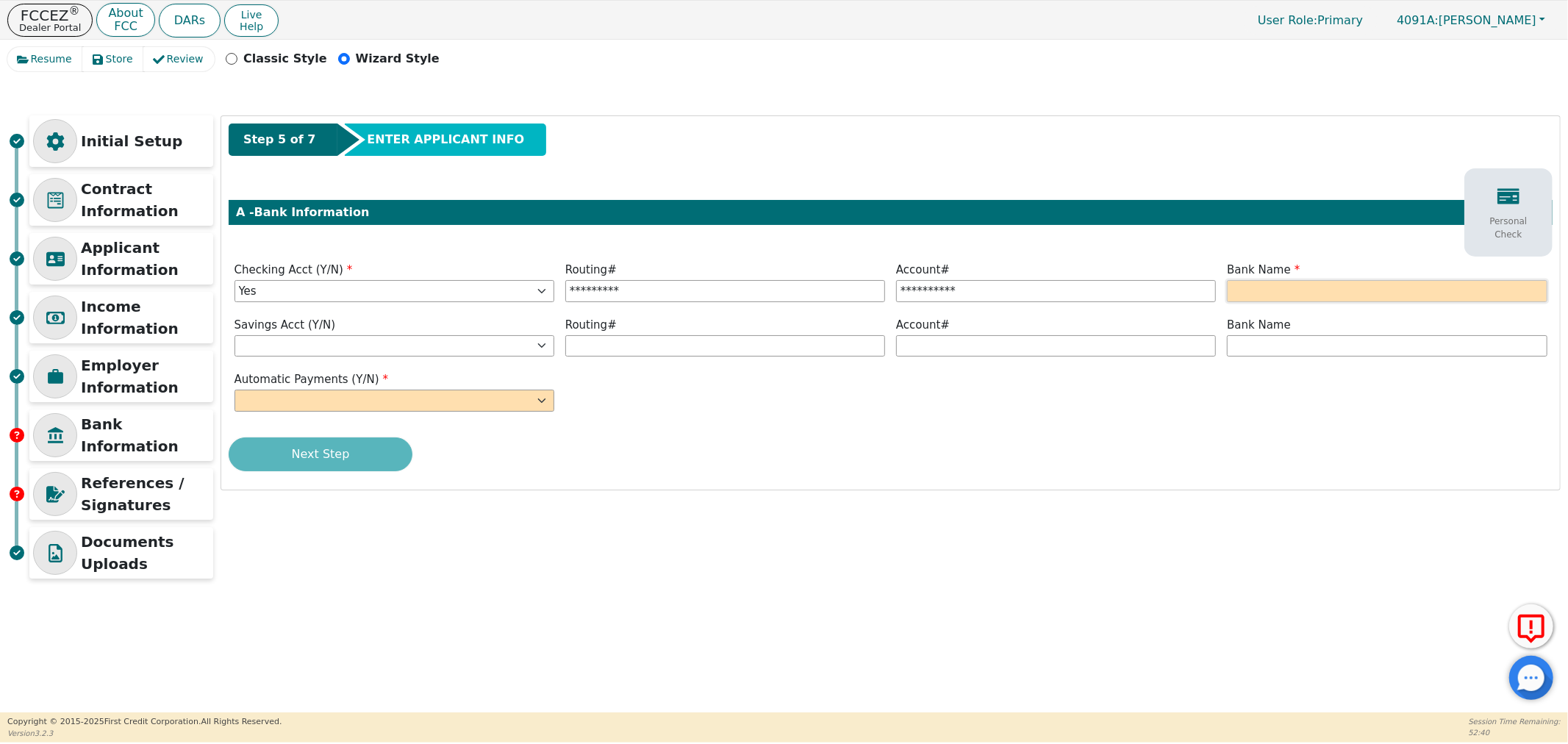
drag, startPoint x: 1412, startPoint y: 295, endPoint x: 1452, endPoint y: 295, distance: 40.0
click at [1419, 295] on input "text" at bounding box center [1386, 291] width 319 height 22
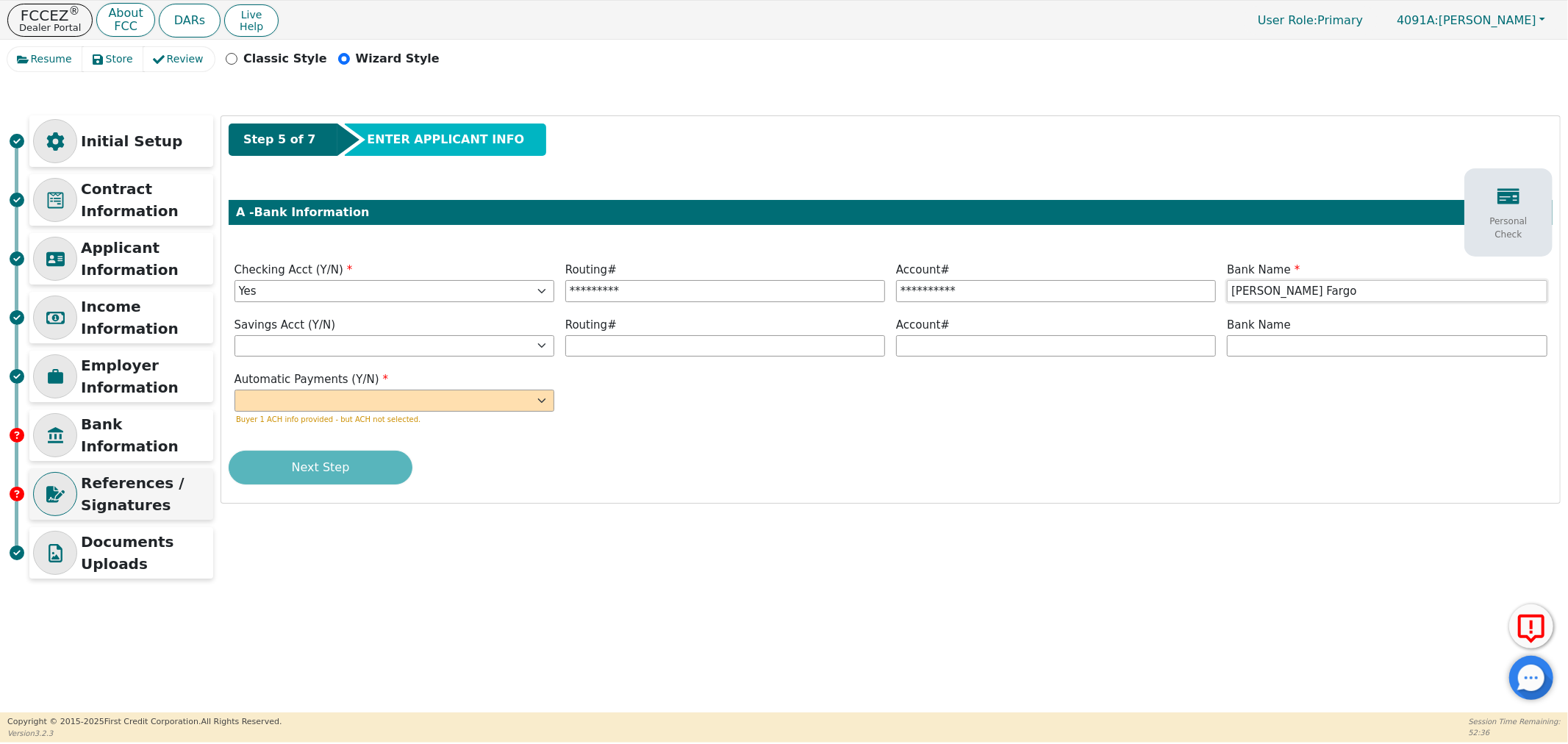
type input "[PERSON_NAME] Fargo"
click at [1497, 233] on div "Personal Check" at bounding box center [1508, 213] width 81 height 71
click at [460, 117] on div at bounding box center [890, 117] width 1339 height 0
drag, startPoint x: 470, startPoint y: 403, endPoint x: 429, endPoint y: 403, distance: 41.0
click at [470, 403] on select "Yes No" at bounding box center [394, 401] width 319 height 22
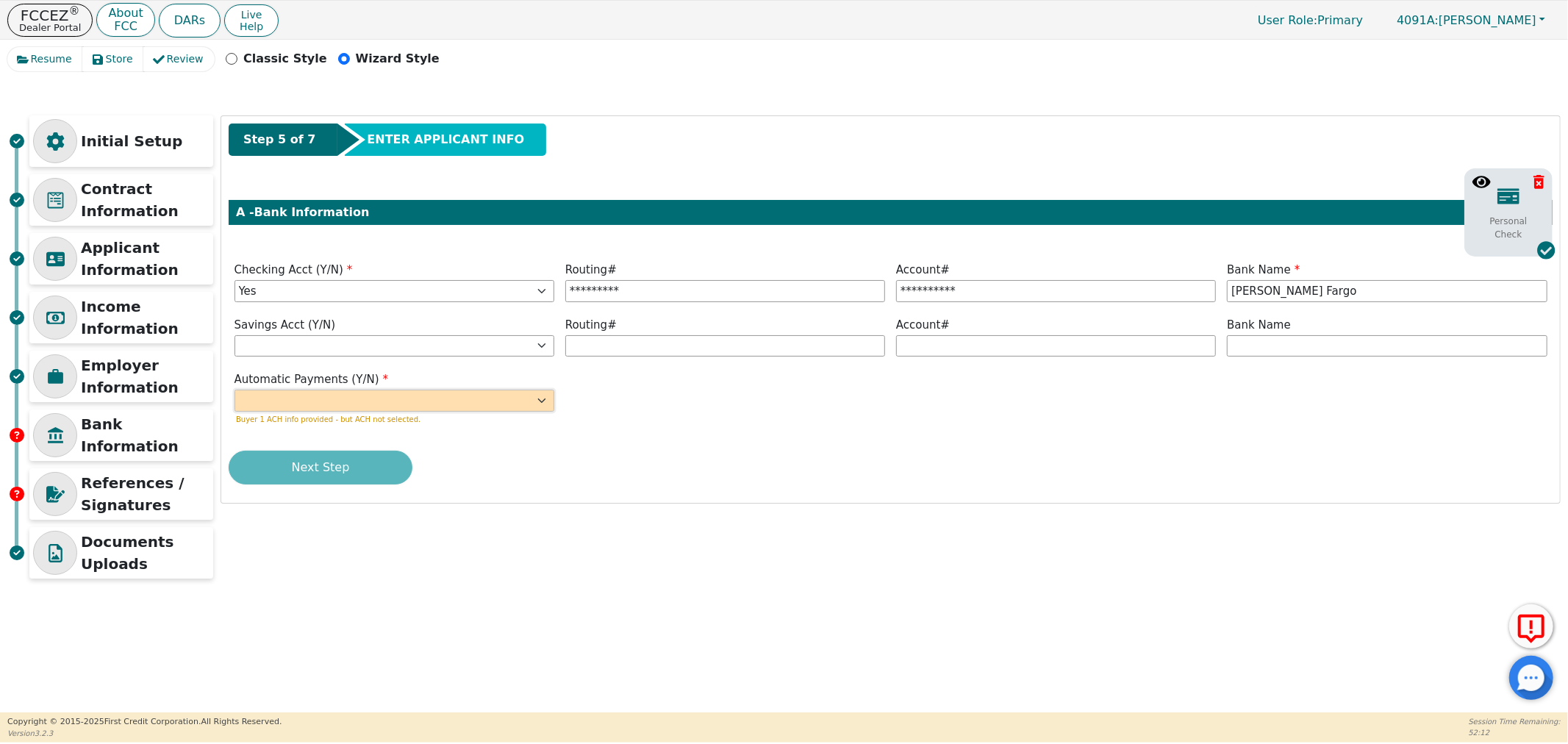
select select "y"
click at [235, 391] on select "Yes No" at bounding box center [394, 401] width 319 height 22
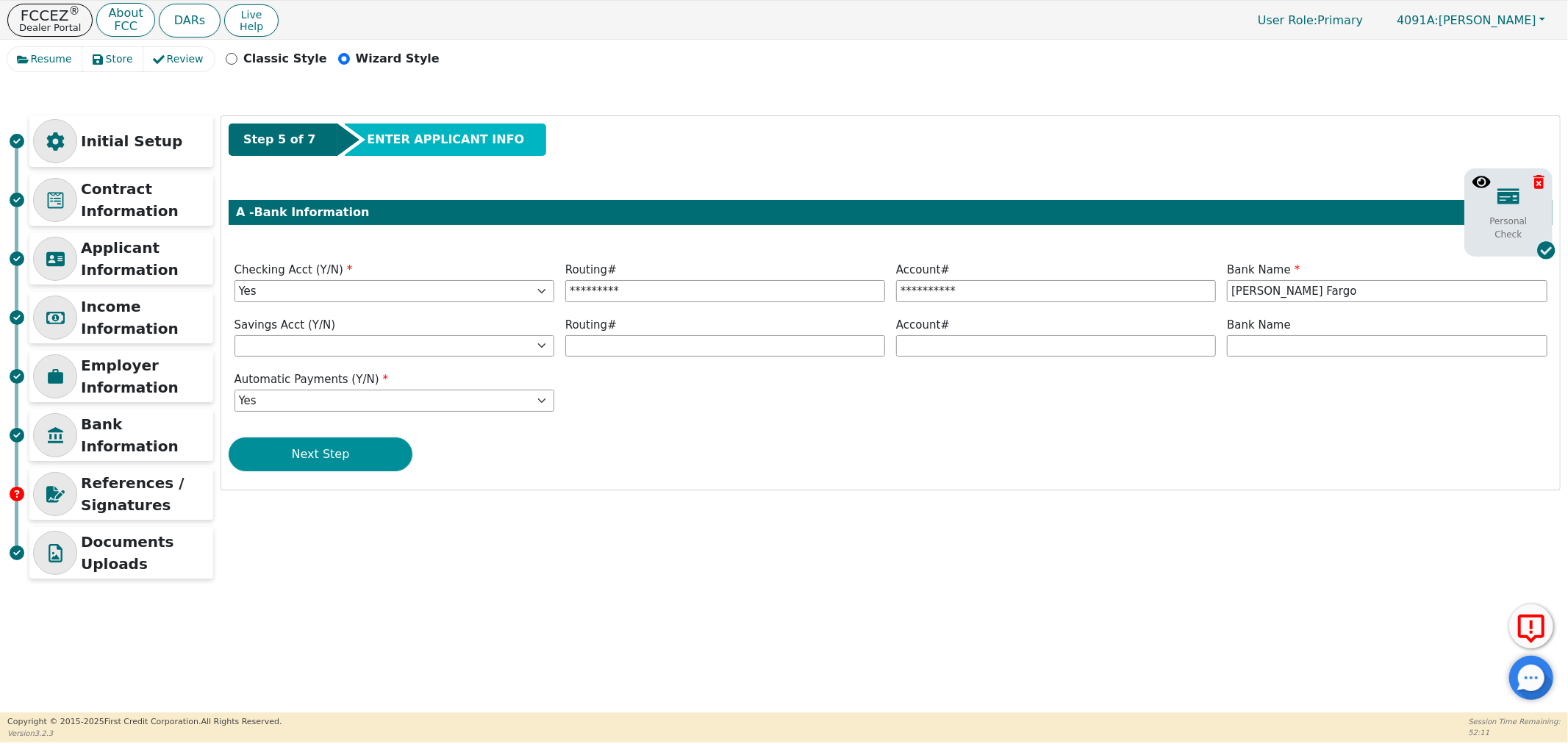
click at [321, 456] on button "Next Step" at bounding box center [320, 454] width 184 height 34
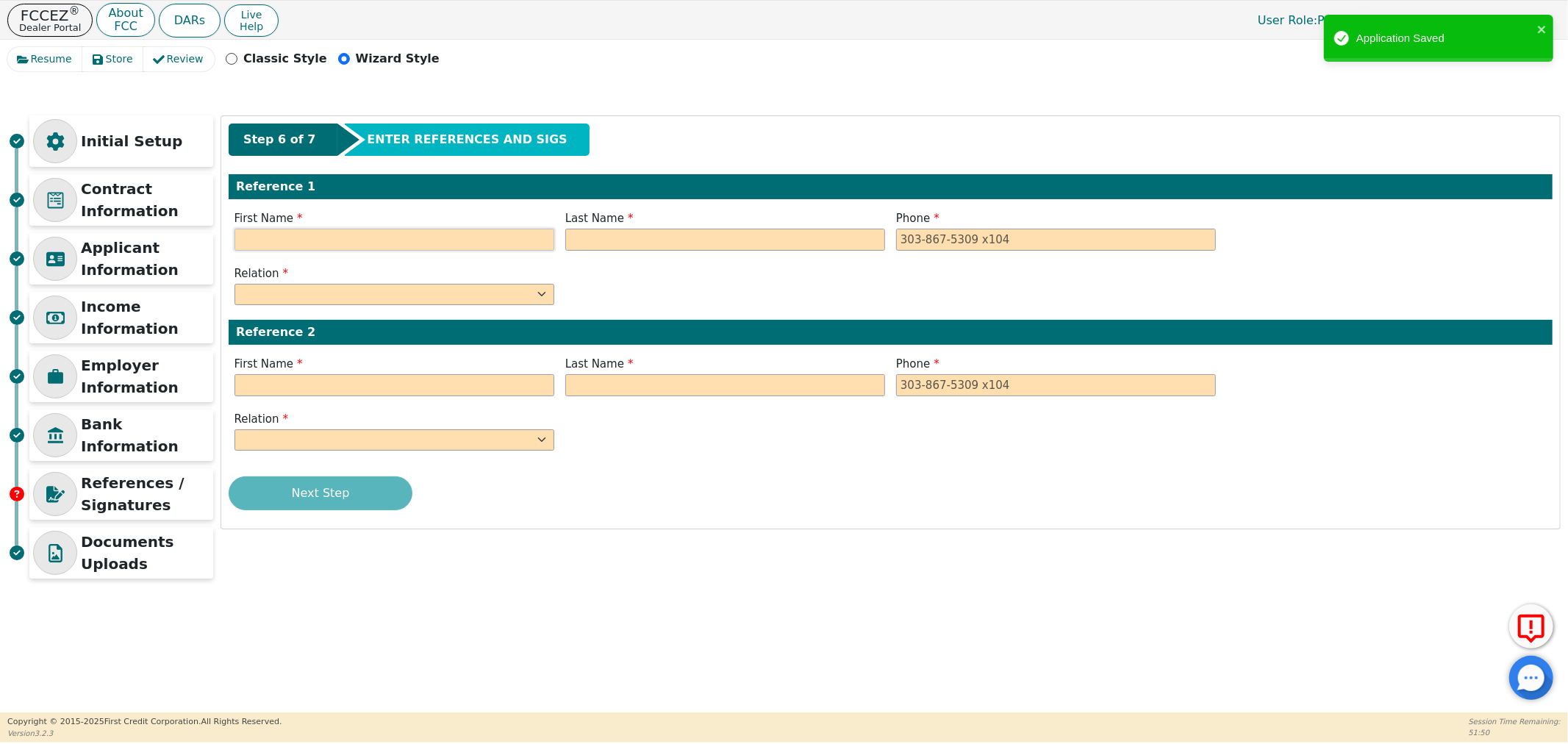
click at [393, 231] on input "text" at bounding box center [394, 240] width 319 height 22
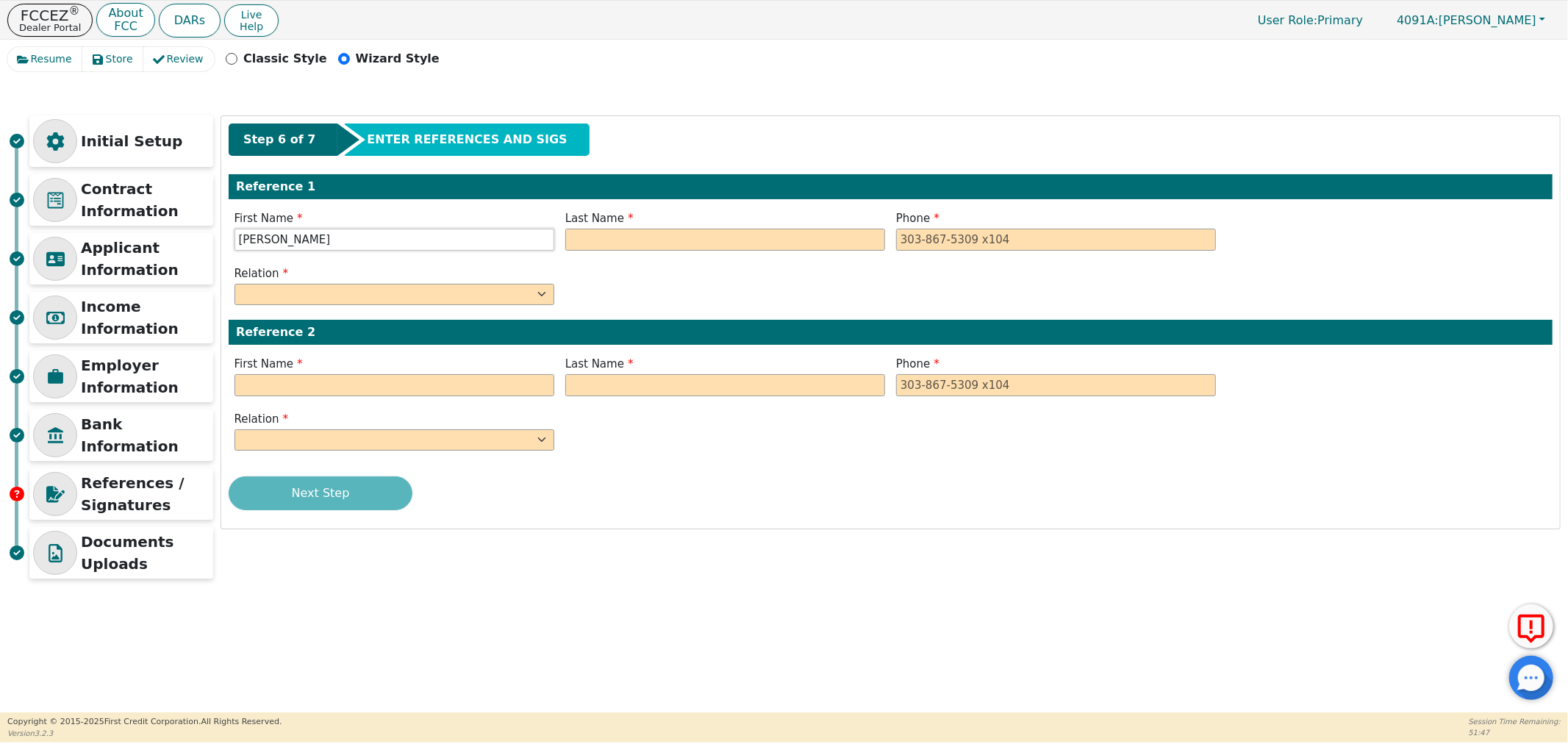
type input "[PERSON_NAME]"
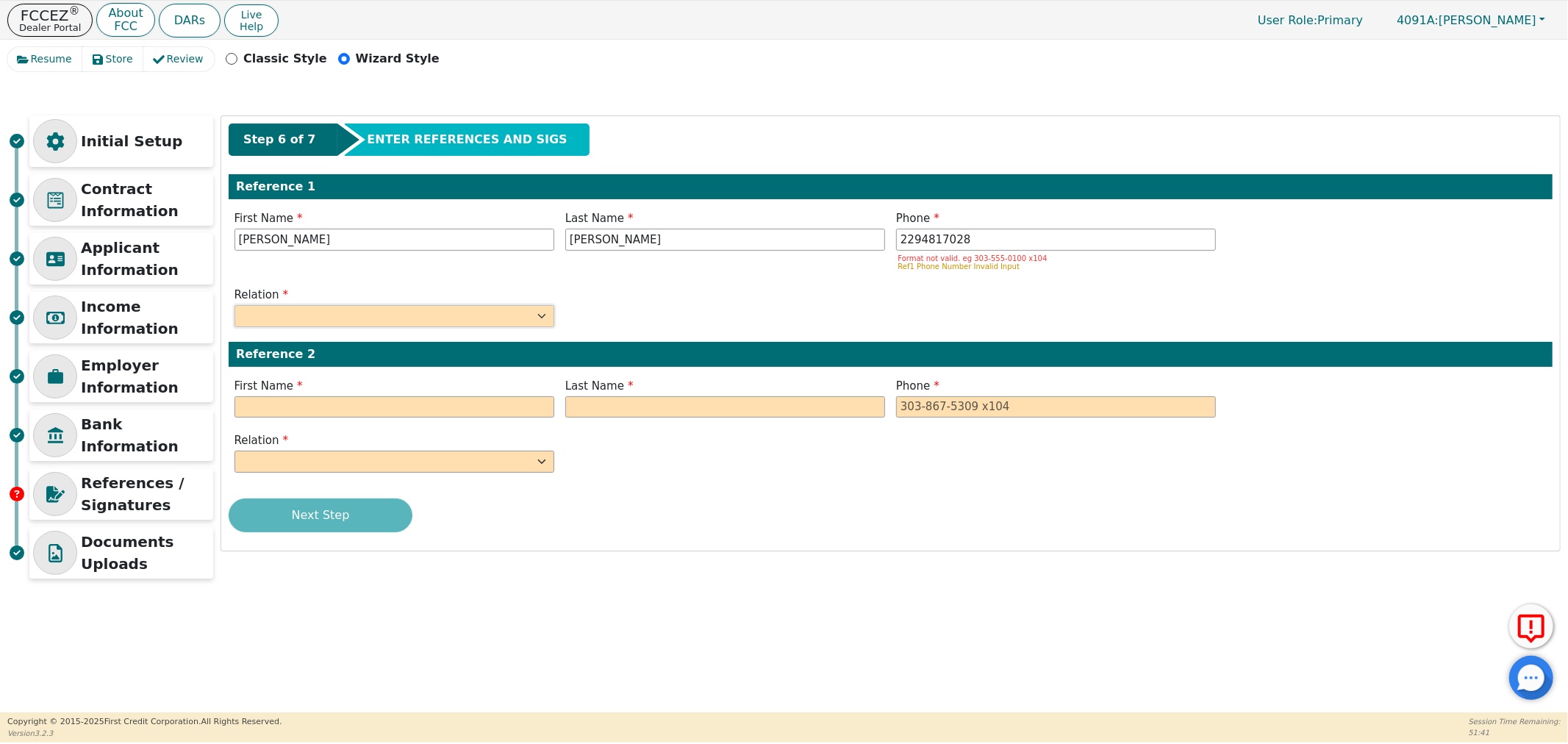
type input "[PHONE_NUMBER]"
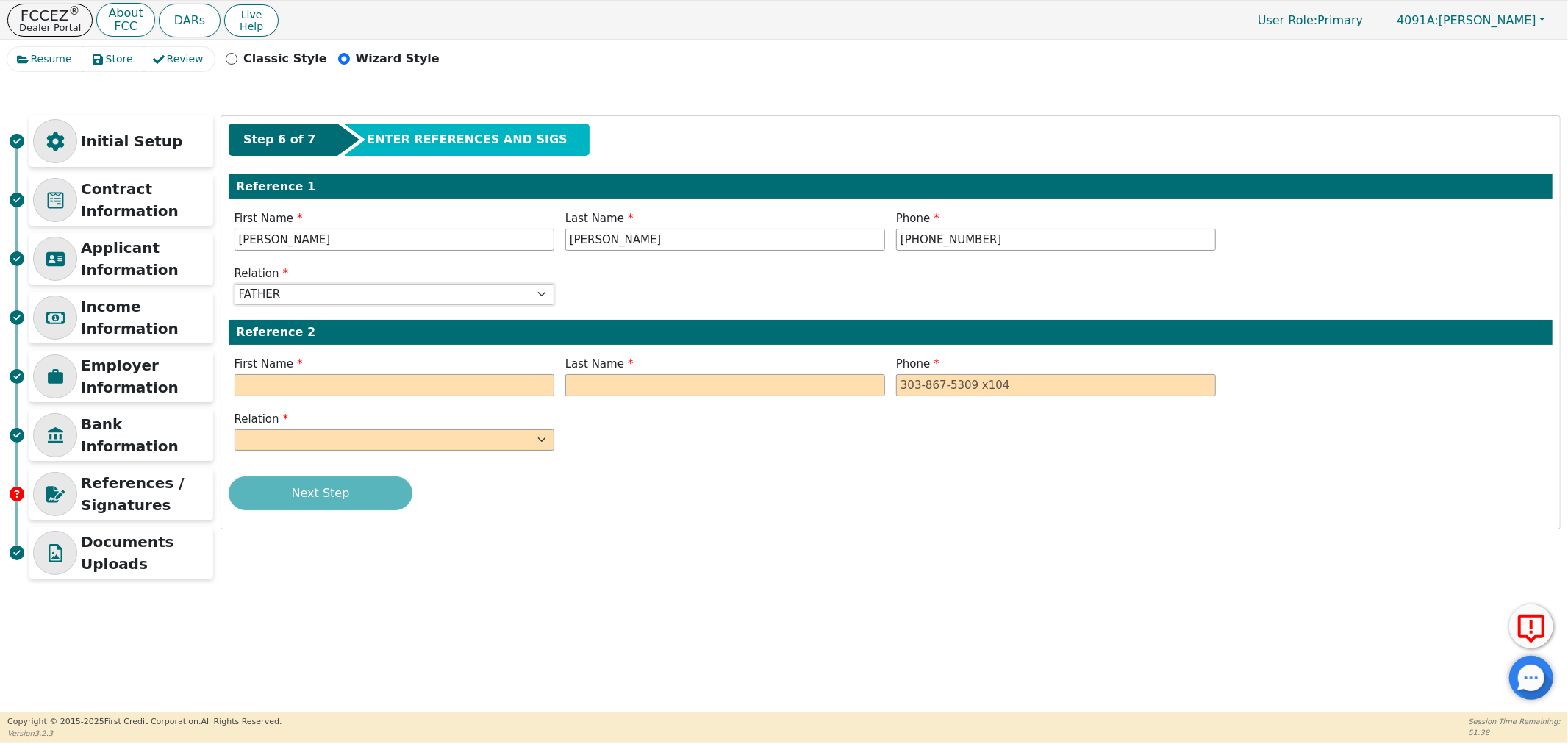
click at [334, 292] on select "FATHER MOTHER SISTER BROTHER DAUGHTER SON CO-WORKER NEIGHBOR FRIEND COUSIN G-MO…" at bounding box center [394, 295] width 319 height 22
select select "FRIEND"
click at [235, 284] on select "FATHER MOTHER SISTER BROTHER DAUGHTER SON CO-WORKER NEIGHBOR FRIEND COUSIN G-MO…" at bounding box center [394, 295] width 319 height 22
click at [281, 383] on input "text" at bounding box center [394, 385] width 319 height 22
type input "[PERSON_NAME]"
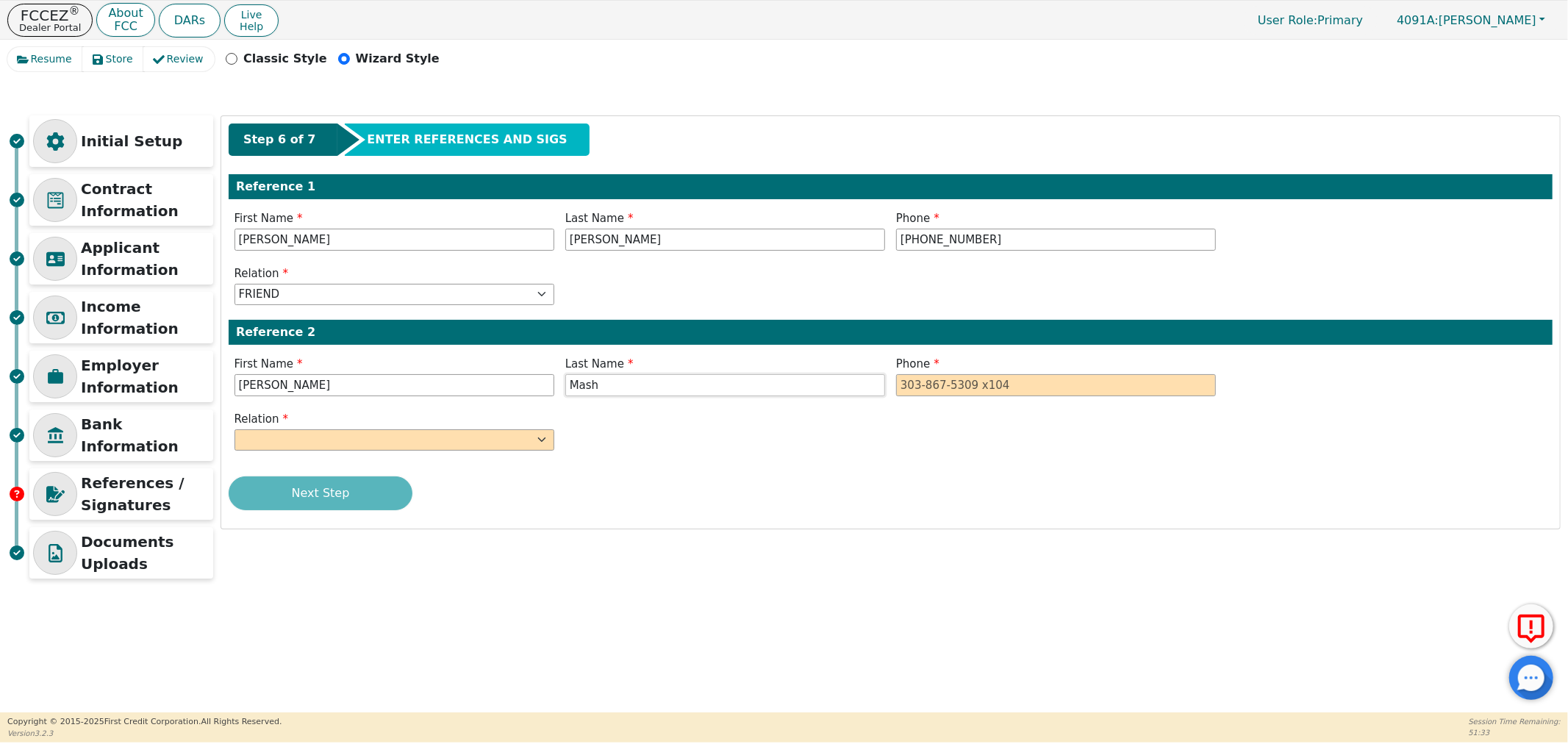
type input "Mash"
type input "[PHONE_NUMBER]"
click at [311, 444] on select "FATHER MOTHER SISTER BROTHER DAUGHTER SON CO-WORKER NEIGHBOR FRIEND COUSIN G-MO…" at bounding box center [394, 441] width 319 height 22
select select "COUSIN"
click at [235, 430] on select "FATHER MOTHER SISTER BROTHER DAUGHTER SON CO-WORKER NEIGHBOR FRIEND COUSIN G-MO…" at bounding box center [394, 441] width 319 height 22
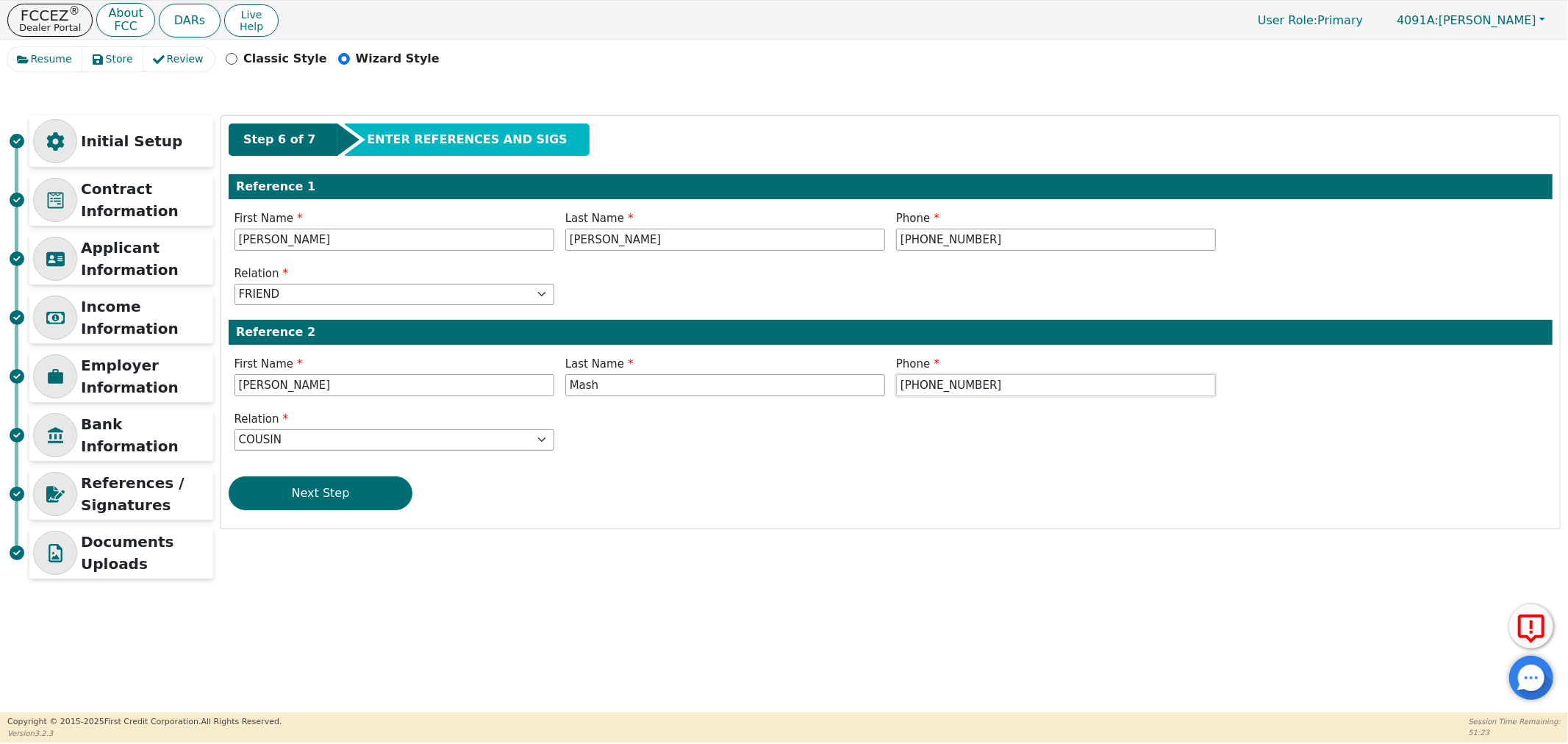
click at [971, 388] on input "[PHONE_NUMBER]" at bounding box center [1056, 385] width 319 height 22
type input "[PHONE_NUMBER]"
click at [335, 501] on button "Next Step" at bounding box center [320, 493] width 184 height 34
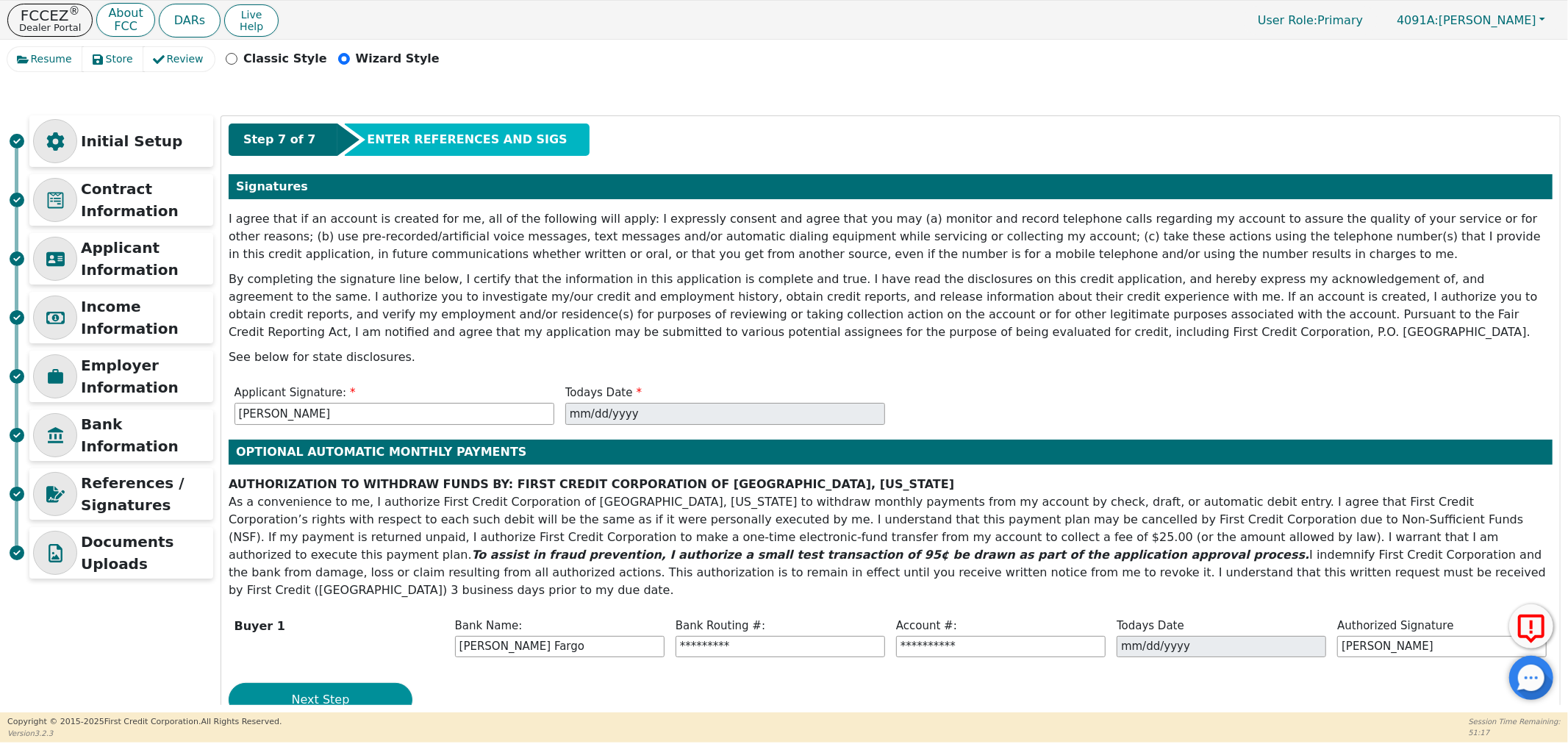
click at [317, 691] on button "Next Step" at bounding box center [320, 699] width 184 height 34
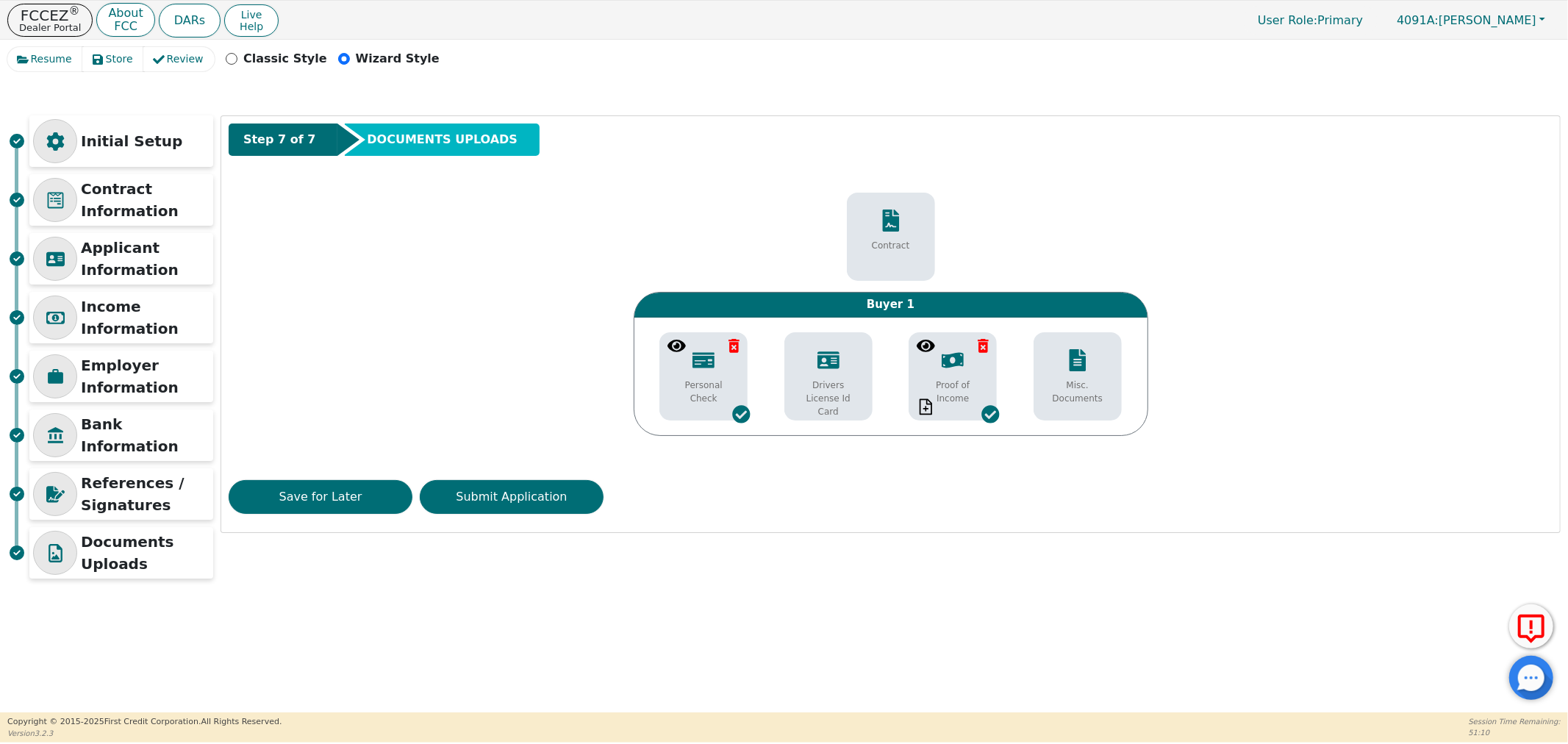
click at [833, 362] on icon at bounding box center [828, 360] width 22 height 17
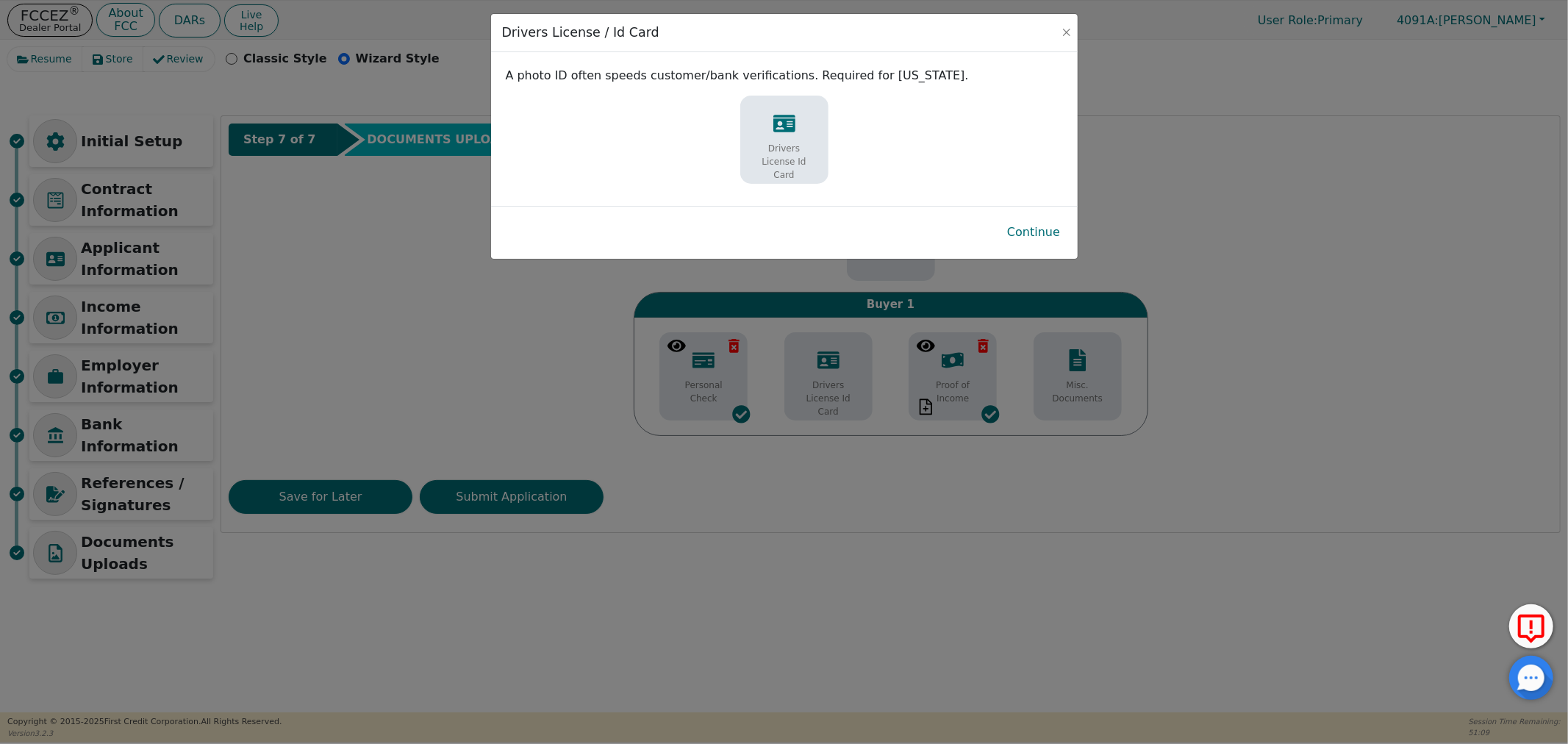
click at [802, 130] on div "Drivers License Id Card" at bounding box center [784, 148] width 81 height 84
click at [1047, 229] on button "Continue" at bounding box center [1034, 232] width 76 height 34
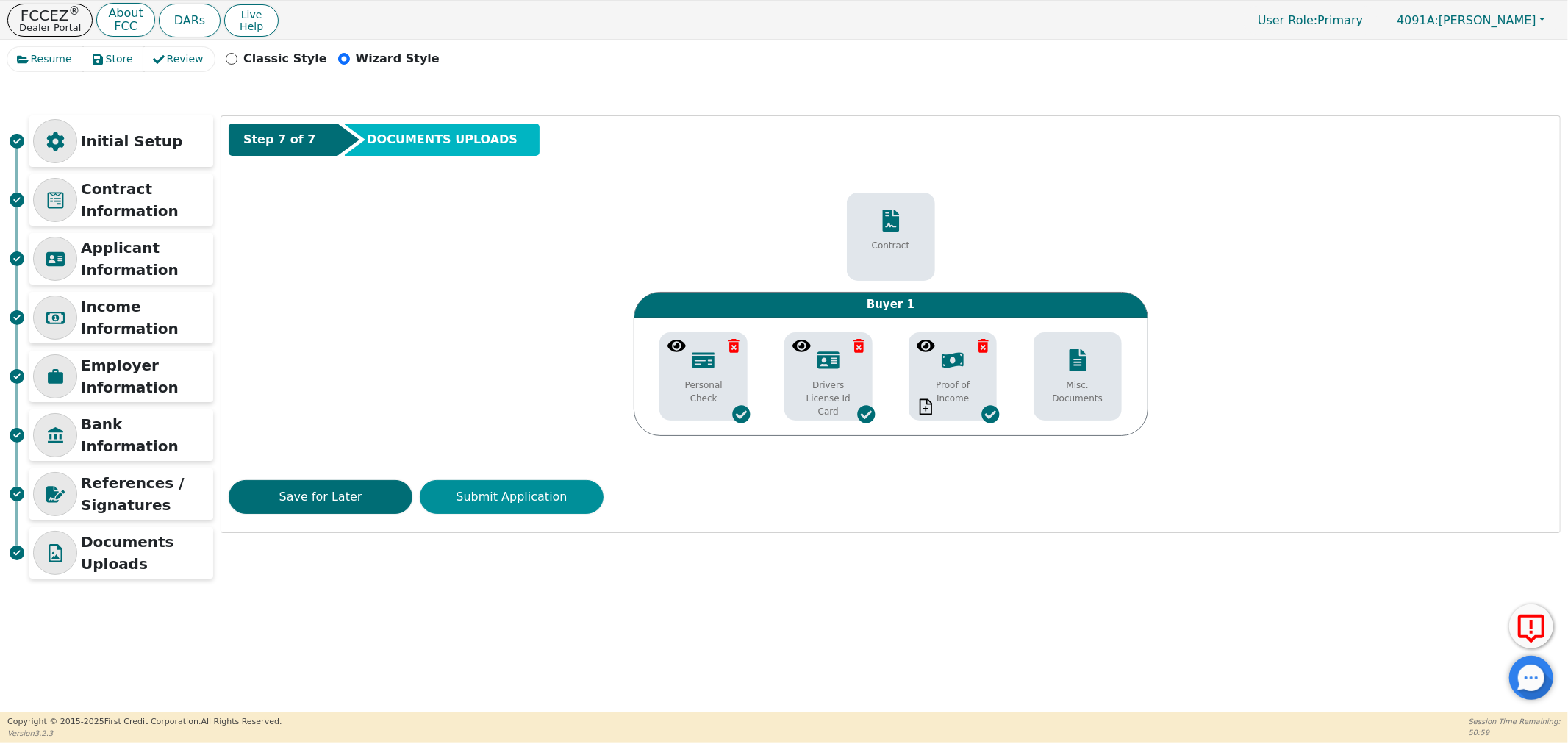
click at [488, 498] on button "Submit Application" at bounding box center [511, 496] width 184 height 34
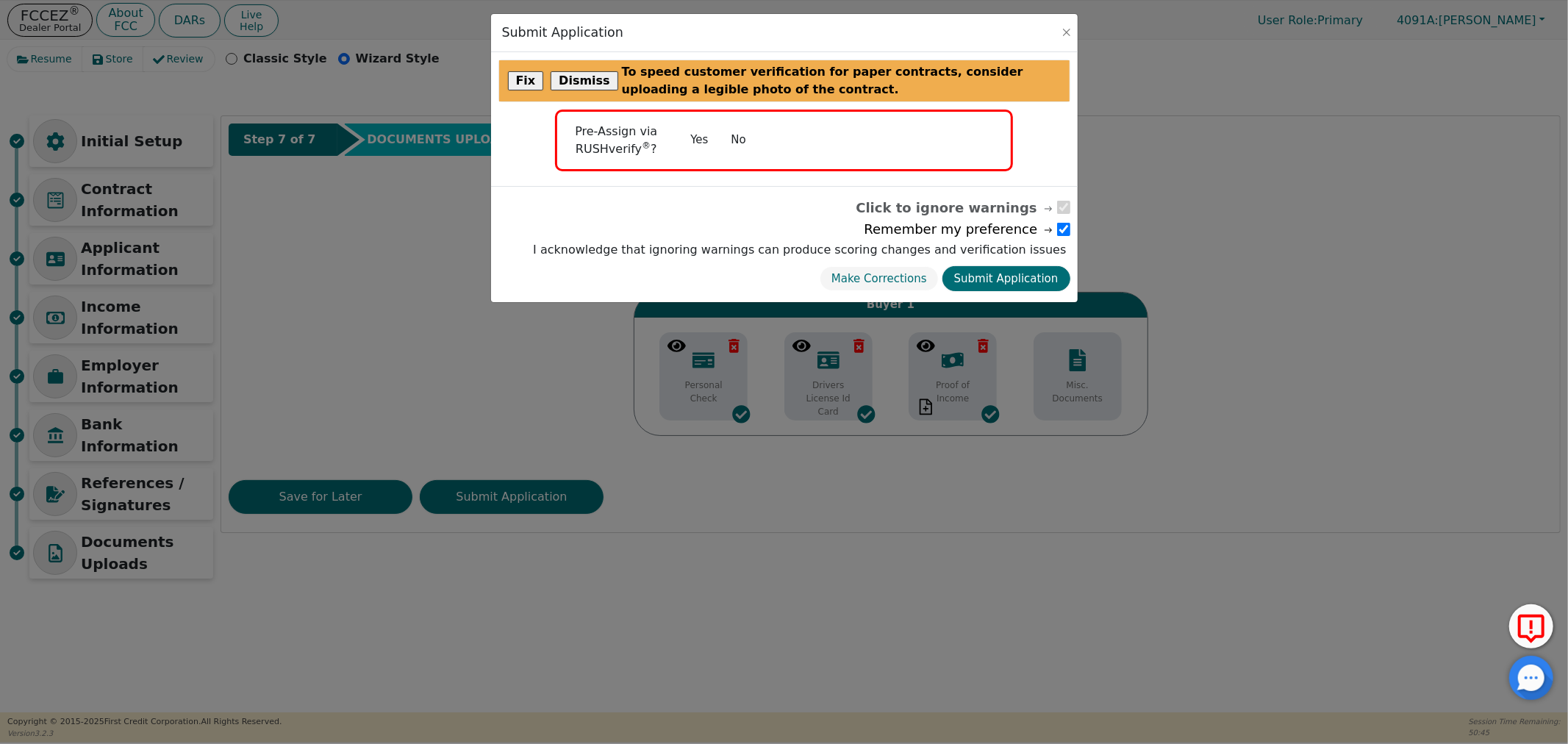
drag, startPoint x: 728, startPoint y: 136, endPoint x: 737, endPoint y: 145, distance: 12.7
click at [728, 137] on button "No" at bounding box center [739, 140] width 38 height 25
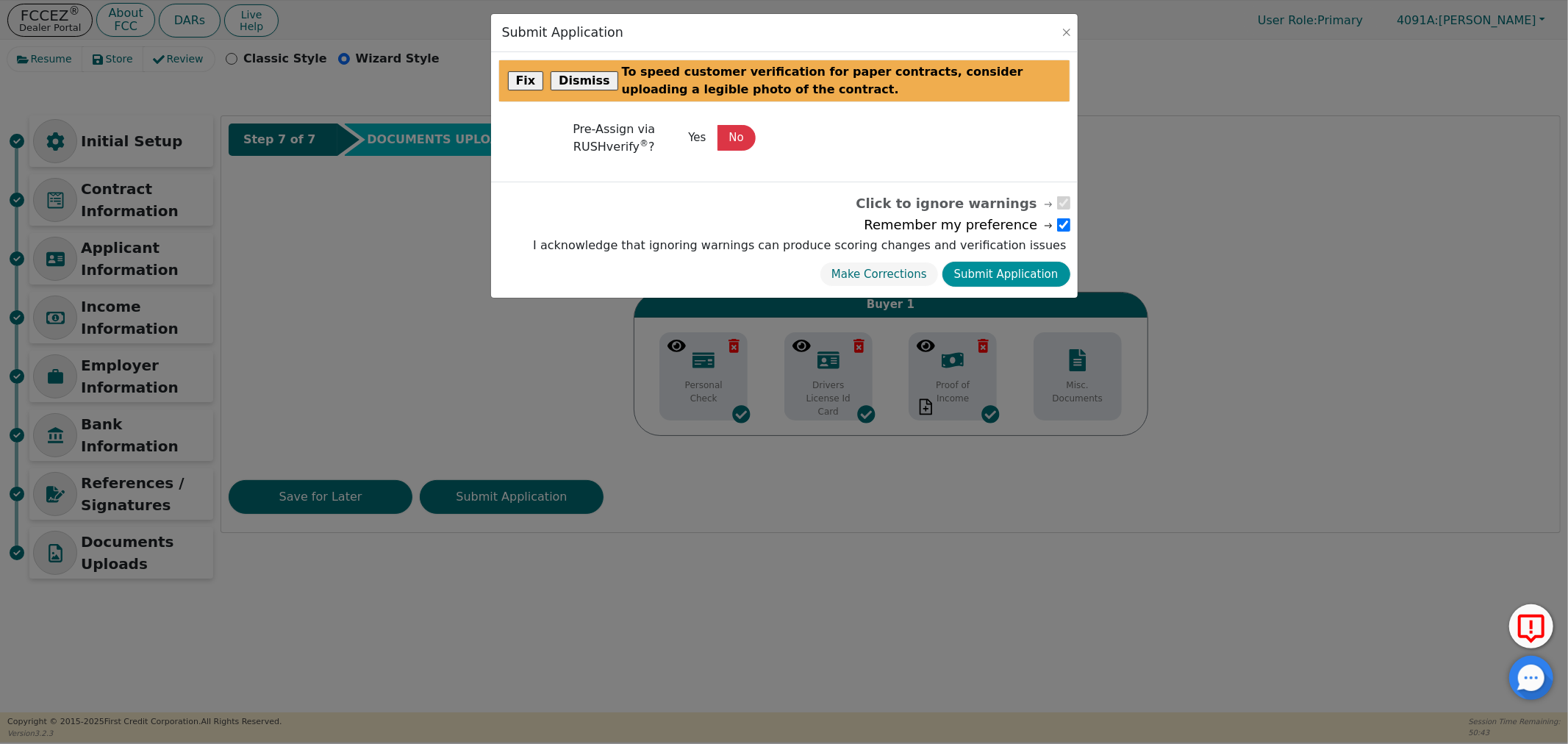
click at [999, 270] on button "Submit Application" at bounding box center [1006, 275] width 128 height 25
